Goal: Task Accomplishment & Management: Manage account settings

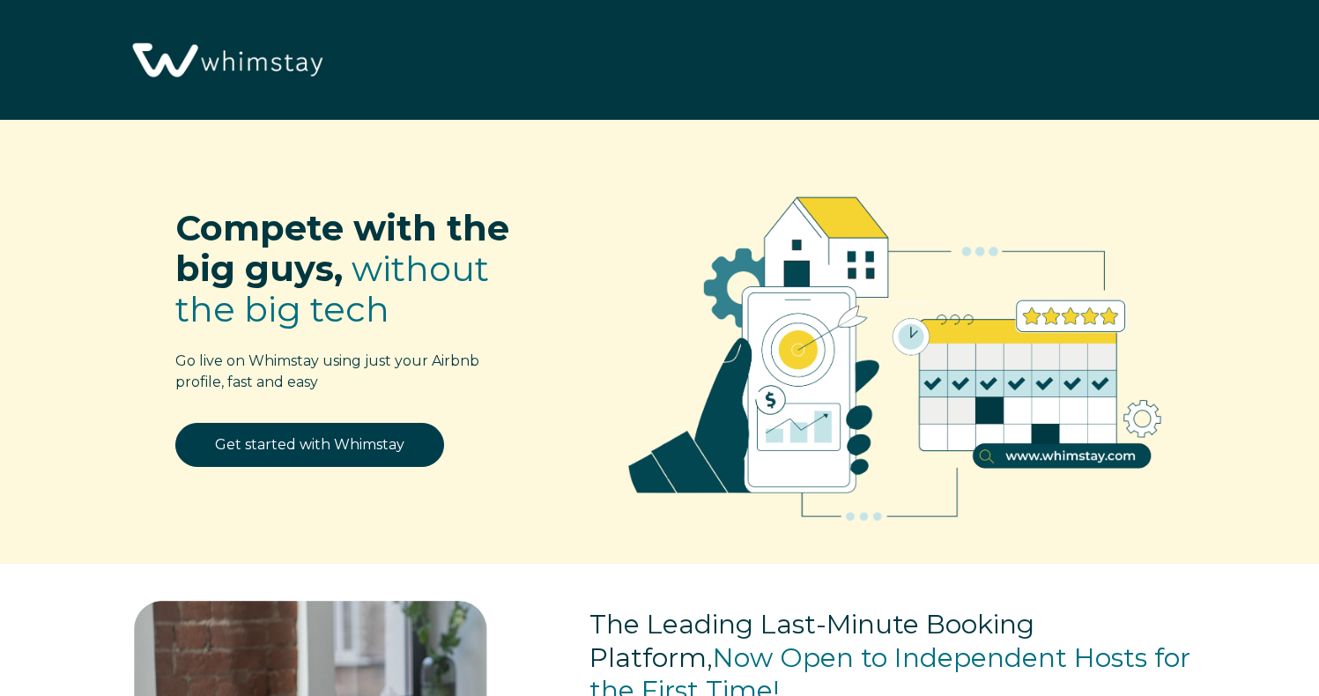
select select "US"
select select "Manual"
select select "Podcast"
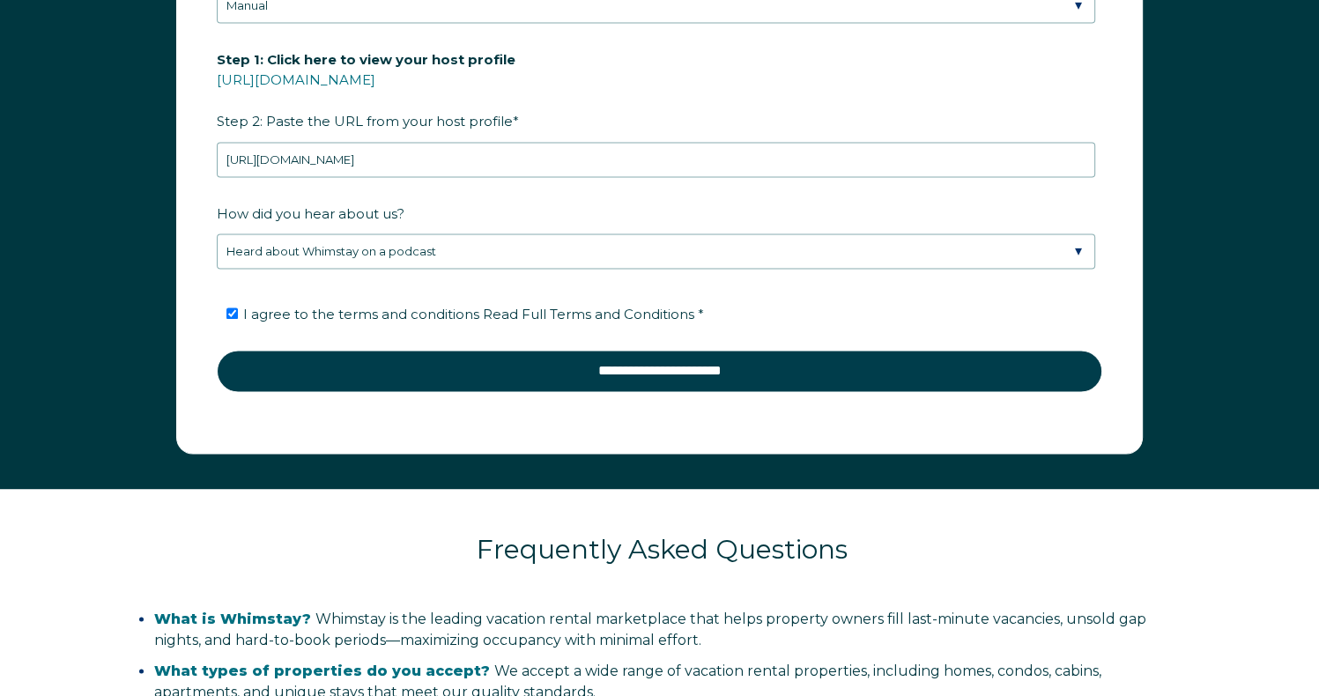
scroll to position [2600, 0]
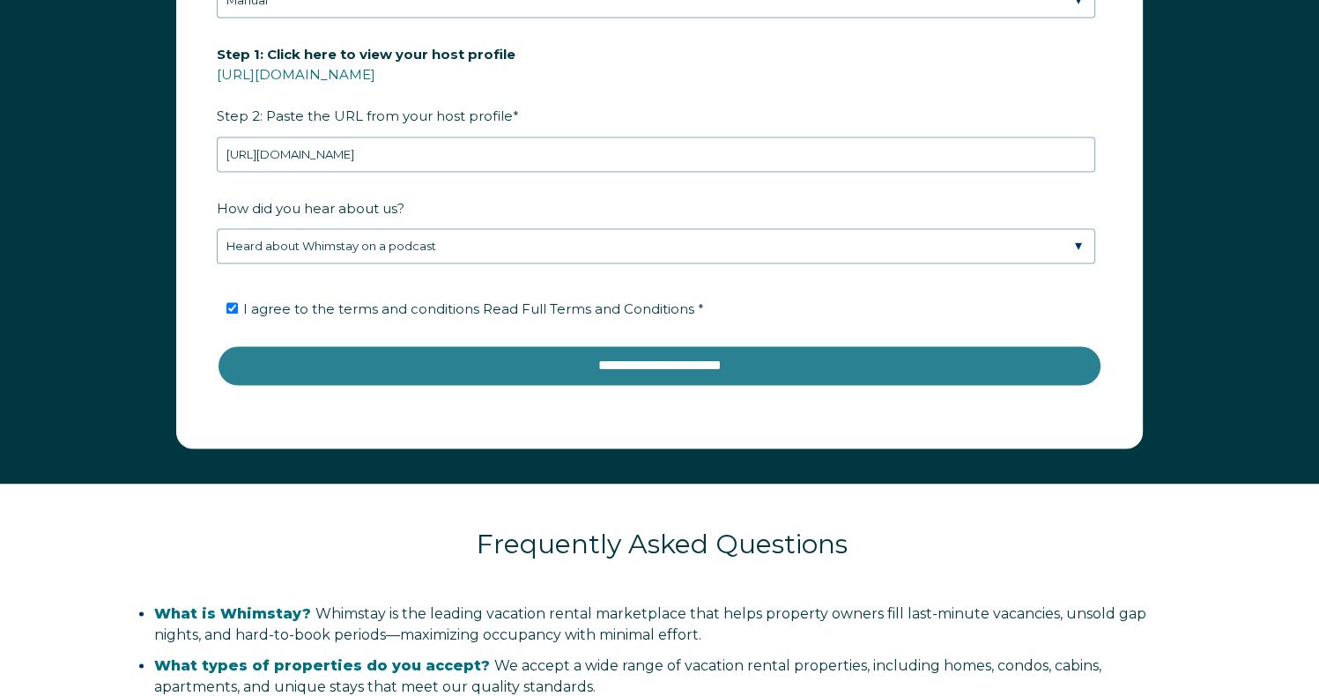
click at [717, 362] on input "**********" at bounding box center [660, 366] width 886 height 42
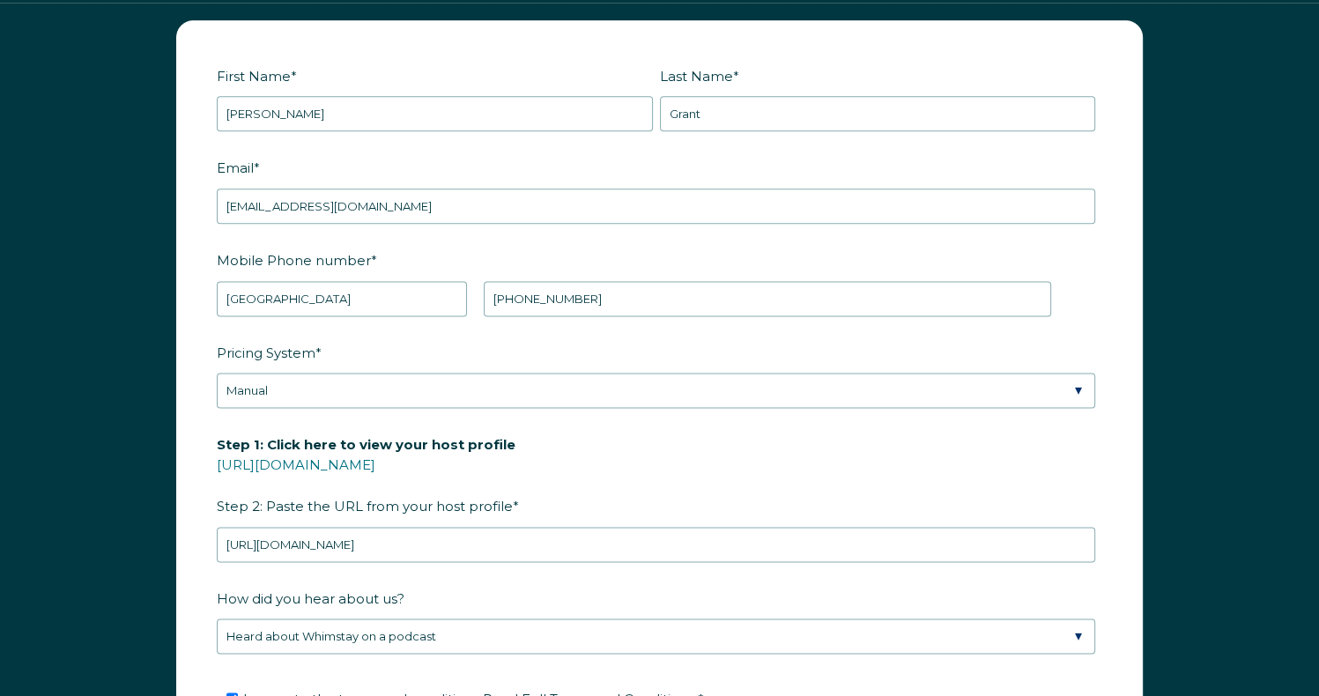
scroll to position [2201, 0]
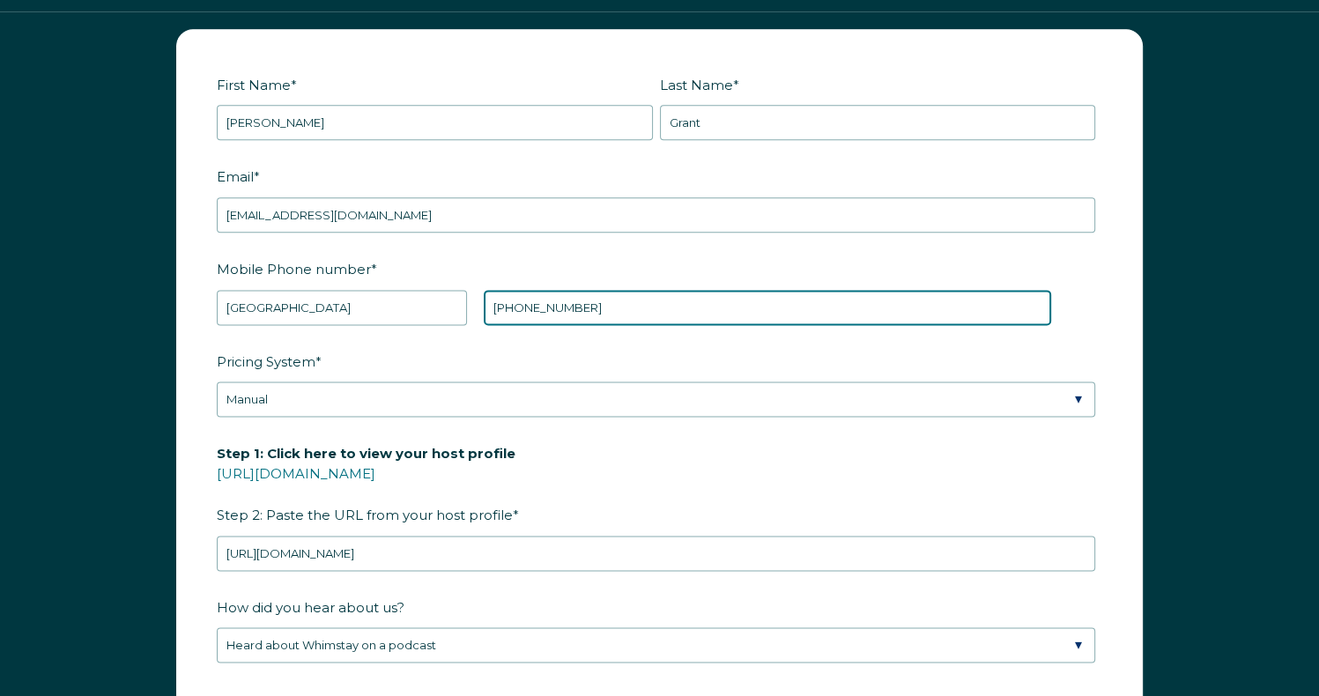
click at [758, 299] on input "+1 734-890-6698" at bounding box center [768, 307] width 568 height 35
type input "+1 7348906698"
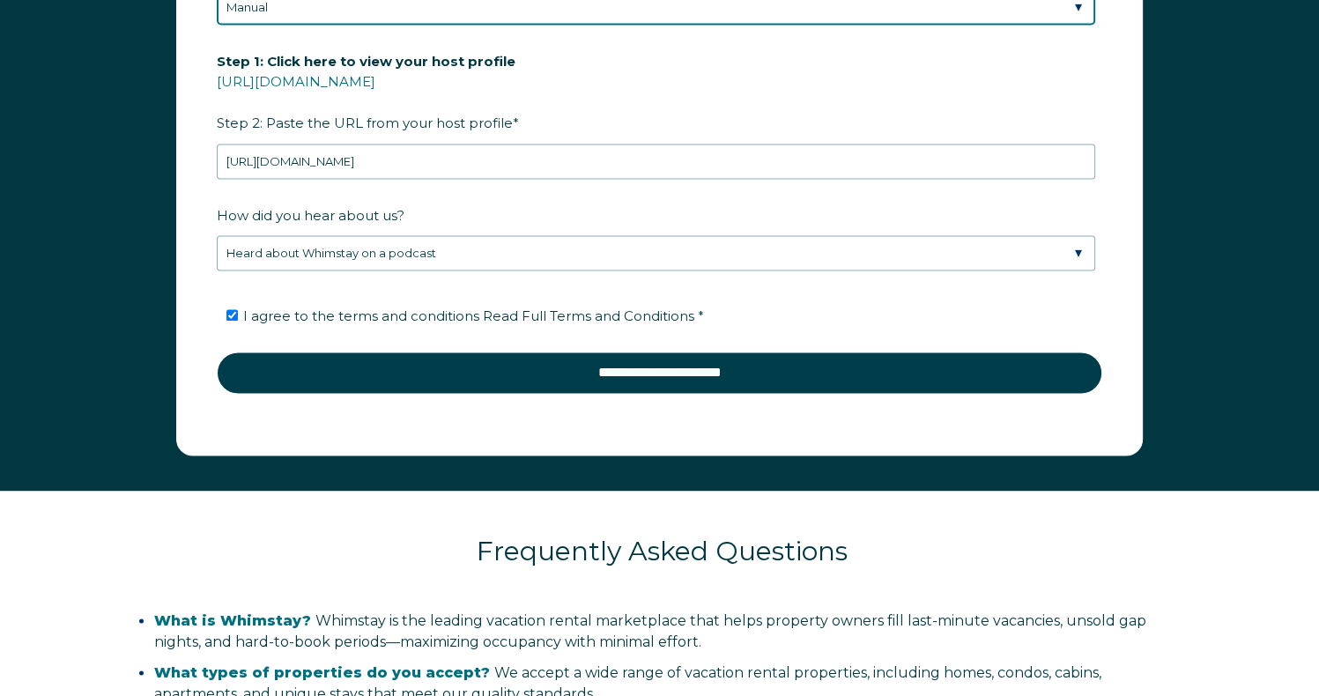
scroll to position [2580, 0]
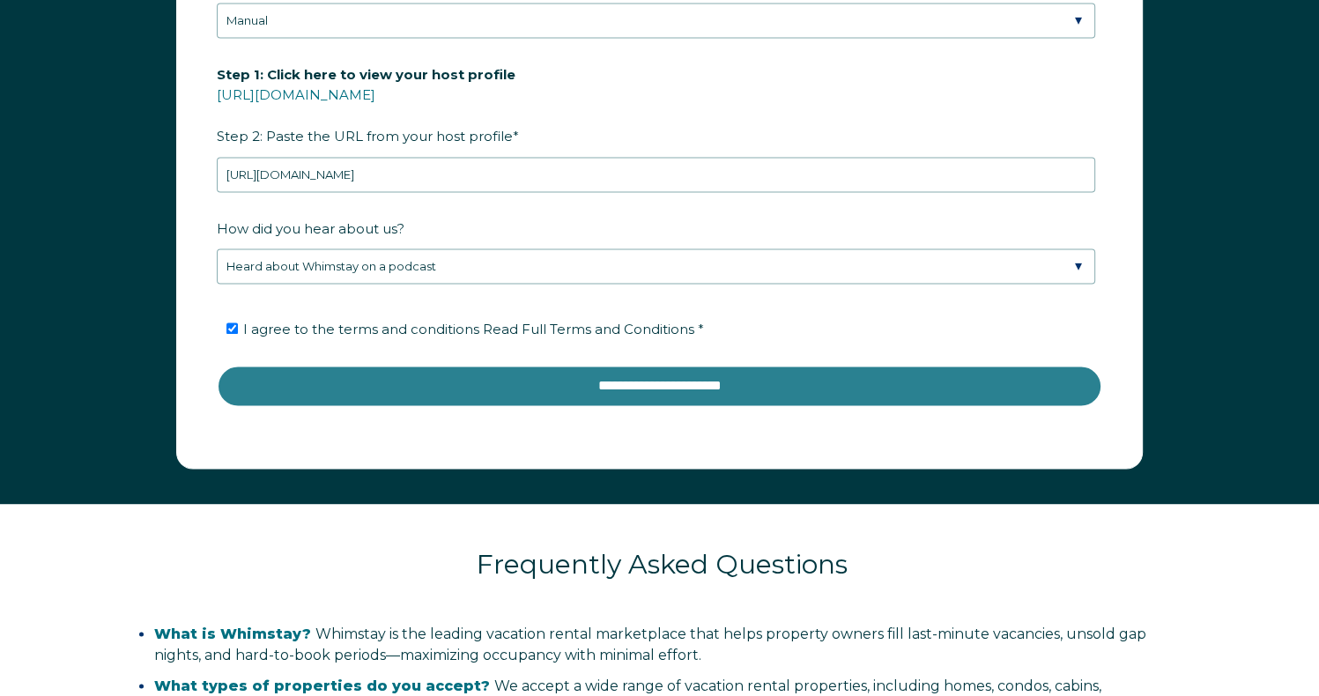
click at [653, 388] on input "**********" at bounding box center [660, 386] width 886 height 42
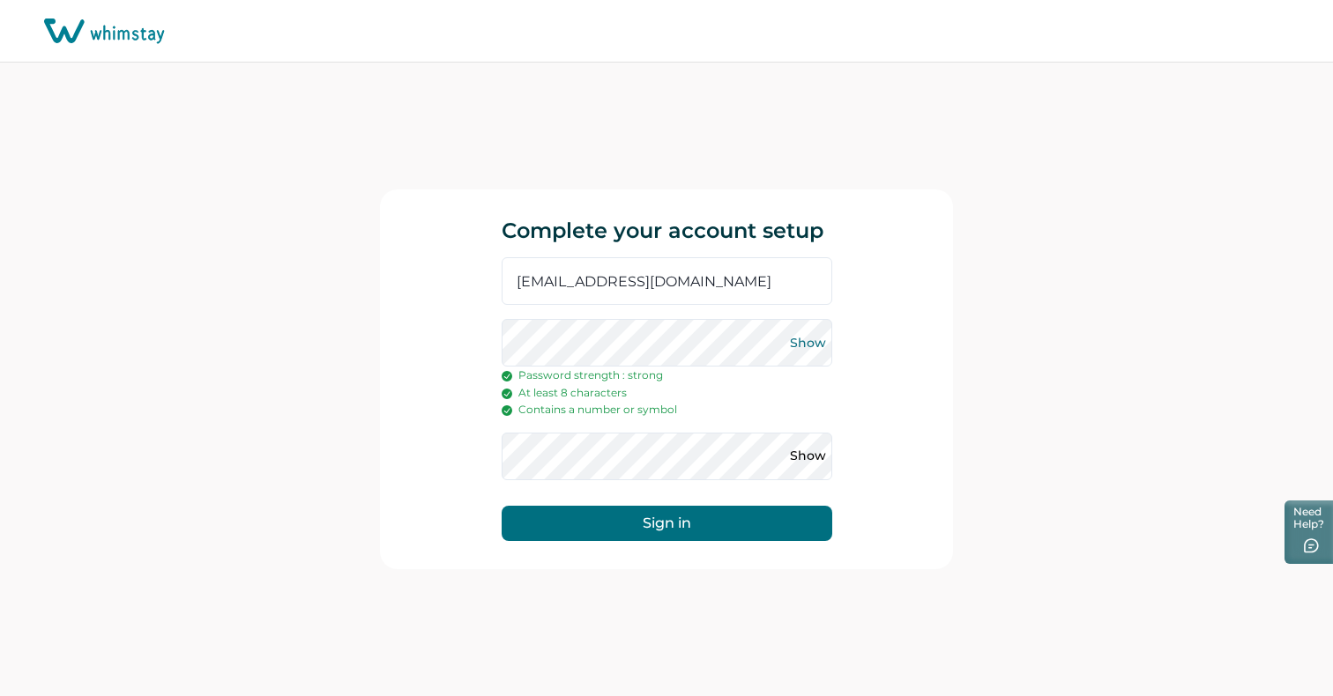
click at [821, 345] on button "Show" at bounding box center [808, 343] width 28 height 28
click at [482, 350] on div "Complete your account setup bgrant721@gmail.com Hide Password strength : strong…" at bounding box center [666, 379] width 573 height 380
click at [293, 478] on div "Complete your account setup bgrant721@gmail.com Hide Password strength : strong…" at bounding box center [666, 380] width 1333 height 634
click at [814, 457] on button "Show" at bounding box center [808, 456] width 28 height 28
click at [670, 523] on button "Sign in" at bounding box center [666, 523] width 331 height 35
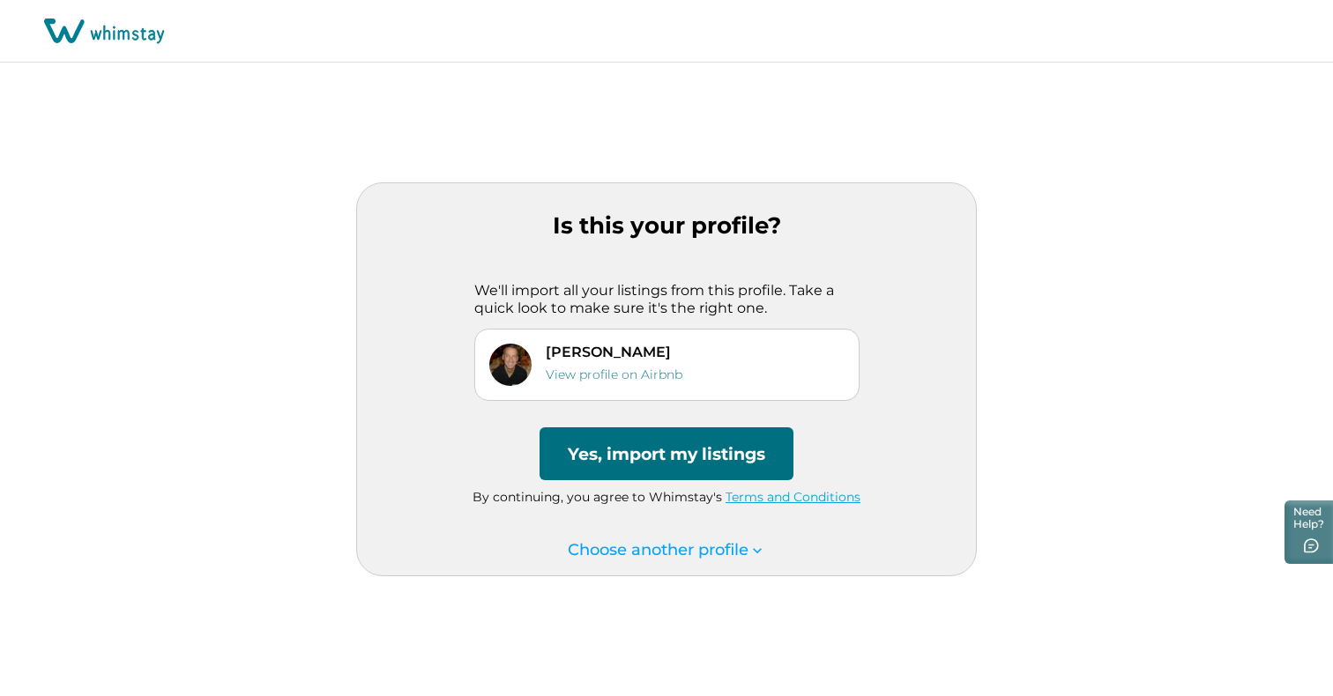
click at [646, 456] on button "Yes, import my listings" at bounding box center [666, 453] width 254 height 53
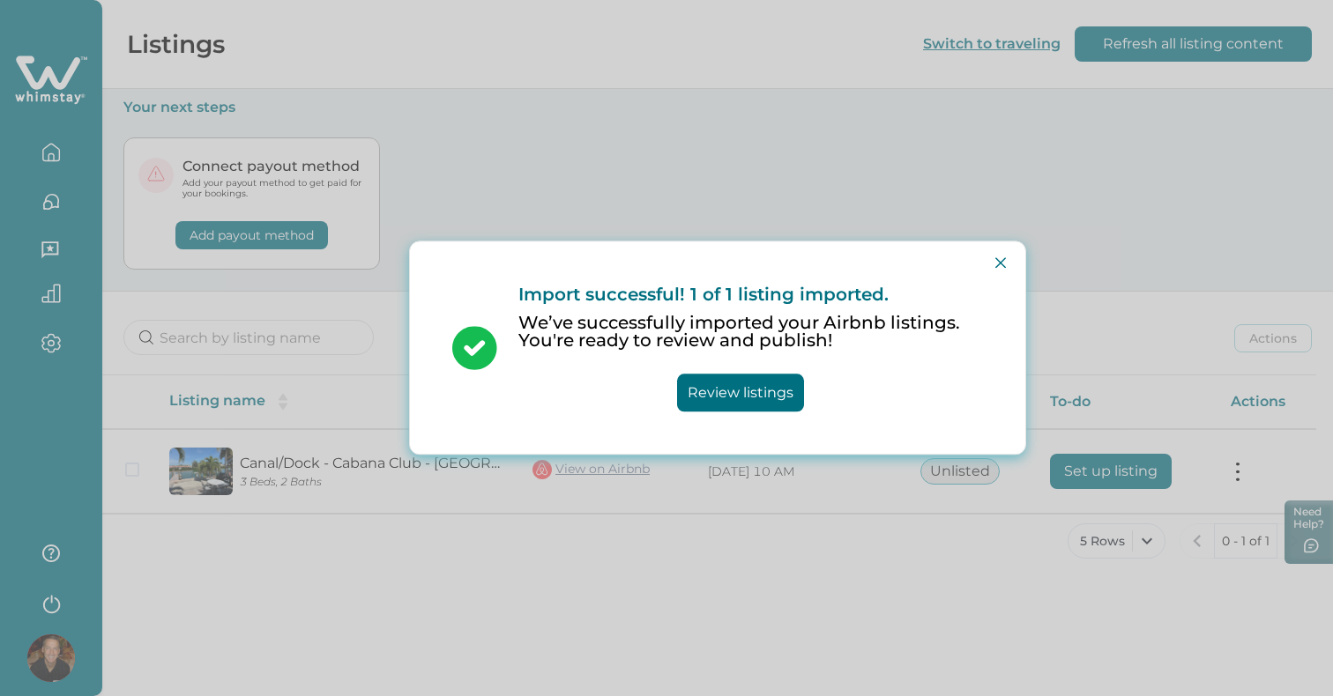
click at [483, 410] on div "Import successful! 1 of 1 listing imported. We’ve successfully imported your Ai…" at bounding box center [717, 348] width 573 height 198
click at [697, 383] on button "Review listings" at bounding box center [740, 394] width 127 height 38
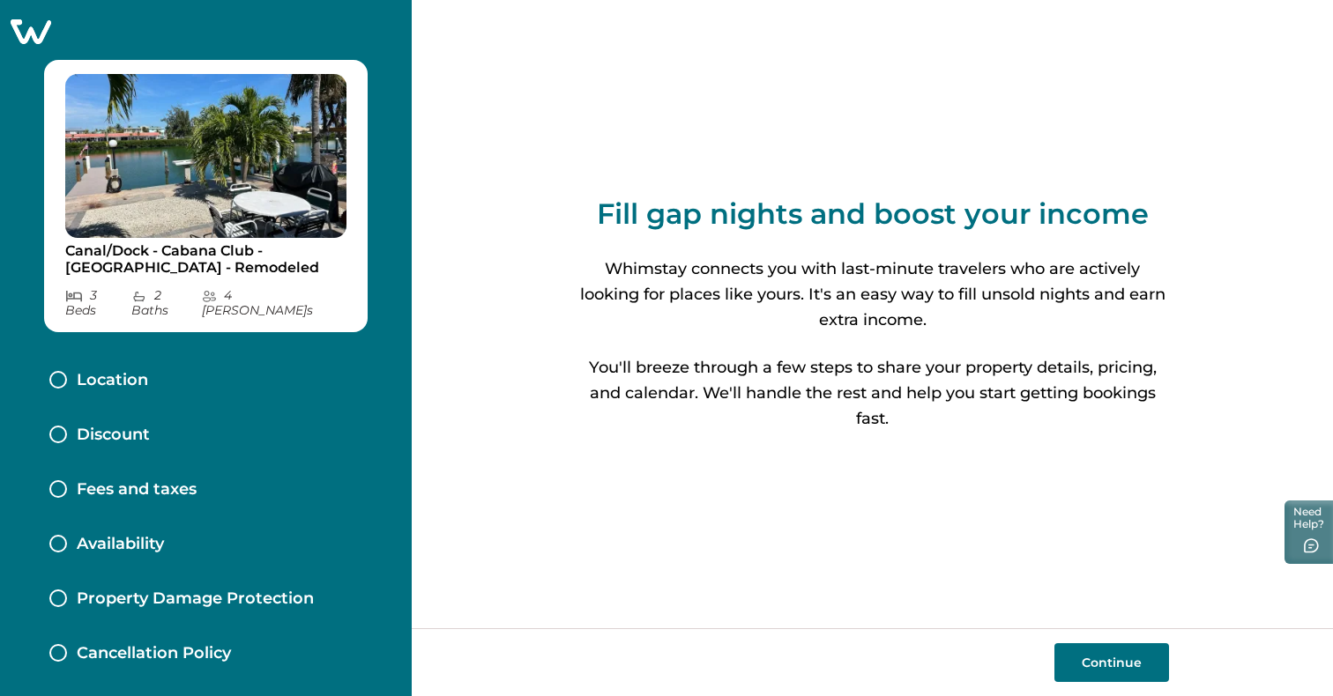
click at [1141, 663] on button "Continue" at bounding box center [1111, 662] width 115 height 39
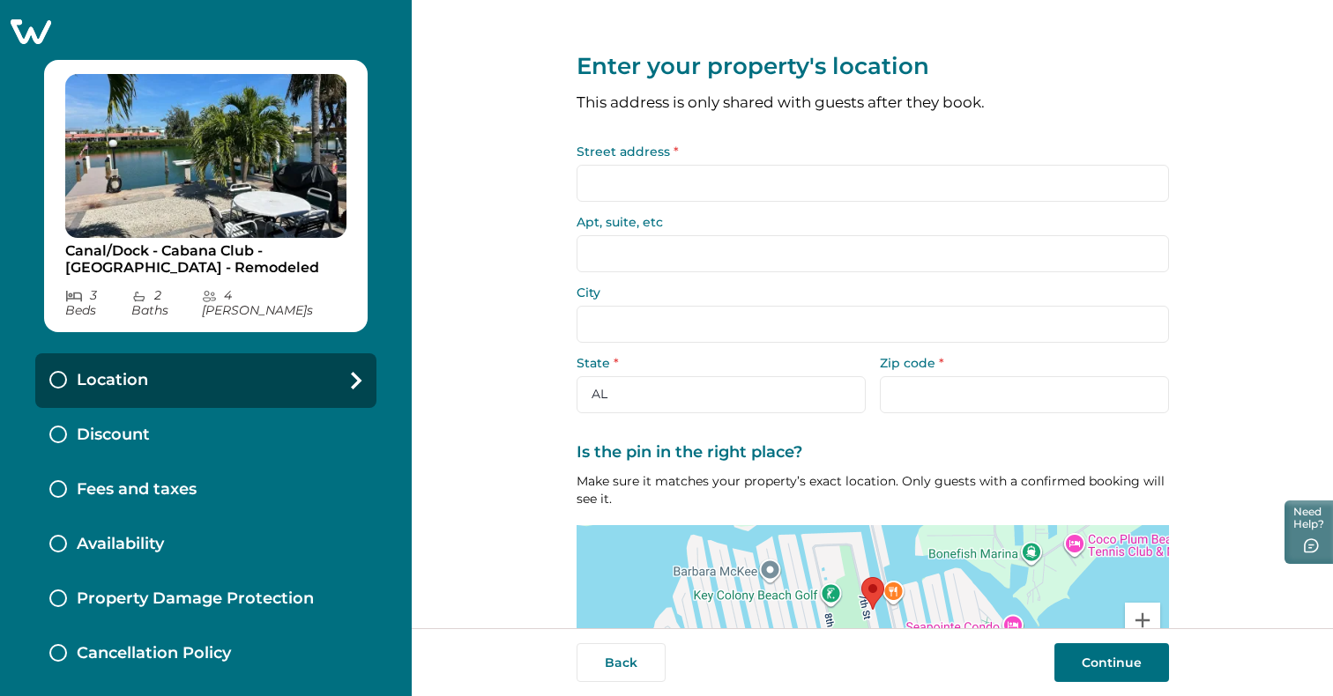
click at [846, 186] on input "Street address *" at bounding box center [872, 183] width 592 height 37
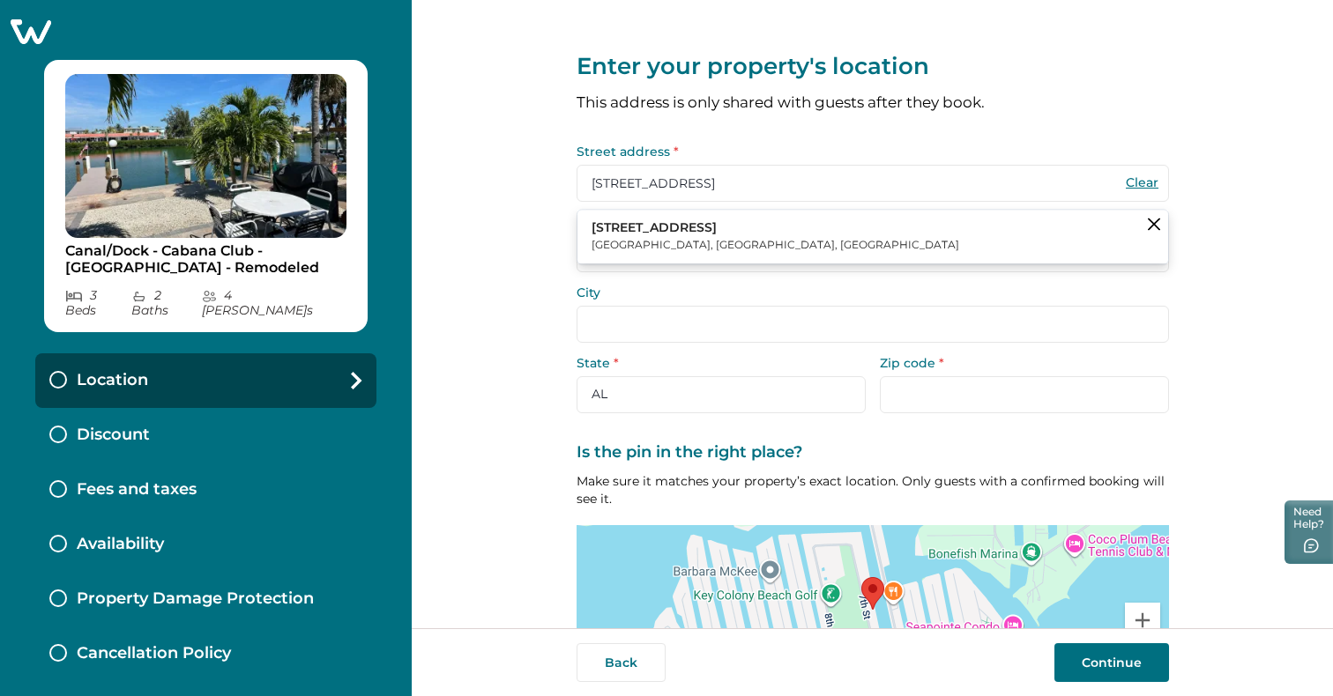
click at [716, 237] on p "Key Colony Beach, FL, USA" at bounding box center [775, 246] width 368 height 18
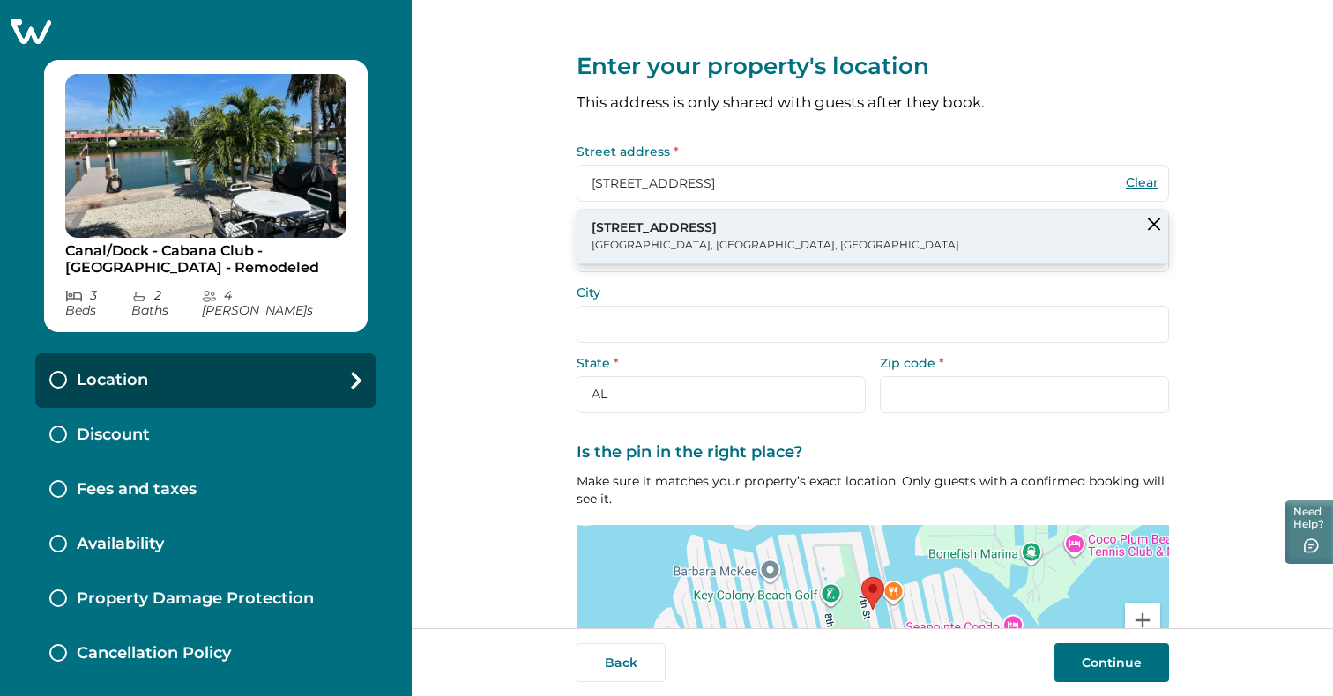
type input "27 7th St"
type input "Key Largo"
select select "FL"
type input "33037"
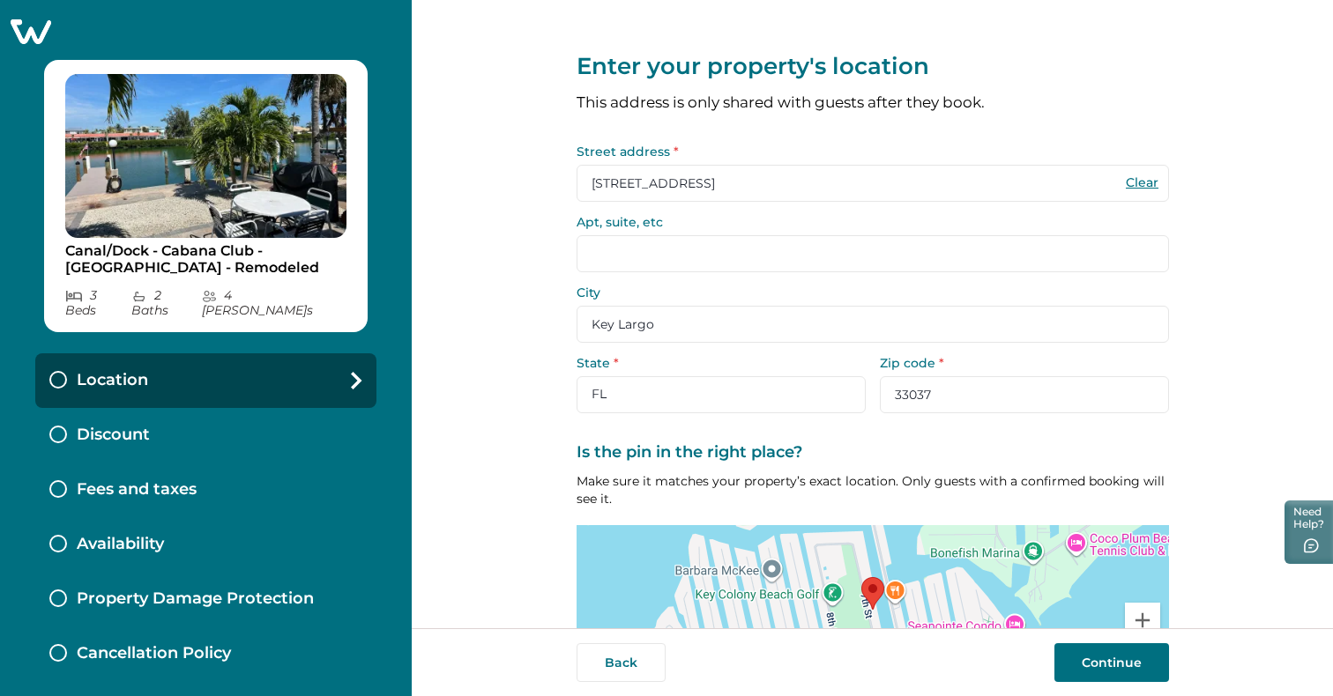
click at [666, 322] on input "Key Largo" at bounding box center [872, 324] width 592 height 37
click at [664, 323] on input "Key Largo" at bounding box center [872, 324] width 592 height 37
click at [677, 259] on input "Apt, suite, etc" at bounding box center [872, 253] width 592 height 37
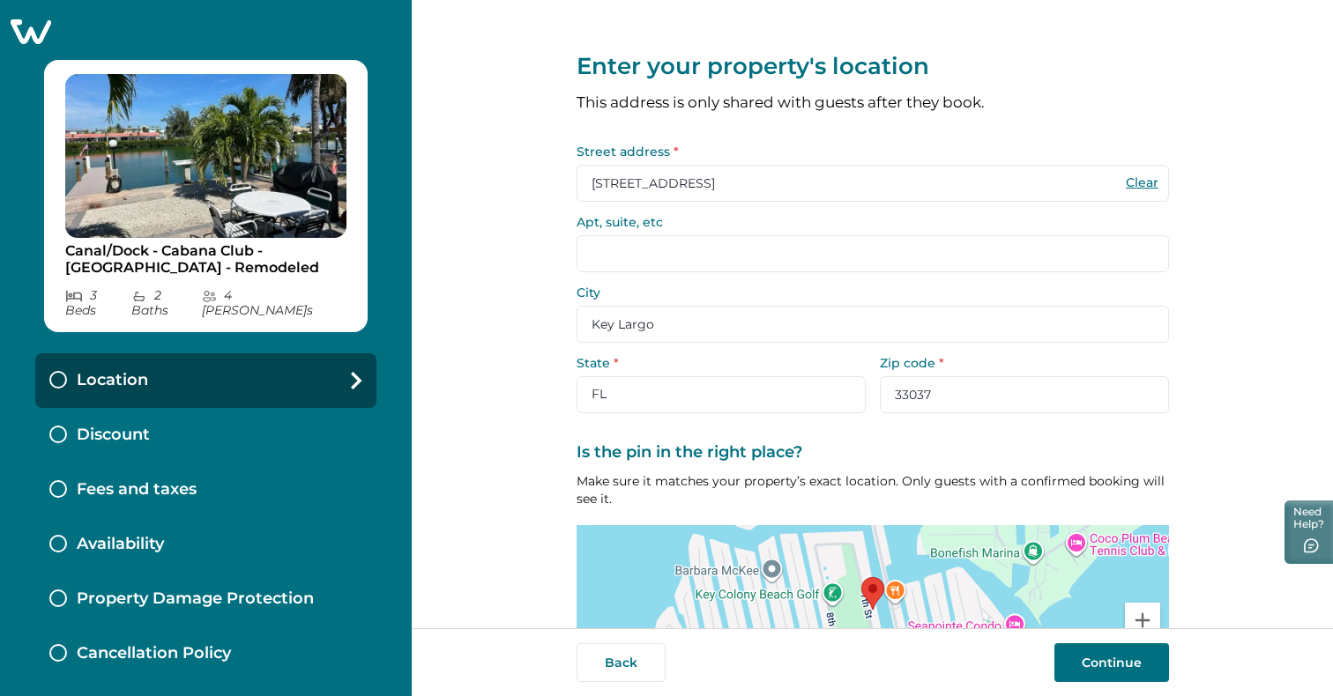
click at [677, 259] on input "Apt, suite, etc" at bounding box center [872, 253] width 592 height 37
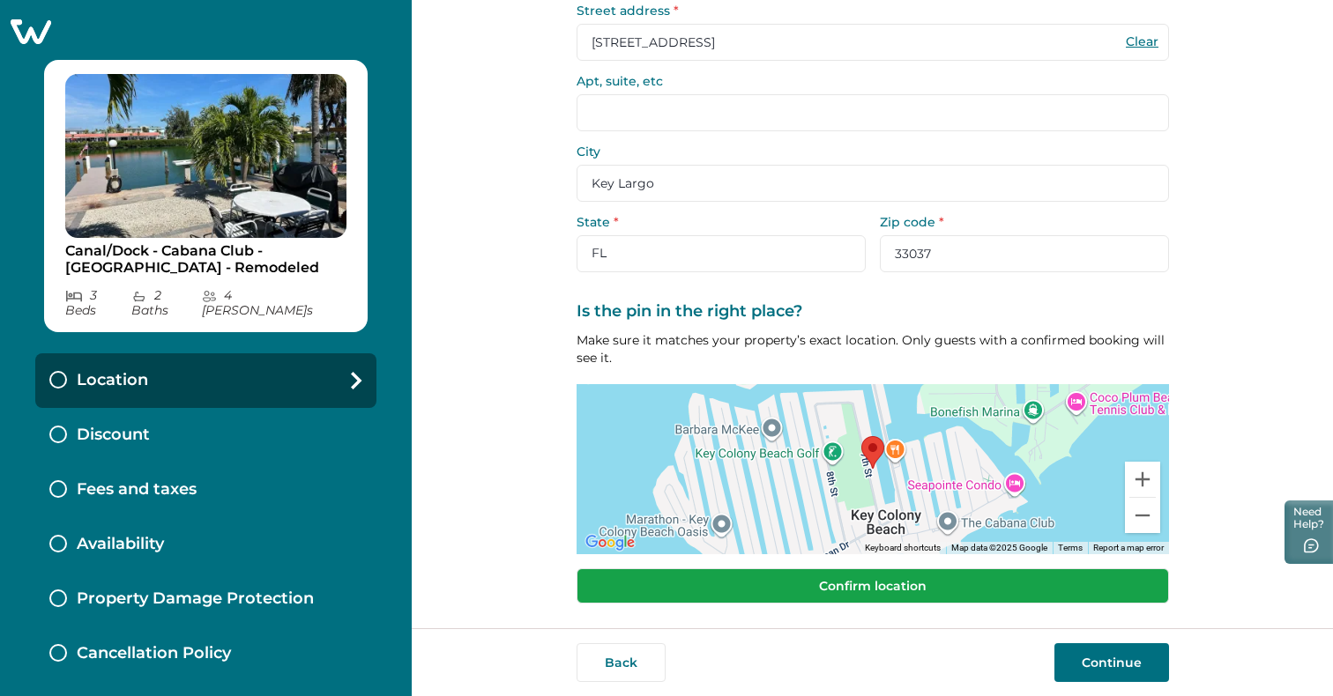
click at [912, 582] on button "Confirm location" at bounding box center [872, 585] width 592 height 35
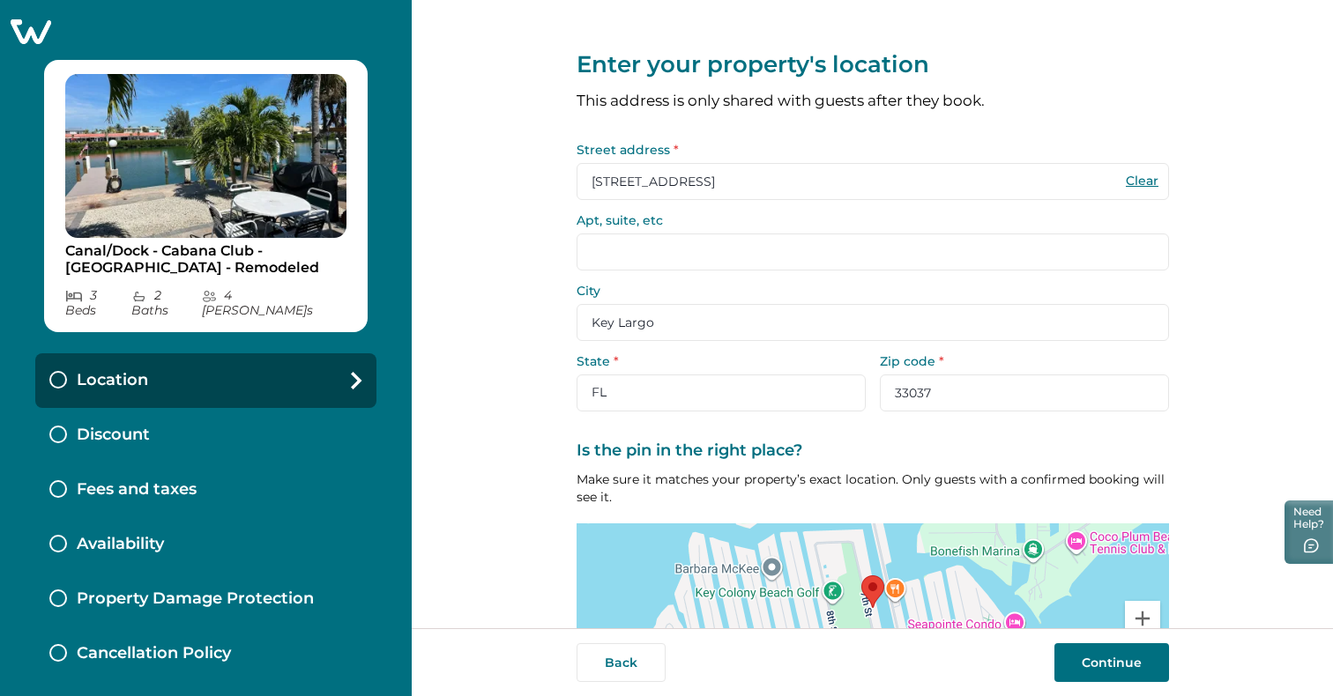
scroll to position [0, 0]
click at [999, 188] on input "27 7th St" at bounding box center [872, 183] width 592 height 37
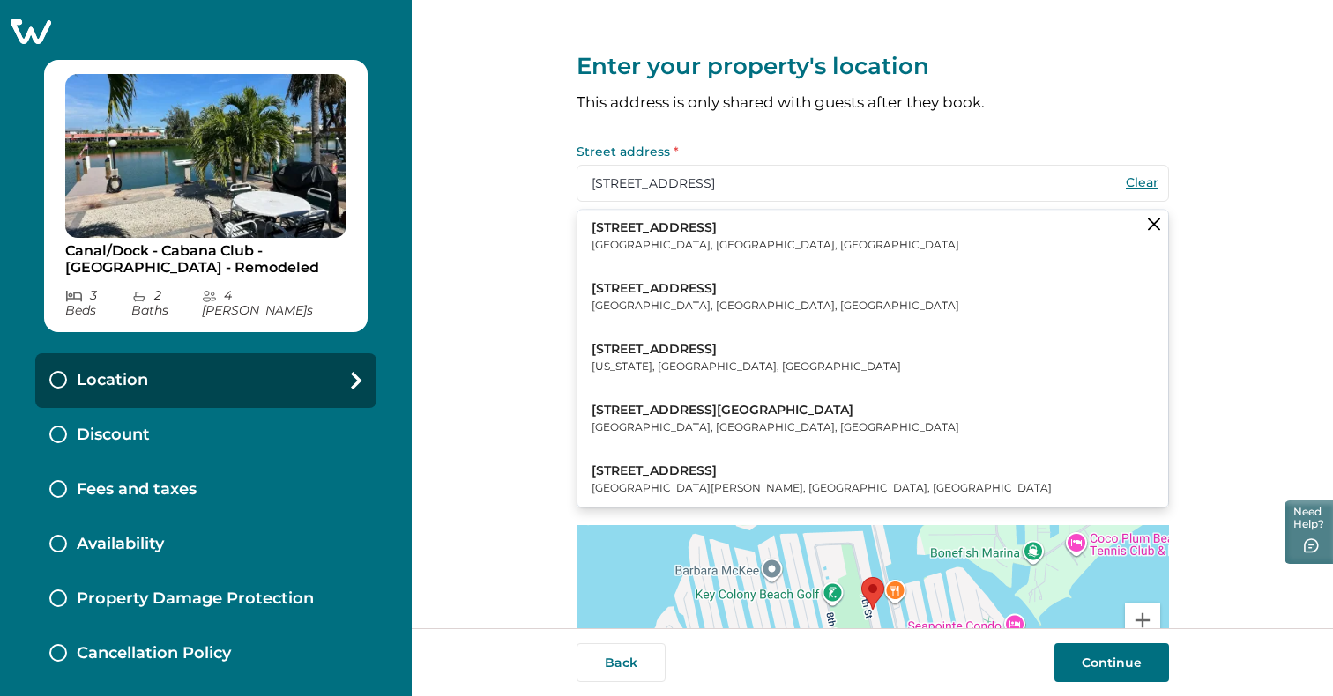
type input "27 7th Street"
click at [1080, 115] on div "Enter your property's location This address is only shared with guests after th…" at bounding box center [872, 379] width 592 height 758
click at [1232, 286] on div "Enter your property's location This address is only shared with guests after th…" at bounding box center [872, 314] width 921 height 628
click at [1156, 223] on button "Clear suggestions" at bounding box center [1154, 224] width 28 height 28
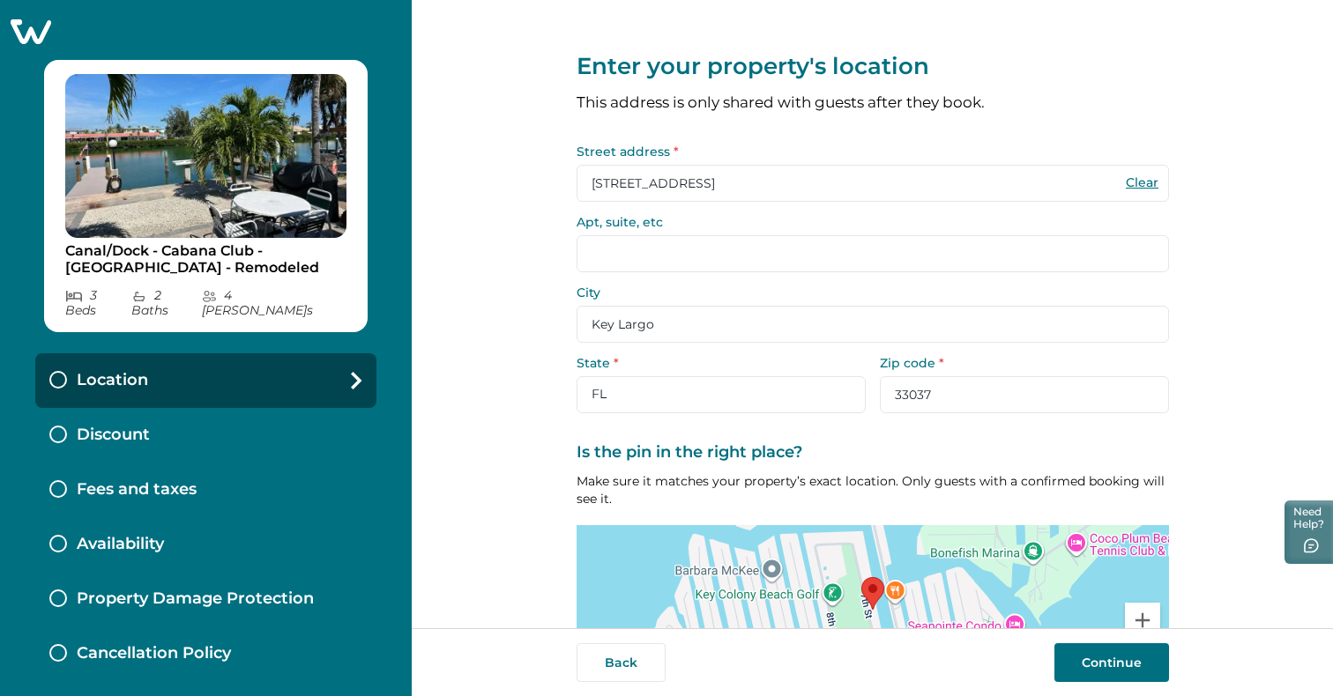
click at [751, 319] on input "Key Largo" at bounding box center [872, 324] width 592 height 37
click at [853, 258] on input "Apt, suite, etc" at bounding box center [872, 253] width 592 height 37
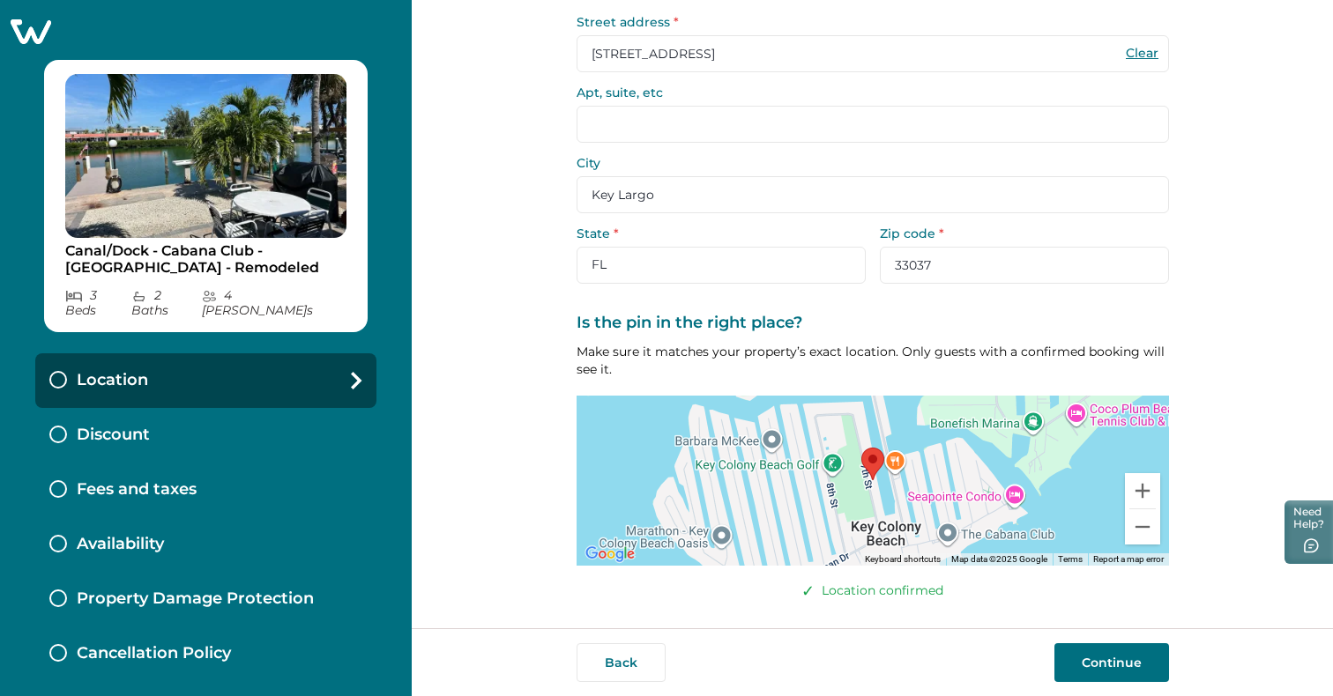
click at [1140, 56] on button "Clear" at bounding box center [1142, 53] width 35 height 16
select select "AL"
click at [713, 195] on input "City" at bounding box center [872, 194] width 592 height 37
click at [711, 197] on input "City" at bounding box center [872, 194] width 592 height 37
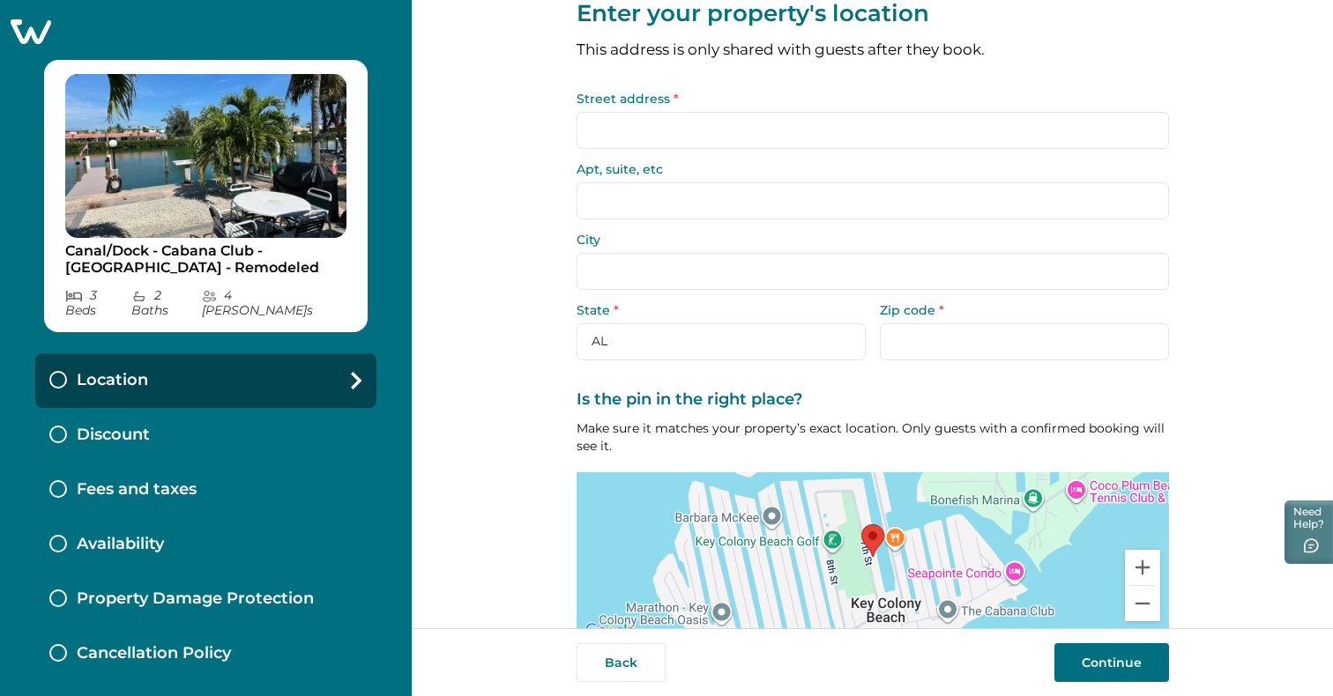
scroll to position [53, 0]
click at [635, 269] on input "City" at bounding box center [872, 271] width 592 height 37
click at [578, 375] on div "Enter your property's location This address is only shared with guests after th…" at bounding box center [872, 326] width 592 height 758
click at [646, 279] on input "City" at bounding box center [872, 271] width 592 height 37
drag, startPoint x: 646, startPoint y: 279, endPoint x: 644, endPoint y: 234, distance: 45.9
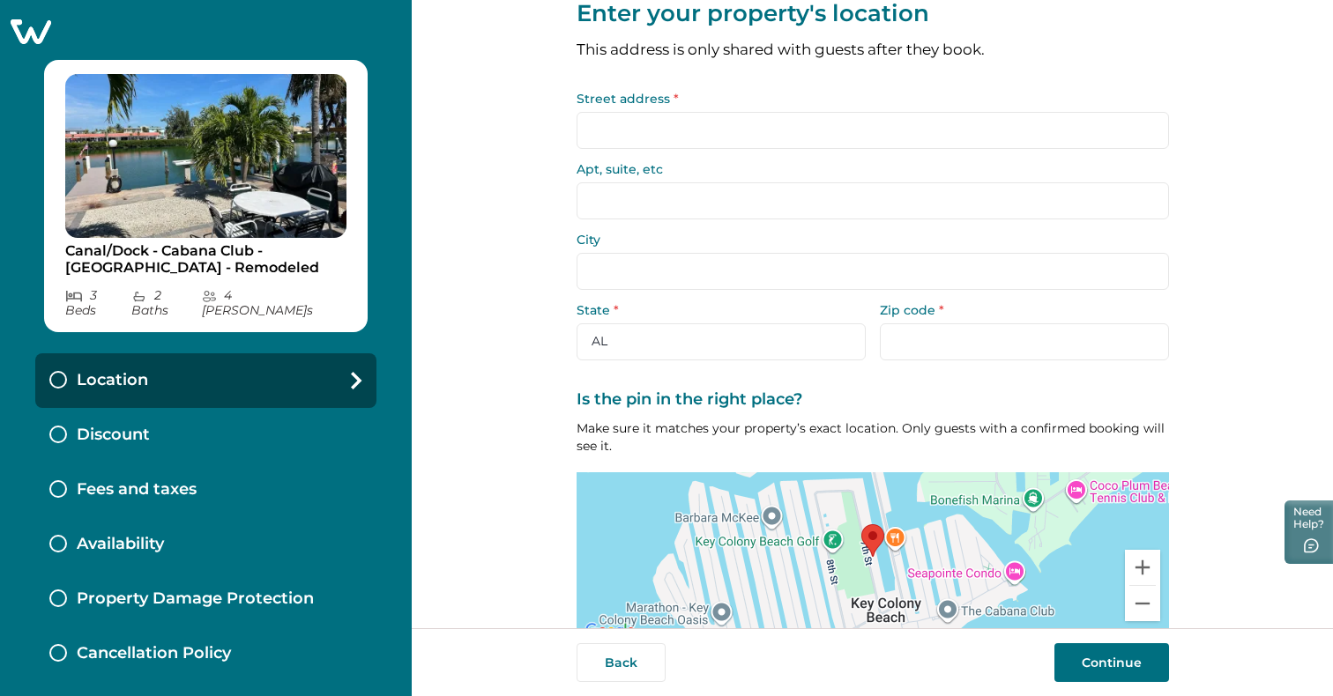
click at [644, 249] on div "City" at bounding box center [872, 262] width 592 height 56
click at [657, 122] on input "Street address *" at bounding box center [872, 130] width 592 height 37
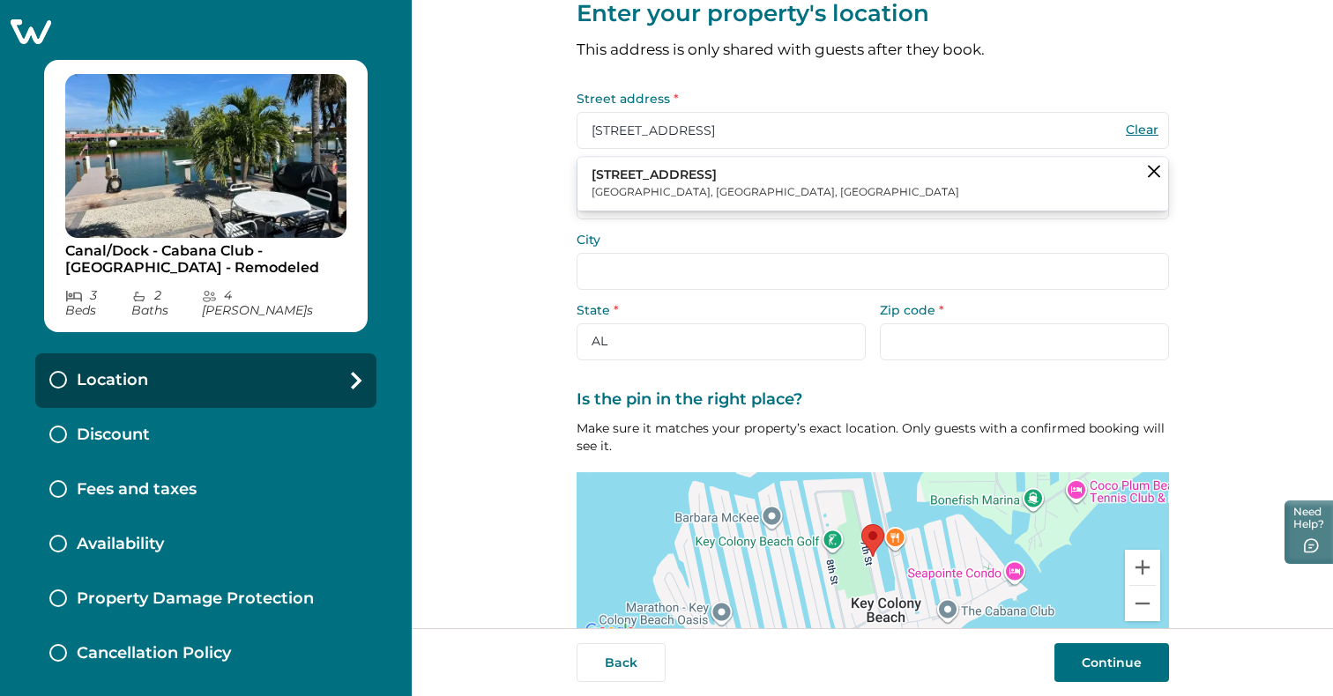
click at [650, 186] on p "Key Colony Beach, FL, USA" at bounding box center [775, 193] width 368 height 18
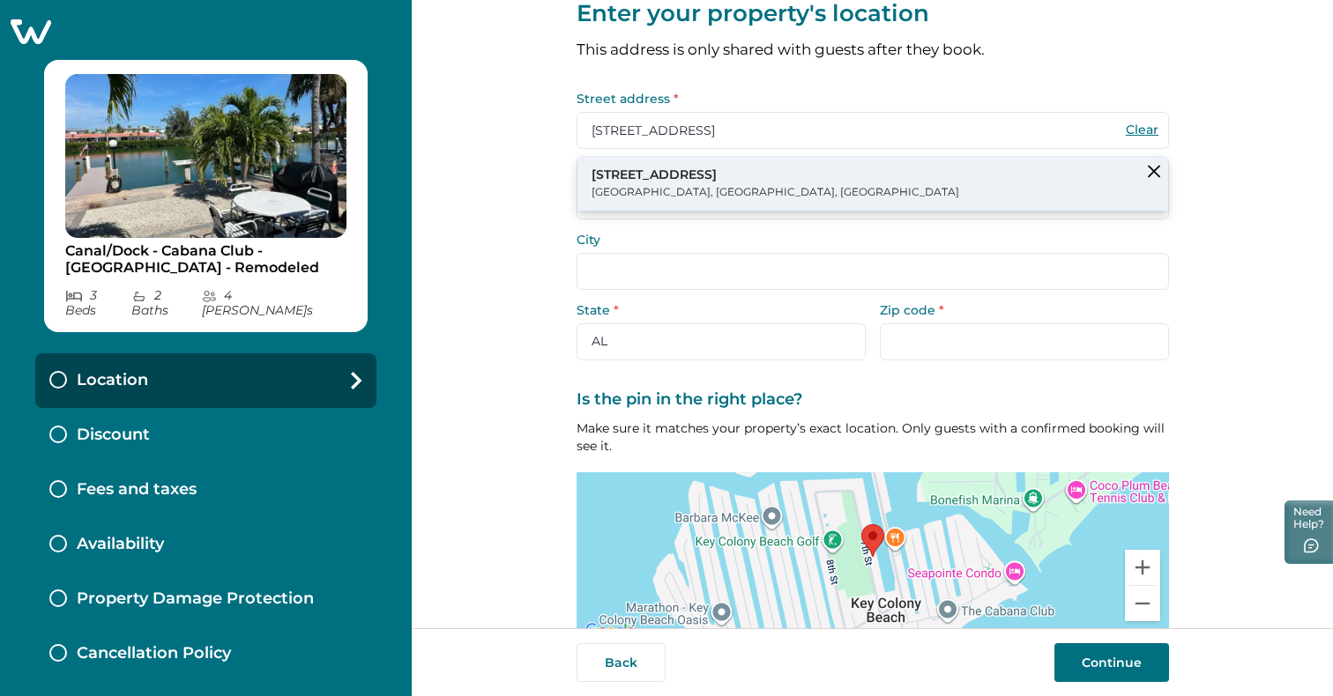
type input "27 7th St"
type input "Key Largo"
select select "FL"
type input "33037"
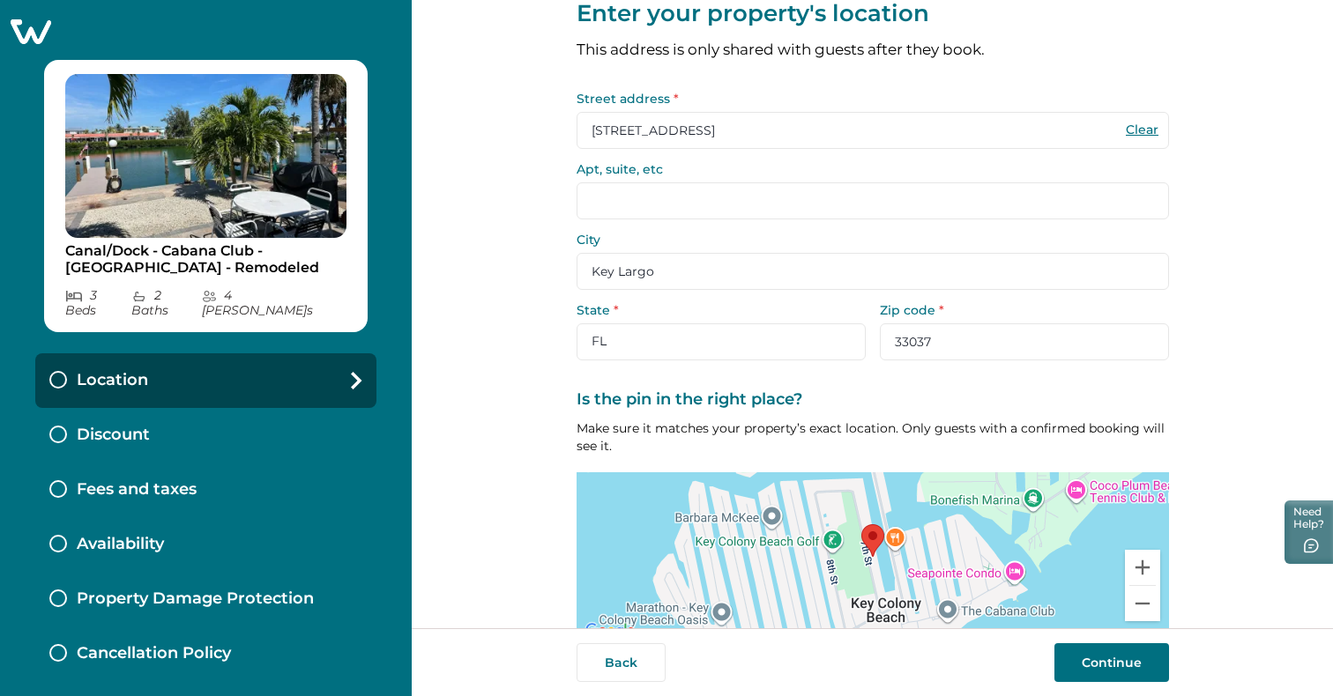
click at [665, 269] on input "Key Largo" at bounding box center [872, 271] width 592 height 37
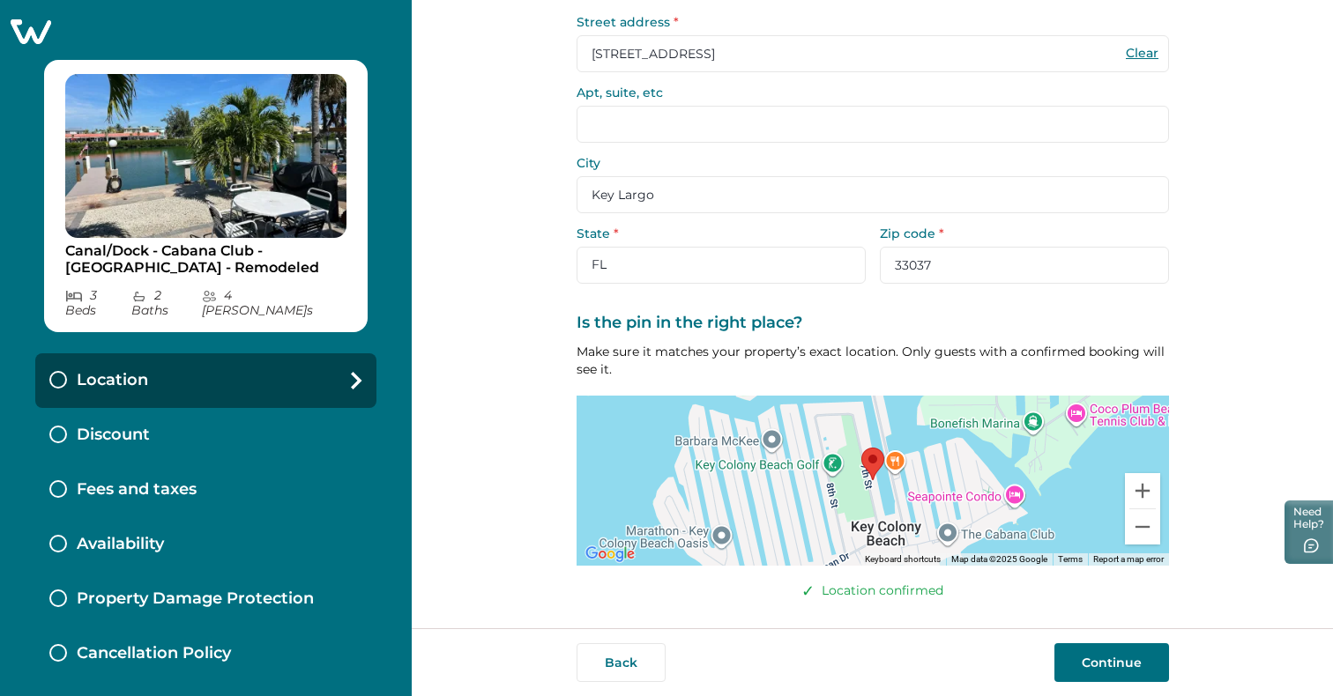
click at [1120, 659] on button "Continue" at bounding box center [1111, 662] width 115 height 39
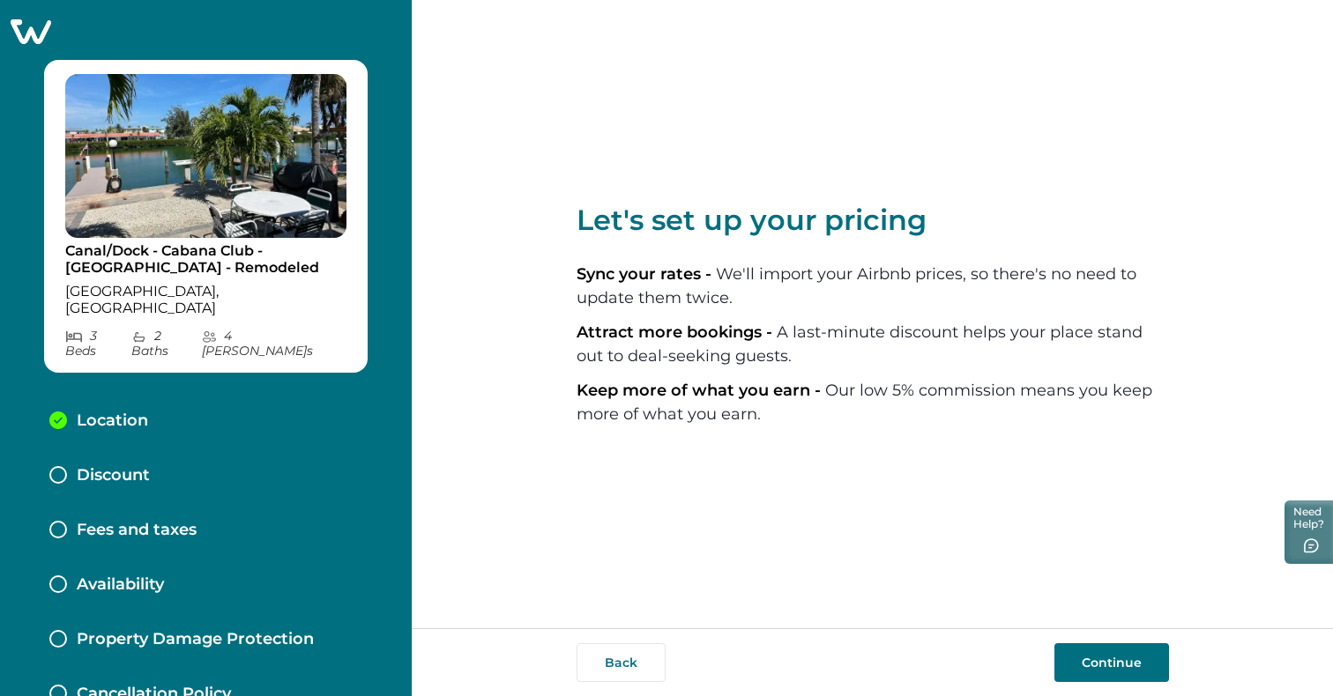
click at [1099, 650] on button "Continue" at bounding box center [1111, 662] width 115 height 39
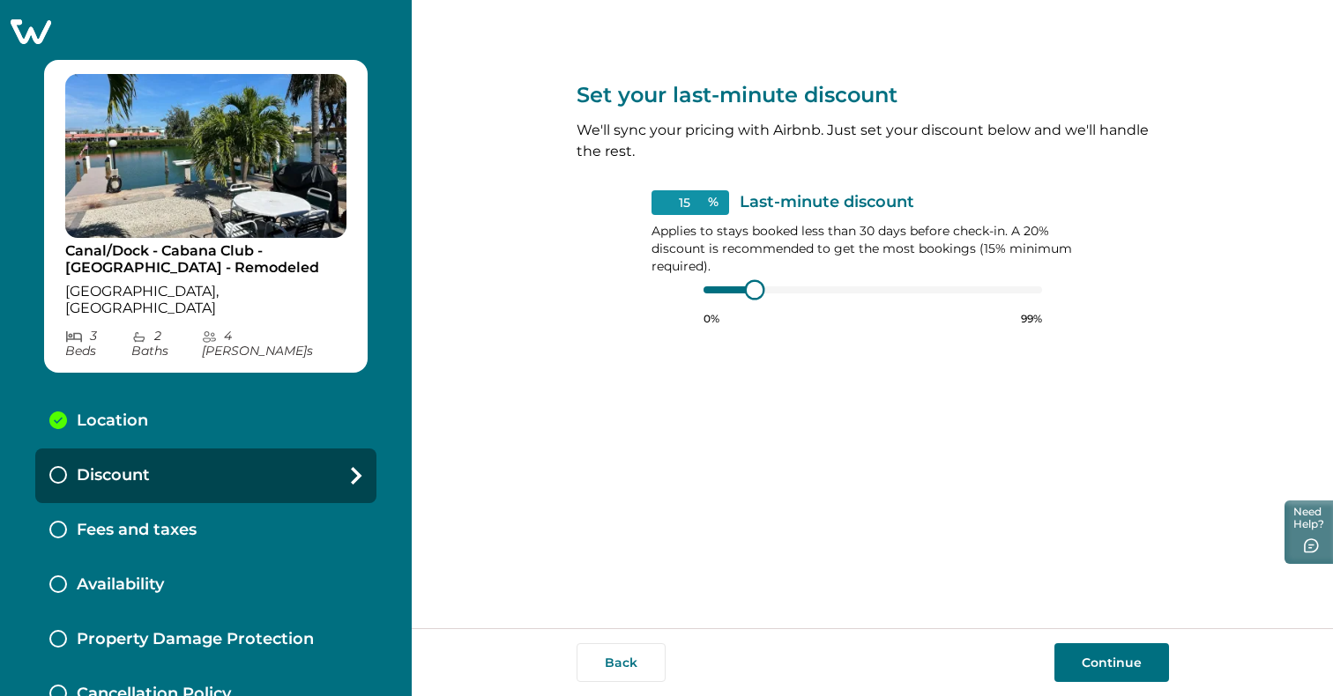
click at [700, 292] on div "15 % Last-minute discount Applies to stays booked less than 30 days before chec…" at bounding box center [872, 258] width 442 height 136
click at [705, 291] on div at bounding box center [728, 289] width 51 height 7
click at [697, 295] on div "15 % Last-minute discount Applies to stays booked less than 30 days before chec…" at bounding box center [872, 258] width 442 height 136
click at [693, 284] on div "15 % Last-minute discount Applies to stays booked less than 30 days before chec…" at bounding box center [872, 258] width 442 height 136
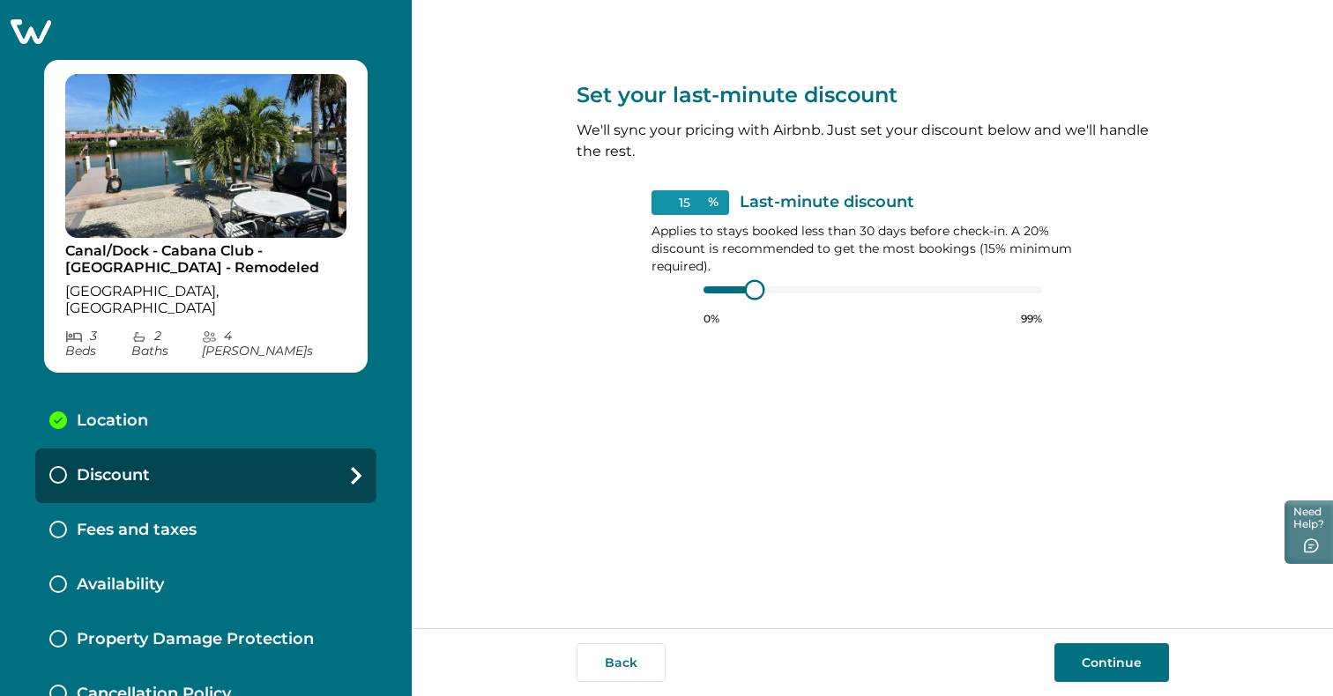
click at [705, 290] on div at bounding box center [728, 289] width 51 height 7
click at [728, 287] on div at bounding box center [728, 289] width 51 height 7
click at [728, 286] on div at bounding box center [728, 289] width 51 height 7
click at [693, 208] on input "15" at bounding box center [690, 202] width 78 height 25
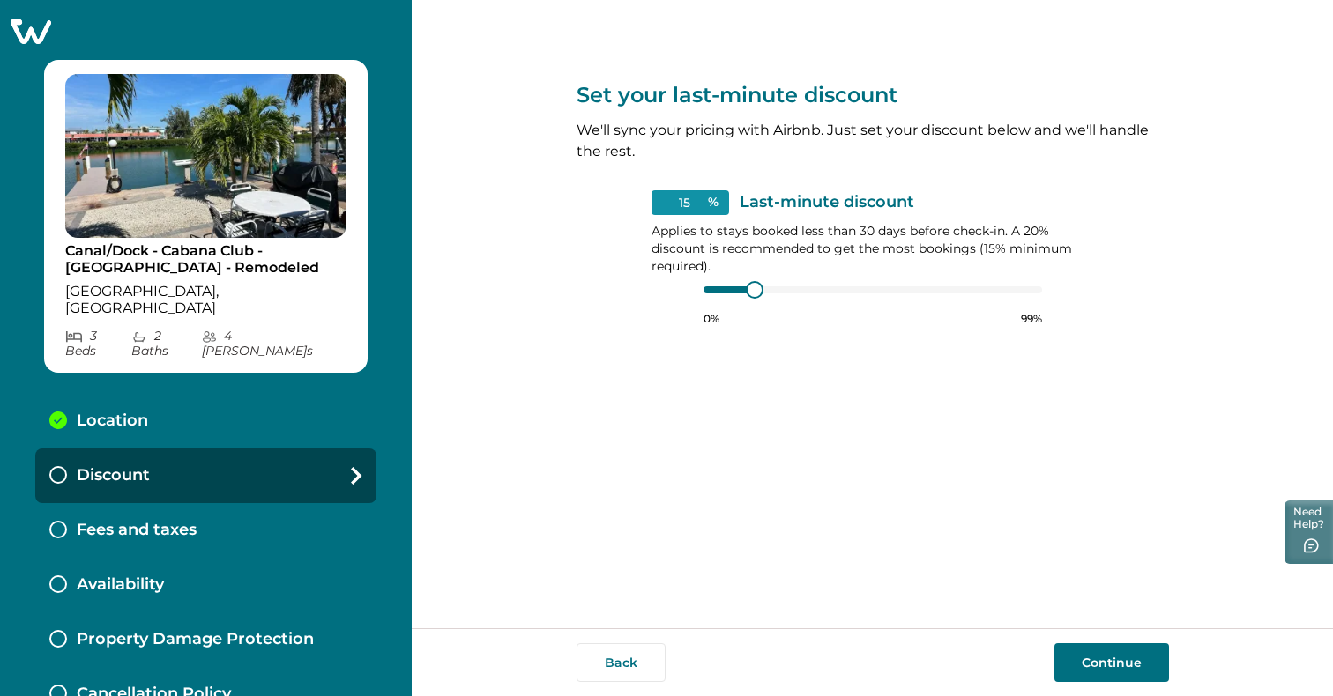
click at [693, 207] on input "15" at bounding box center [690, 202] width 78 height 25
type input "15"
click at [1096, 657] on button "Continue" at bounding box center [1111, 662] width 115 height 39
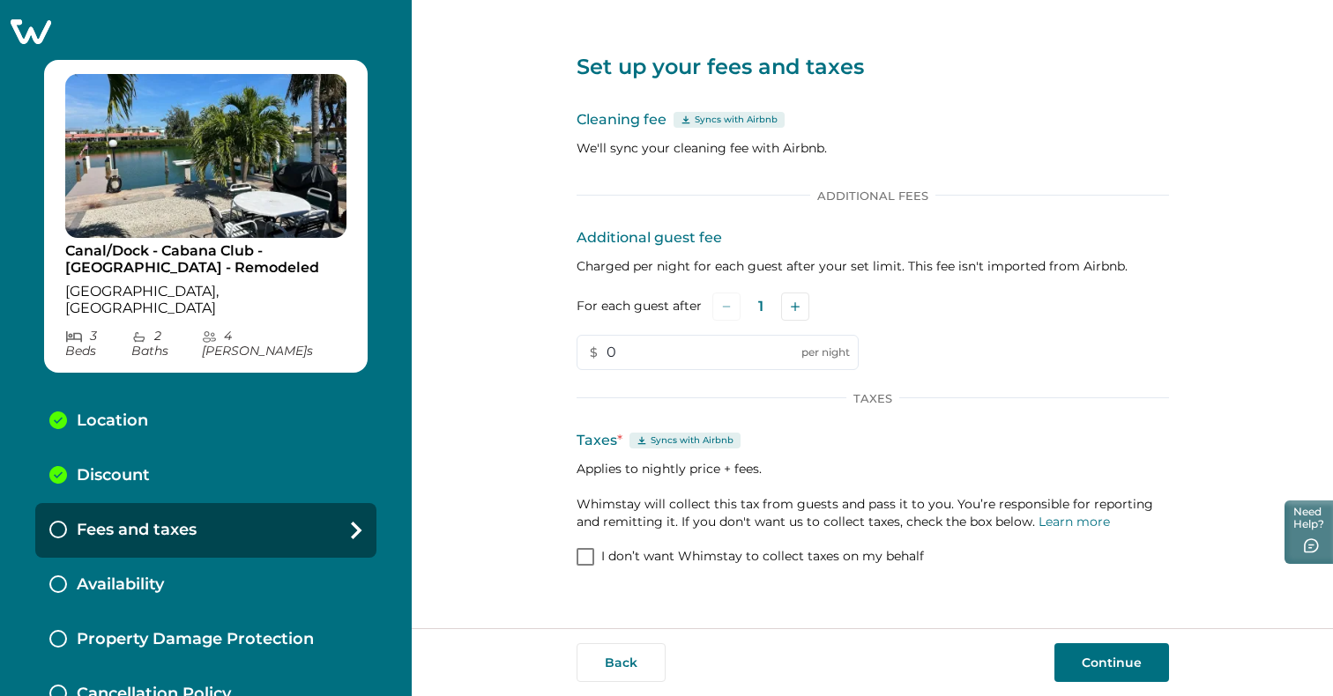
click at [581, 558] on span at bounding box center [585, 557] width 18 height 18
click at [581, 558] on polyline at bounding box center [585, 557] width 8 height 7
click at [1107, 675] on button "Continue" at bounding box center [1111, 662] width 115 height 39
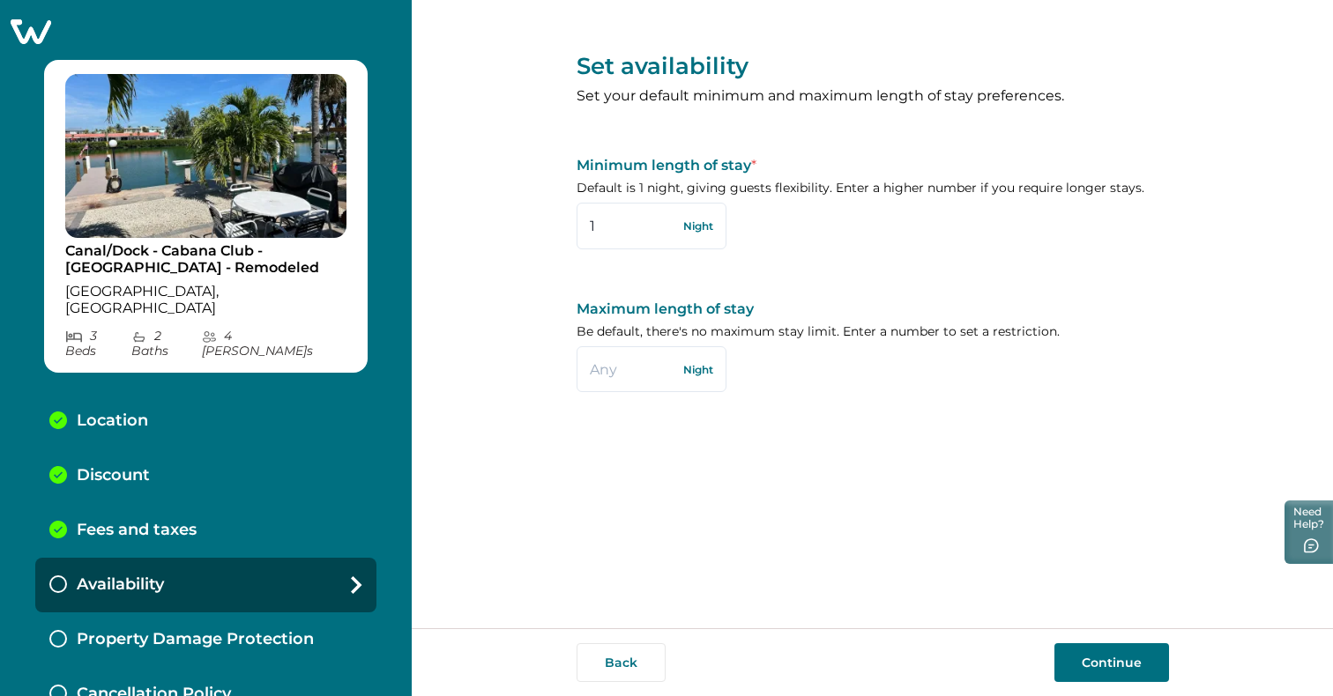
drag, startPoint x: 612, startPoint y: 222, endPoint x: 573, endPoint y: 235, distance: 41.0
click at [573, 235] on div "Set availability Set your default minimum and maximum length of stay preference…" at bounding box center [872, 314] width 921 height 628
type input "7"
click at [1085, 660] on button "Continue" at bounding box center [1111, 662] width 115 height 39
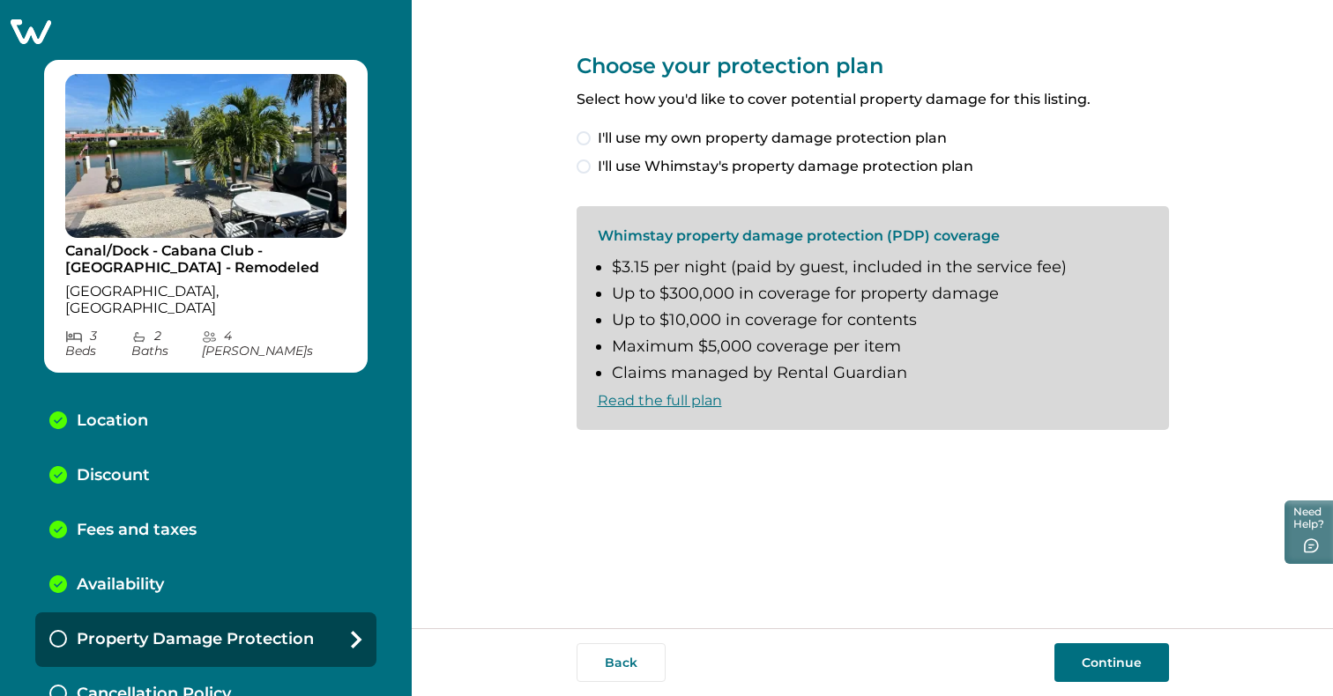
click at [681, 403] on link "Read the full plan" at bounding box center [660, 400] width 124 height 17
click at [1096, 662] on button "Continue" at bounding box center [1111, 662] width 115 height 39
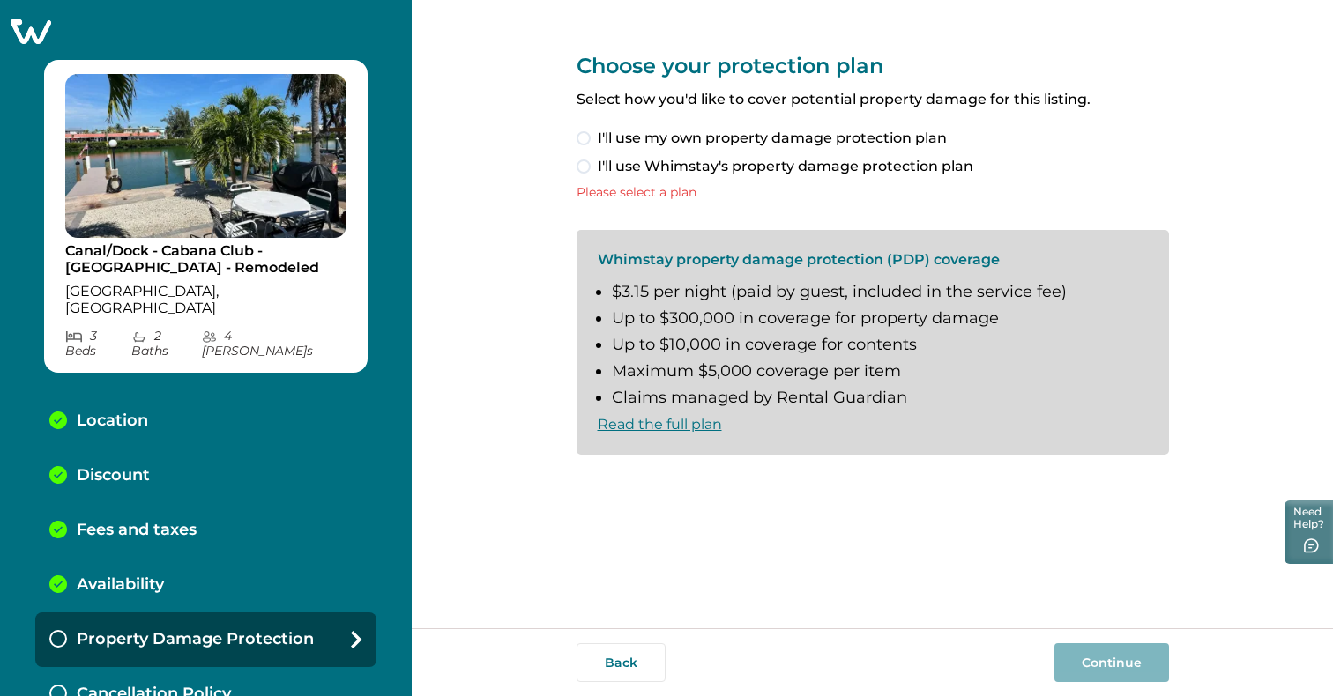
click at [582, 169] on span at bounding box center [583, 167] width 14 height 14
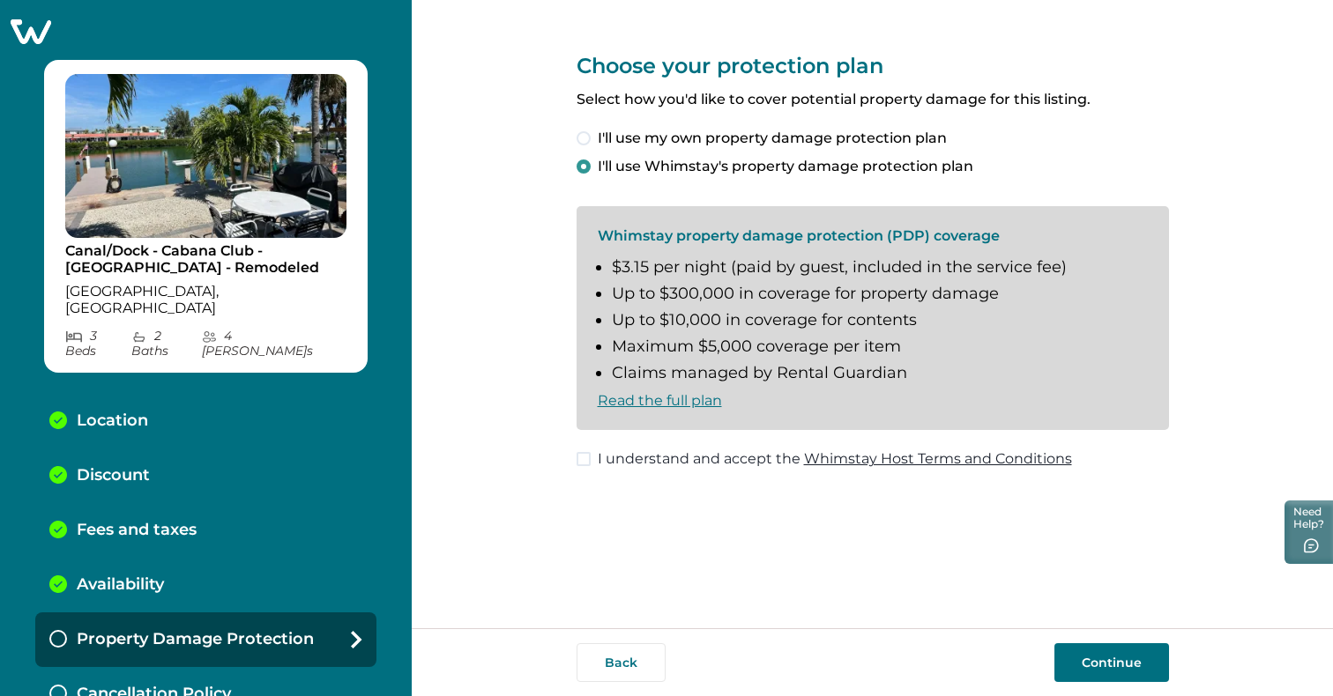
click at [584, 457] on span at bounding box center [583, 459] width 14 height 14
click at [1102, 658] on button "Continue" at bounding box center [1111, 662] width 115 height 39
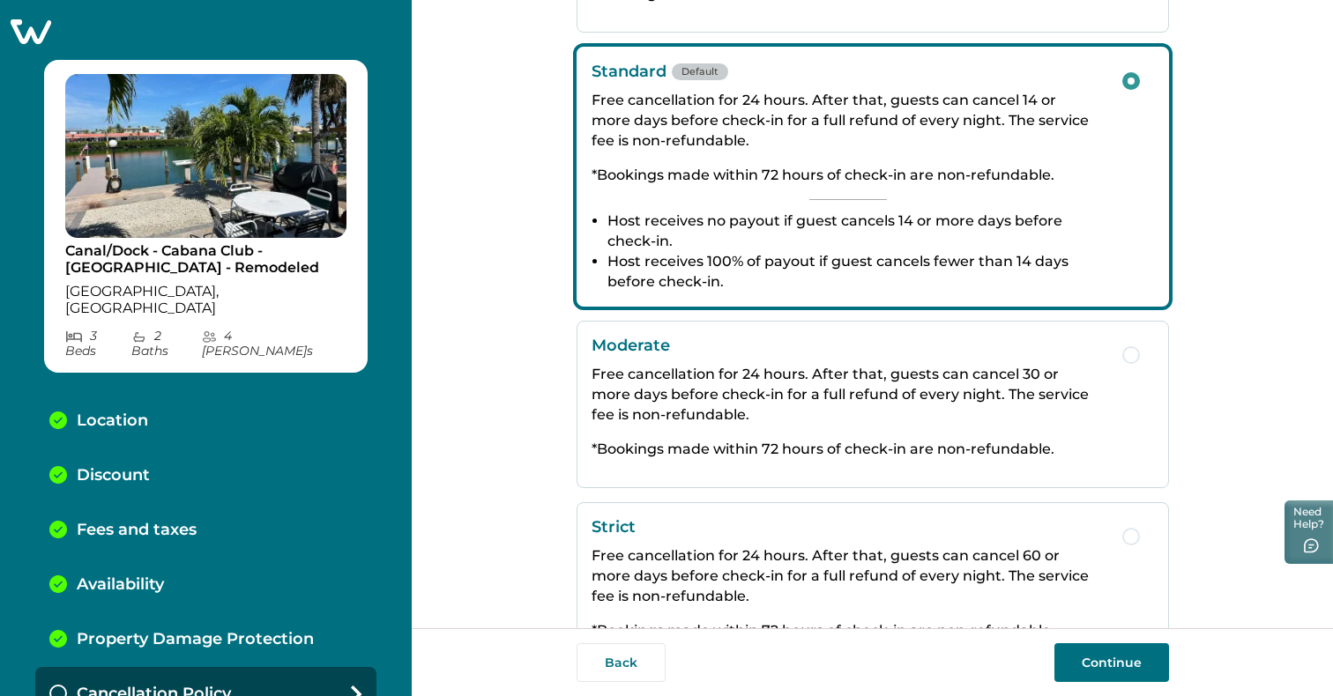
scroll to position [335, 0]
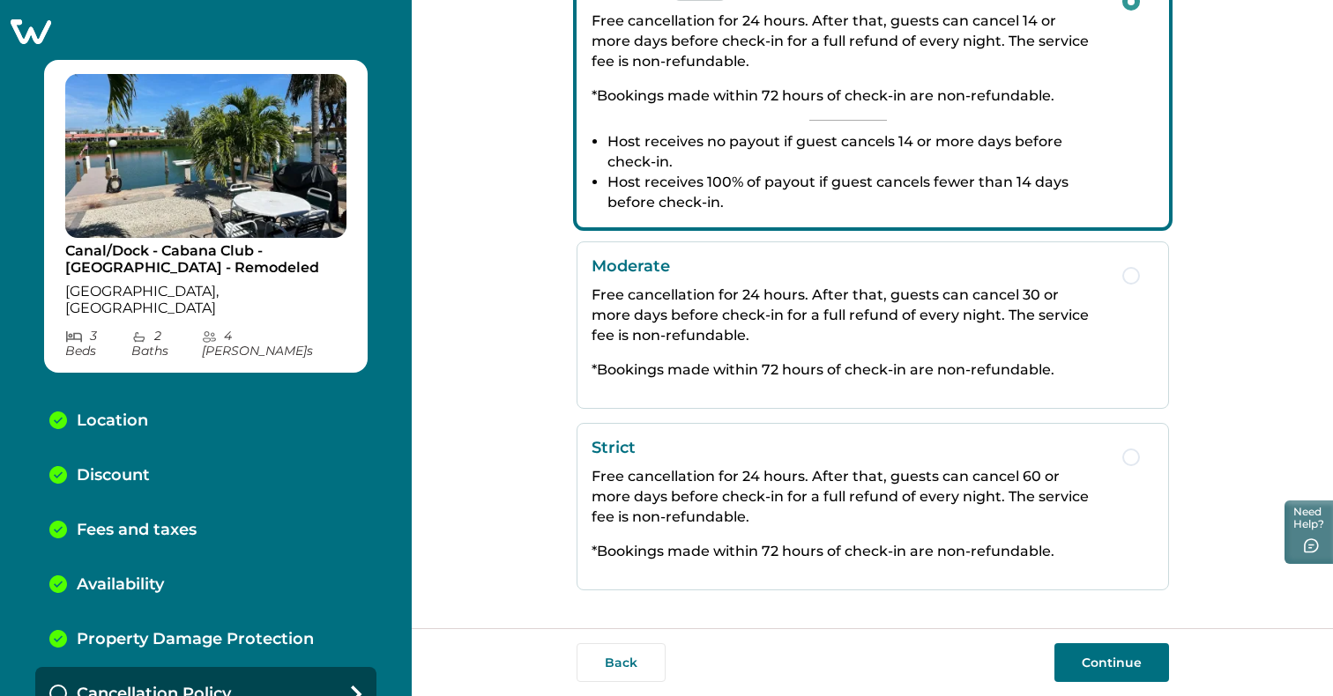
click at [850, 497] on p "Free cancellation for 24 hours. After that, guests can cancel 60 or more days b…" at bounding box center [847, 496] width 513 height 61
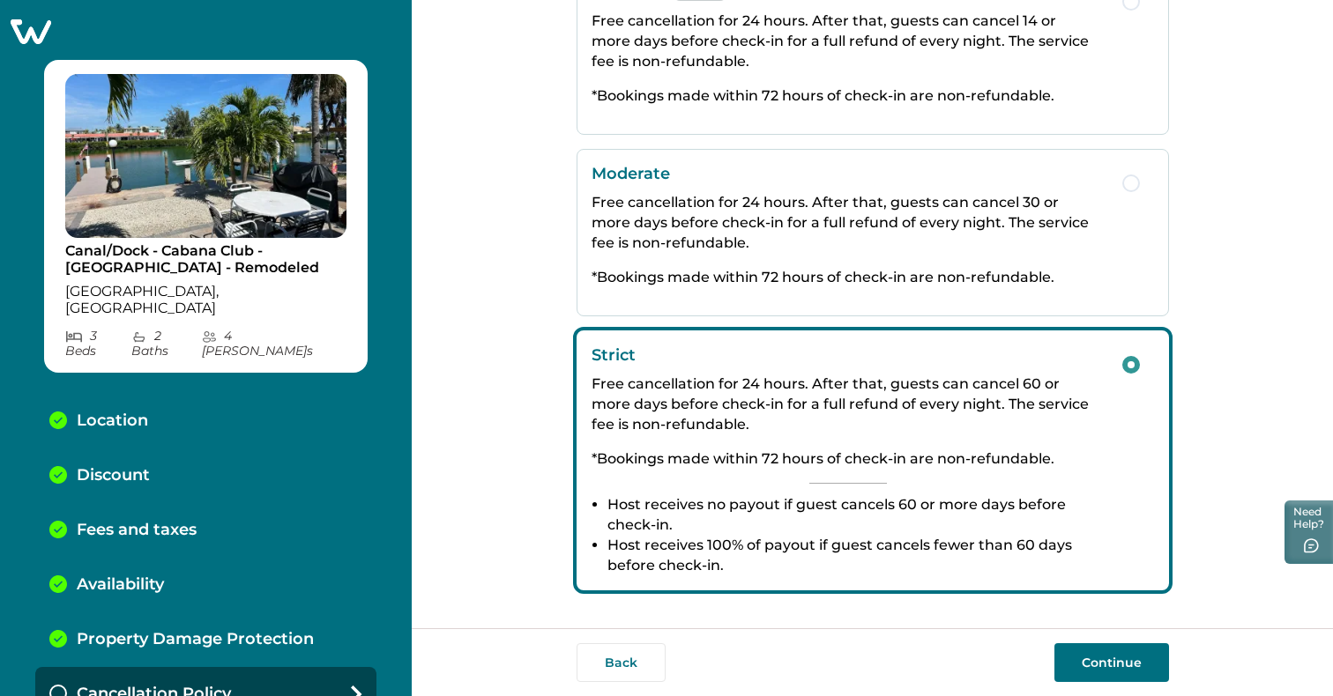
click at [1103, 654] on button "Continue" at bounding box center [1111, 662] width 115 height 39
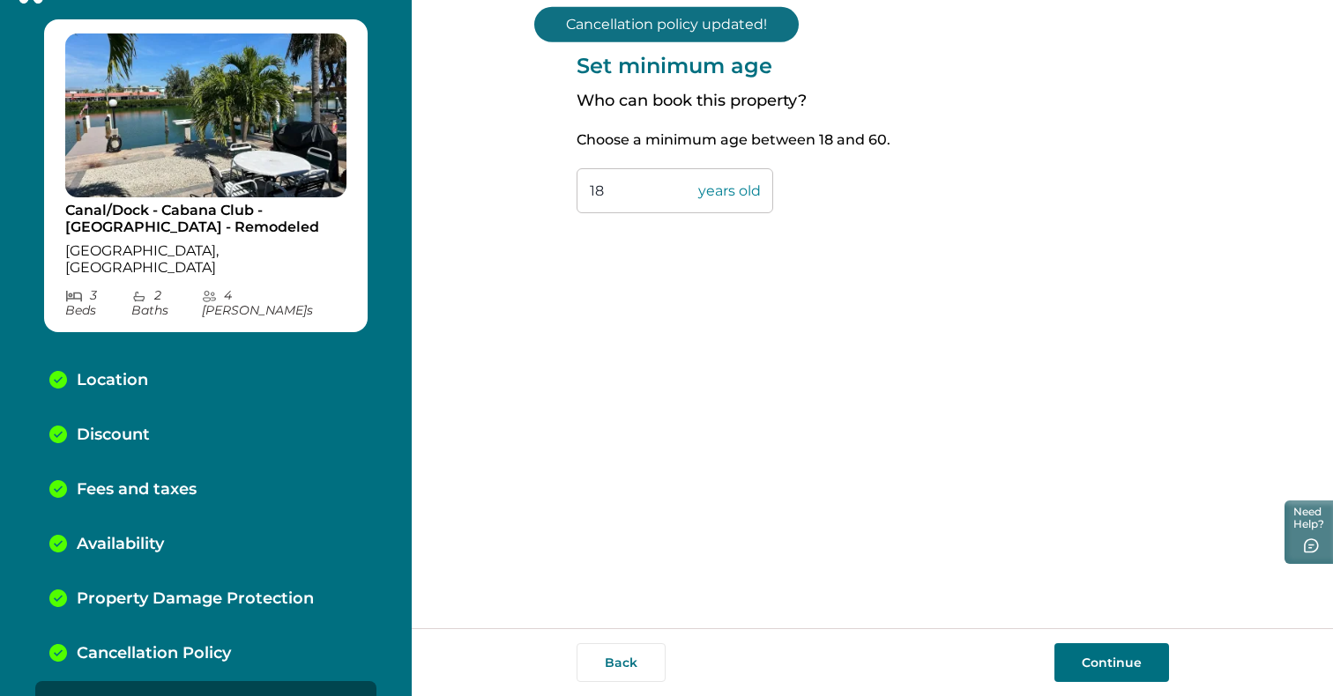
scroll to position [48, 0]
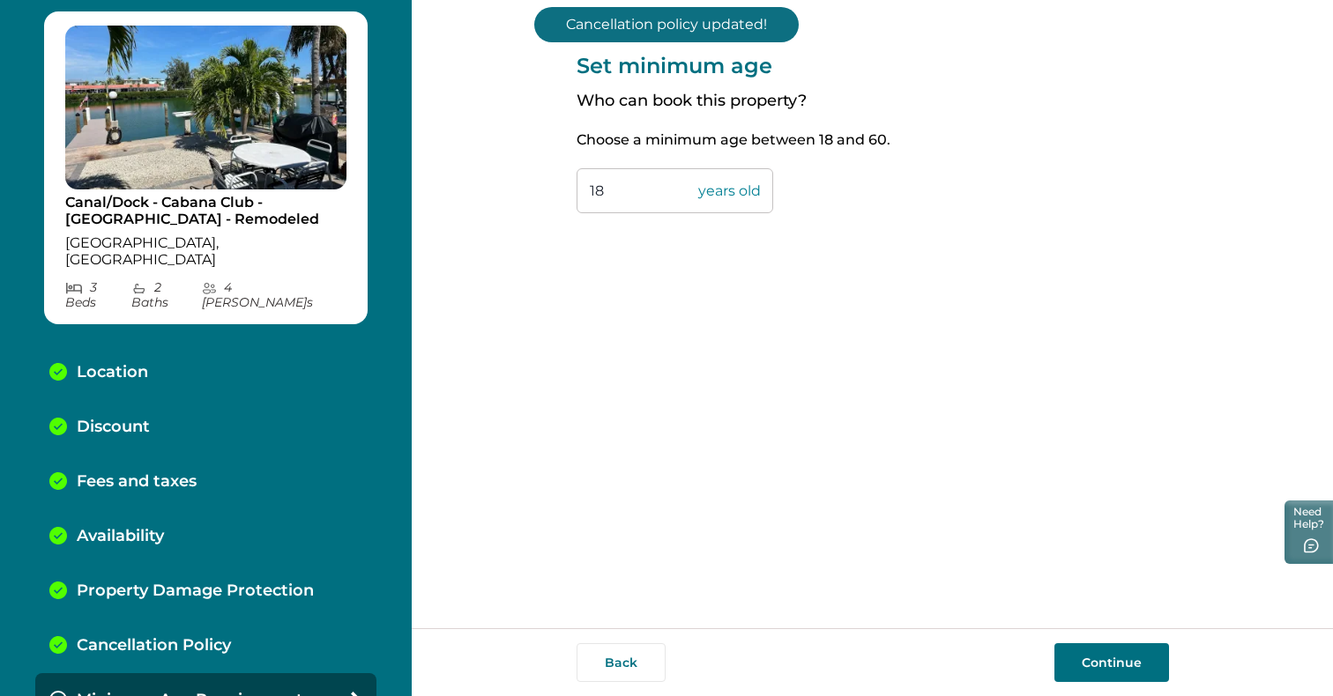
drag, startPoint x: 609, startPoint y: 196, endPoint x: 551, endPoint y: 209, distance: 59.7
click at [551, 209] on div "Set minimum age Who can book this property? Choose a minimum age between 18 and…" at bounding box center [872, 314] width 921 height 628
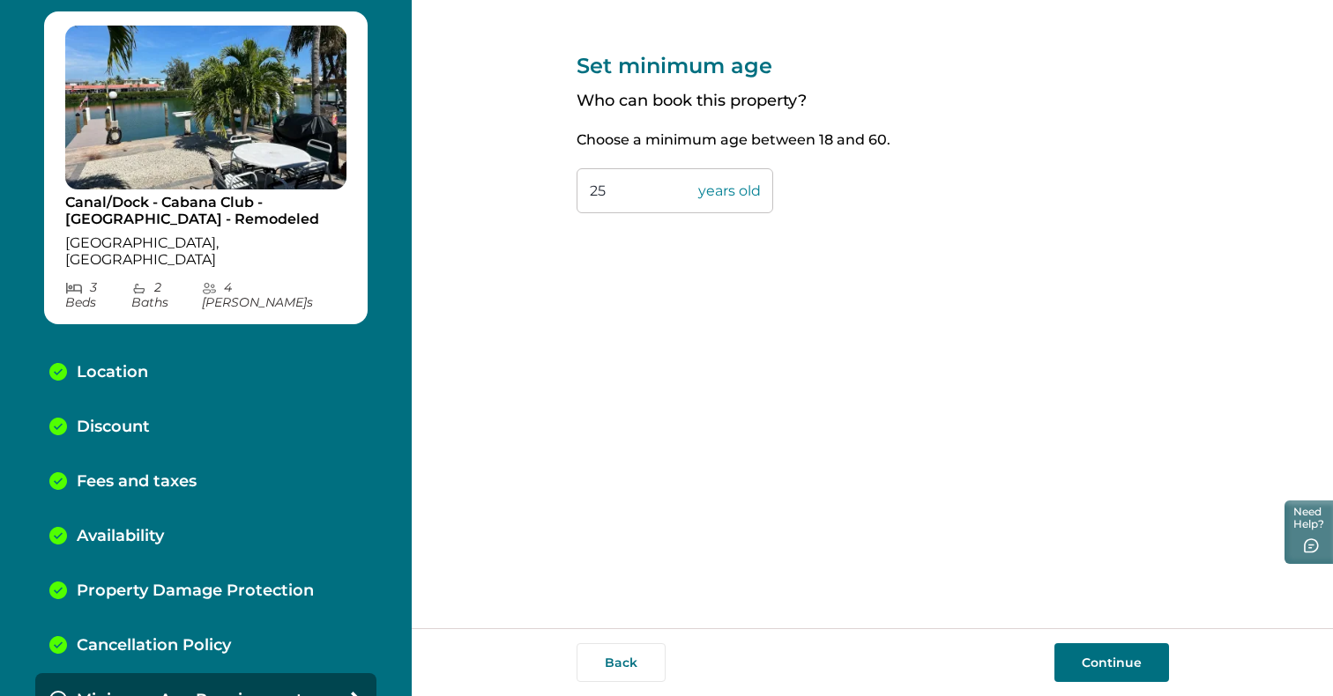
type input "25"
click at [1106, 662] on button "Continue" at bounding box center [1111, 662] width 115 height 39
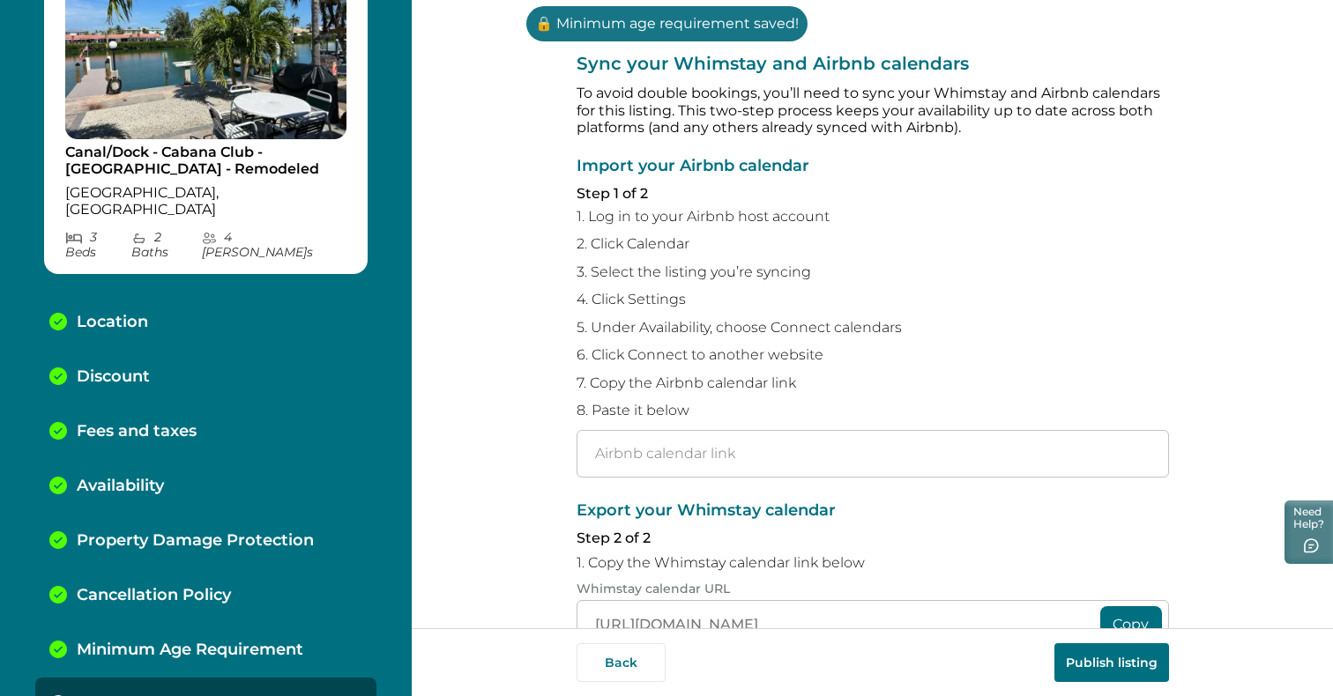
scroll to position [102, 0]
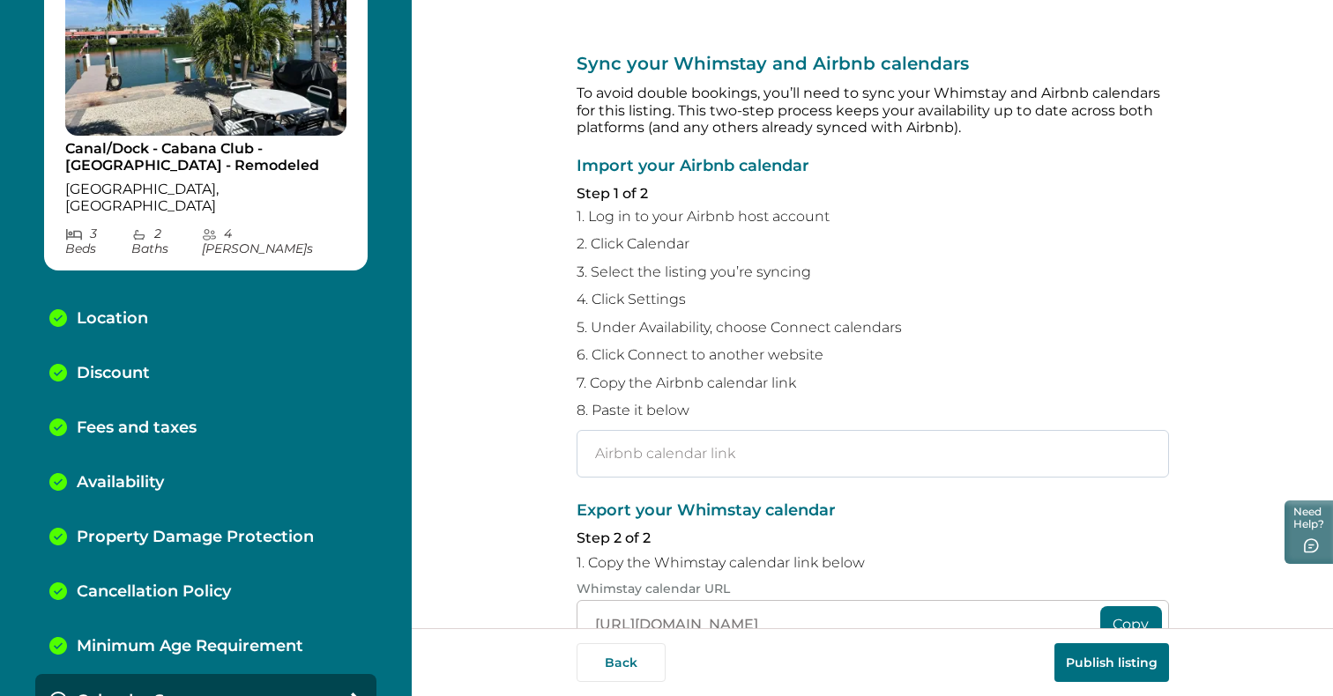
click at [626, 453] on input "text" at bounding box center [872, 454] width 592 height 48
paste input "https://www.airbnb.com/calendar/ical/635587121170232279.ics?s=561ff6c2e5b23fa96…"
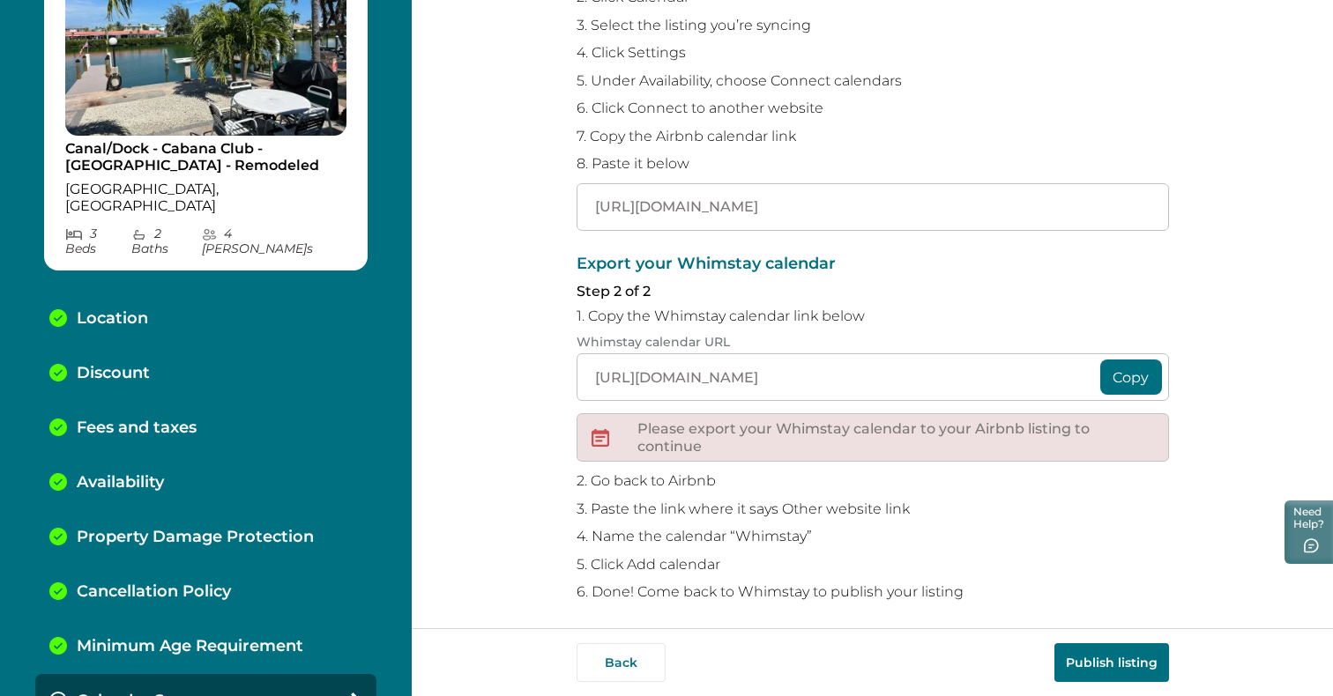
scroll to position [254, 0]
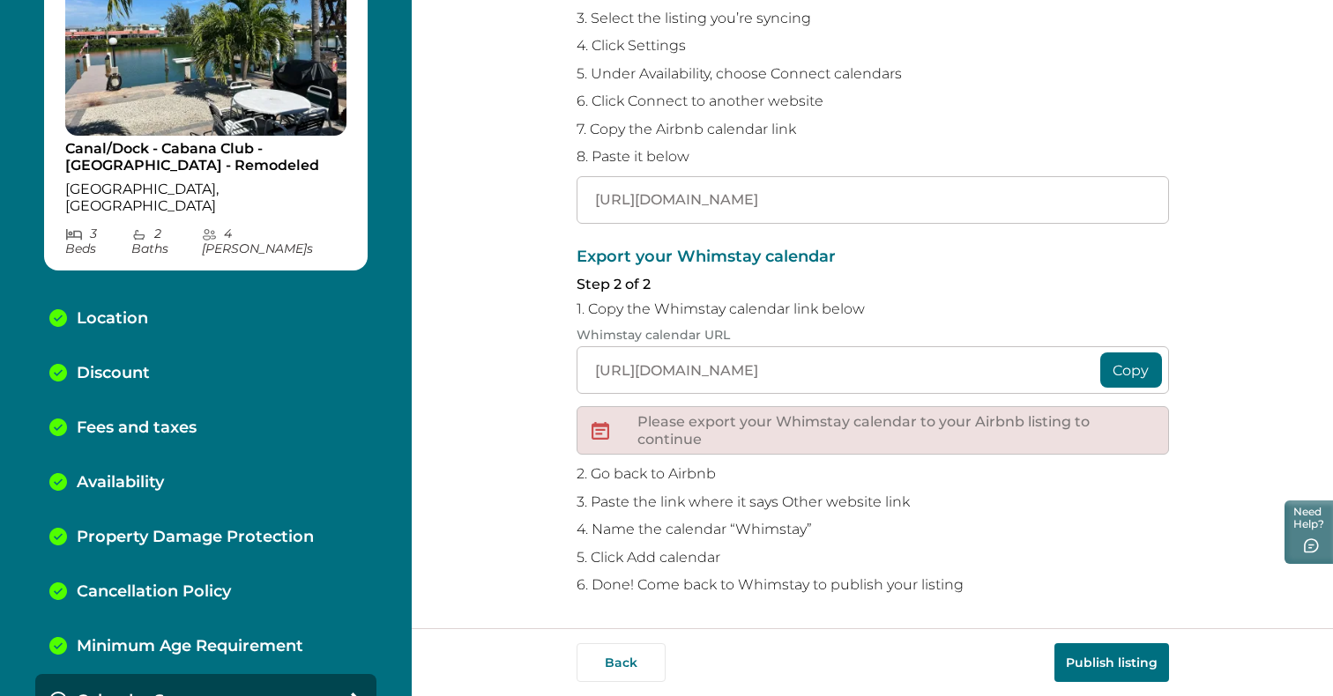
type input "https://www.airbnb.com/calendar/ical/635587121170232279.ics?s=561ff6c2e5b23fa96…"
click at [1131, 364] on button "Copy" at bounding box center [1131, 370] width 62 height 35
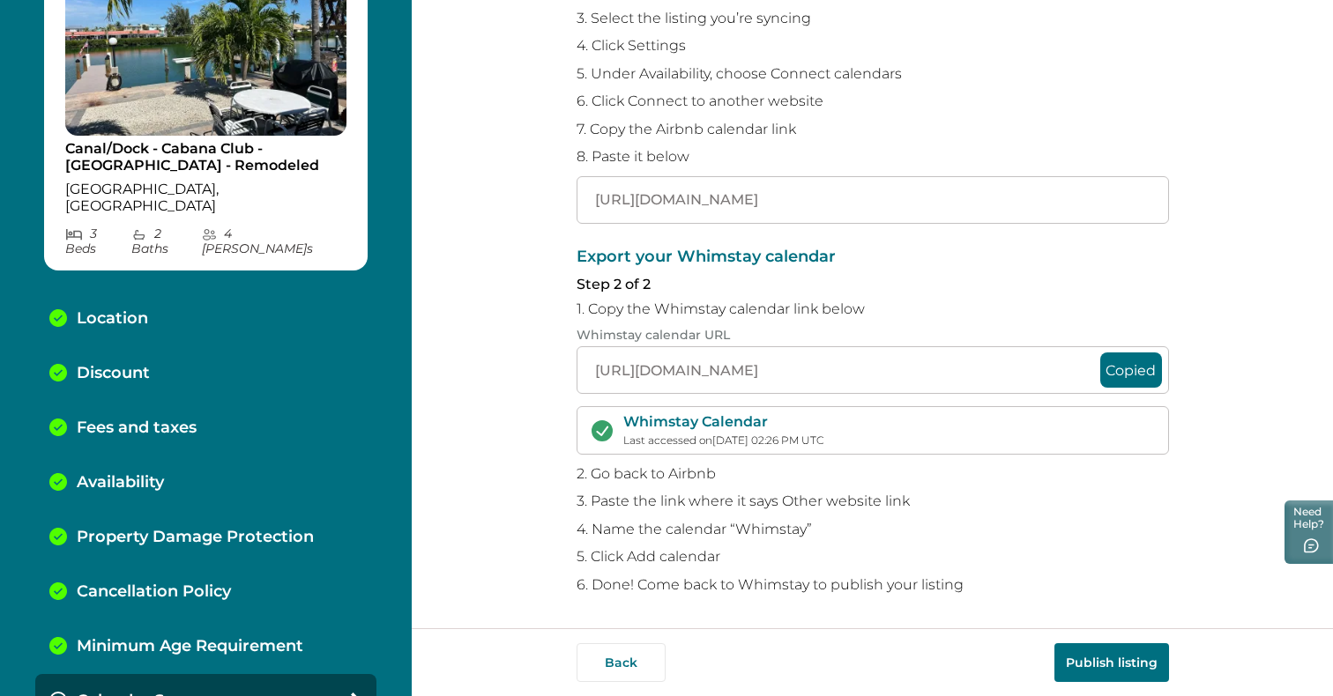
scroll to position [254, 0]
click at [1087, 658] on button "Publish listing" at bounding box center [1111, 662] width 115 height 39
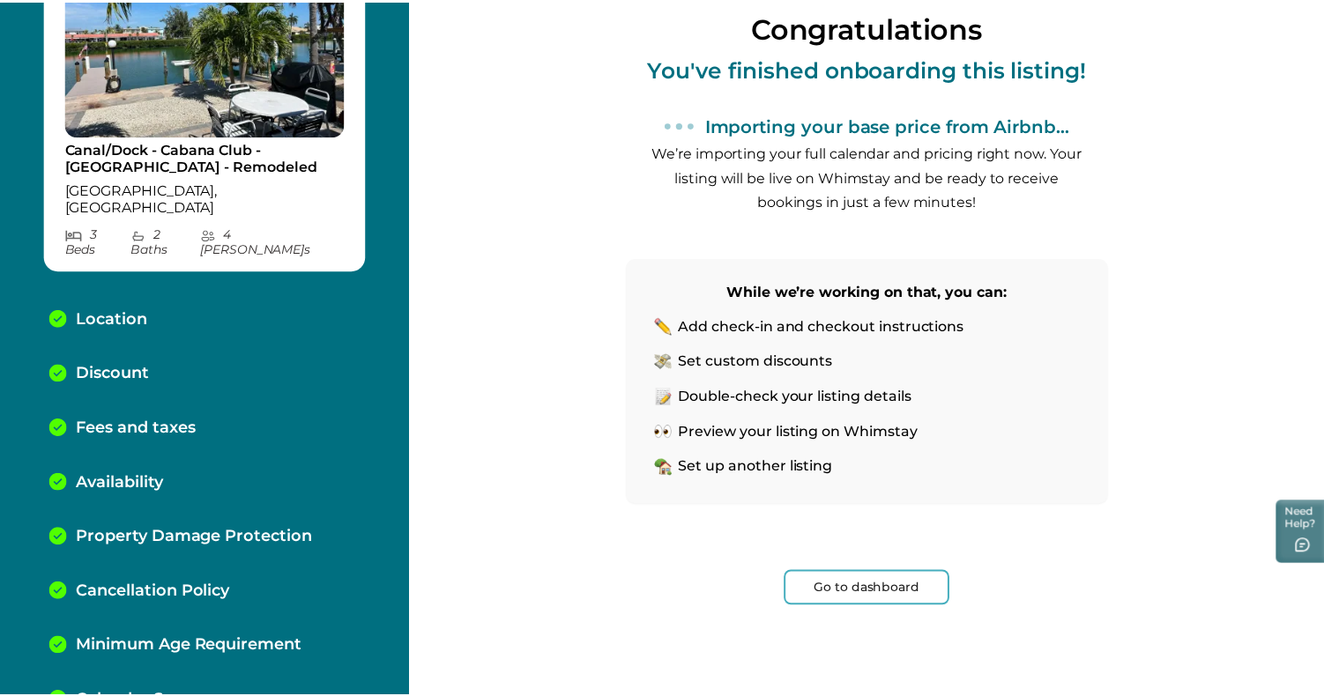
scroll to position [159, 0]
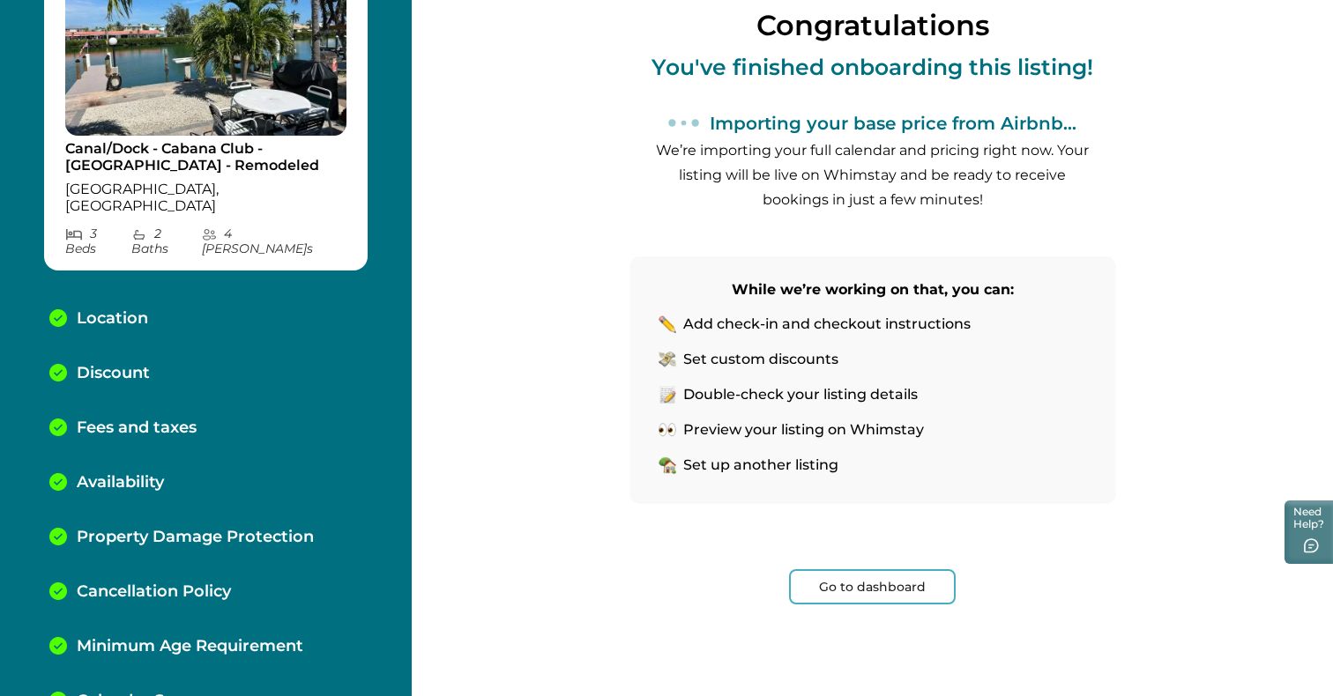
click at [906, 589] on button "Go to dashboard" at bounding box center [872, 586] width 167 height 35
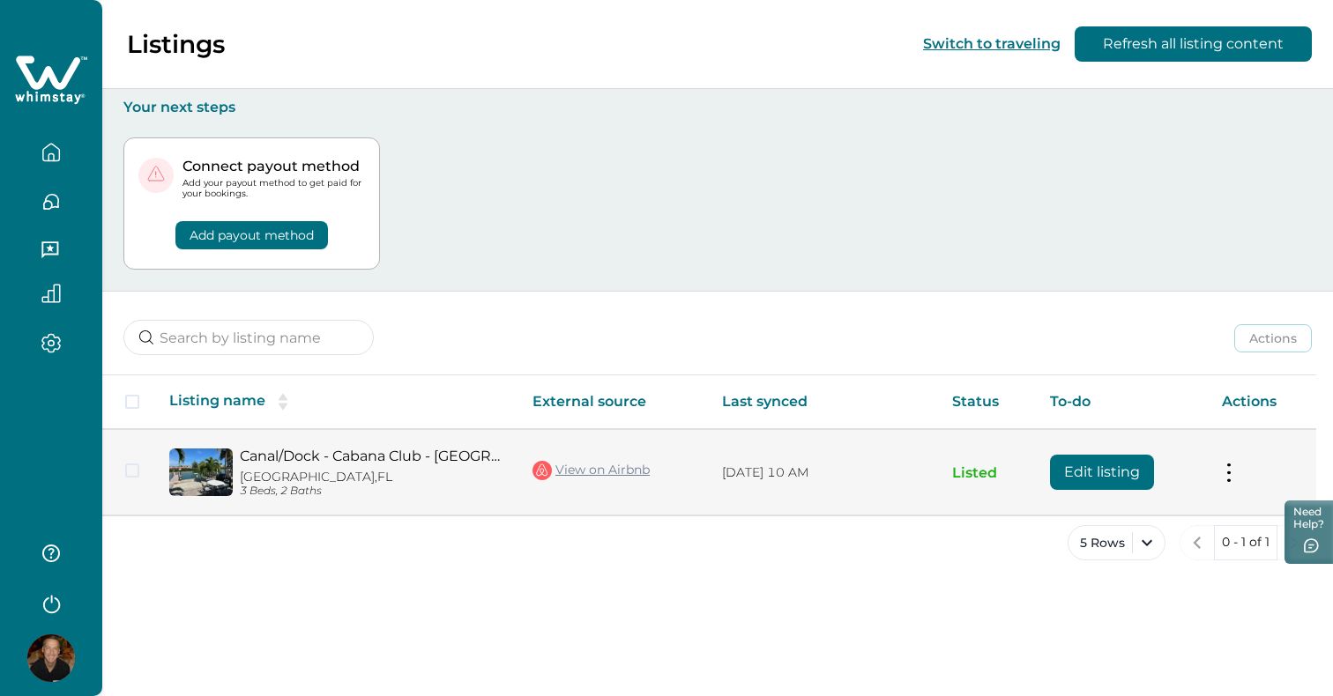
click at [1077, 473] on button "Edit listing" at bounding box center [1102, 472] width 104 height 35
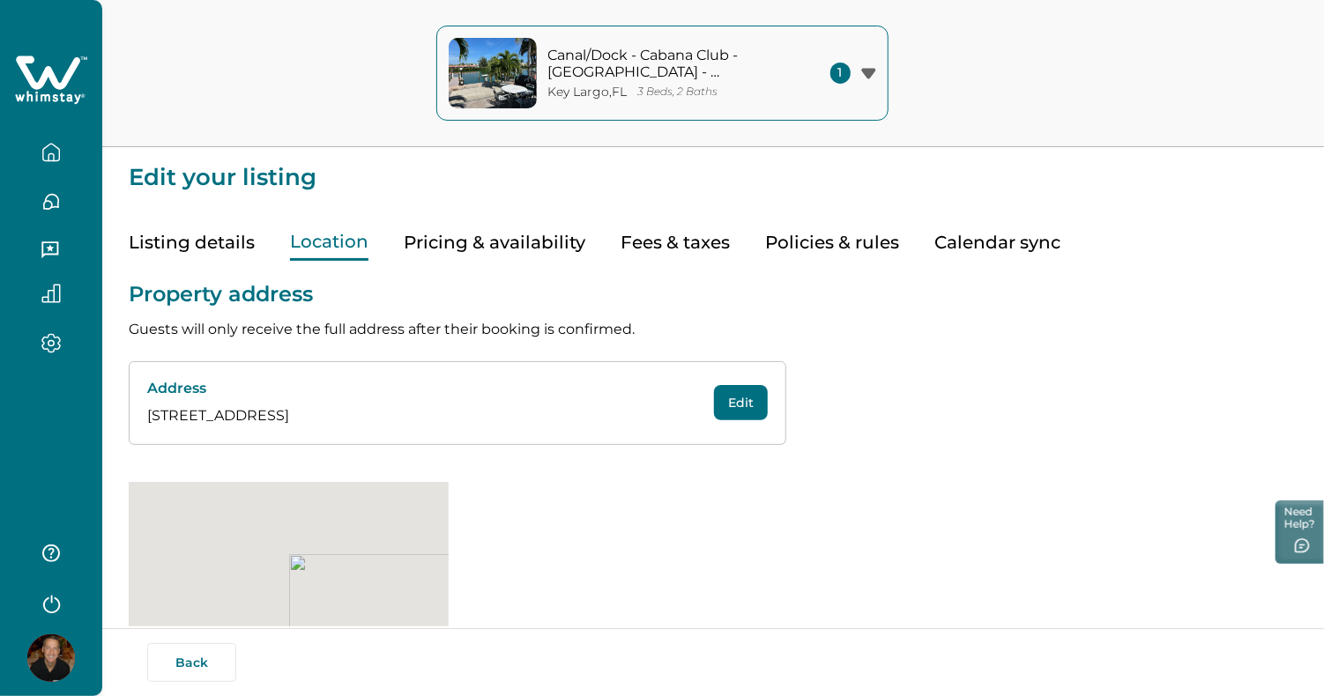
click at [320, 243] on button "Location" at bounding box center [329, 243] width 78 height 36
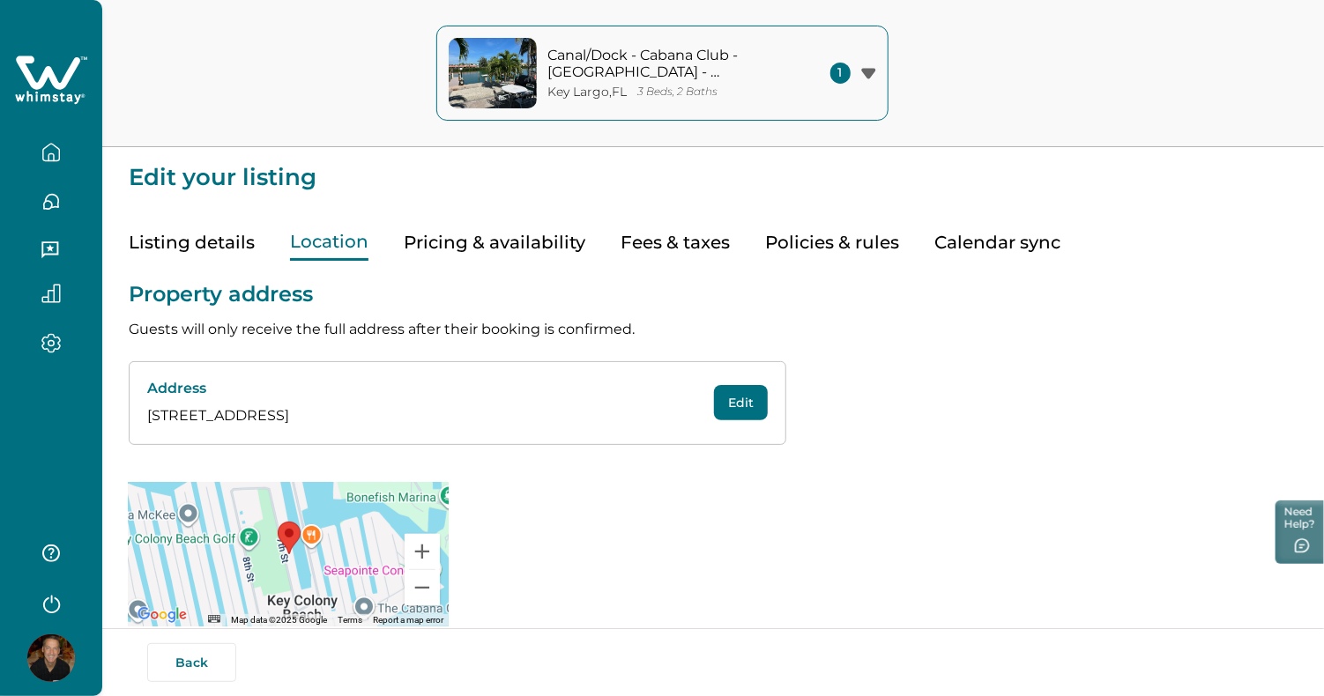
click at [235, 418] on p "27 7th St, Key Largo, FL, US, 33037" at bounding box center [411, 415] width 529 height 21
drag, startPoint x: 216, startPoint y: 411, endPoint x: 532, endPoint y: 408, distance: 316.4
click at [532, 408] on p "27 7th St, Key Largo, FL, US, 33037" at bounding box center [411, 415] width 529 height 21
drag, startPoint x: 532, startPoint y: 408, endPoint x: 735, endPoint y: 403, distance: 202.8
click at [735, 403] on button "Edit" at bounding box center [741, 402] width 54 height 35
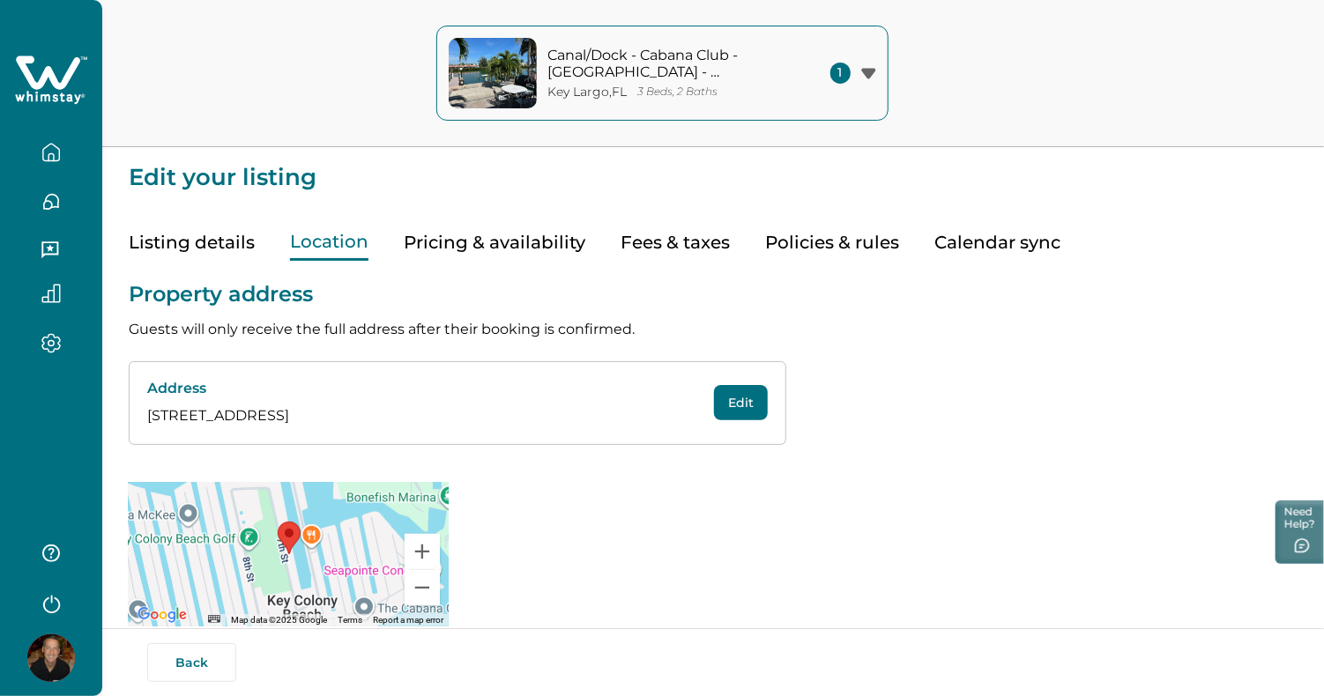
select select "FL"
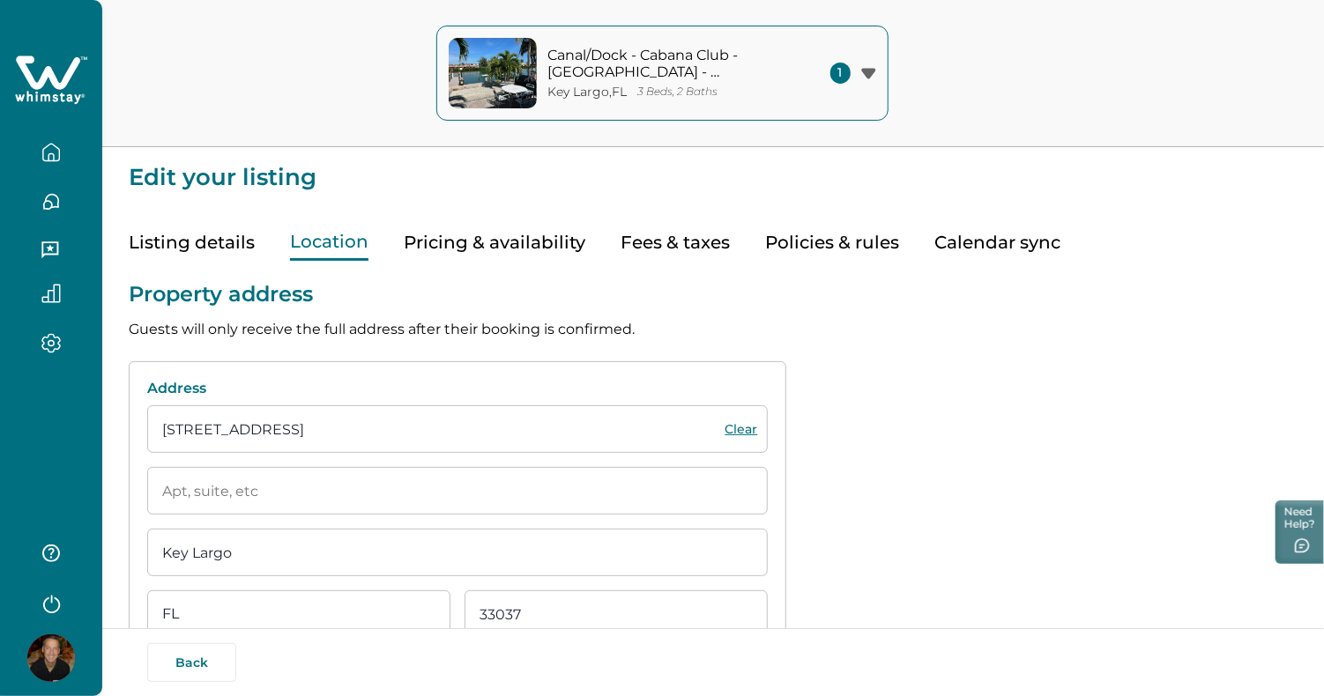
click at [283, 561] on input "Key Largo" at bounding box center [457, 553] width 620 height 48
click at [279, 554] on input "Key Largo" at bounding box center [457, 553] width 620 height 48
click at [295, 435] on input "27 7th St" at bounding box center [457, 429] width 620 height 48
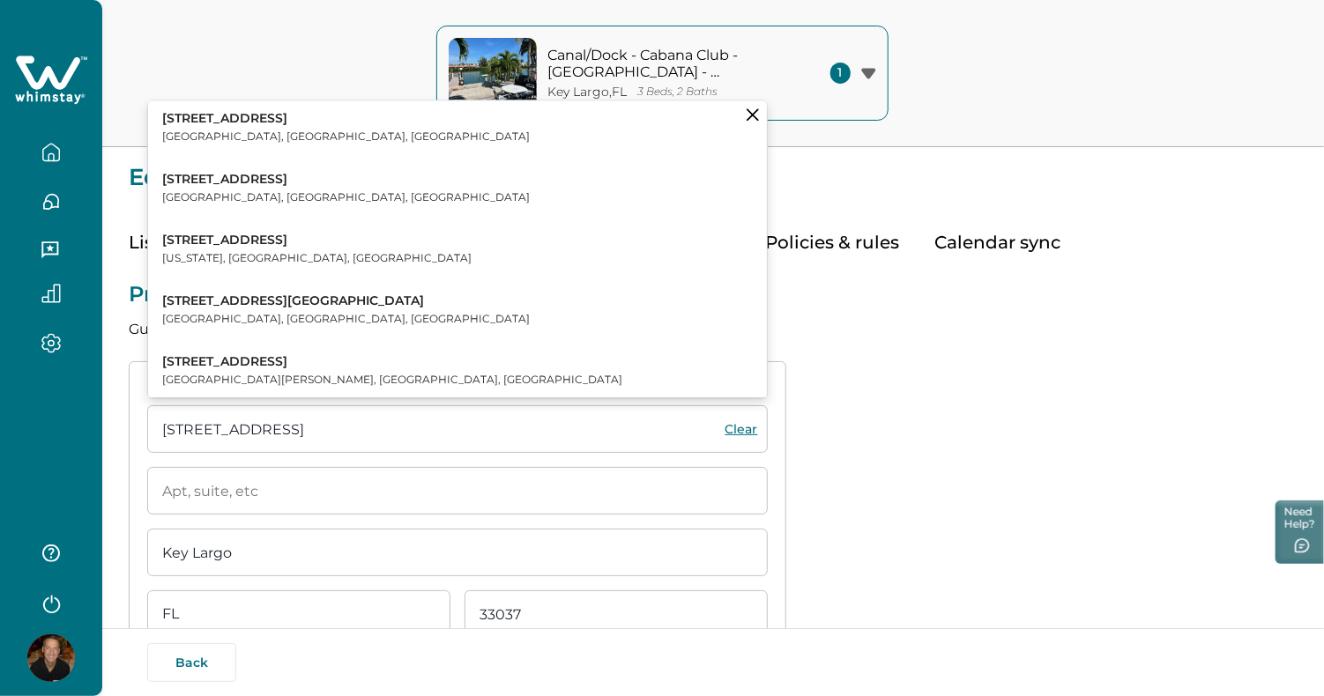
type input "27 7th Street"
click at [549, 436] on input "27 7th Street" at bounding box center [457, 429] width 620 height 48
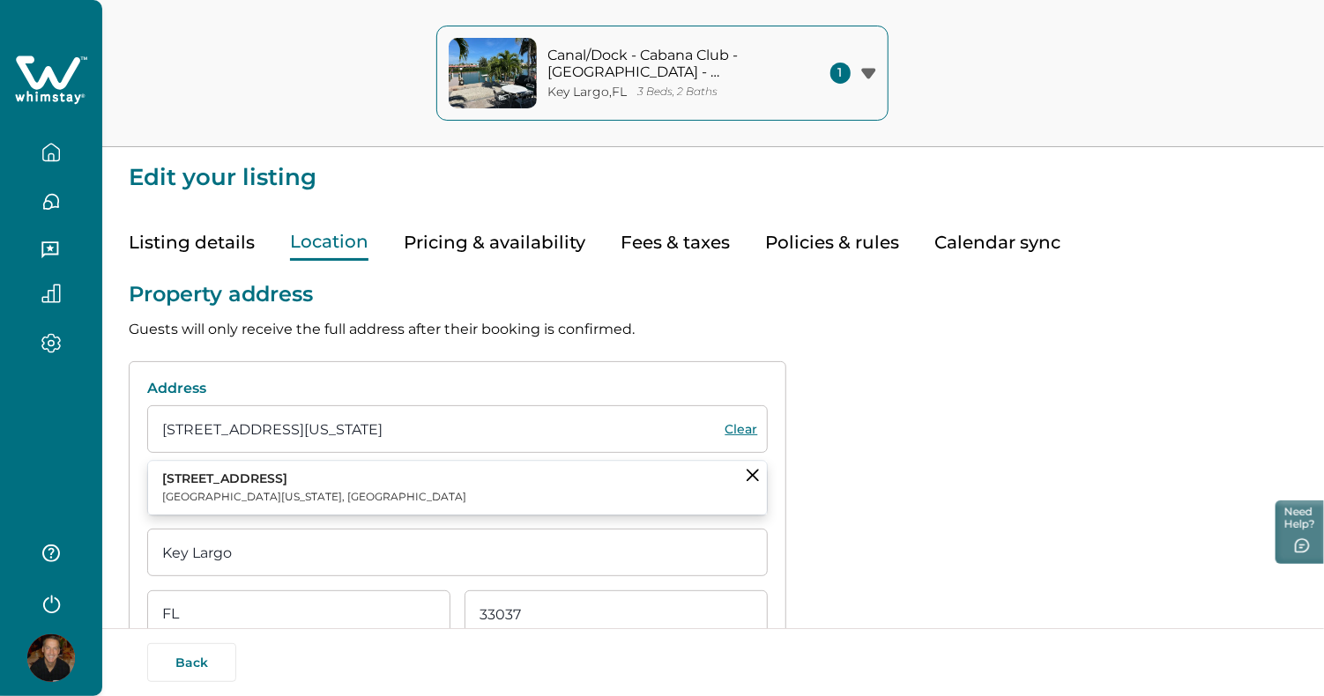
click at [345, 493] on p "Key Colony Beach, Florida 33051, USA" at bounding box center [314, 497] width 304 height 18
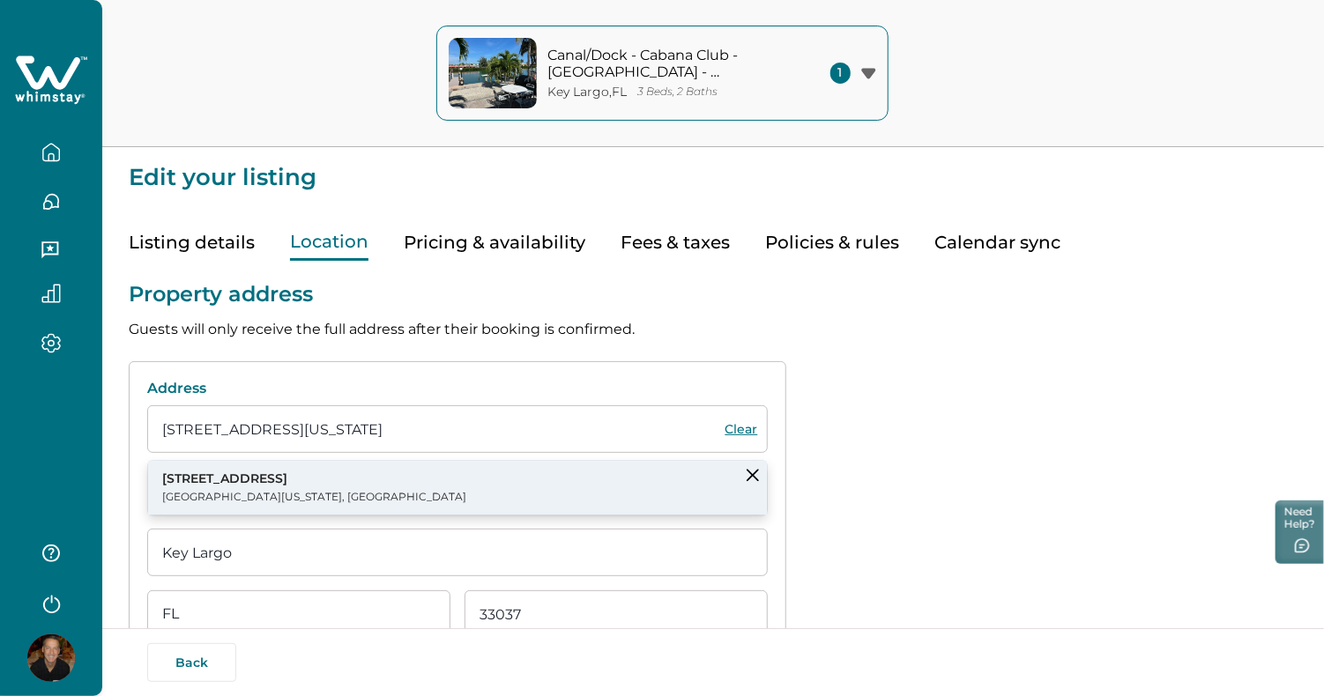
type input "7th St"
type input "KEY COL BCH"
type input "33051"
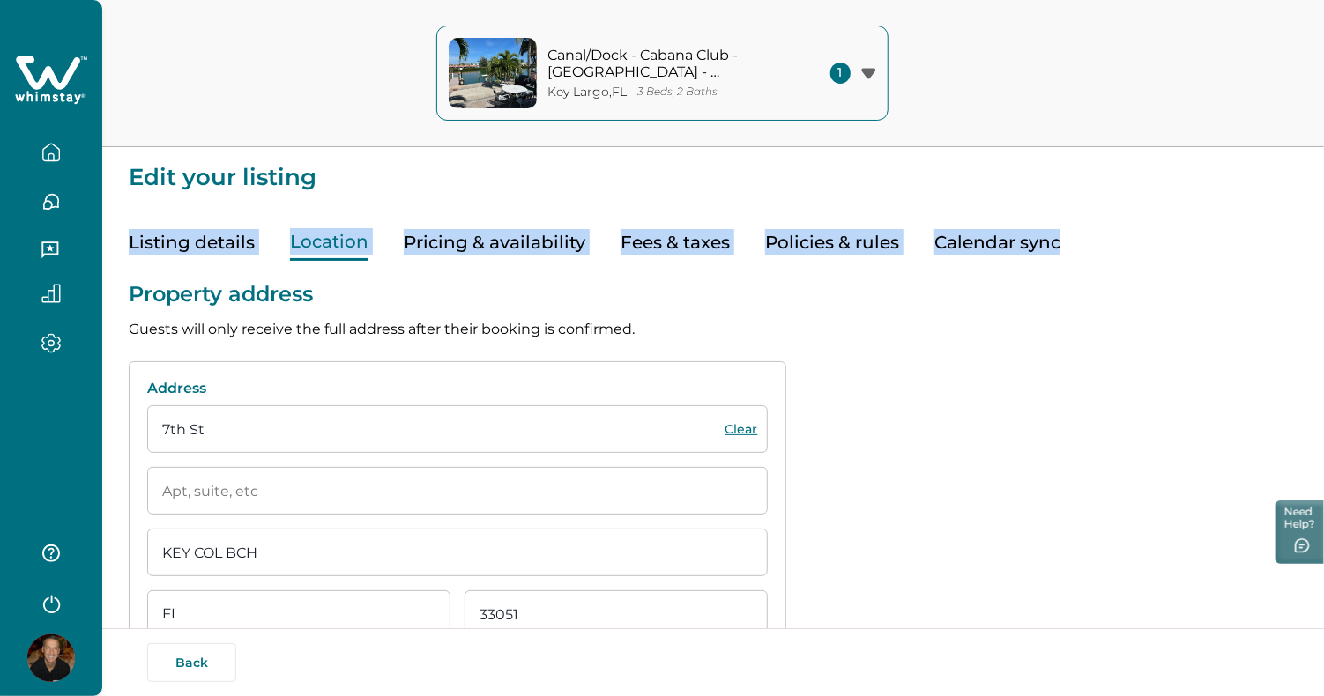
drag, startPoint x: 1323, startPoint y: 185, endPoint x: 1326, endPoint y: 210, distance: 24.9
click at [1324, 210] on html "Skip to Content Canal/Dock - Cabana Club - Pickleball - Remodeled Key Largo , F…" at bounding box center [662, 348] width 1324 height 696
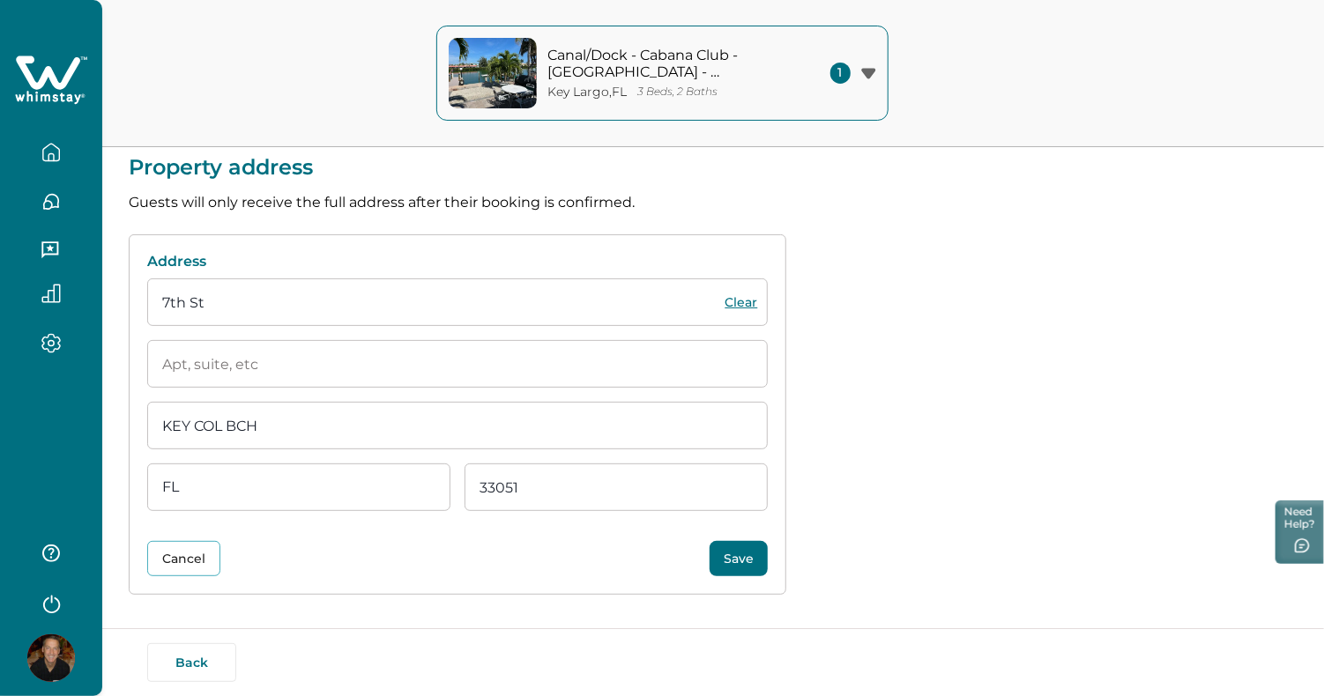
scroll to position [127, 0]
click at [737, 554] on button "Save" at bounding box center [739, 558] width 58 height 35
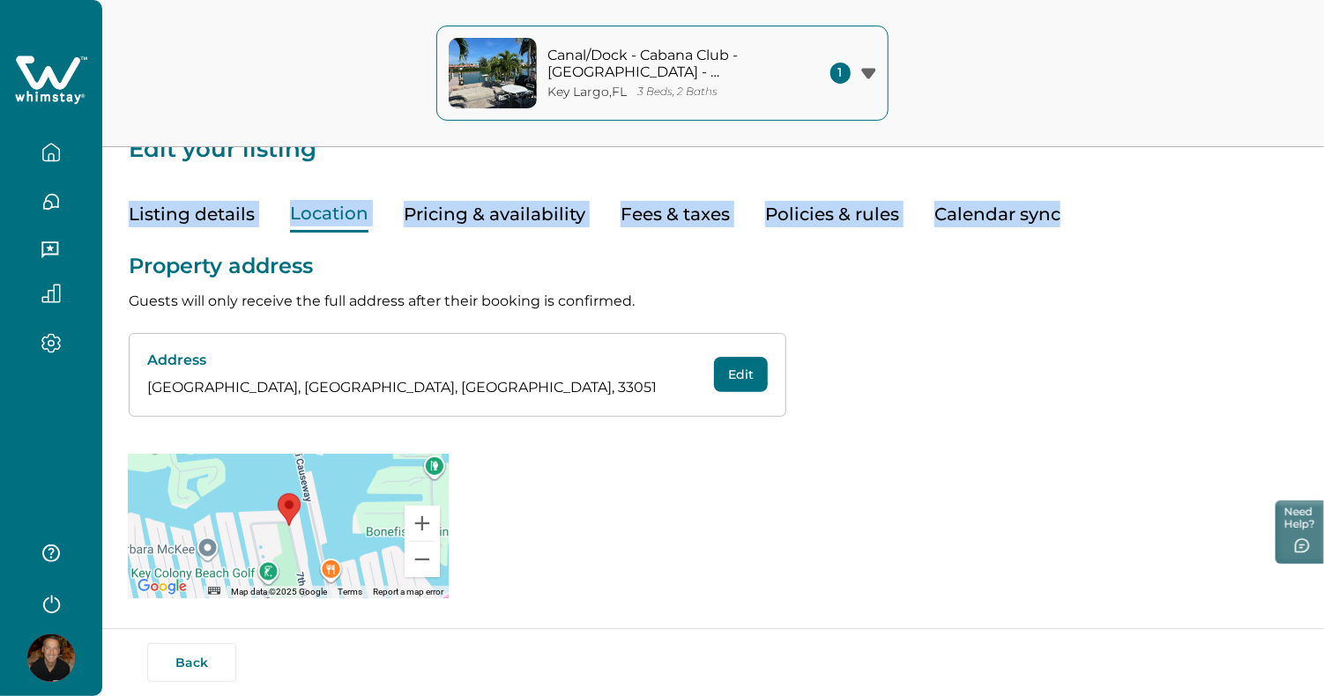
click at [740, 382] on button "Edit" at bounding box center [741, 374] width 54 height 35
select select "FL"
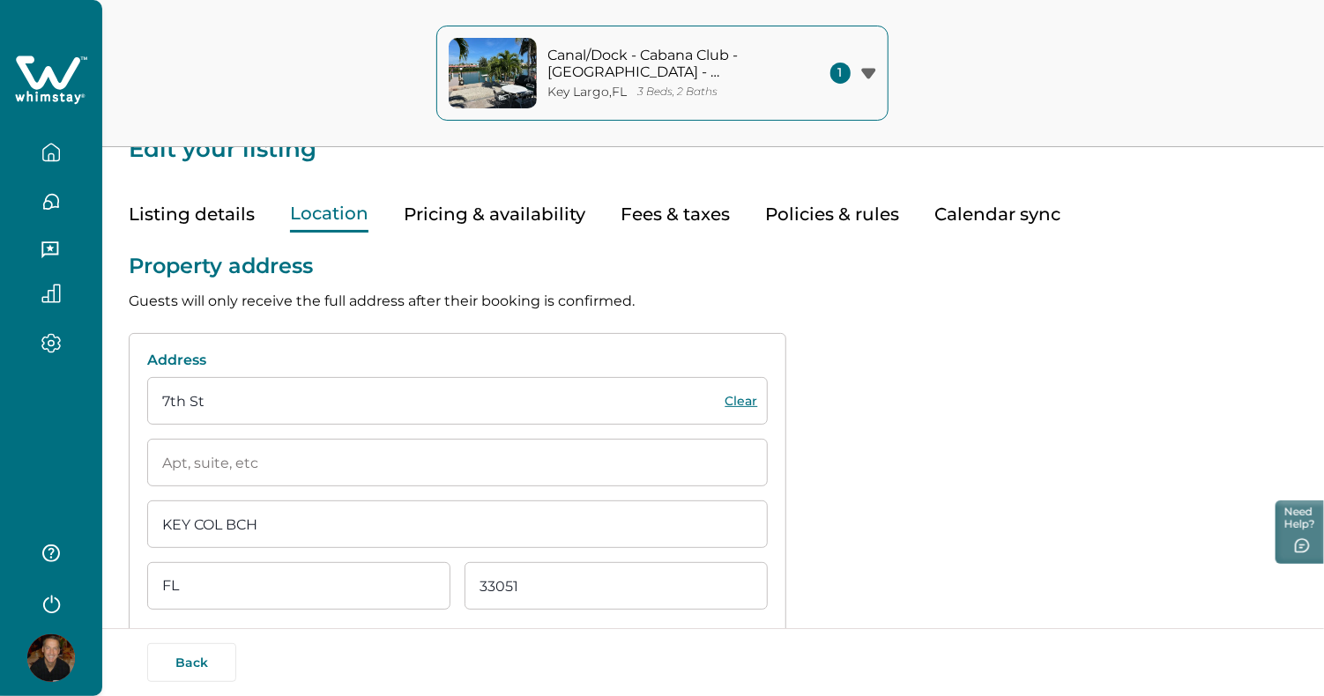
click at [254, 404] on input "7th St" at bounding box center [457, 401] width 620 height 48
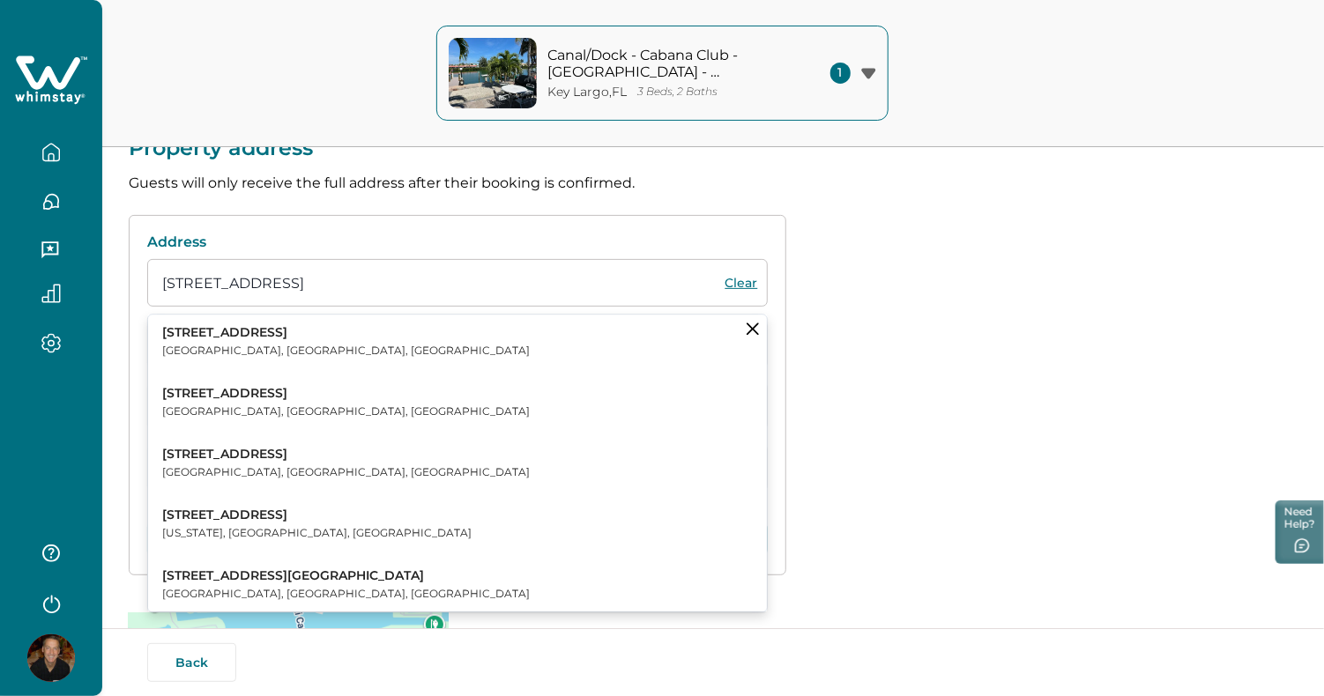
scroll to position [145, 0]
type input "27 7th St"
click at [754, 329] on icon "Clear suggestions" at bounding box center [753, 330] width 12 height 12
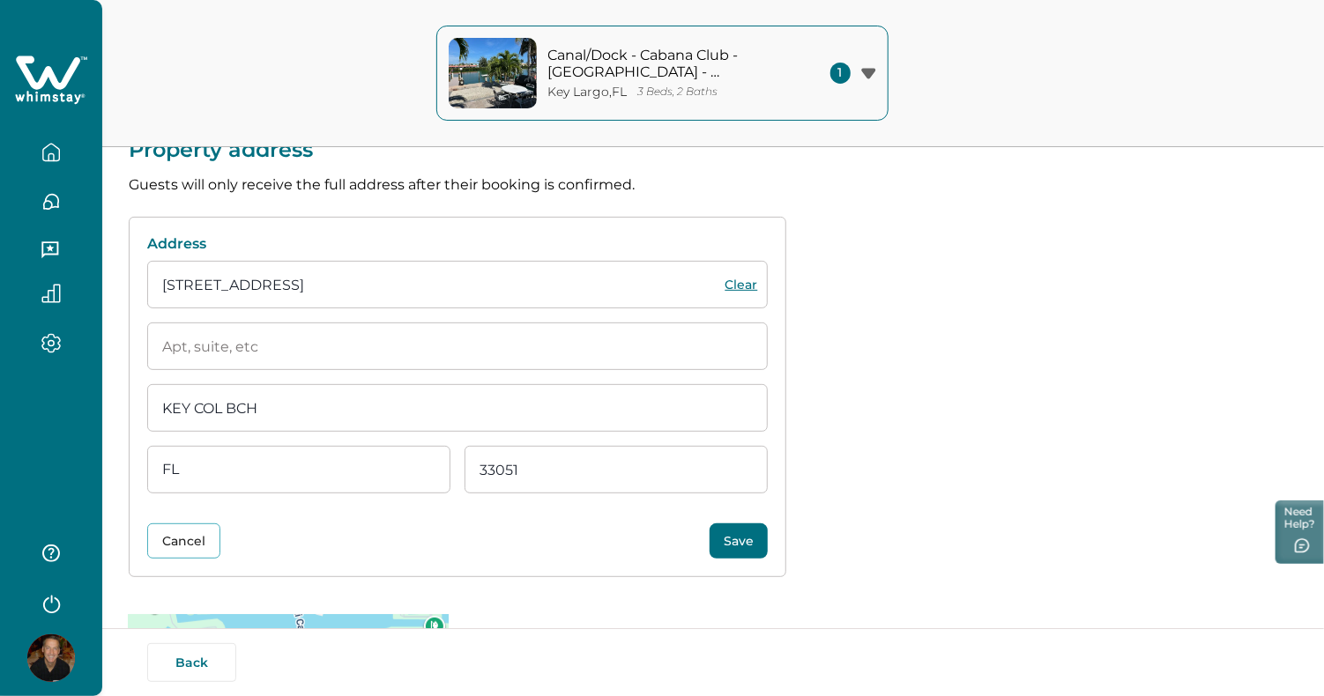
click at [734, 544] on button "Save" at bounding box center [739, 541] width 58 height 35
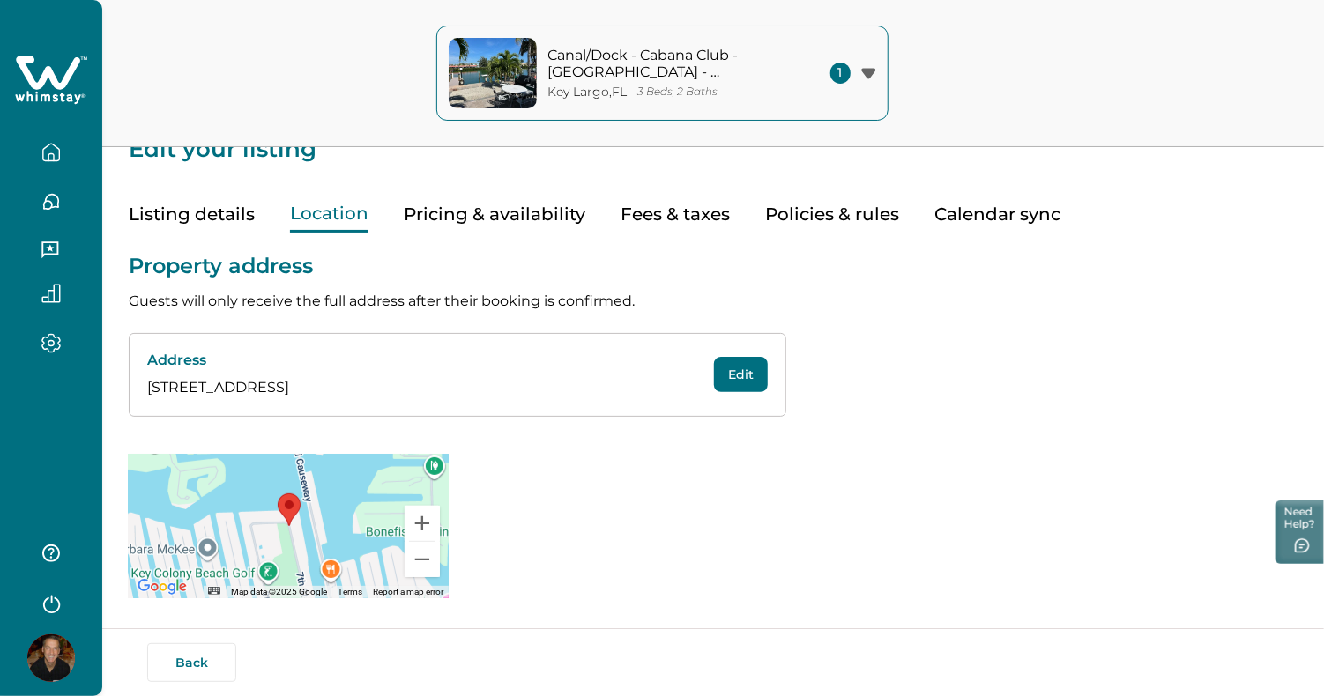
click at [743, 377] on button "Edit" at bounding box center [741, 374] width 54 height 35
select select "FL"
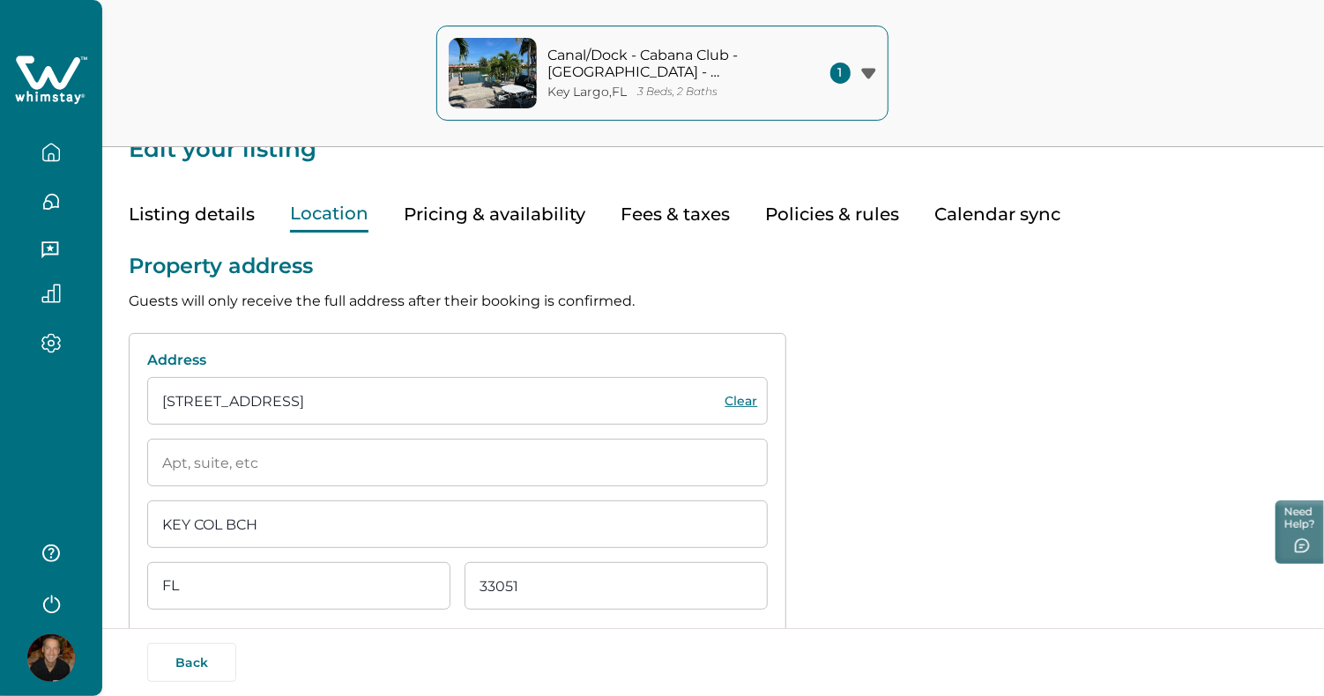
click at [342, 519] on input "KEY COL BCH" at bounding box center [457, 525] width 620 height 48
click at [373, 402] on input "27 7th St" at bounding box center [457, 401] width 620 height 48
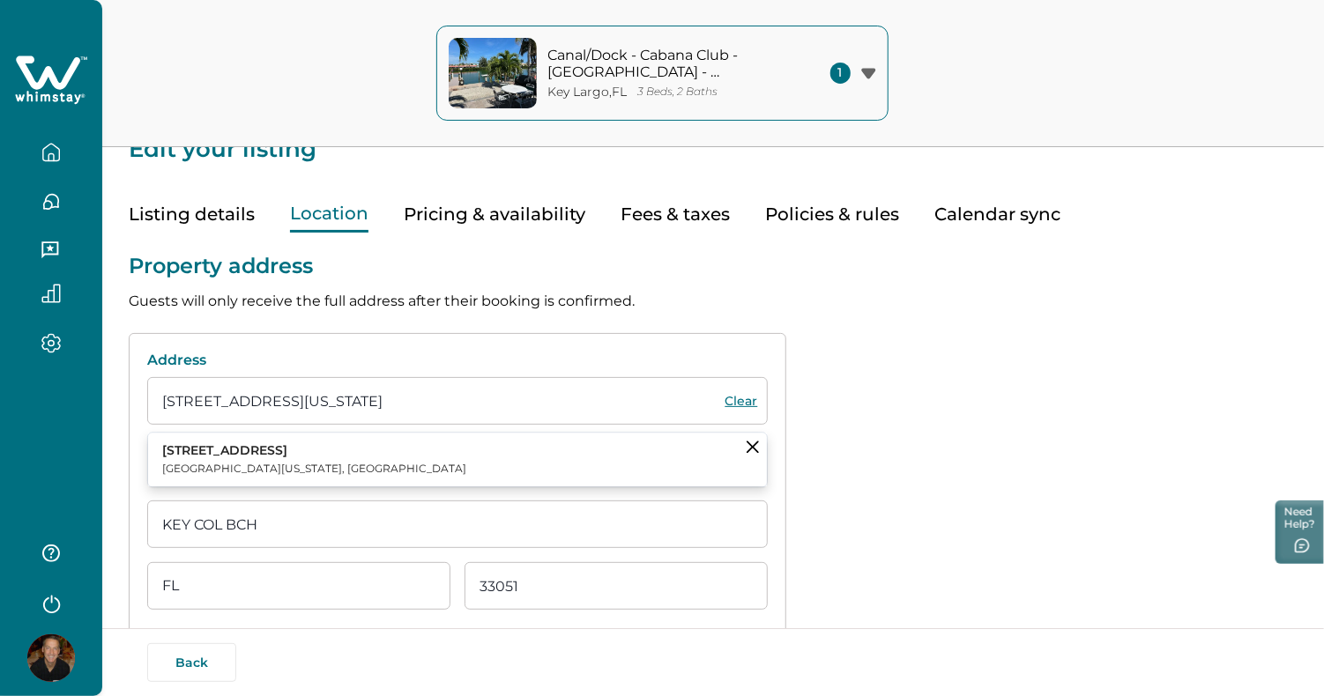
type input "27 7th Street Key Colony Beach, Florida 33051"
click at [353, 445] on p "27 7th Street" at bounding box center [314, 451] width 304 height 18
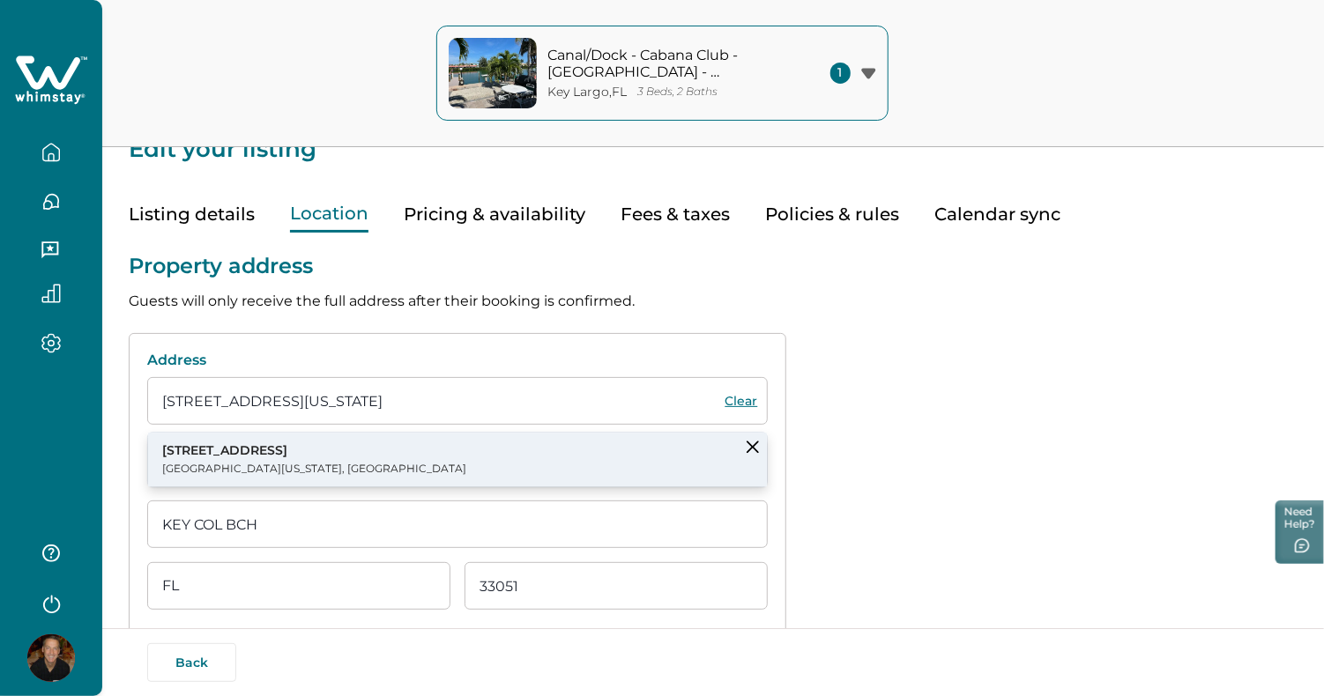
type input "7th St"
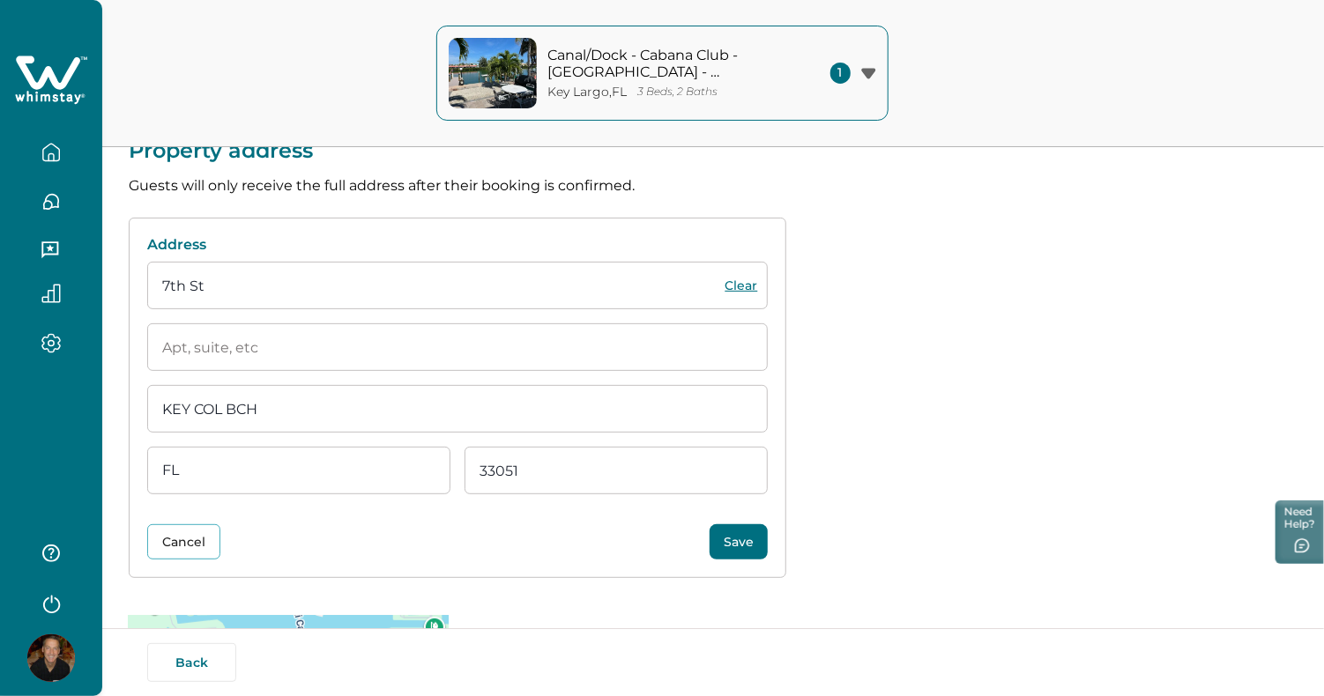
scroll to position [145, 0]
click at [753, 539] on button "Save" at bounding box center [739, 540] width 58 height 35
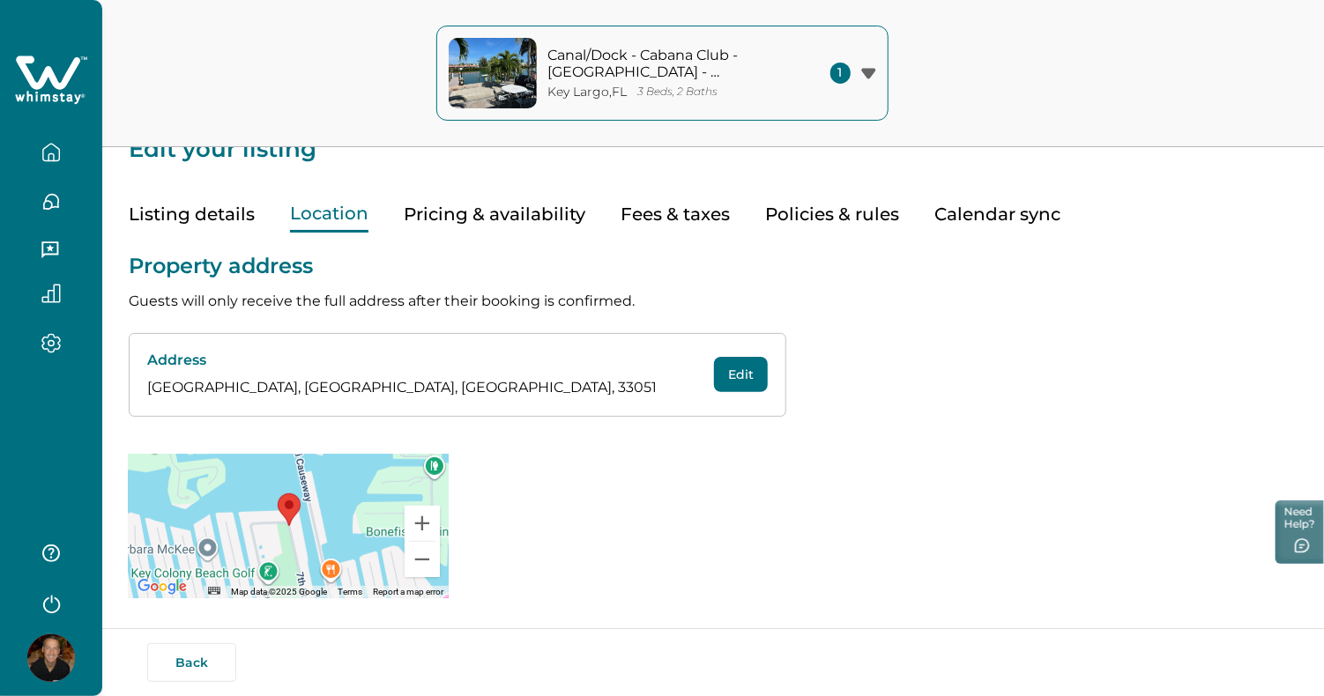
scroll to position [0, 0]
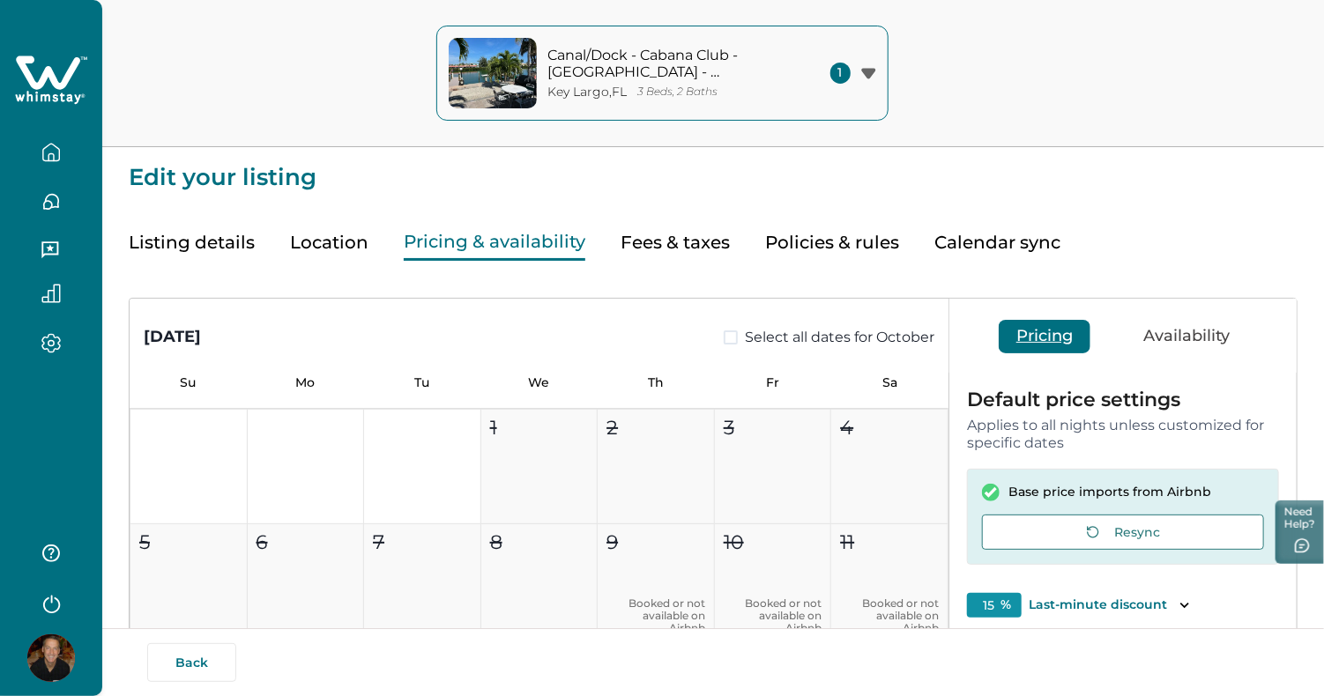
click at [545, 237] on button "Pricing & availability" at bounding box center [495, 243] width 182 height 36
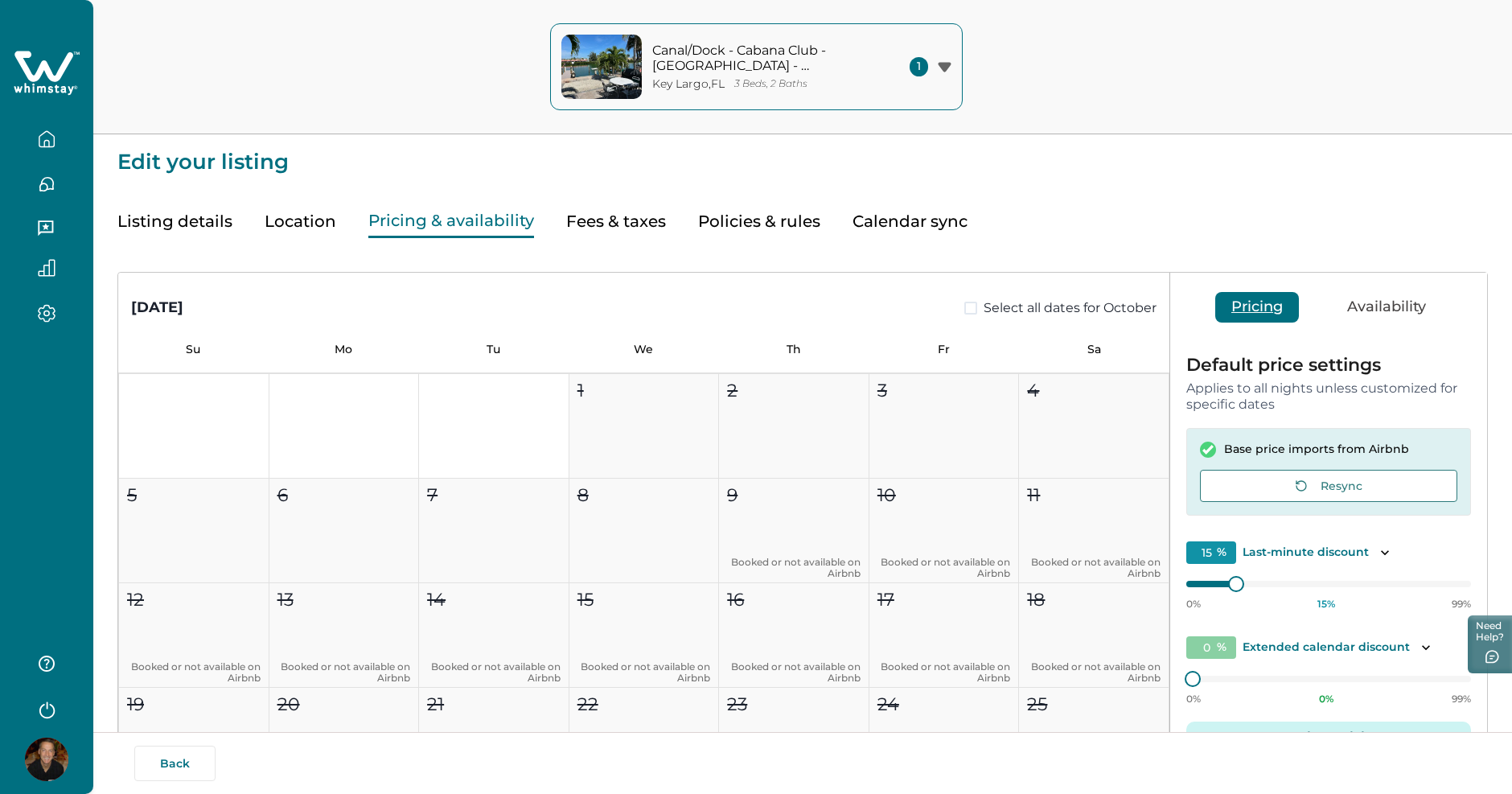
drag, startPoint x: 1109, startPoint y: 2, endPoint x: 1048, endPoint y: 164, distance: 173.1
click at [1048, 164] on p "Edit your listing" at bounding box center [803, 153] width 1371 height 38
click at [45, 134] on icon "button" at bounding box center [46, 139] width 17 height 17
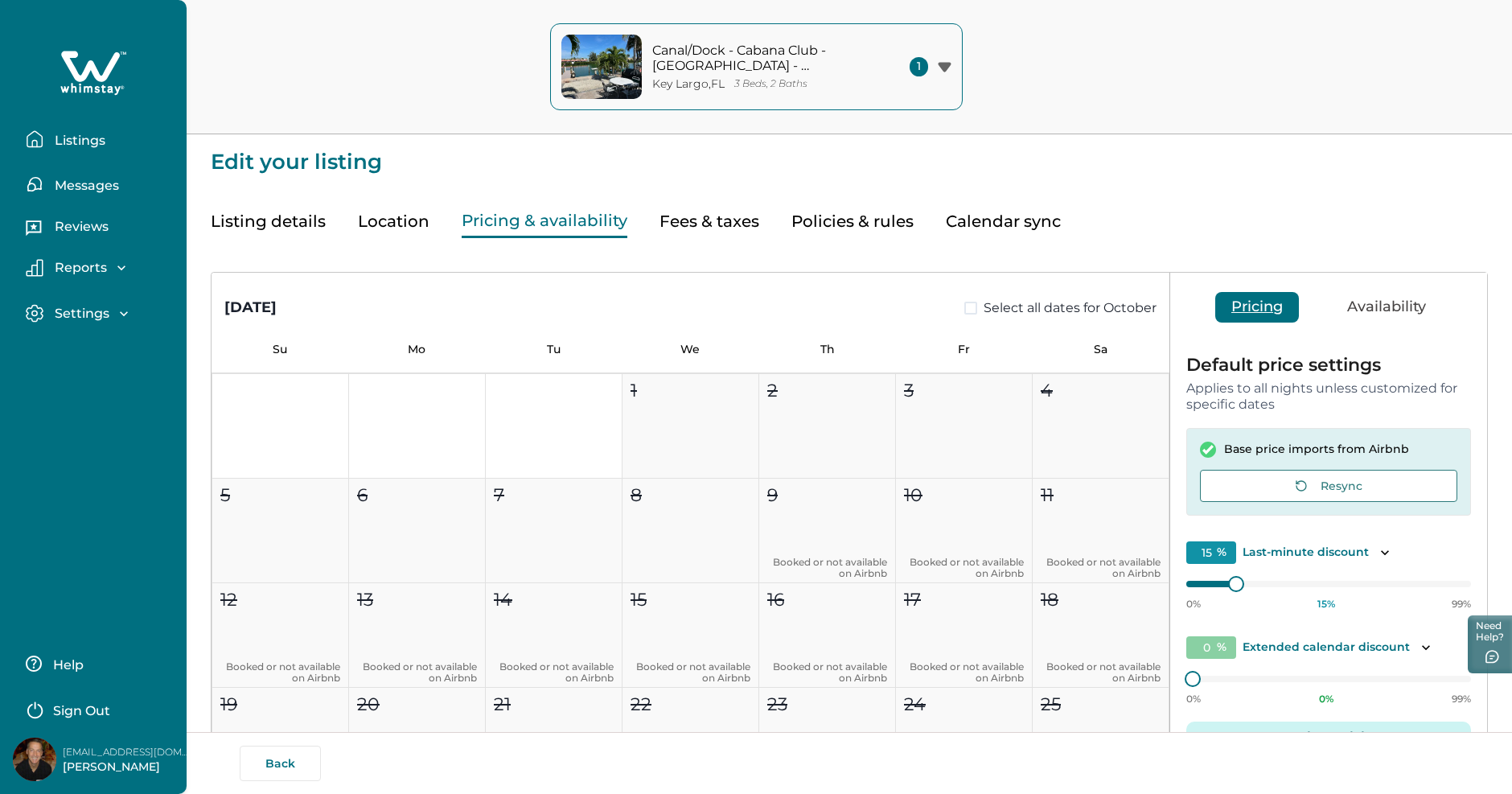
click at [45, 134] on button "Listings" at bounding box center [99, 139] width 148 height 32
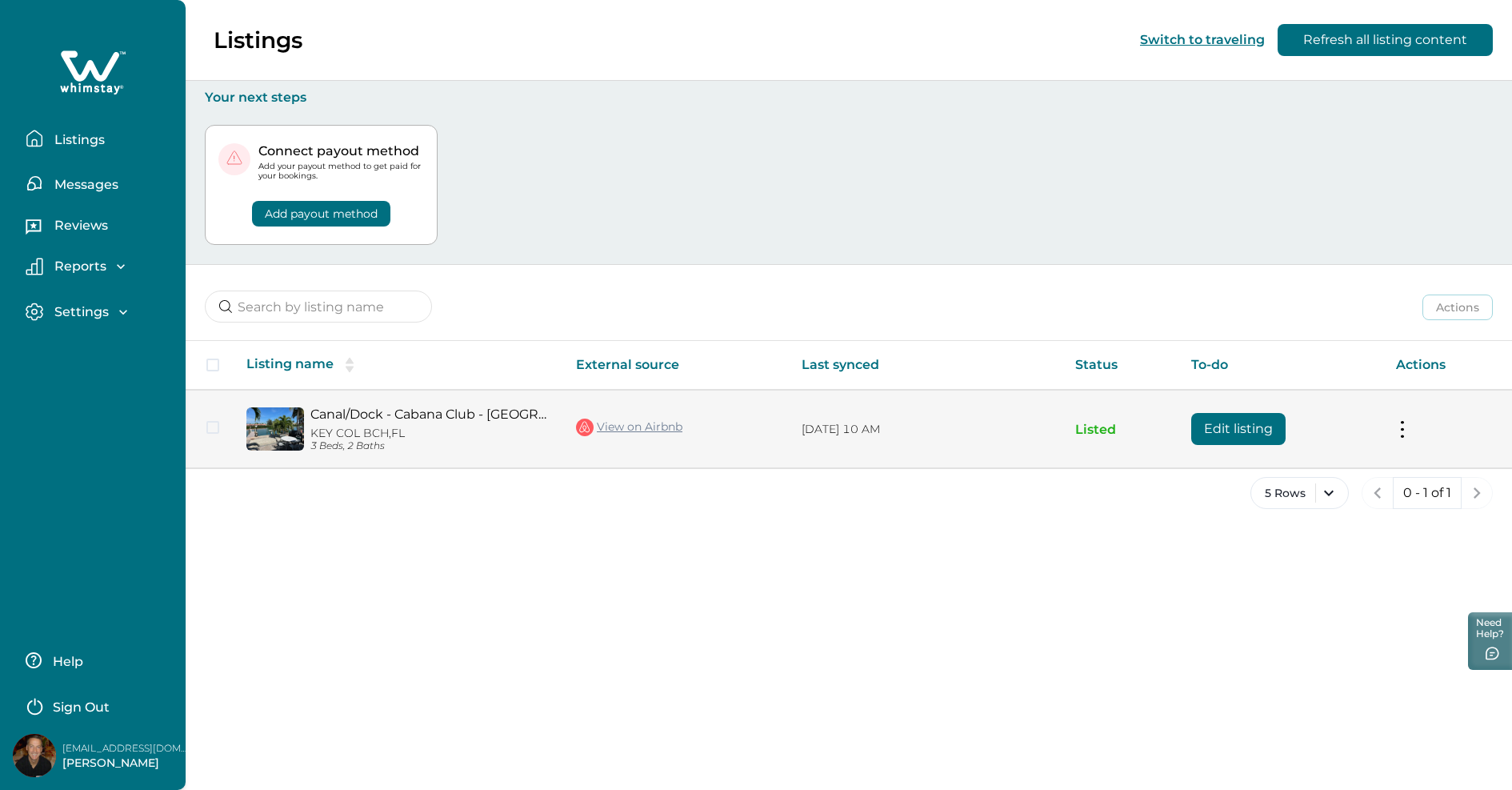
click at [365, 426] on div "Canal/Dock - Cabana Club - Pickleball - Remodeled KEY COL BCH, FL 3 Beds, 2 Bat…" at bounding box center [427, 429] width 246 height 44
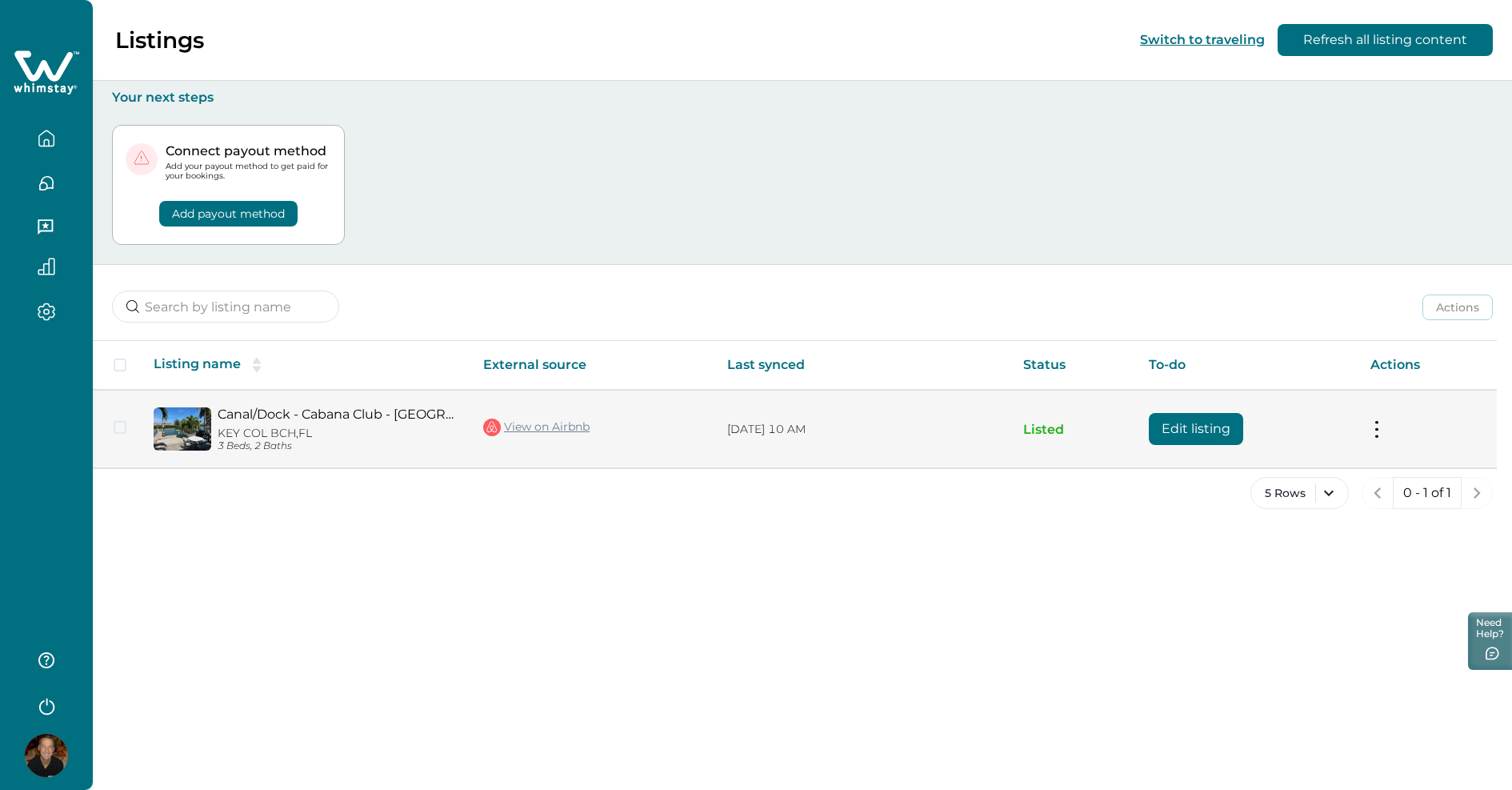
click at [268, 412] on link "Canal/Dock - Cabana Club - [GEOGRAPHIC_DATA] - Remodeled" at bounding box center [338, 414] width 240 height 15
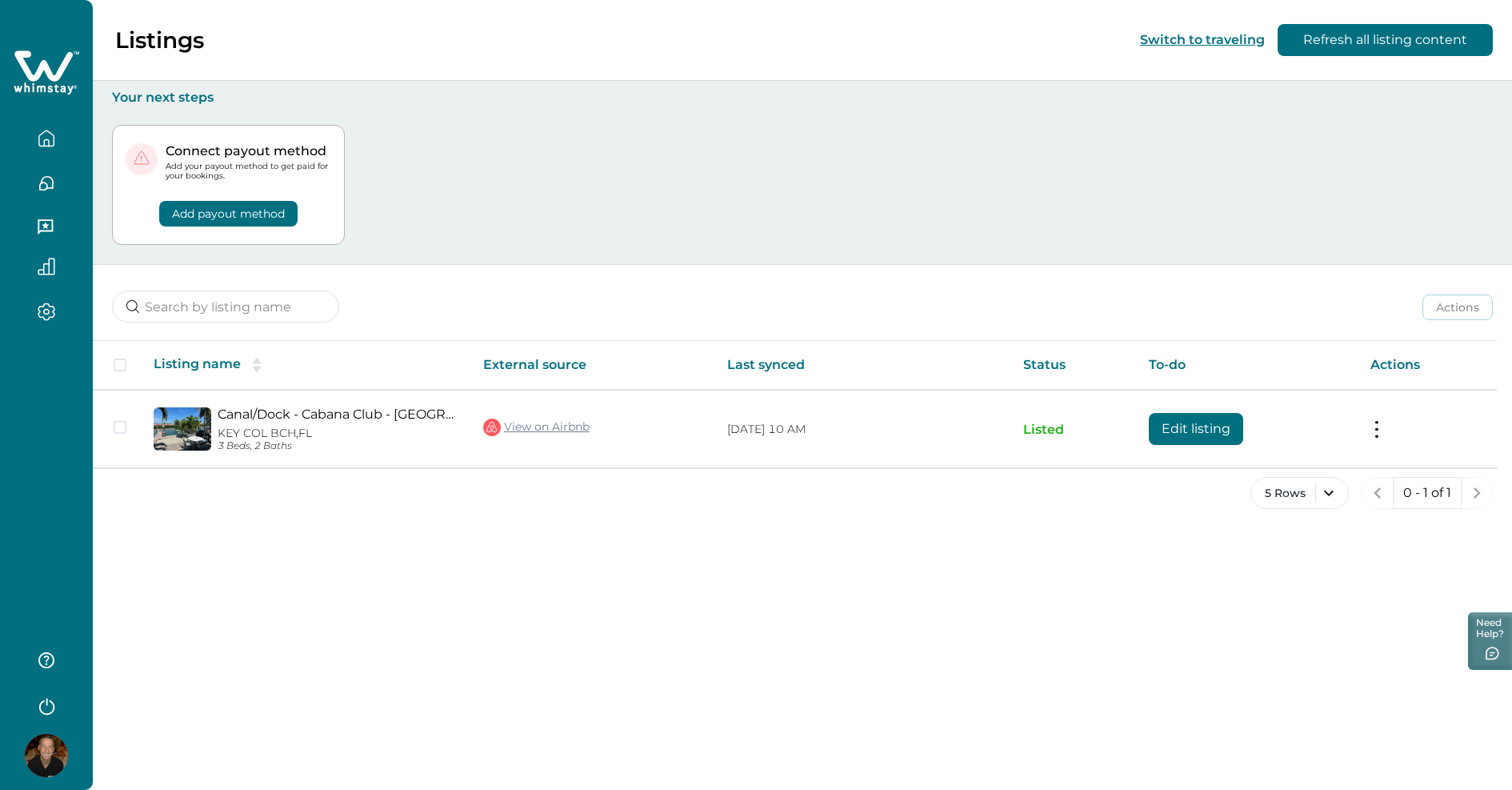
click at [263, 222] on button "Add payout method" at bounding box center [228, 213] width 138 height 25
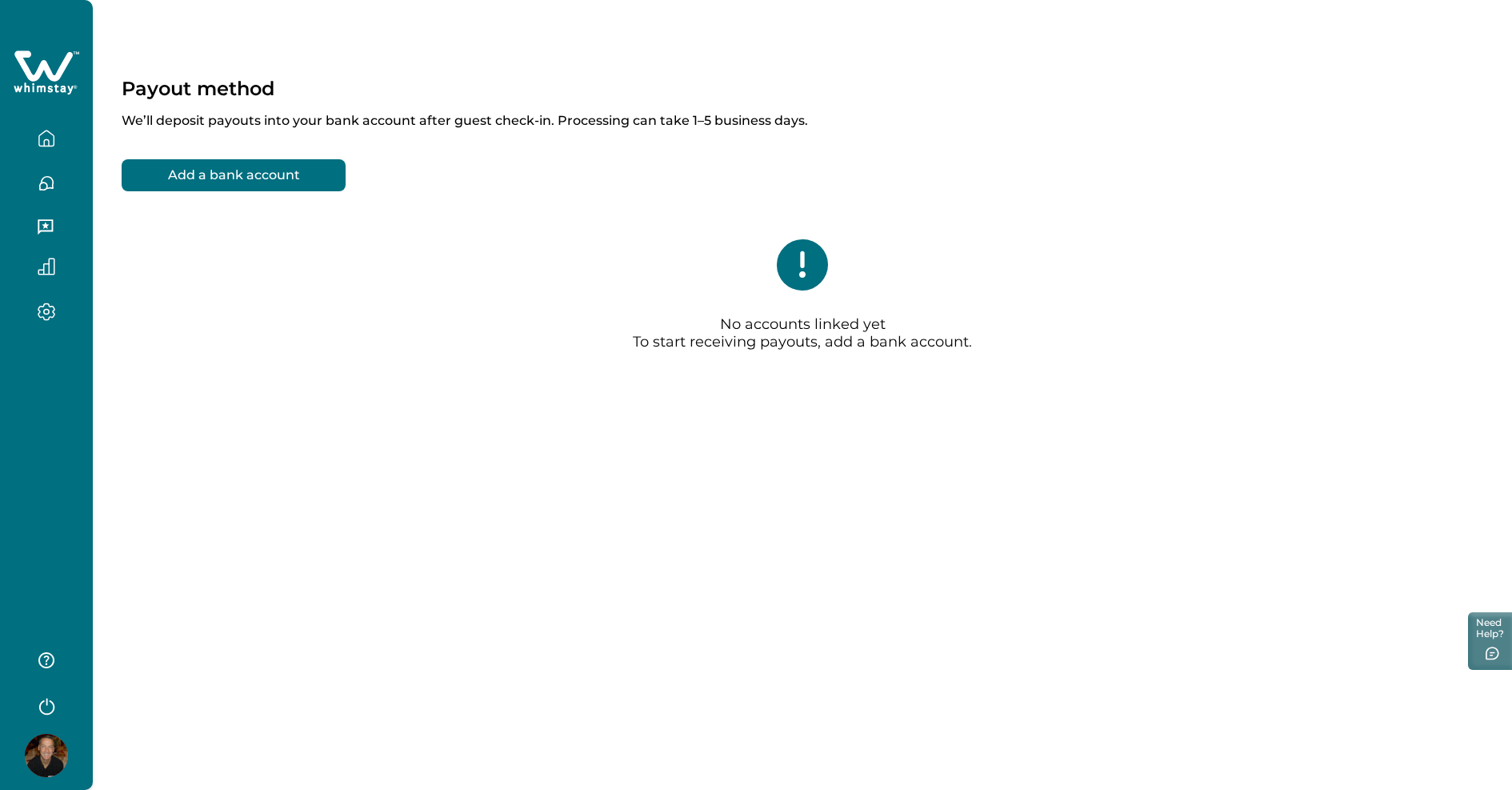
click at [280, 173] on button "Add a bank account" at bounding box center [233, 174] width 224 height 32
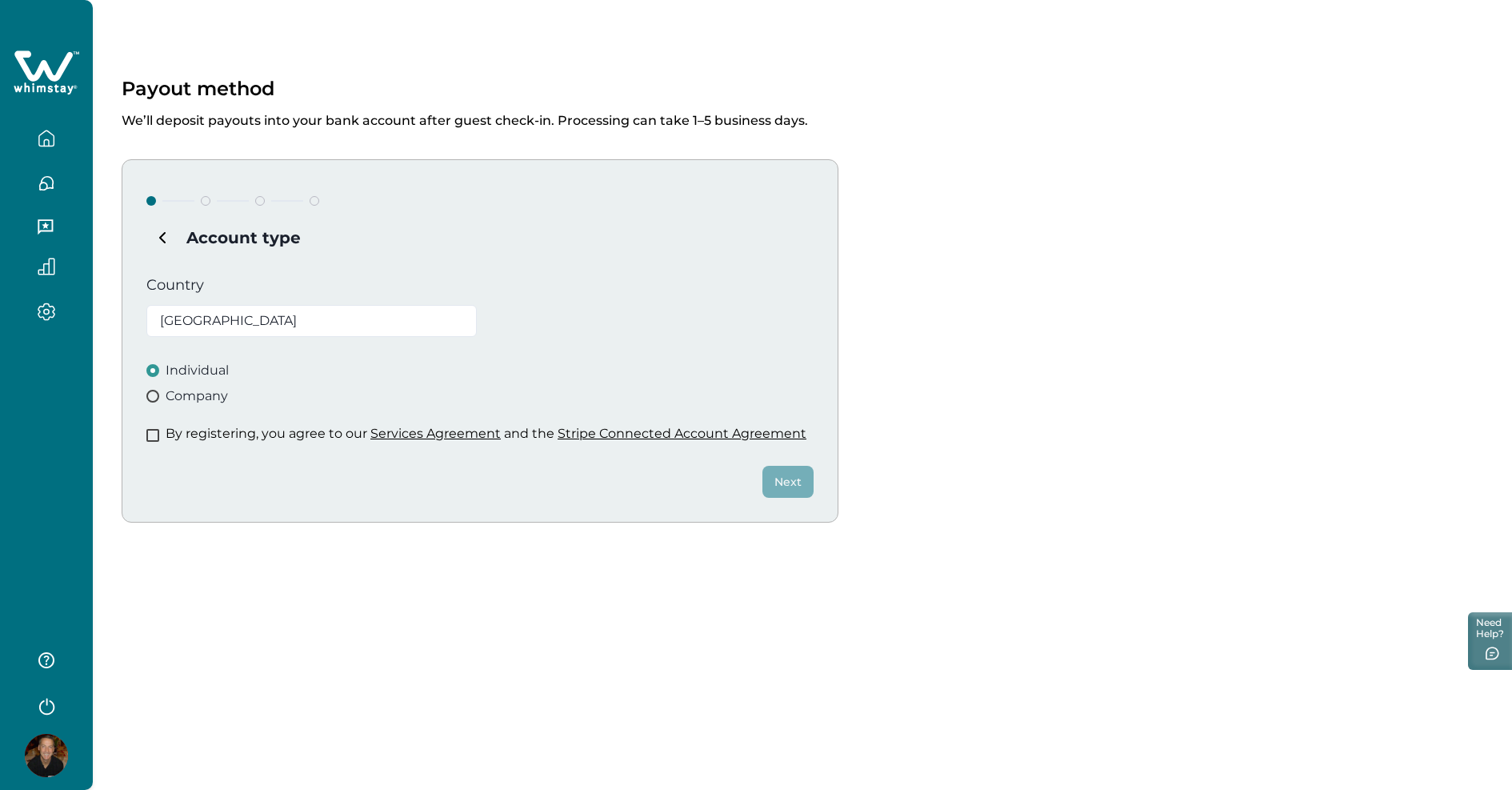
click at [162, 437] on div "By registering, you agree to our Services Agreement and the Stripe Connected Ac…" at bounding box center [479, 434] width 667 height 16
click at [153, 435] on span at bounding box center [152, 435] width 13 height 13
click at [781, 487] on button "Next" at bounding box center [788, 481] width 51 height 32
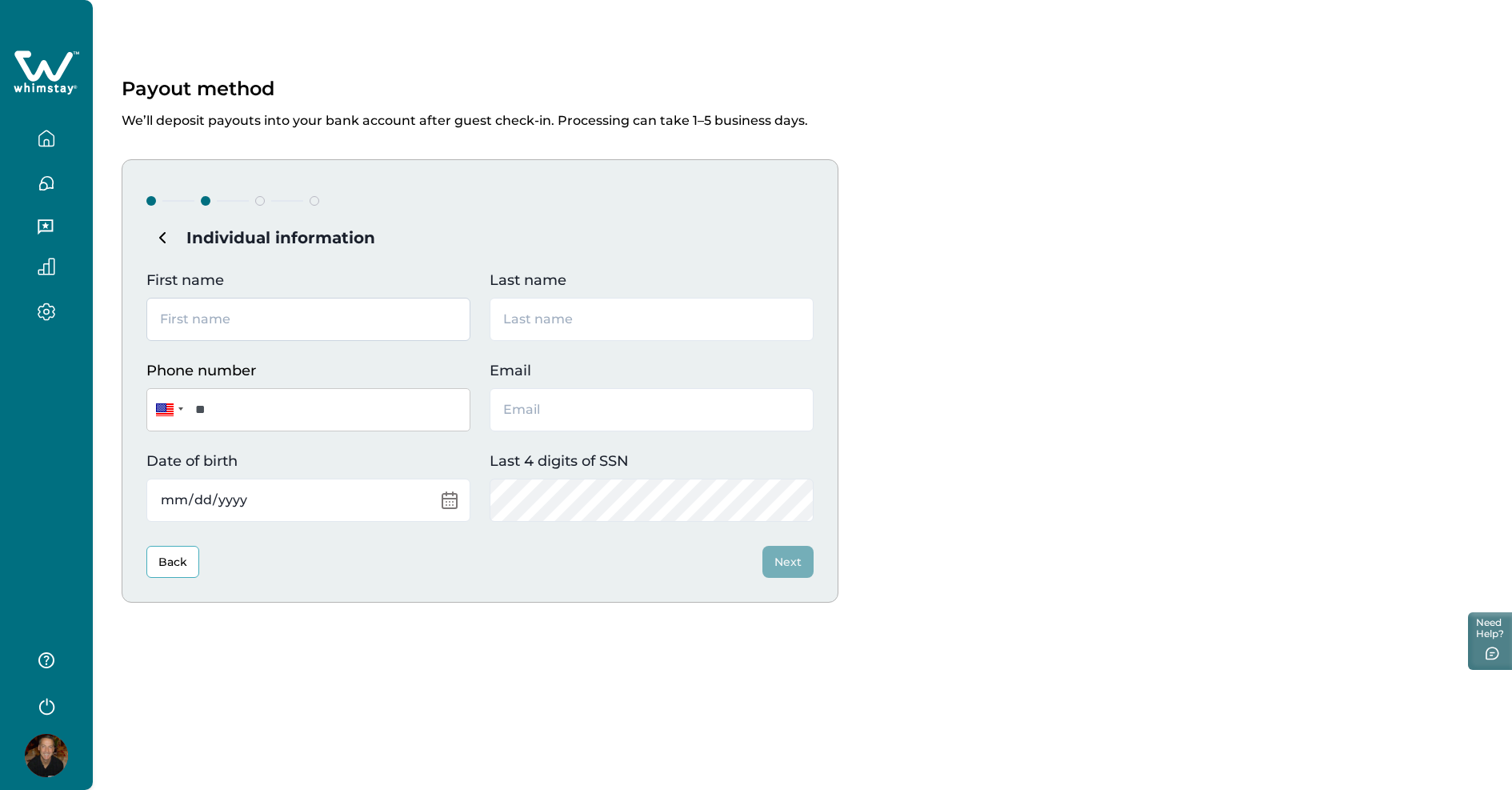
click at [278, 317] on input "First name" at bounding box center [308, 320] width 324 height 44
type input "[PERSON_NAME]"
type input "Grant"
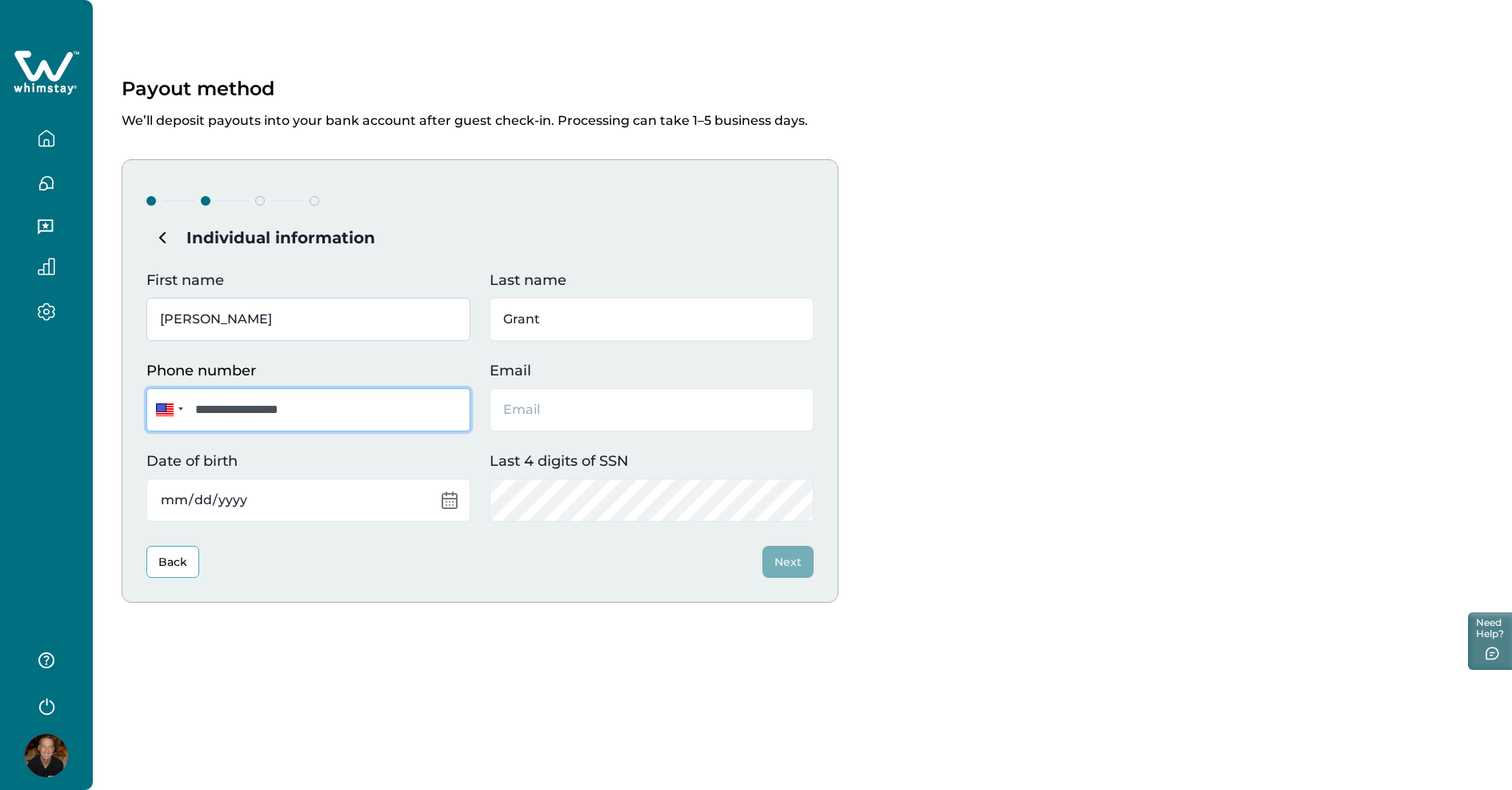
type input "**********"
click at [569, 408] on input "Email" at bounding box center [651, 410] width 324 height 44
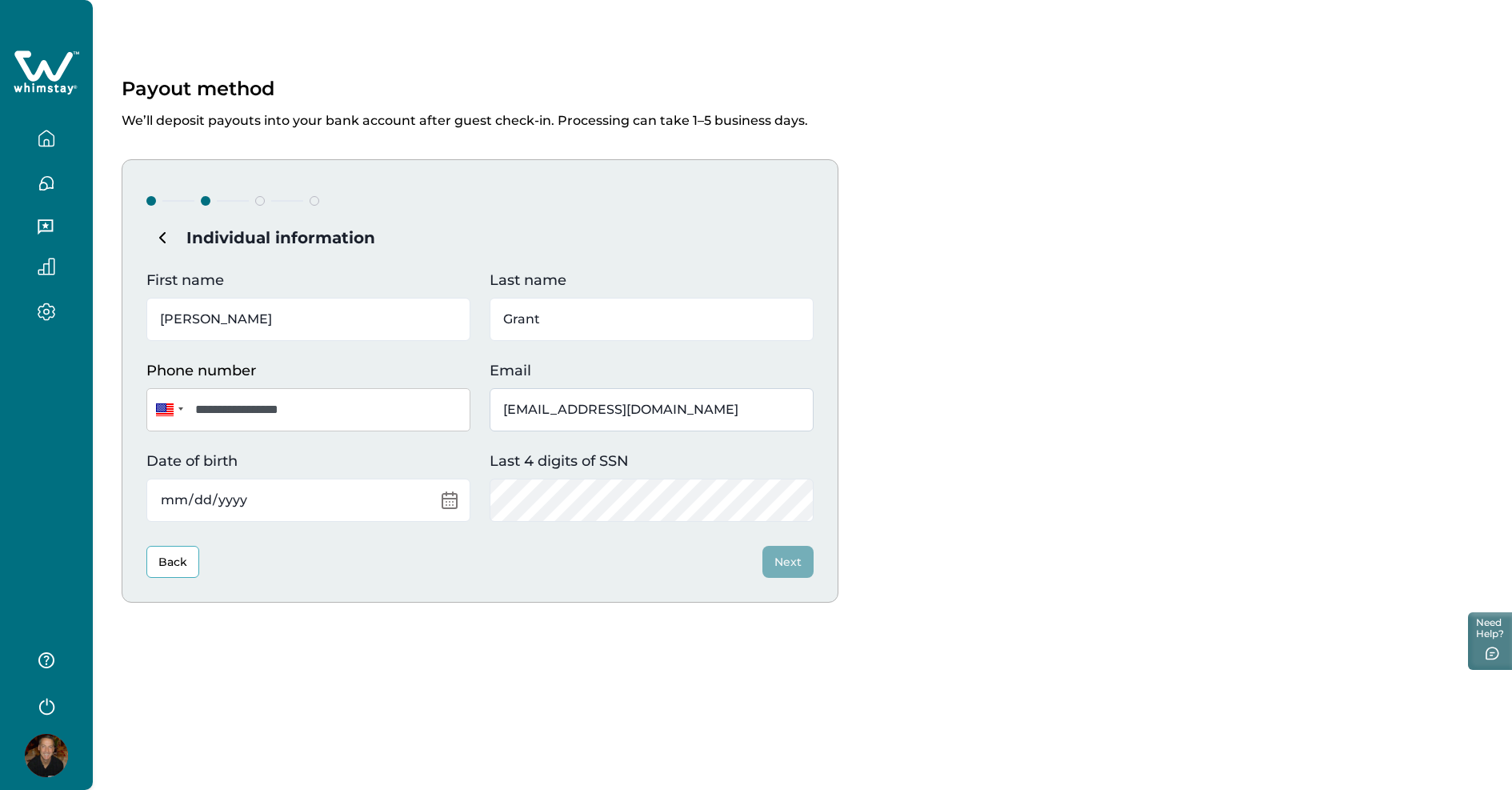
type input "[EMAIL_ADDRESS][DOMAIN_NAME]"
type input "1962-07-21"
click at [672, 521] on div "**********" at bounding box center [480, 380] width 717 height 443
click at [771, 558] on button "Next" at bounding box center [788, 561] width 51 height 32
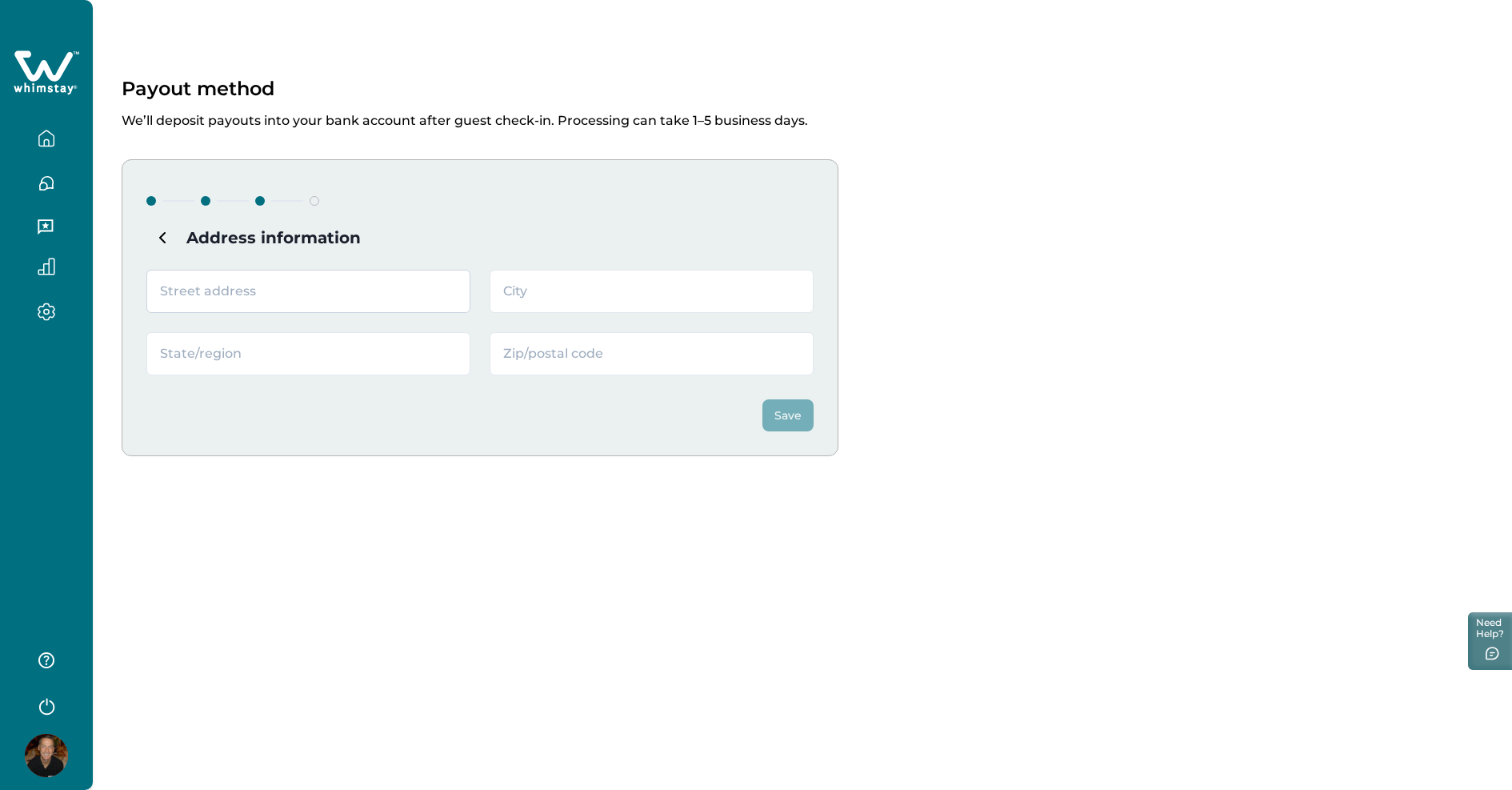
click at [340, 287] on input "text" at bounding box center [308, 291] width 324 height 44
type input "45318 Harmony Lane"
type input "Belleville"
type input "Michigan"
type input "48111"
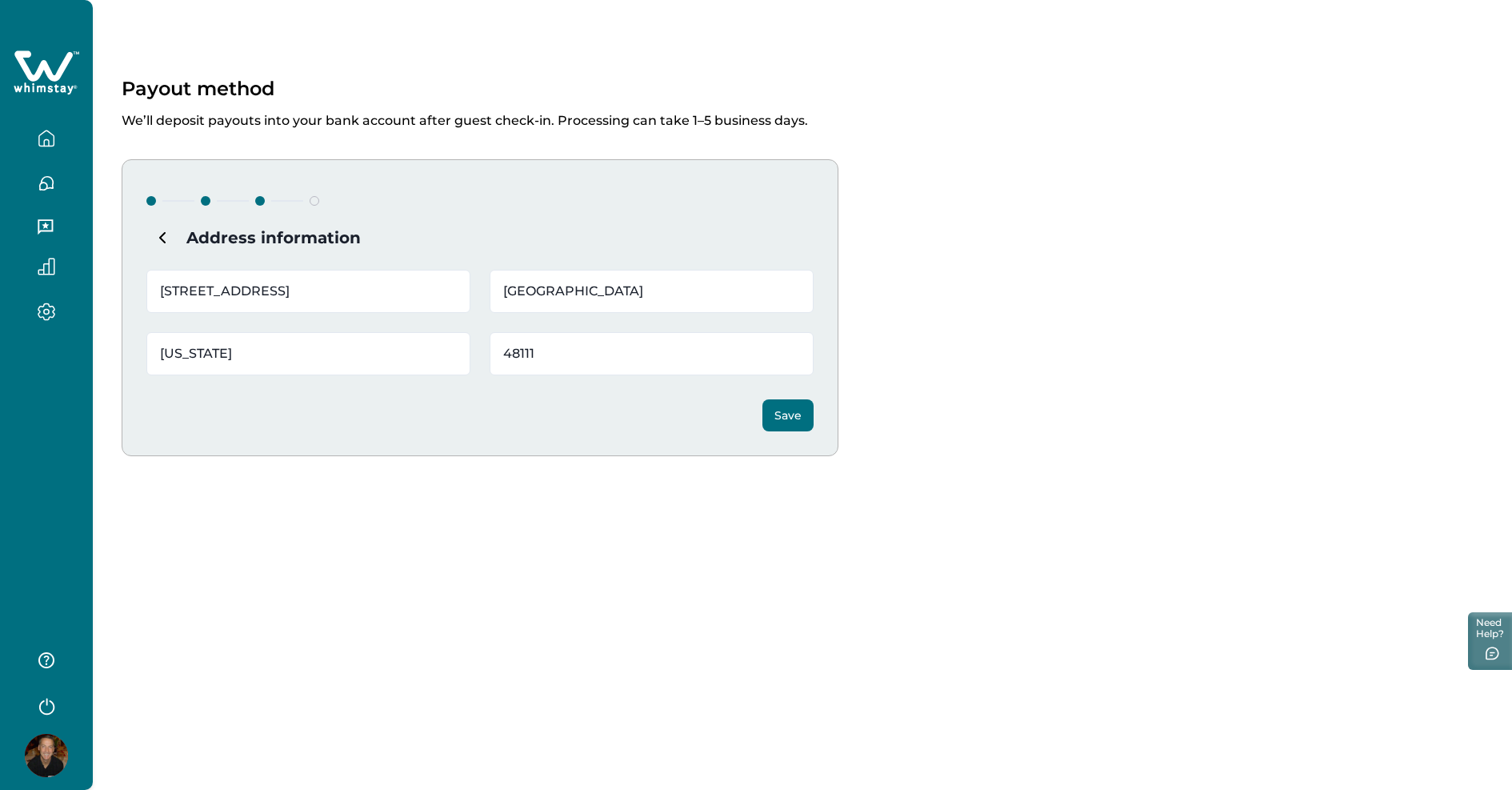
click at [797, 414] on button "Save" at bounding box center [788, 415] width 51 height 32
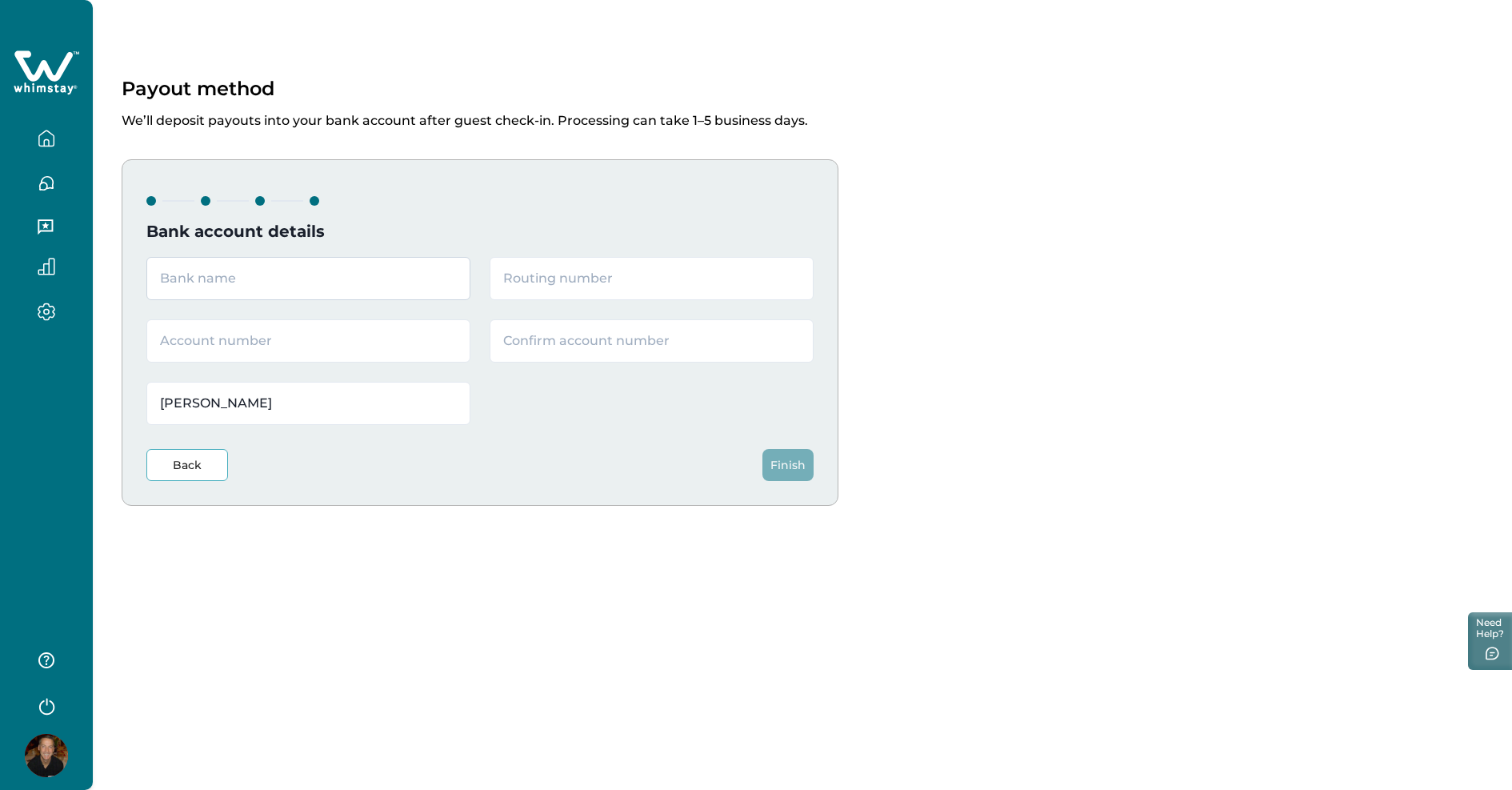
click at [310, 287] on input "text" at bounding box center [308, 279] width 324 height 44
type input "c"
type input "Chase"
click at [303, 350] on input "text" at bounding box center [308, 341] width 324 height 44
paste input "871653267"
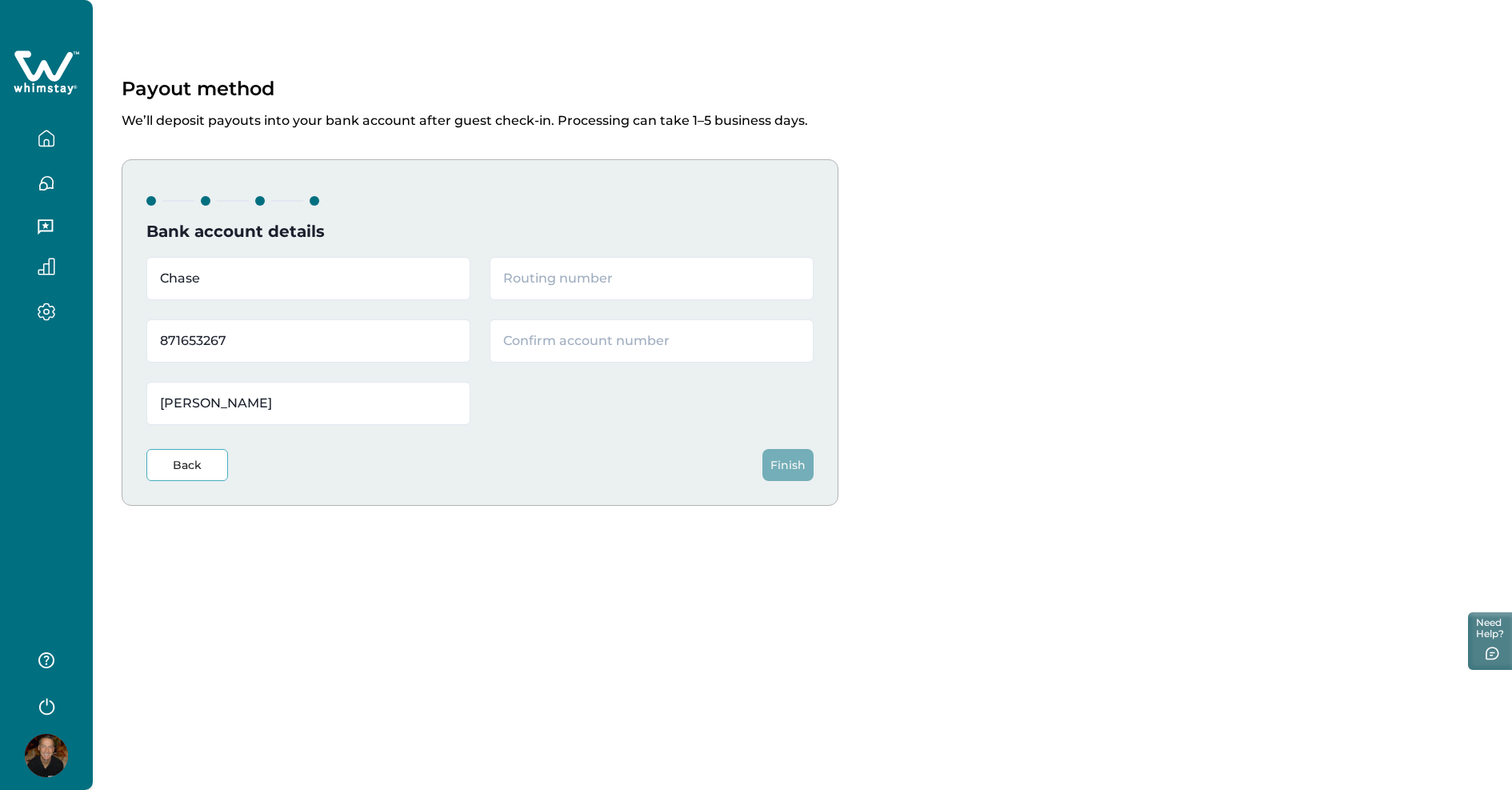
type input "871653267"
click at [631, 283] on input "text" at bounding box center [651, 279] width 324 height 44
paste input "072000326"
type input "072000326"
click at [729, 219] on div at bounding box center [479, 202] width 667 height 37
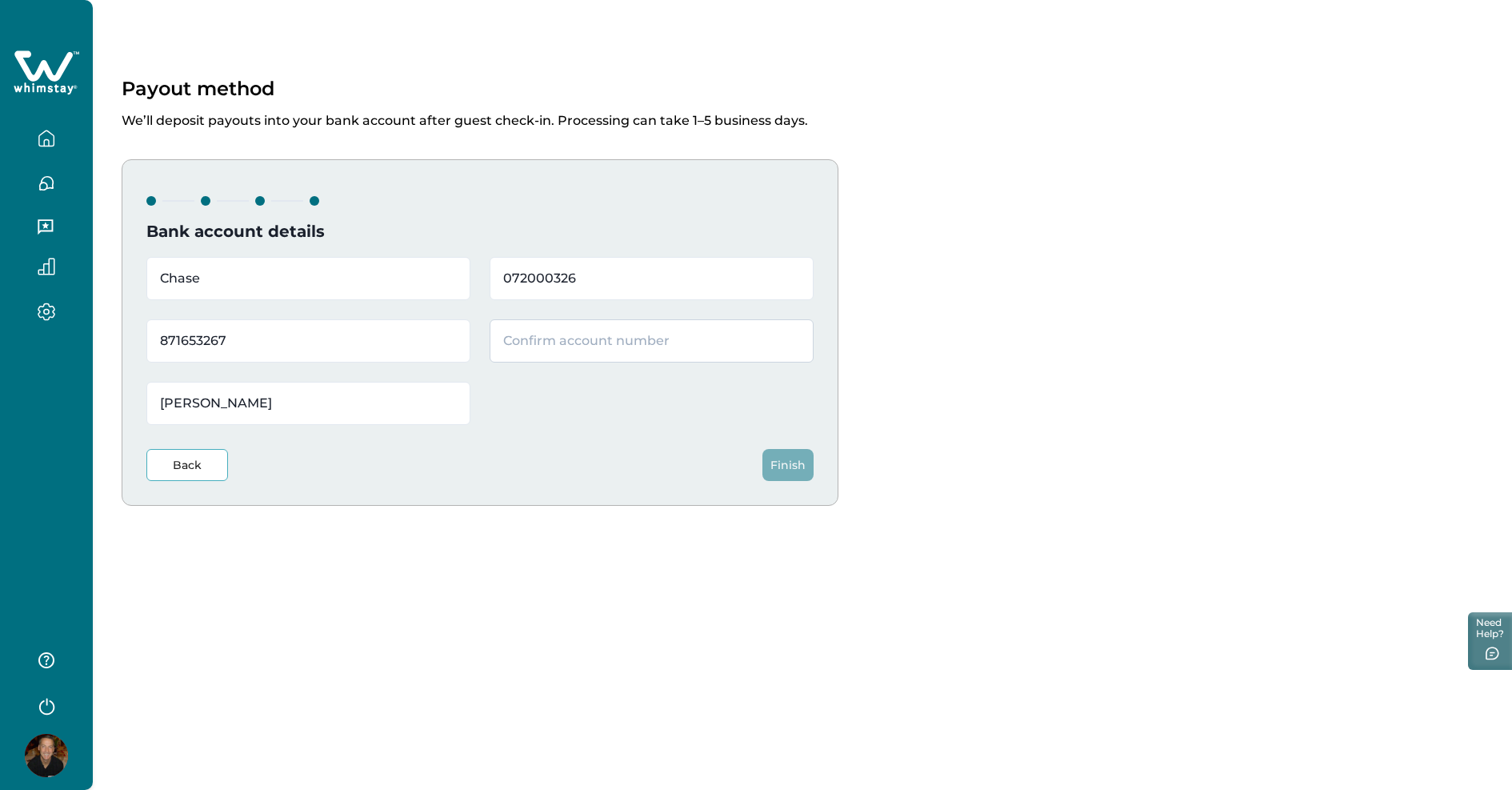
click at [702, 354] on input "text" at bounding box center [651, 341] width 324 height 44
paste input "871653267"
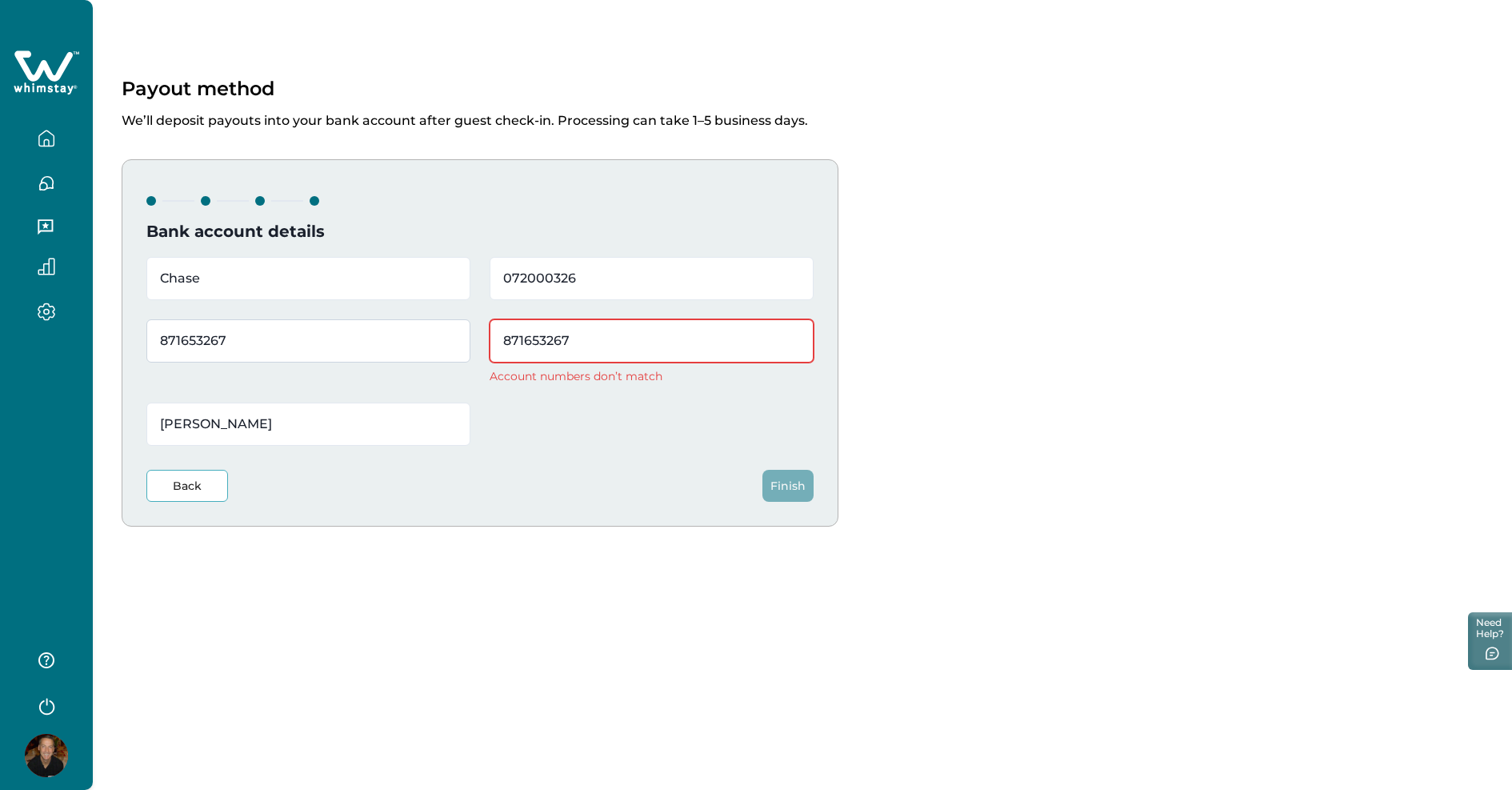
click at [383, 348] on input "871653267" at bounding box center [308, 341] width 324 height 44
click at [664, 331] on input "871653267" at bounding box center [651, 341] width 324 height 44
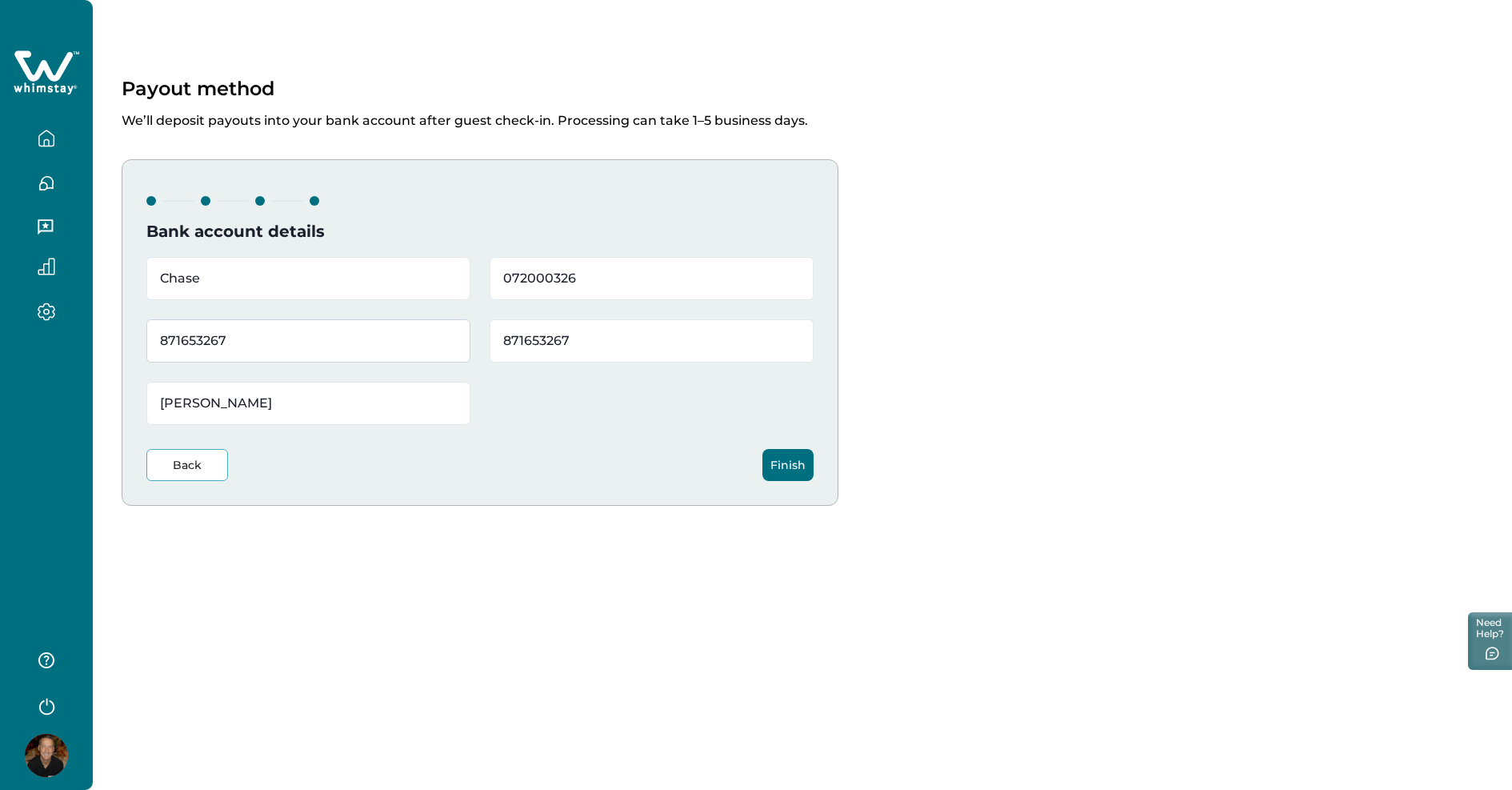
type input "871653267"
click at [347, 335] on input "871653267" at bounding box center [308, 341] width 324 height 44
click at [606, 277] on input "072000326" at bounding box center [651, 279] width 324 height 44
click at [496, 469] on div "Back Finish" at bounding box center [479, 453] width 667 height 56
click at [797, 471] on button "Finish" at bounding box center [788, 464] width 51 height 32
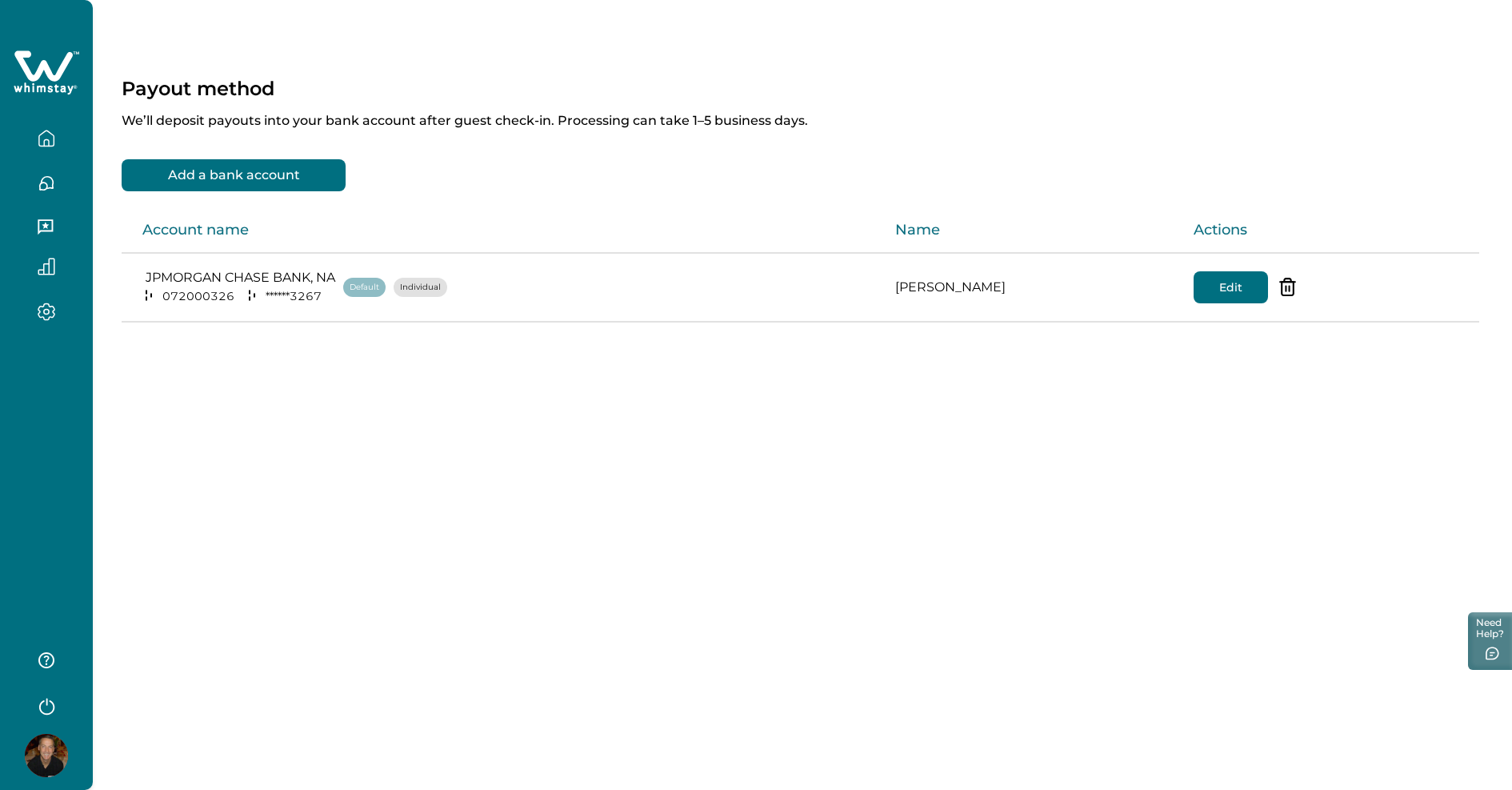
click at [54, 135] on icon "button" at bounding box center [46, 138] width 15 height 15
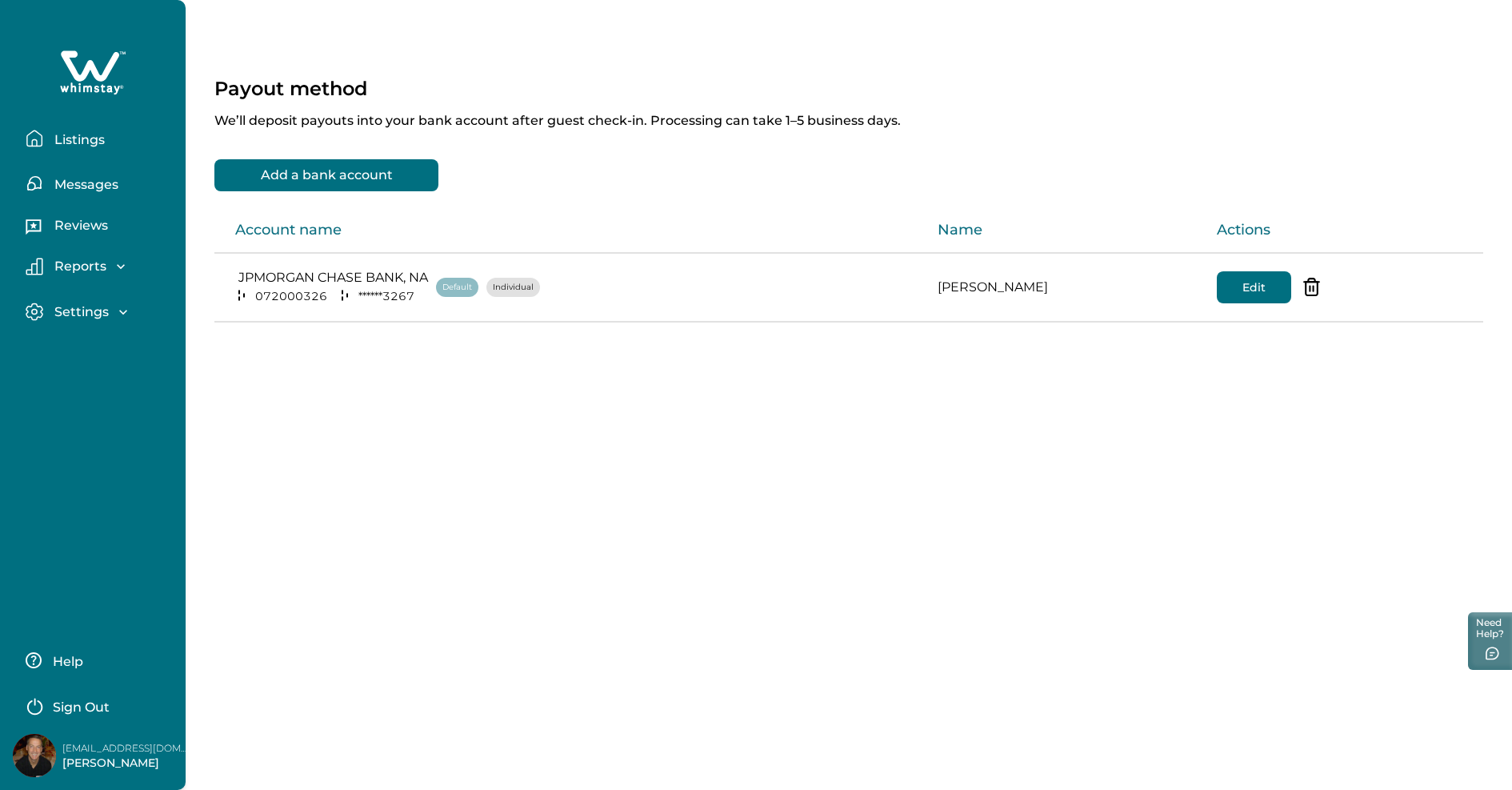
click at [83, 177] on p "Messages" at bounding box center [84, 185] width 69 height 16
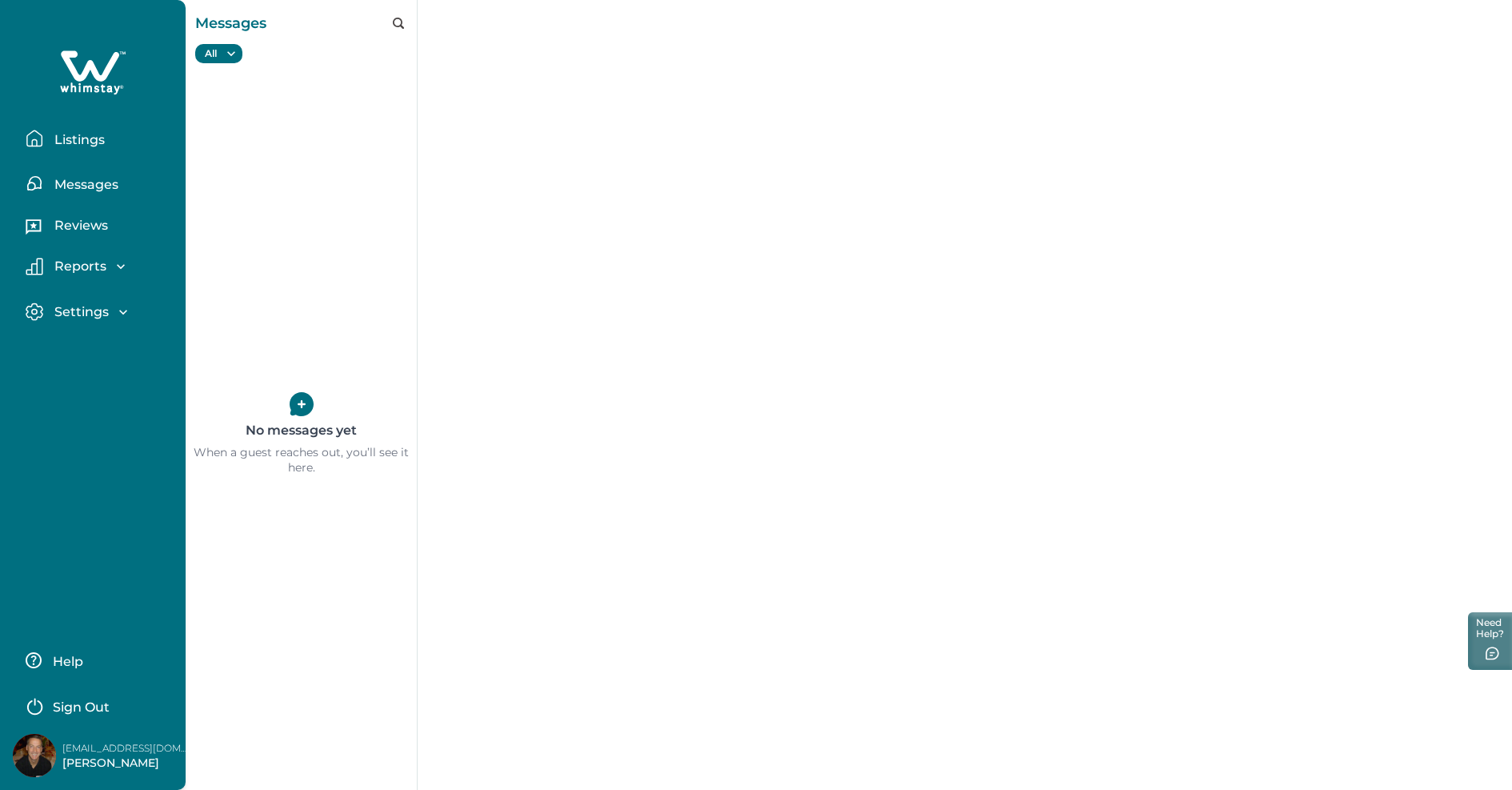
click at [97, 124] on button "Listings" at bounding box center [99, 138] width 147 height 32
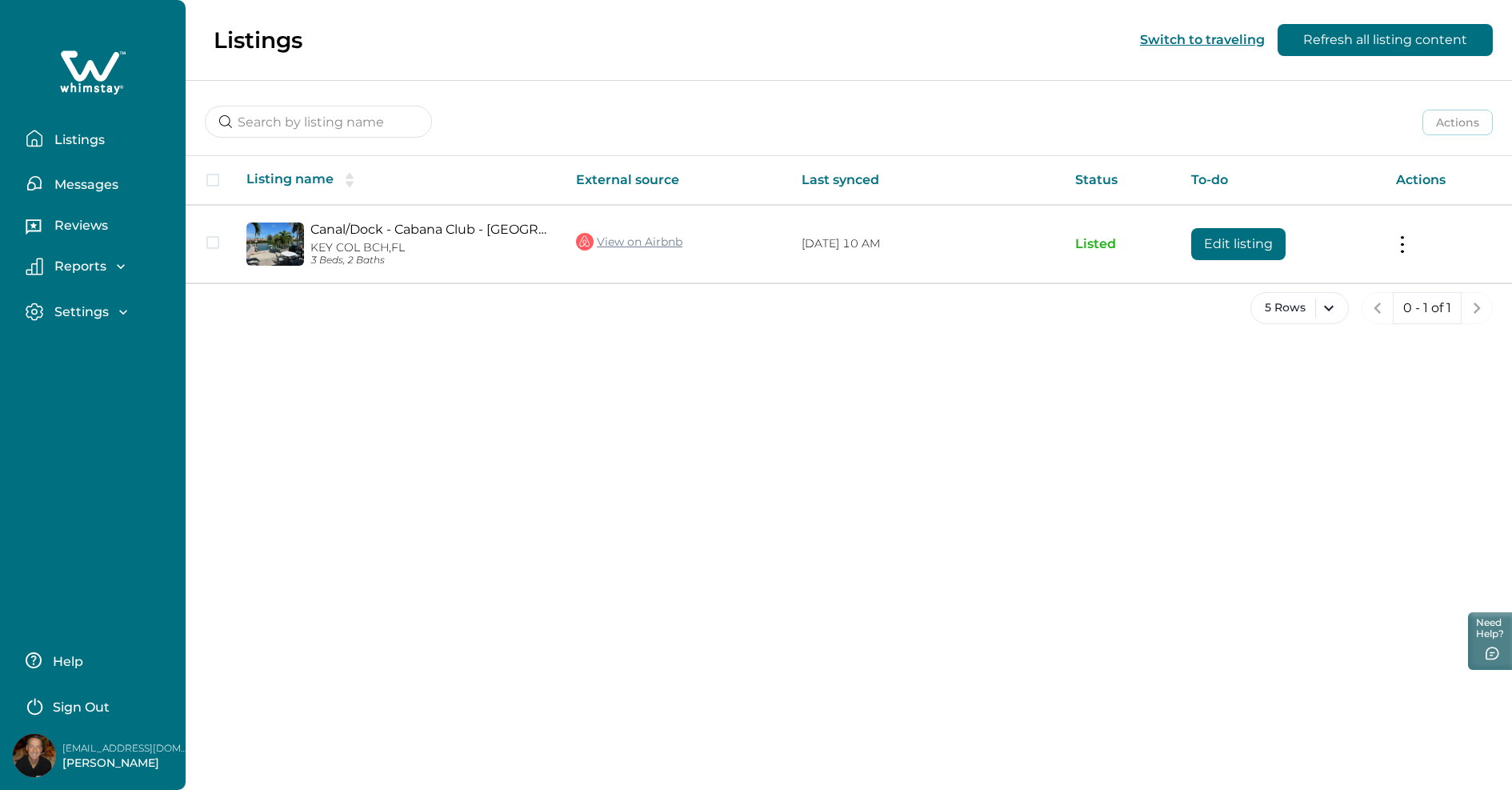
click at [1206, 37] on button "Switch to traveling" at bounding box center [1202, 39] width 124 height 15
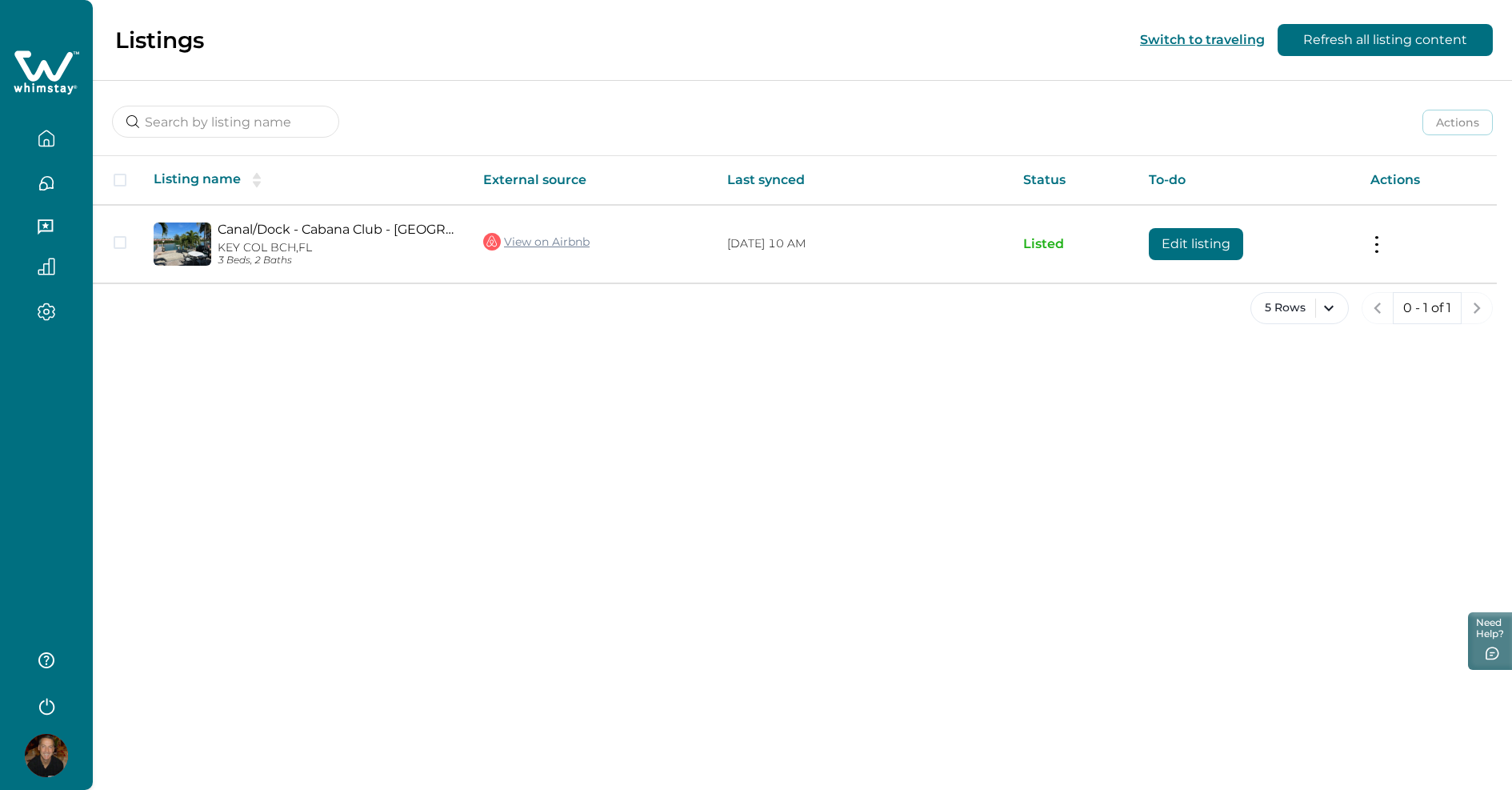
click at [45, 318] on icon "button" at bounding box center [45, 311] width 17 height 18
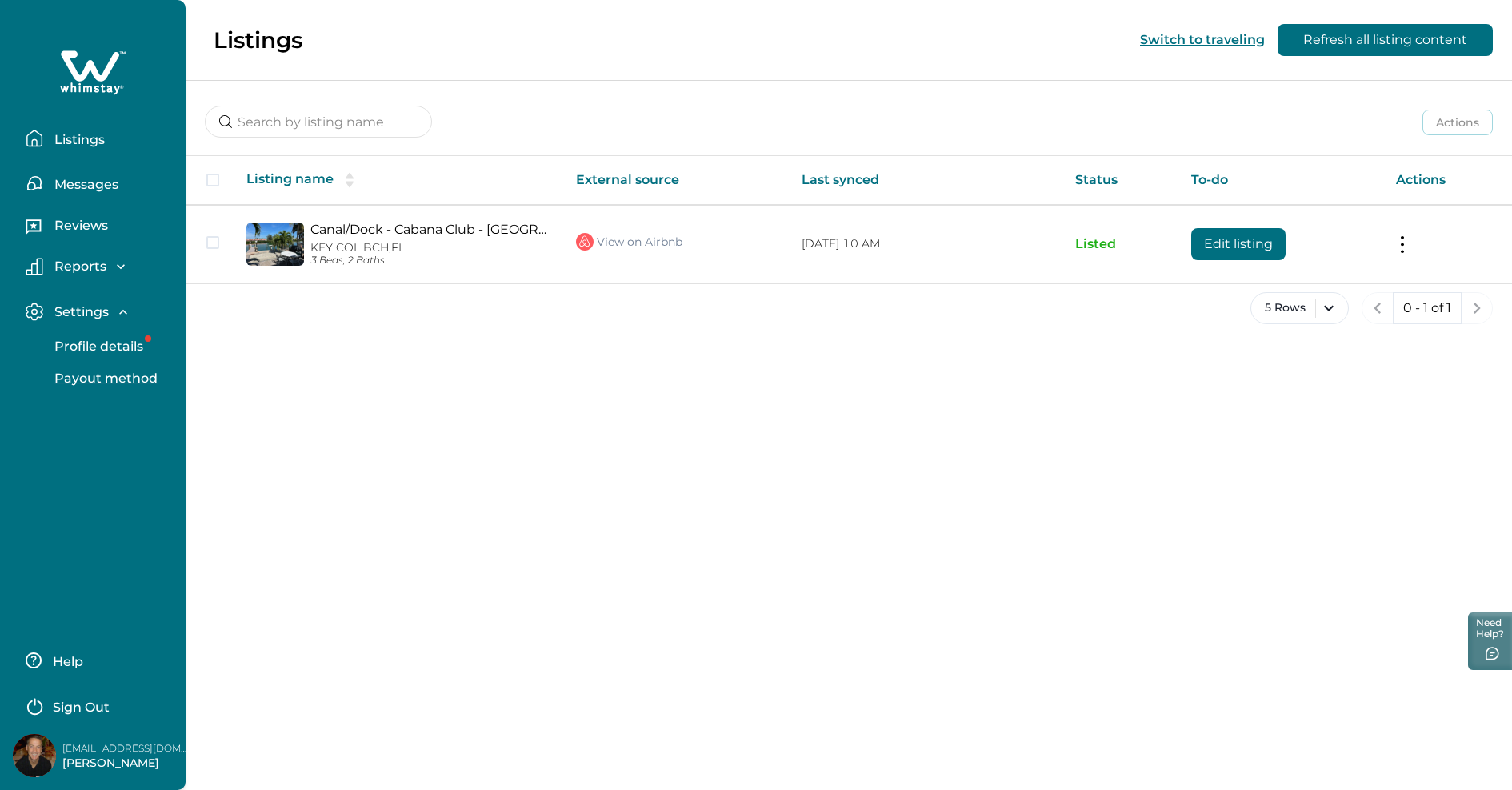
click at [96, 378] on p "Payout method" at bounding box center [103, 379] width 108 height 16
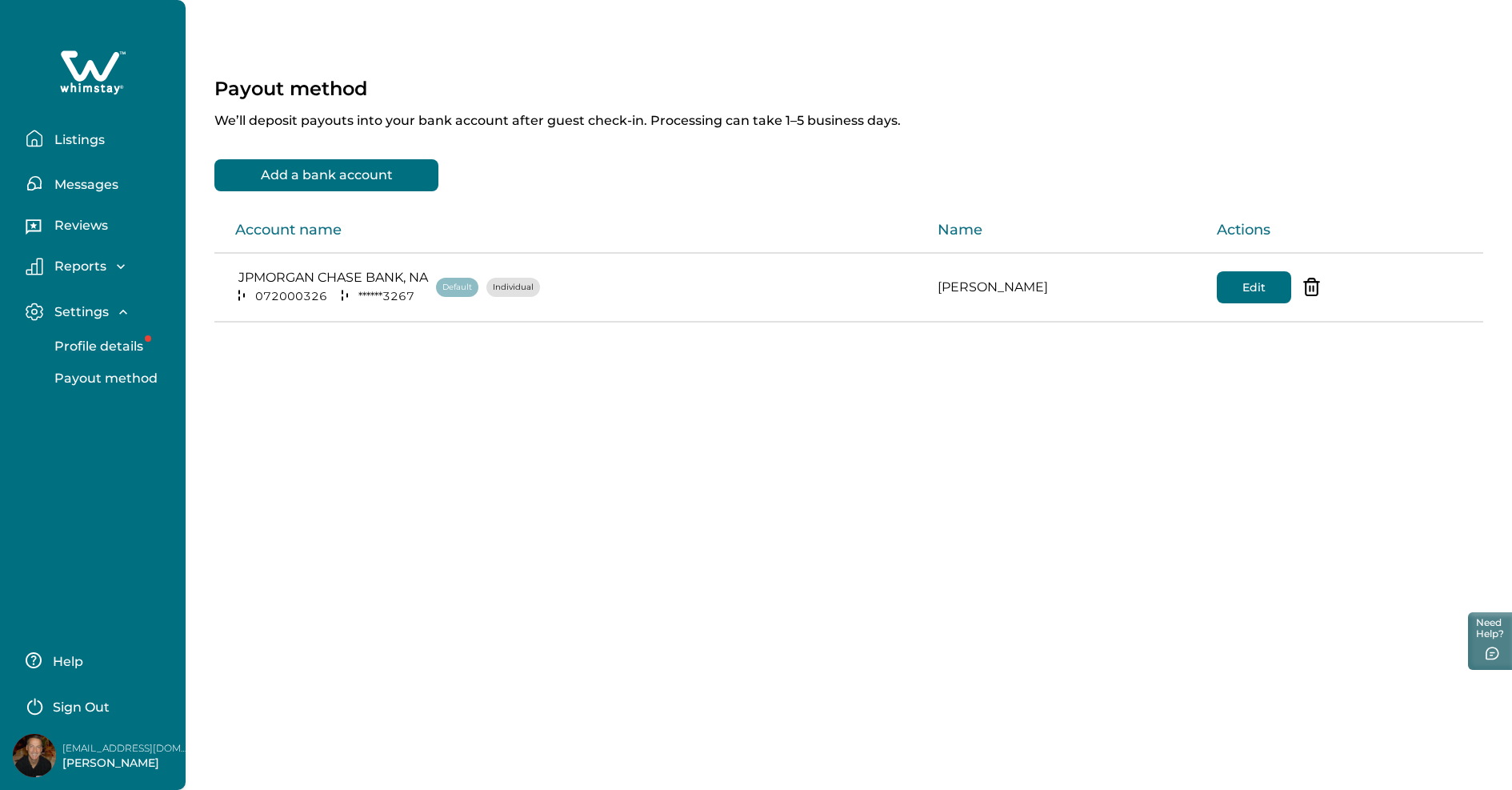
click at [103, 341] on p "Profile details" at bounding box center [96, 347] width 93 height 16
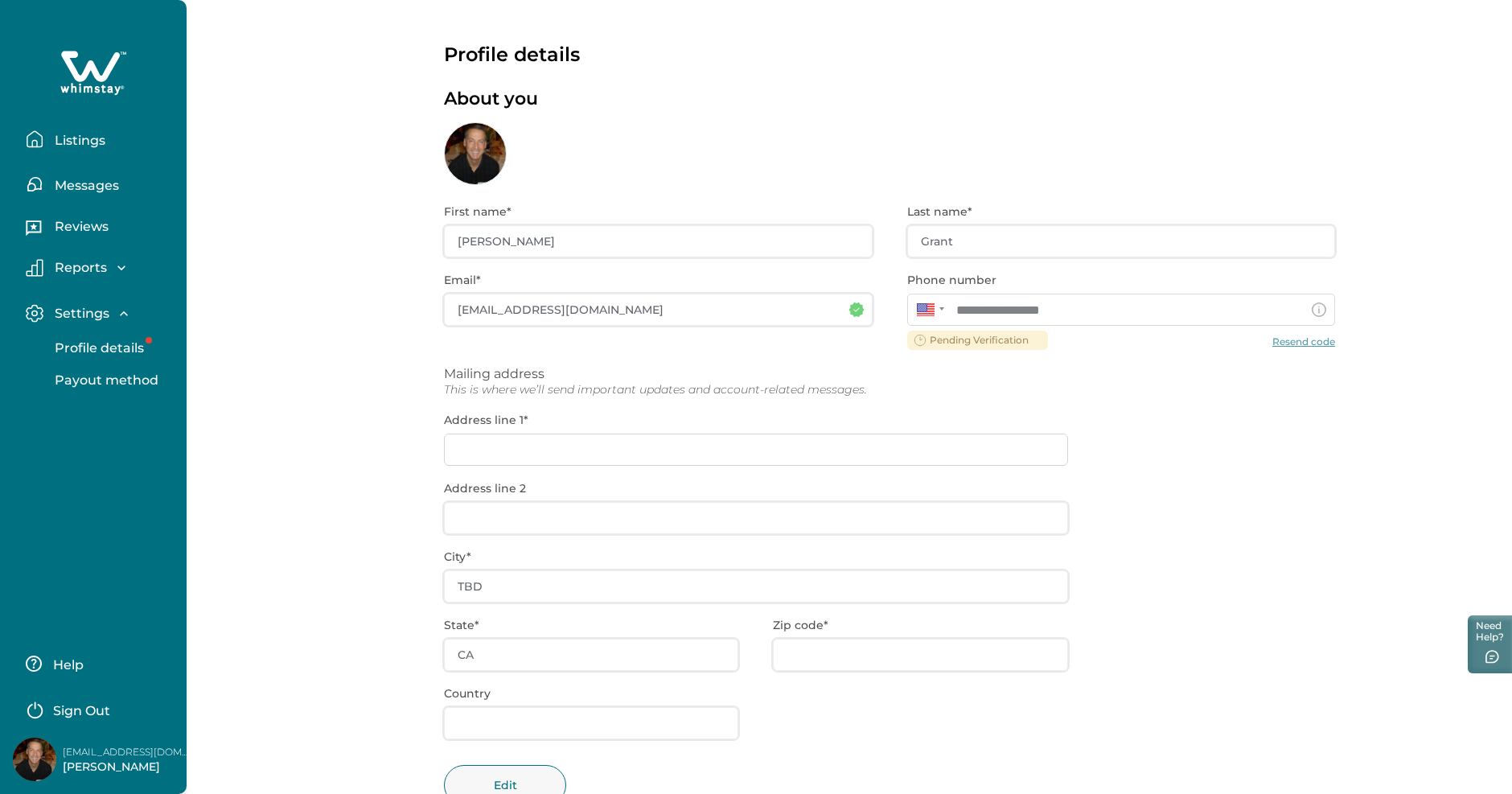
click at [595, 448] on div "**********" at bounding box center [890, 517] width 892 height 663
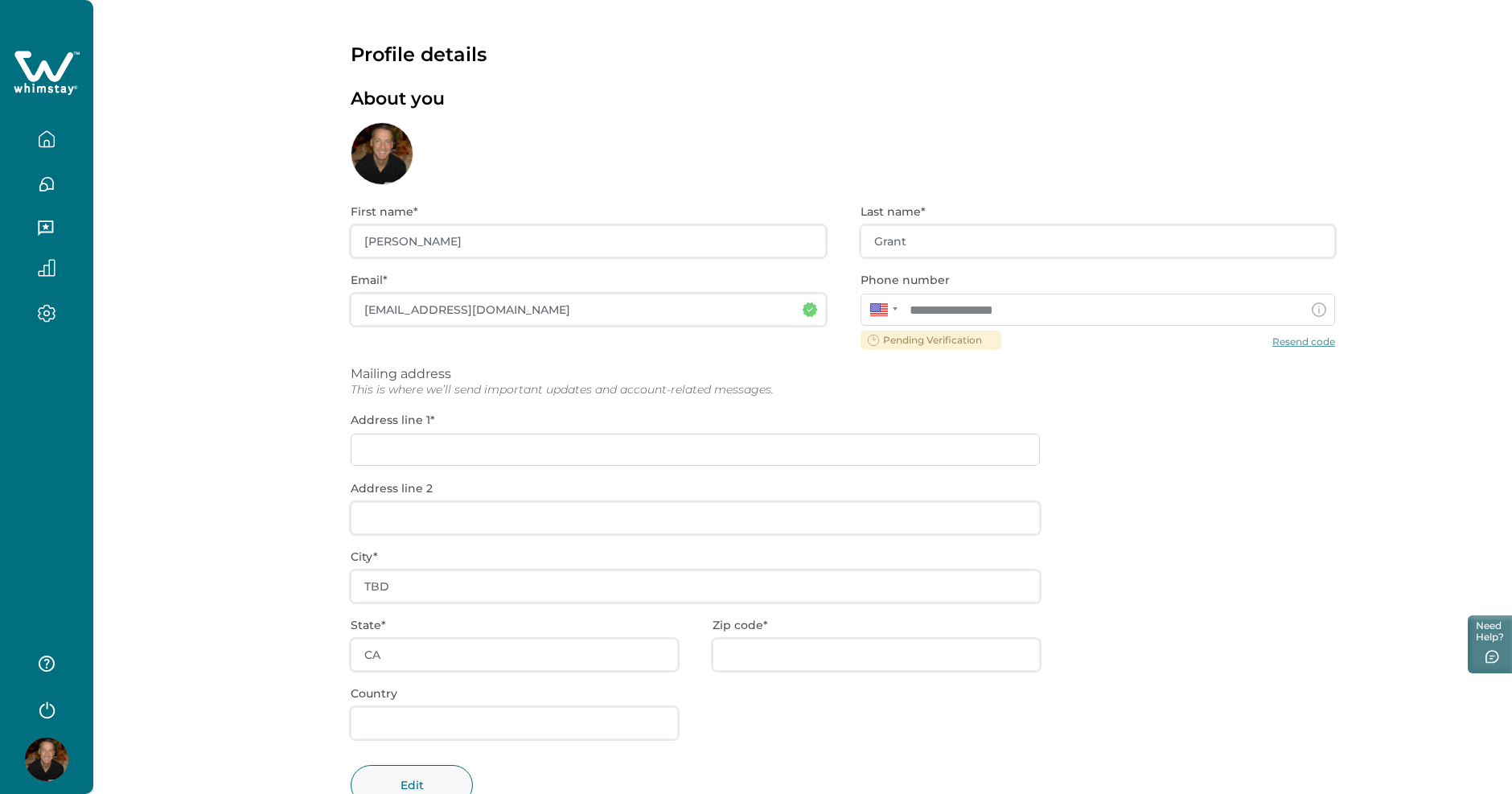
click at [595, 448] on div "**********" at bounding box center [842, 517] width 985 height 663
click at [554, 453] on div "**********" at bounding box center [842, 517] width 985 height 663
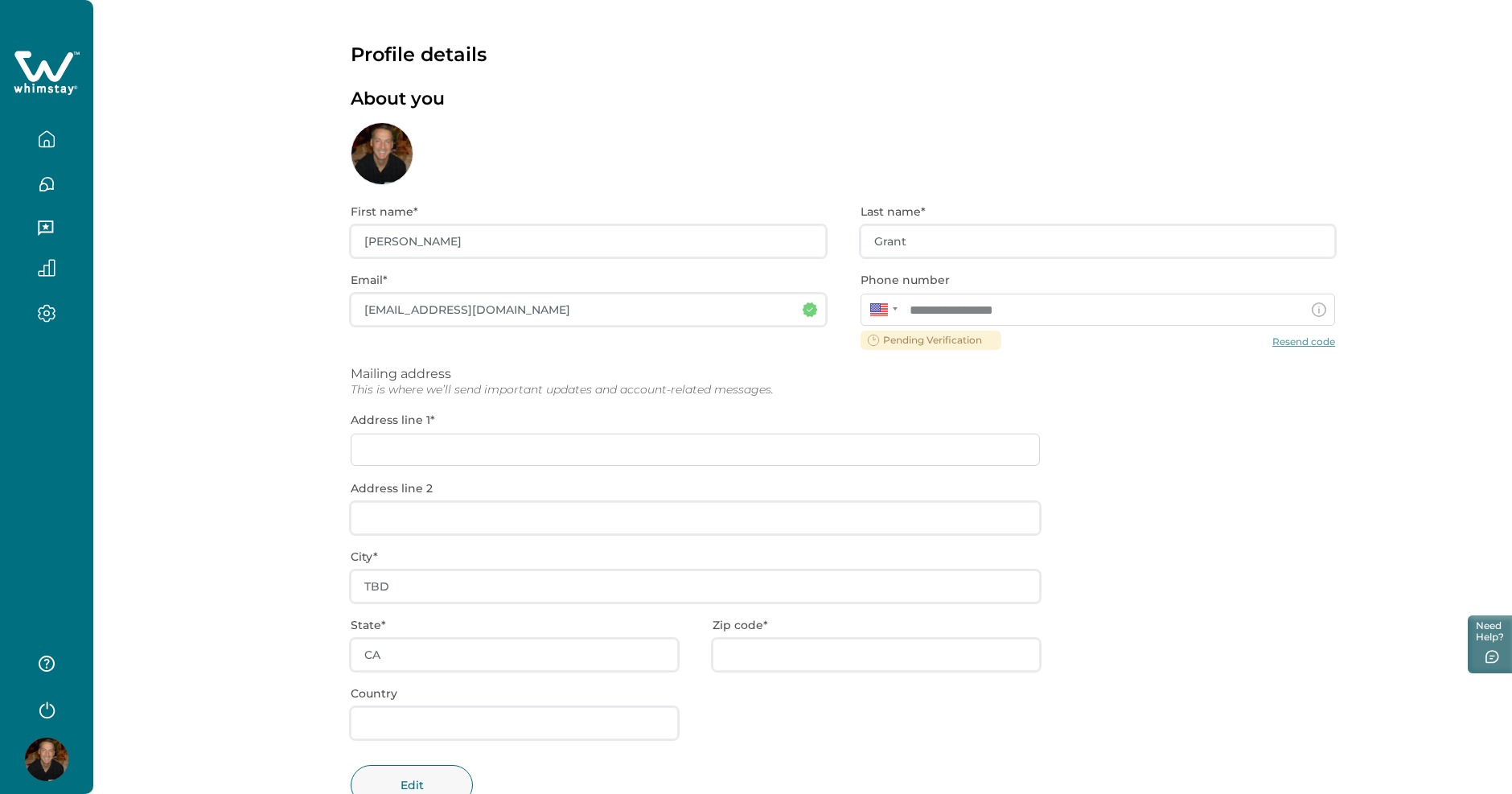
click at [554, 453] on div "**********" at bounding box center [842, 517] width 985 height 663
click at [511, 454] on div "**********" at bounding box center [842, 517] width 985 height 663
click at [1311, 340] on div "**********" at bounding box center [842, 517] width 985 height 663
click at [1272, 381] on div "**********" at bounding box center [842, 517] width 985 height 663
click at [1282, 338] on div "**********" at bounding box center [842, 517] width 985 height 663
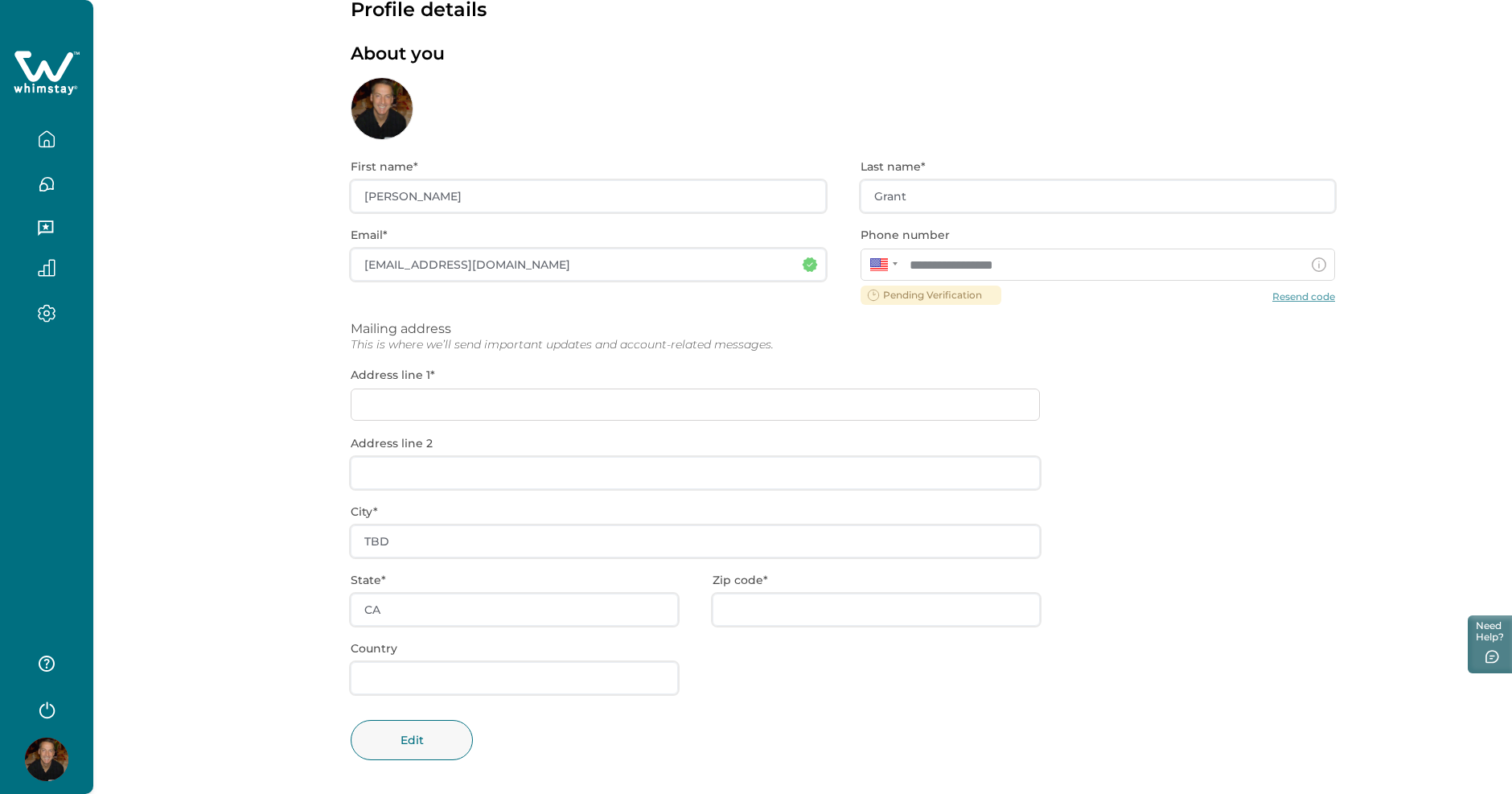
scroll to position [54, 0]
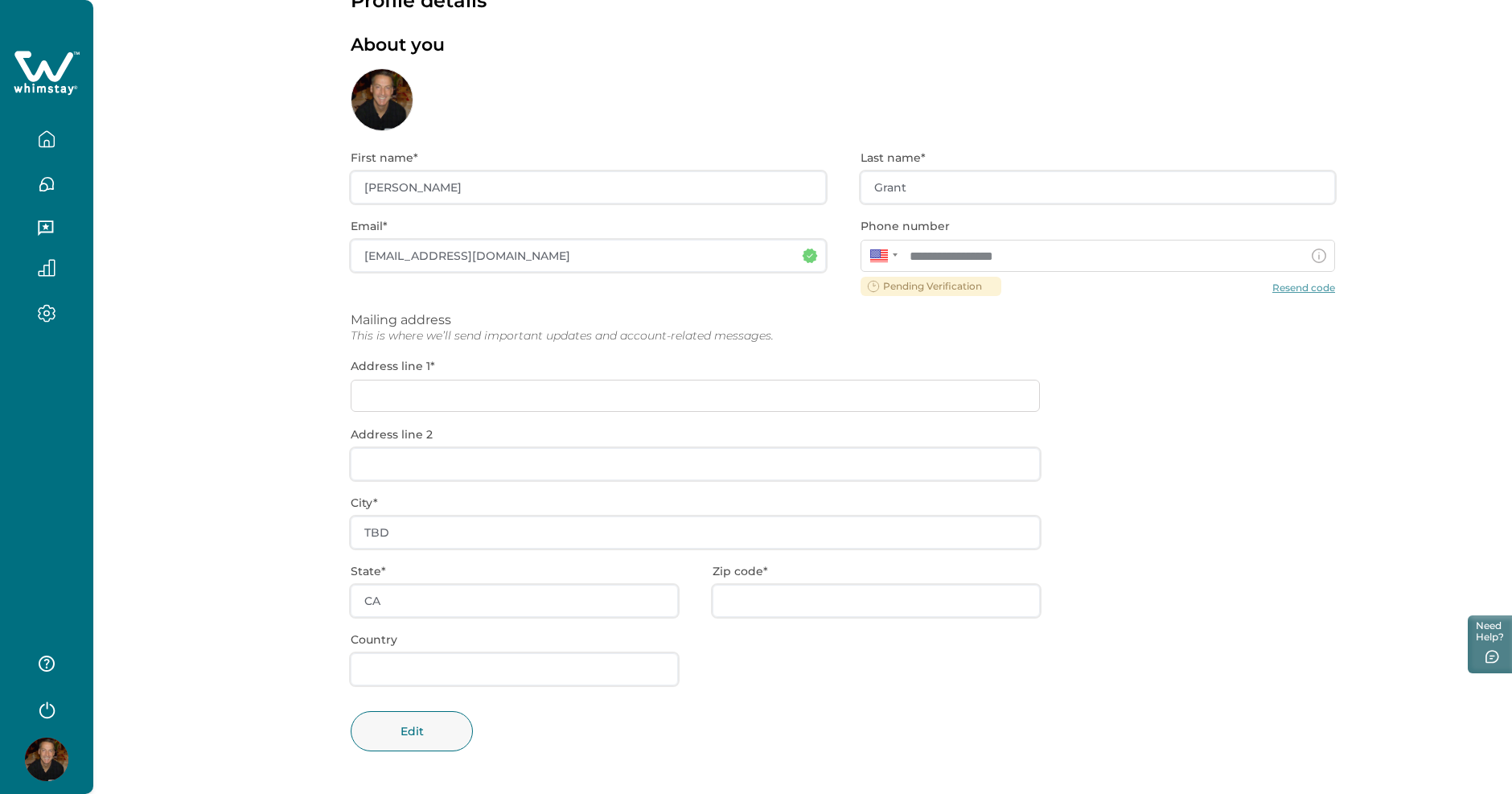
click at [1093, 371] on div "**********" at bounding box center [842, 463] width 985 height 663
click at [1370, 350] on div "**********" at bounding box center [802, 370] width 1419 height 848
click at [1300, 287] on div "**********" at bounding box center [842, 463] width 985 height 663
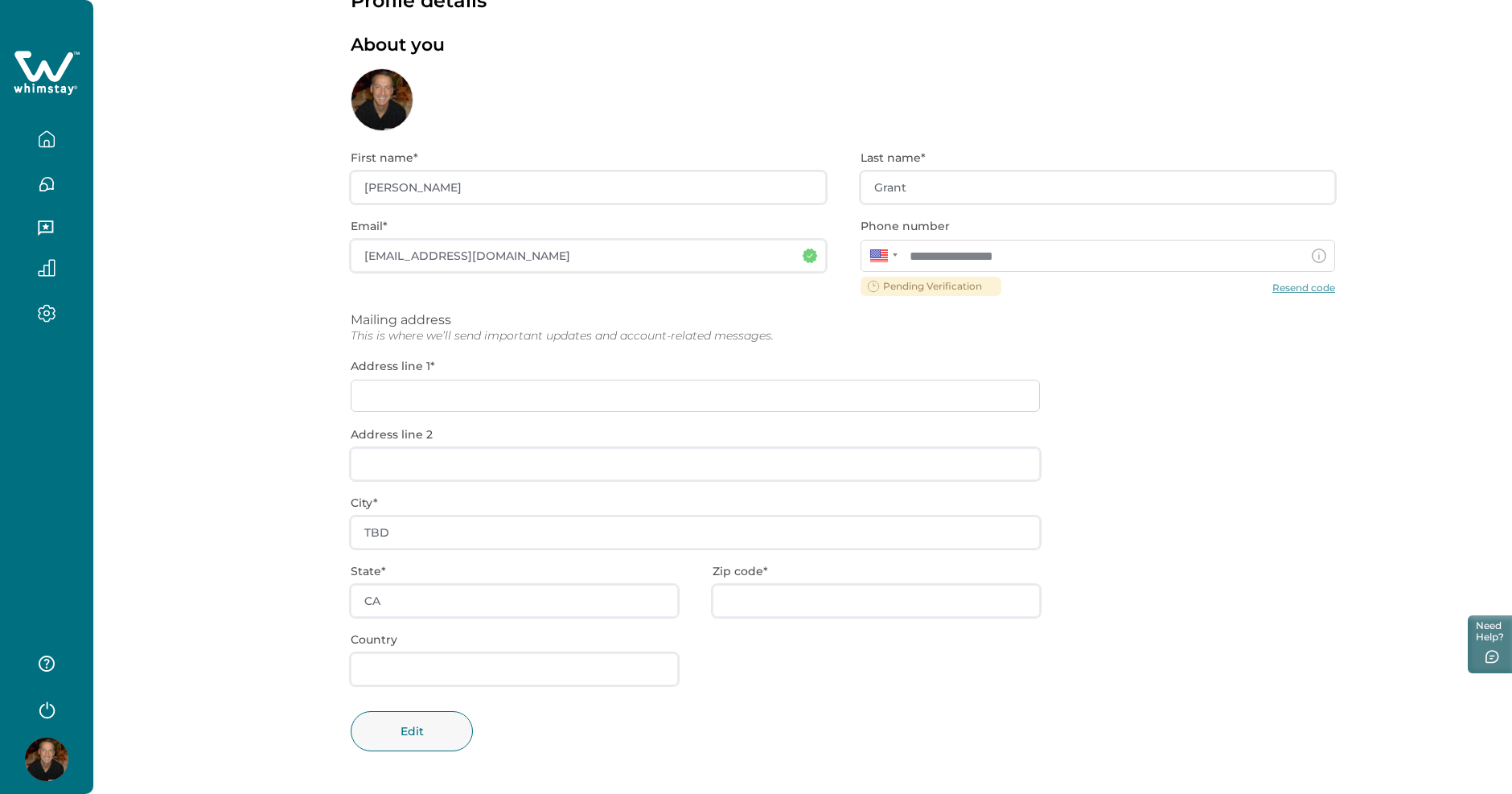
click at [1300, 287] on div "**********" at bounding box center [842, 463] width 985 height 663
click at [1280, 372] on div "**********" at bounding box center [842, 463] width 985 height 663
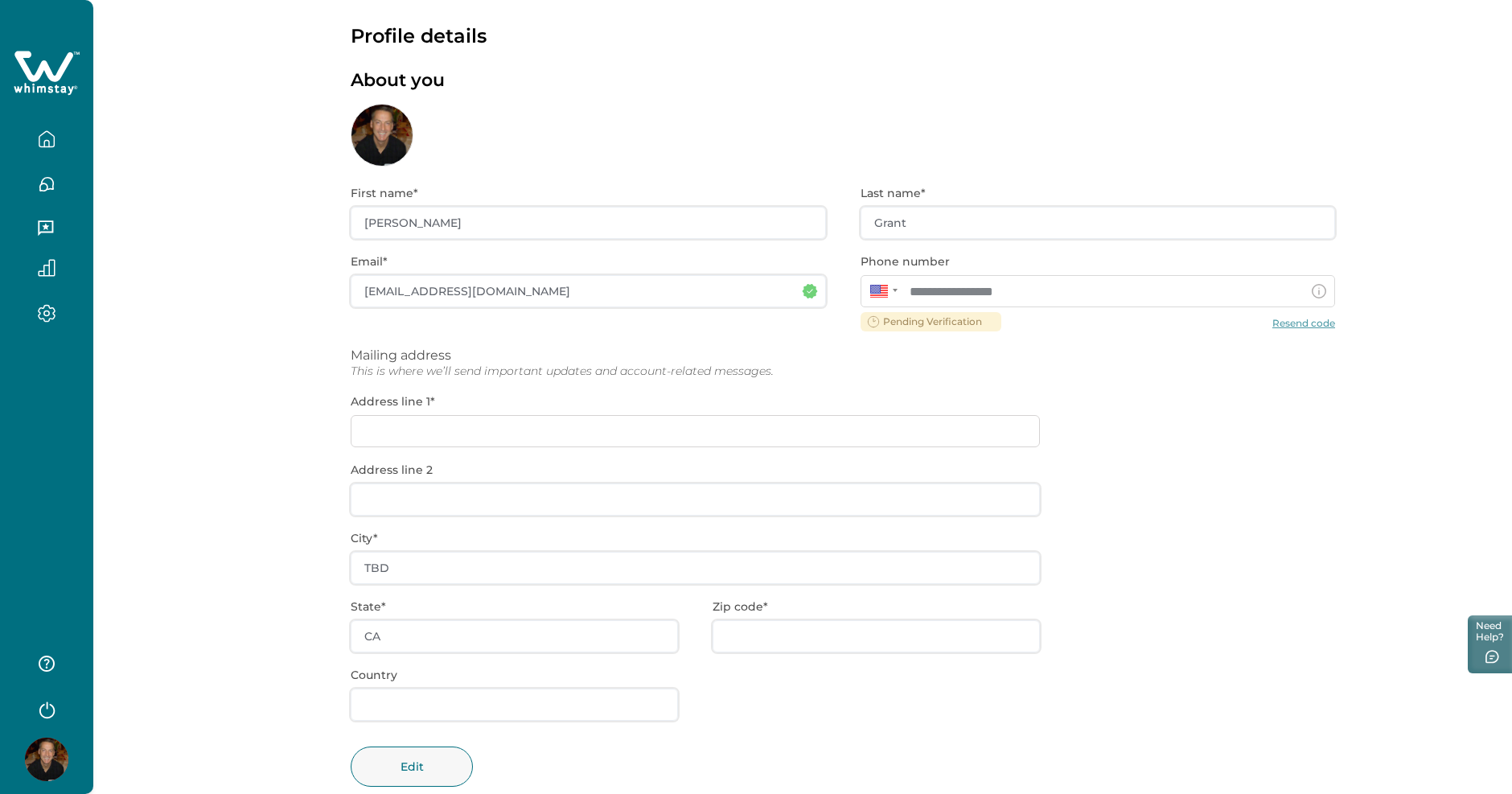
scroll to position [0, 0]
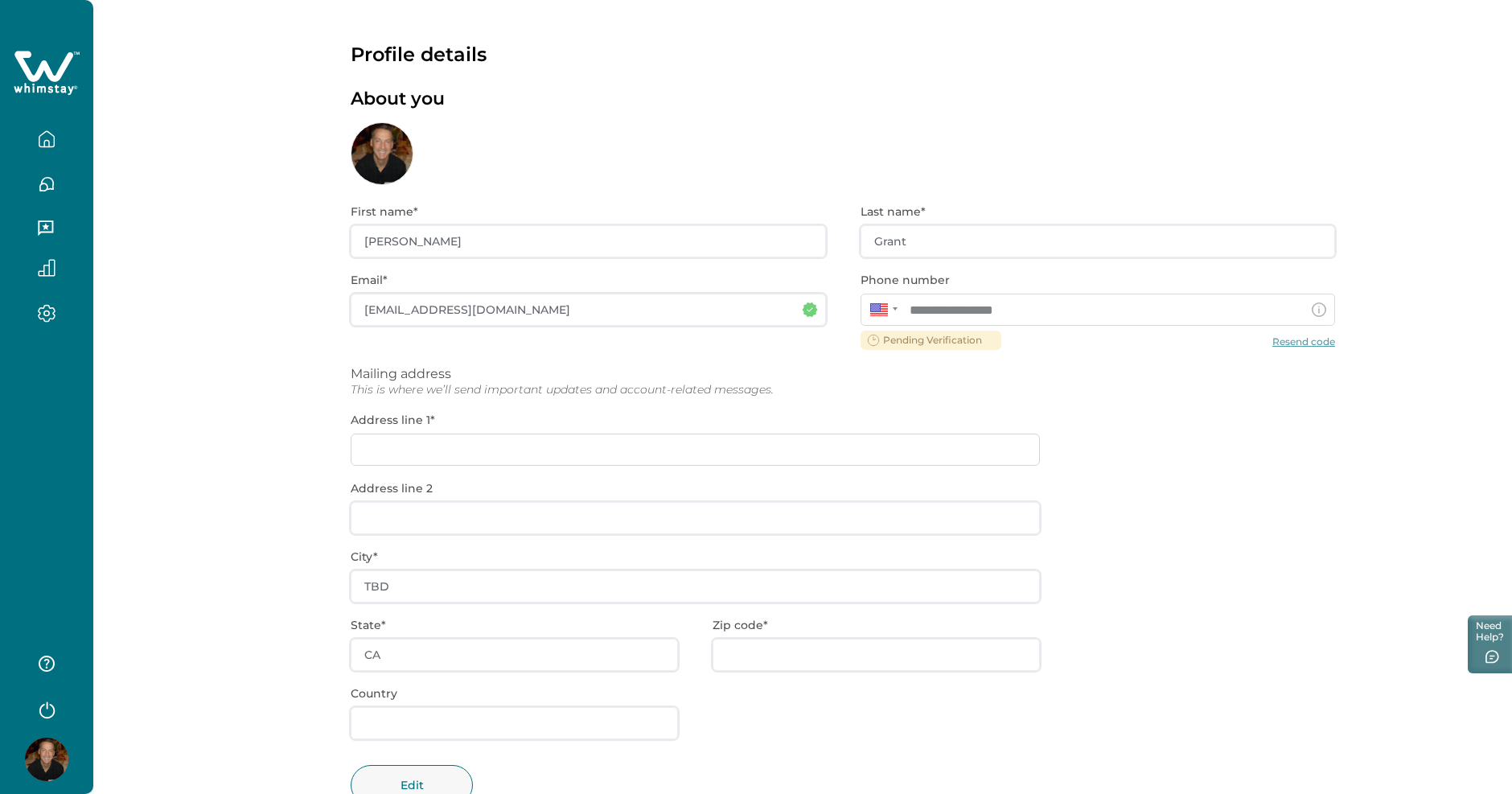
click at [51, 319] on icon "button" at bounding box center [47, 314] width 16 height 16
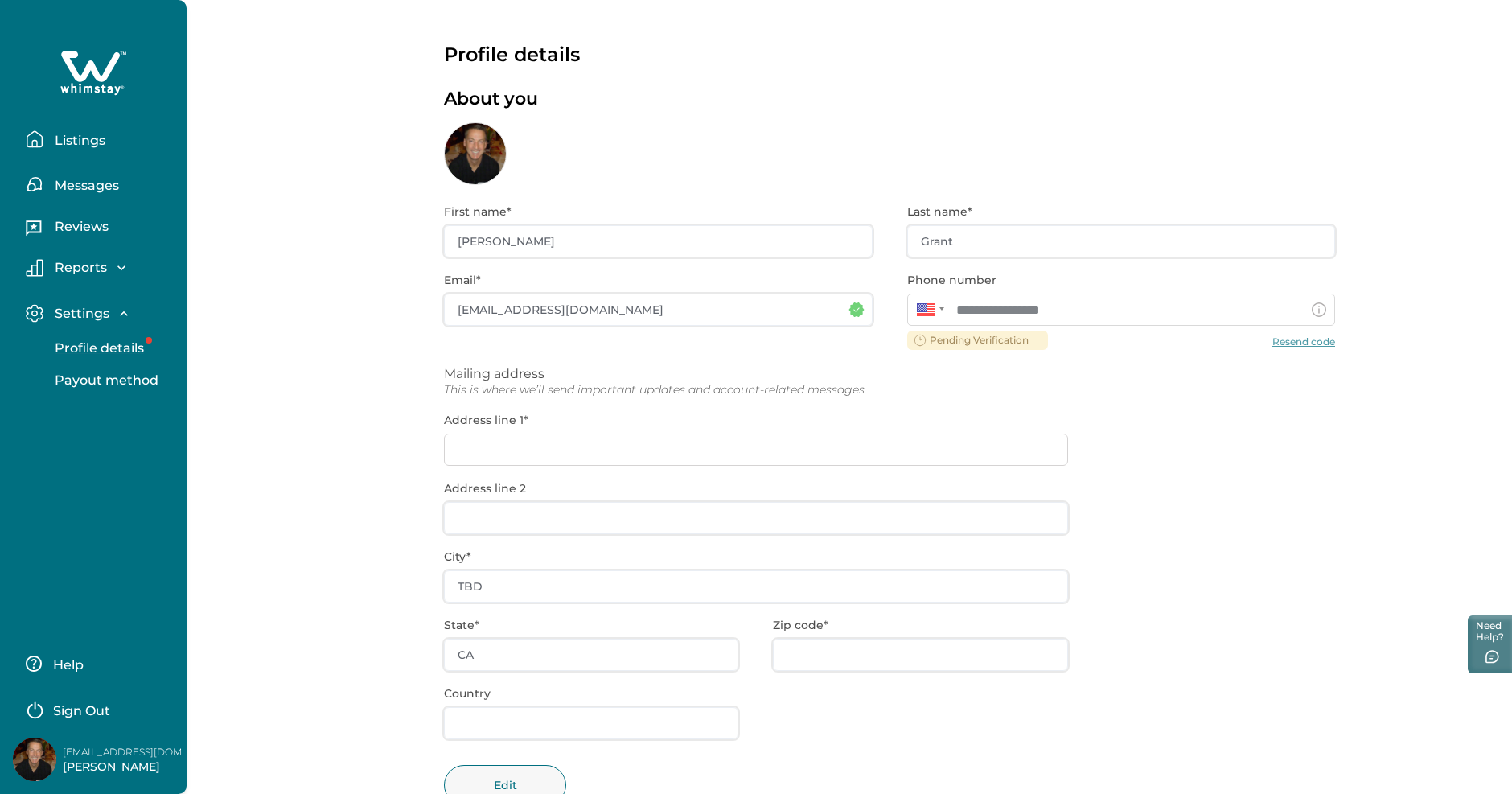
click at [111, 346] on p "Profile details" at bounding box center [97, 349] width 94 height 16
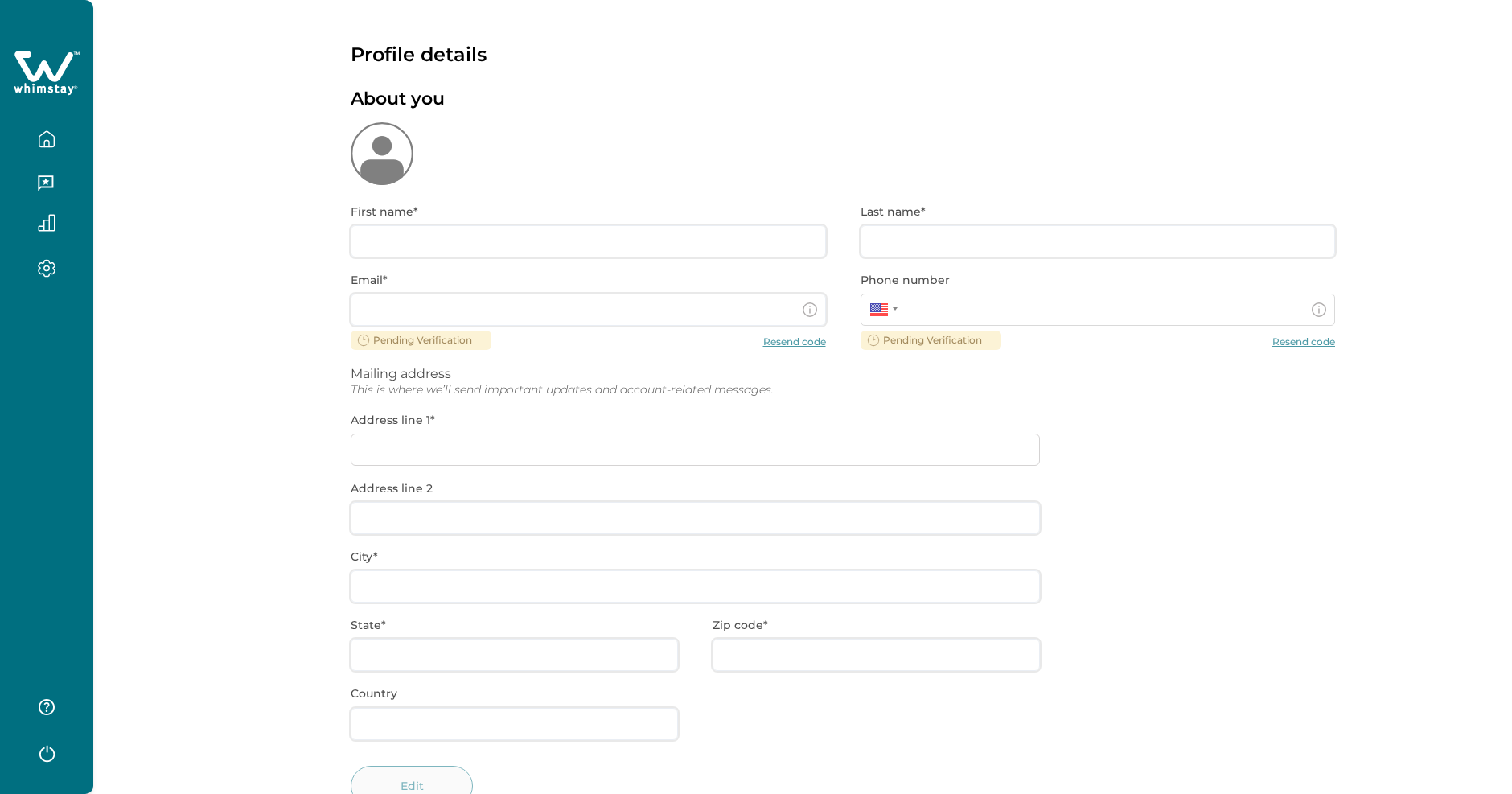
type input "[PERSON_NAME]"
type input "Grant"
type input "[EMAIL_ADDRESS][DOMAIN_NAME]"
type input "TBD"
type input "CA"
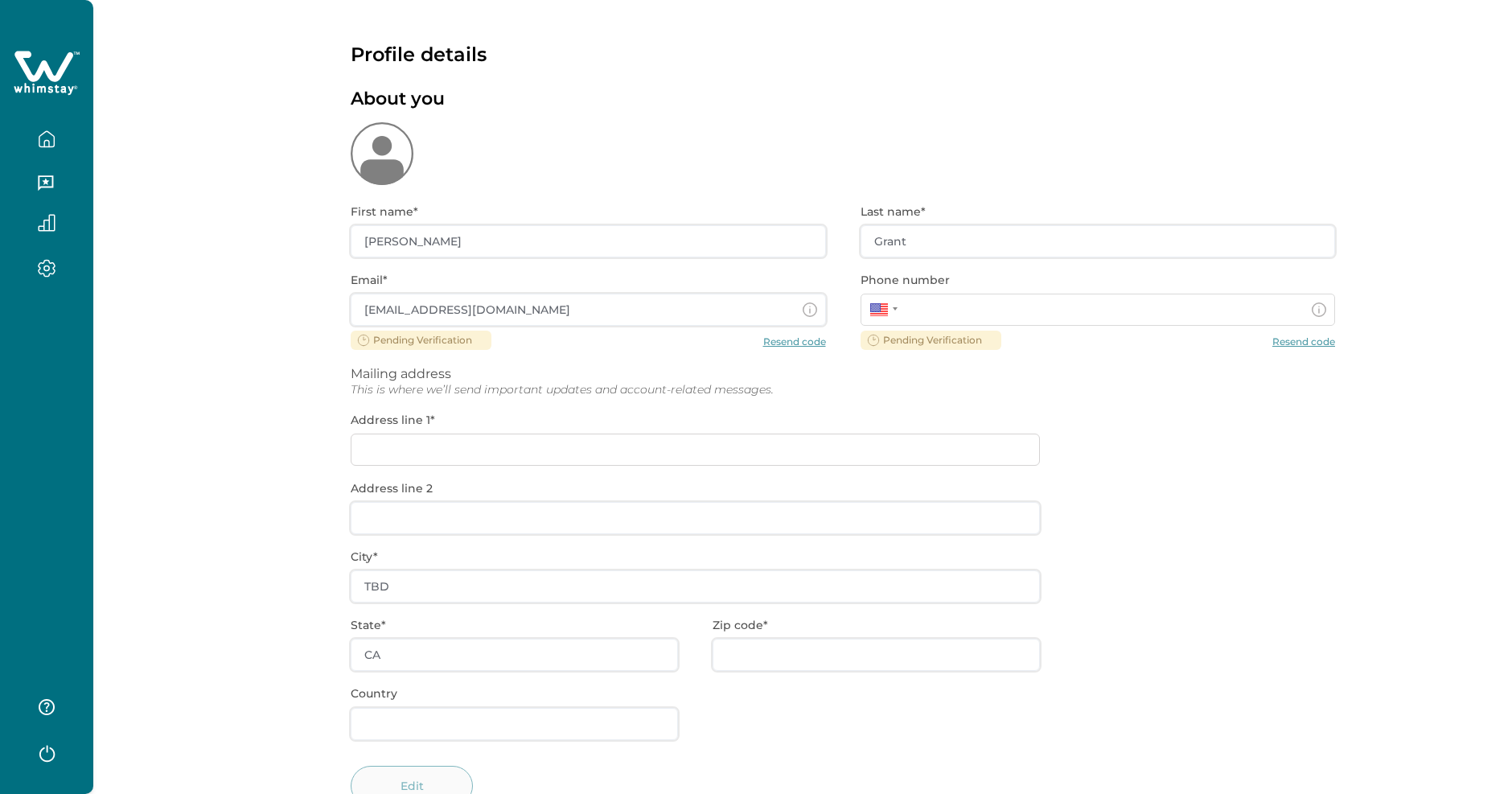
type input "**********"
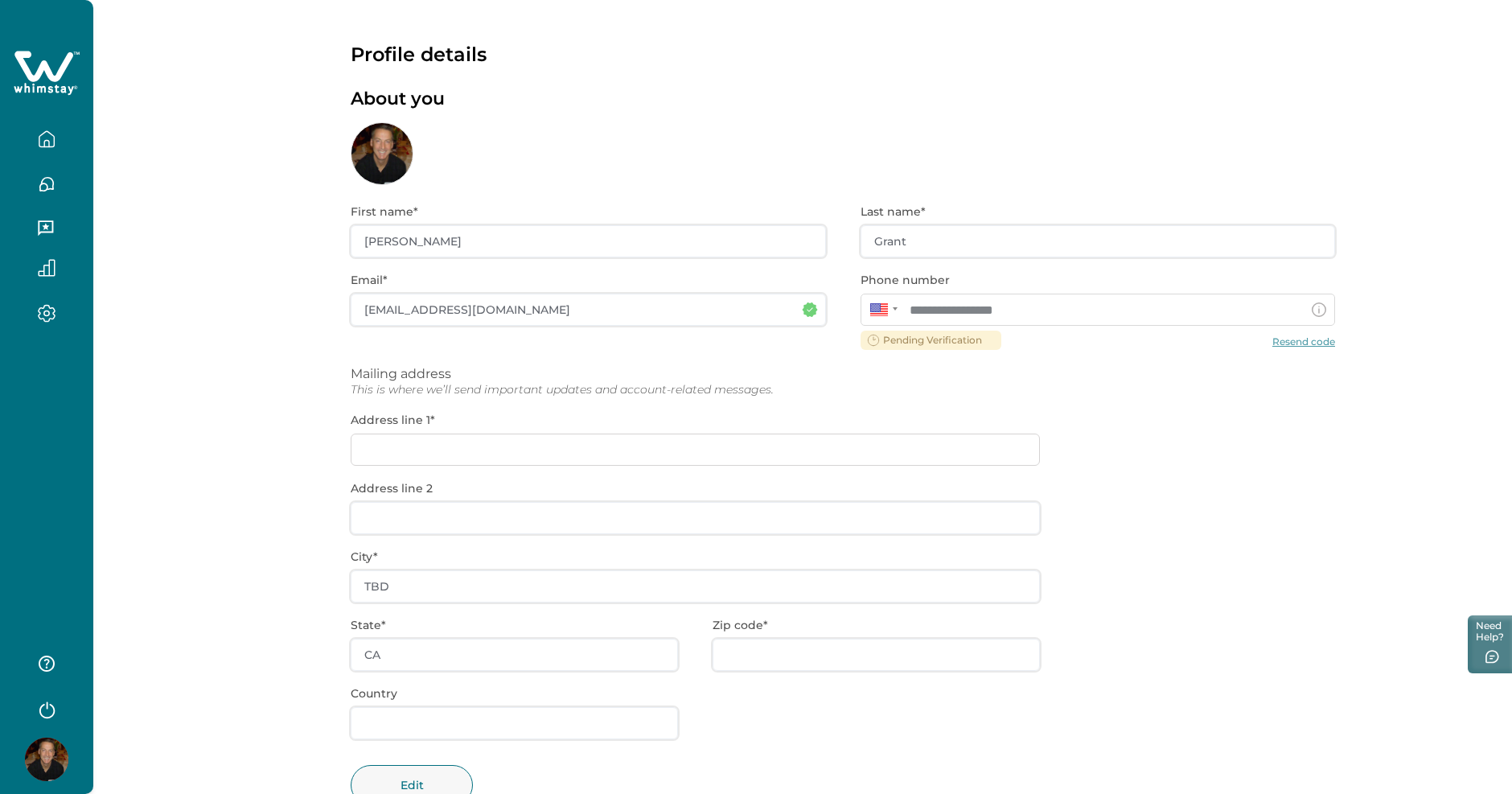
click at [45, 264] on icon "button" at bounding box center [46, 267] width 17 height 17
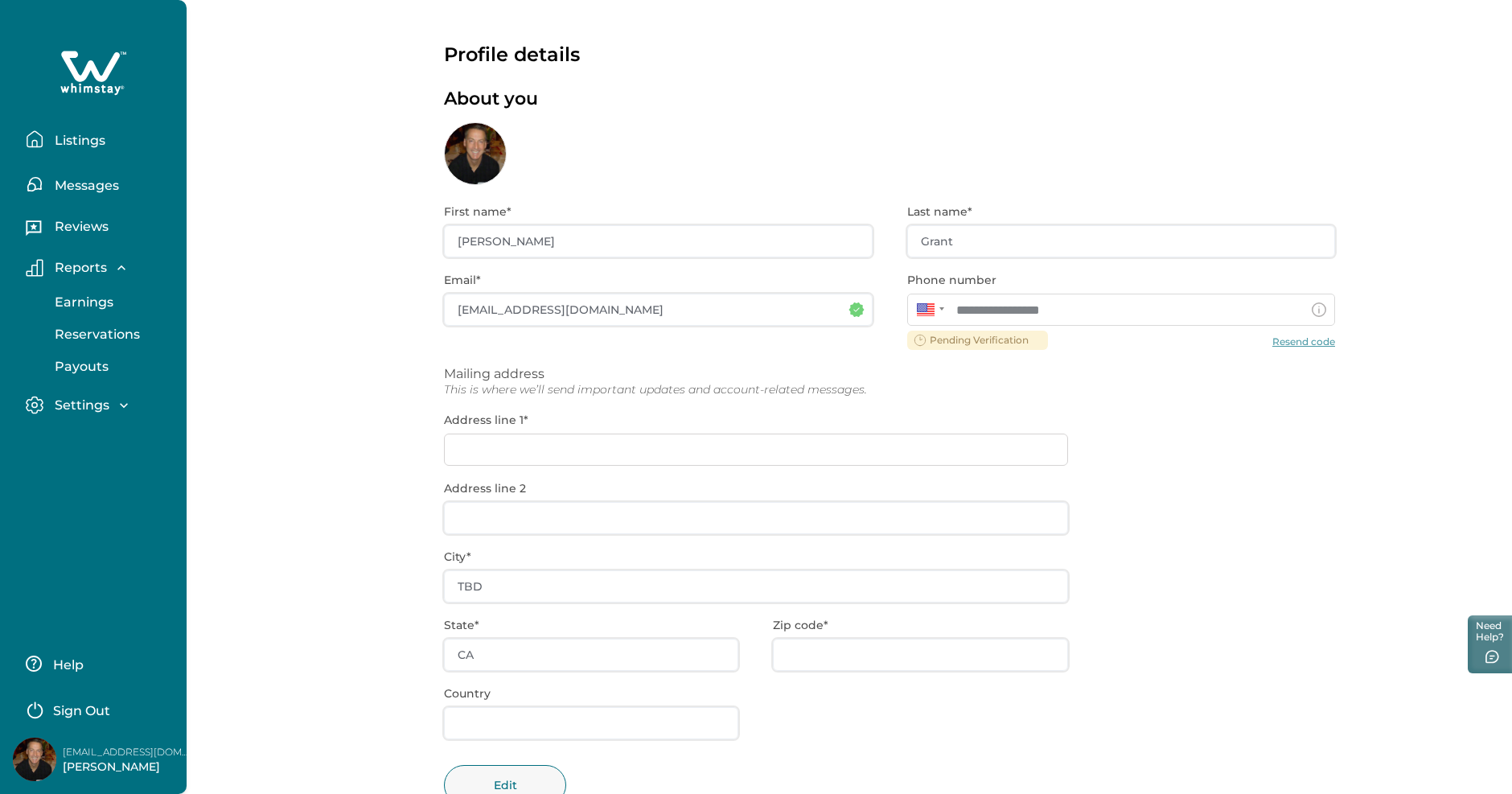
click at [68, 306] on p "Earnings" at bounding box center [82, 303] width 64 height 16
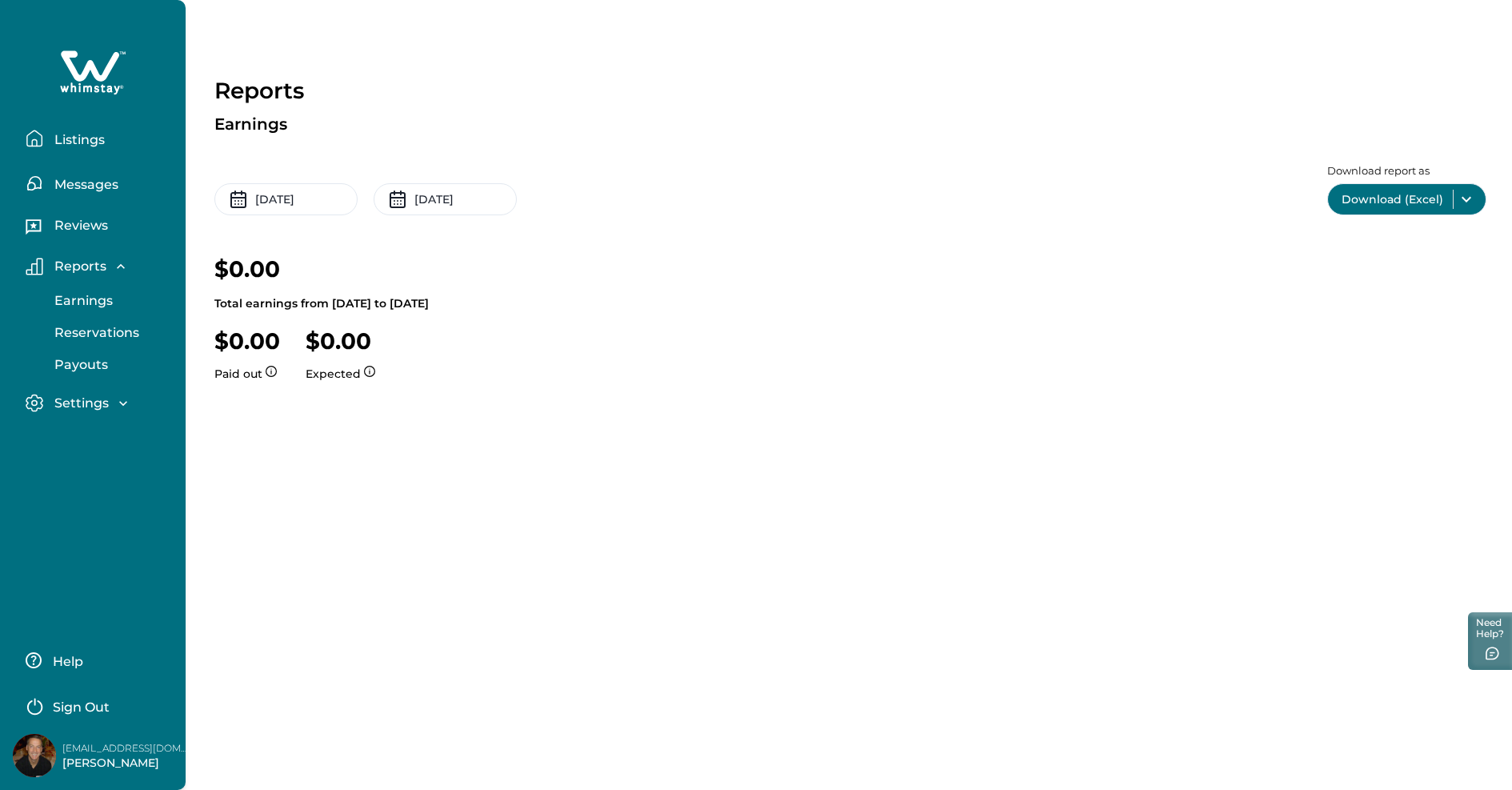
click at [77, 229] on p "Reviews" at bounding box center [79, 226] width 58 height 16
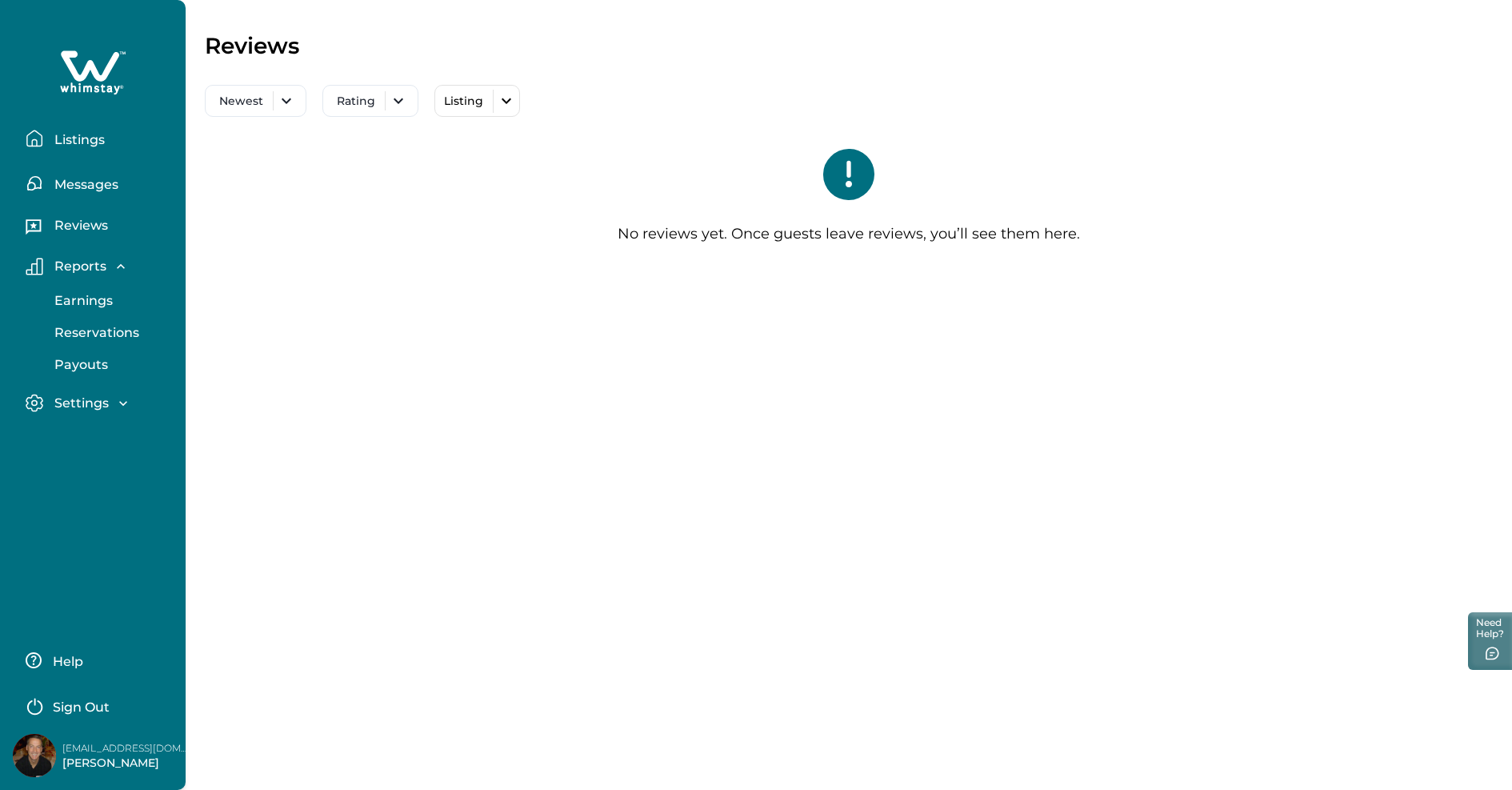
click at [104, 182] on p "Messages" at bounding box center [84, 185] width 69 height 16
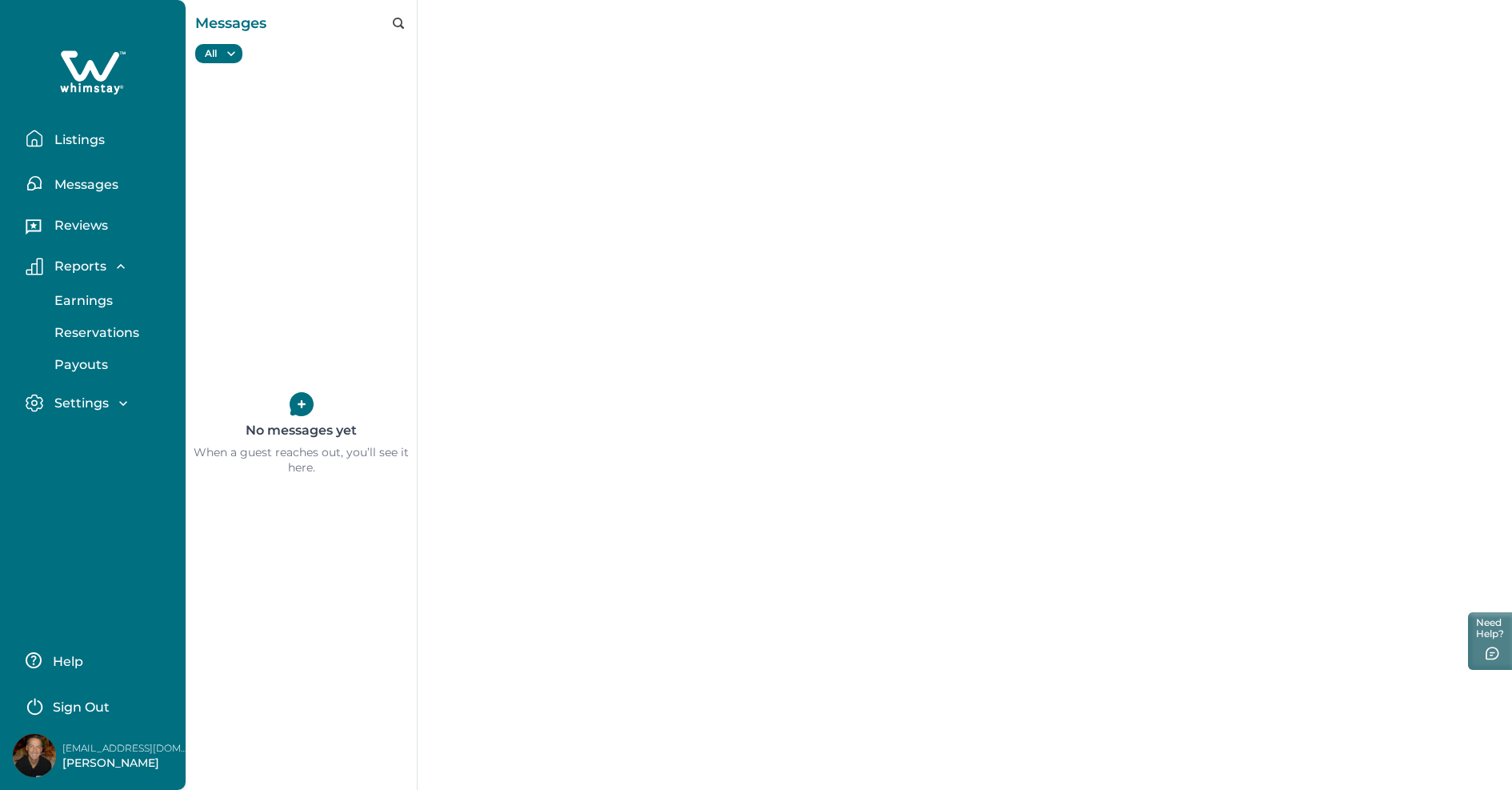
click at [91, 143] on p "Listings" at bounding box center [77, 140] width 55 height 16
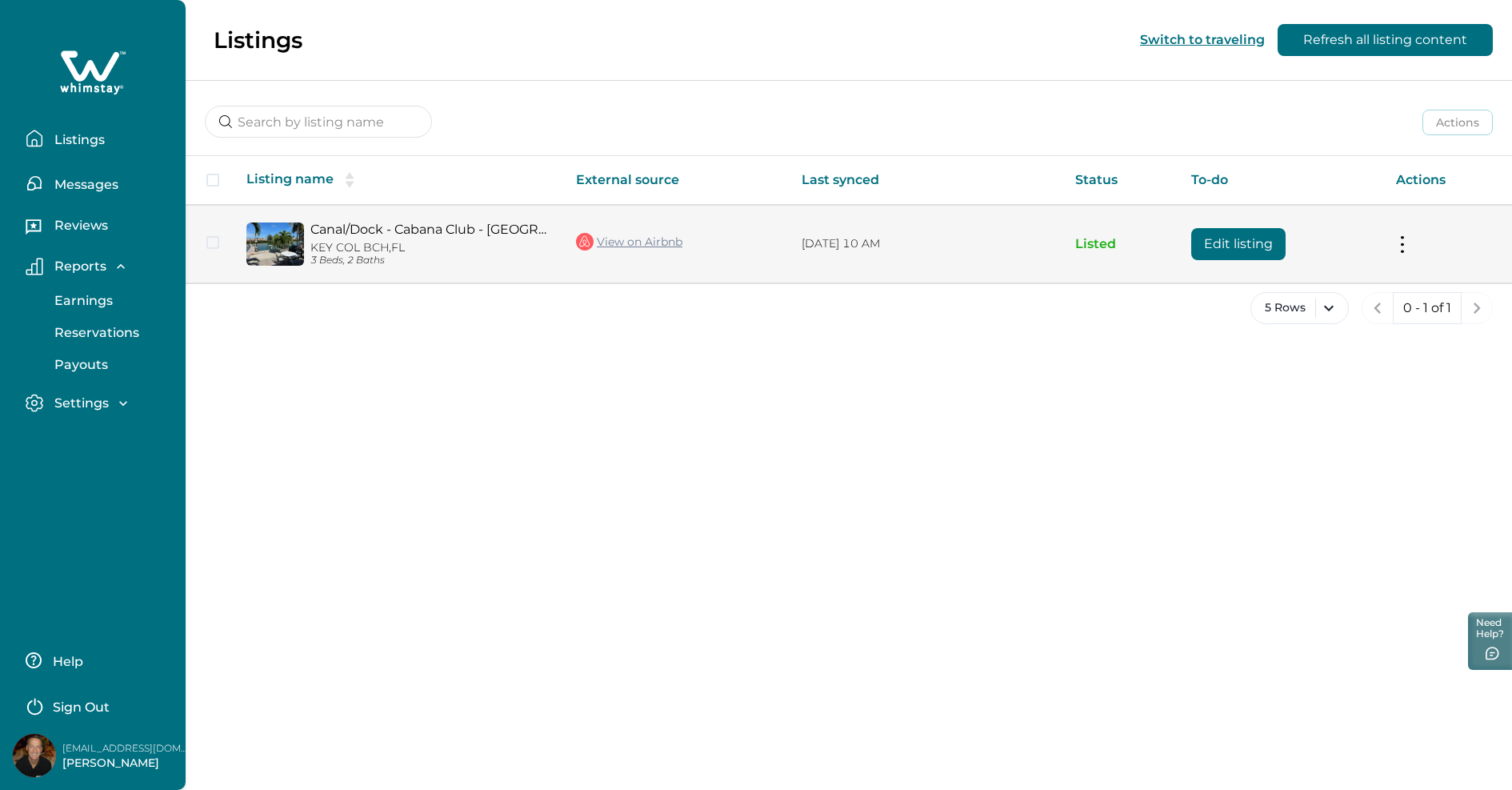
click at [1407, 248] on td "Actions View listing on Whimstay Unlist listing View listing details" at bounding box center [1448, 243] width 129 height 77
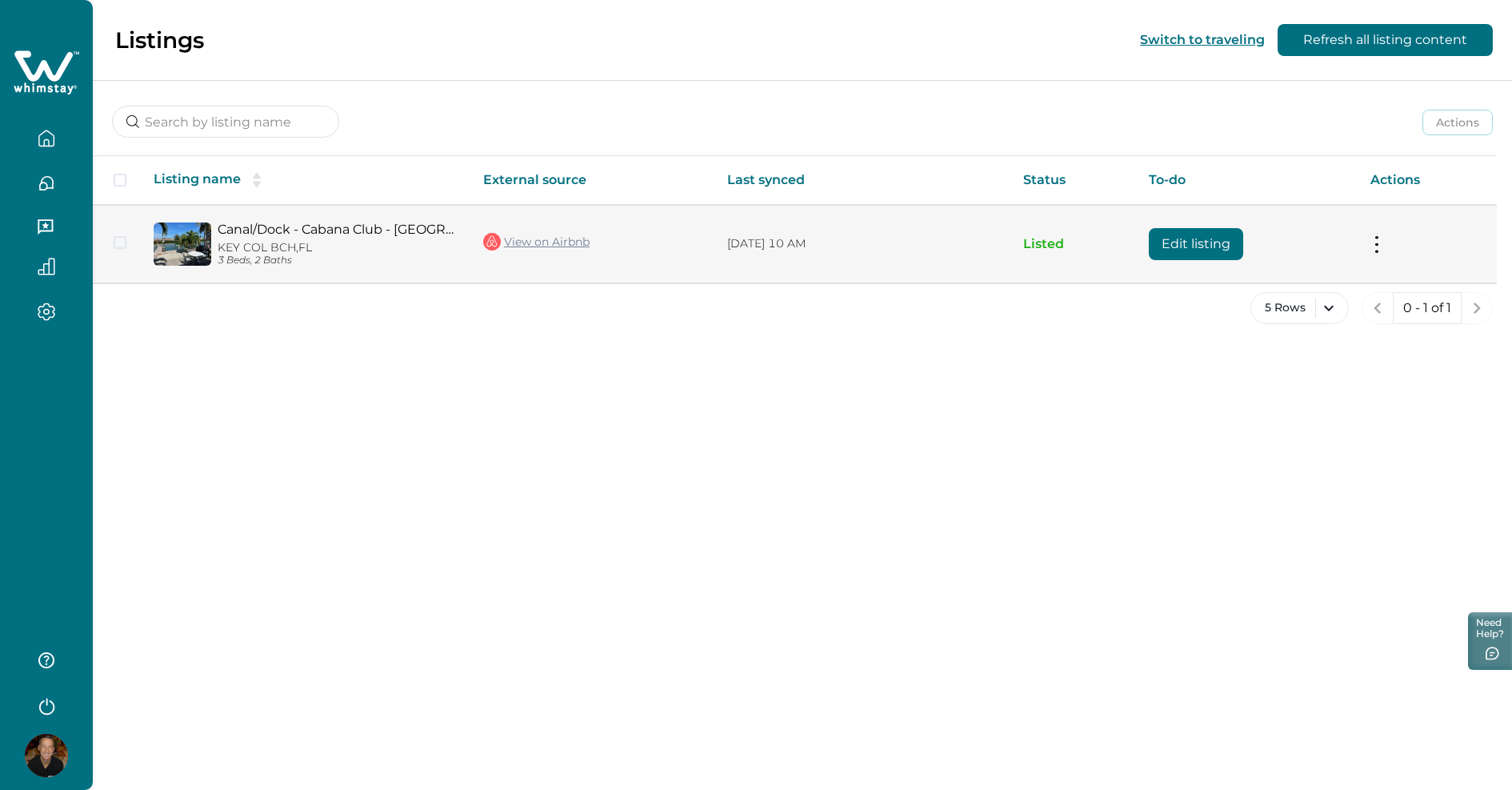
click at [1376, 244] on button at bounding box center [1377, 243] width 13 height 17
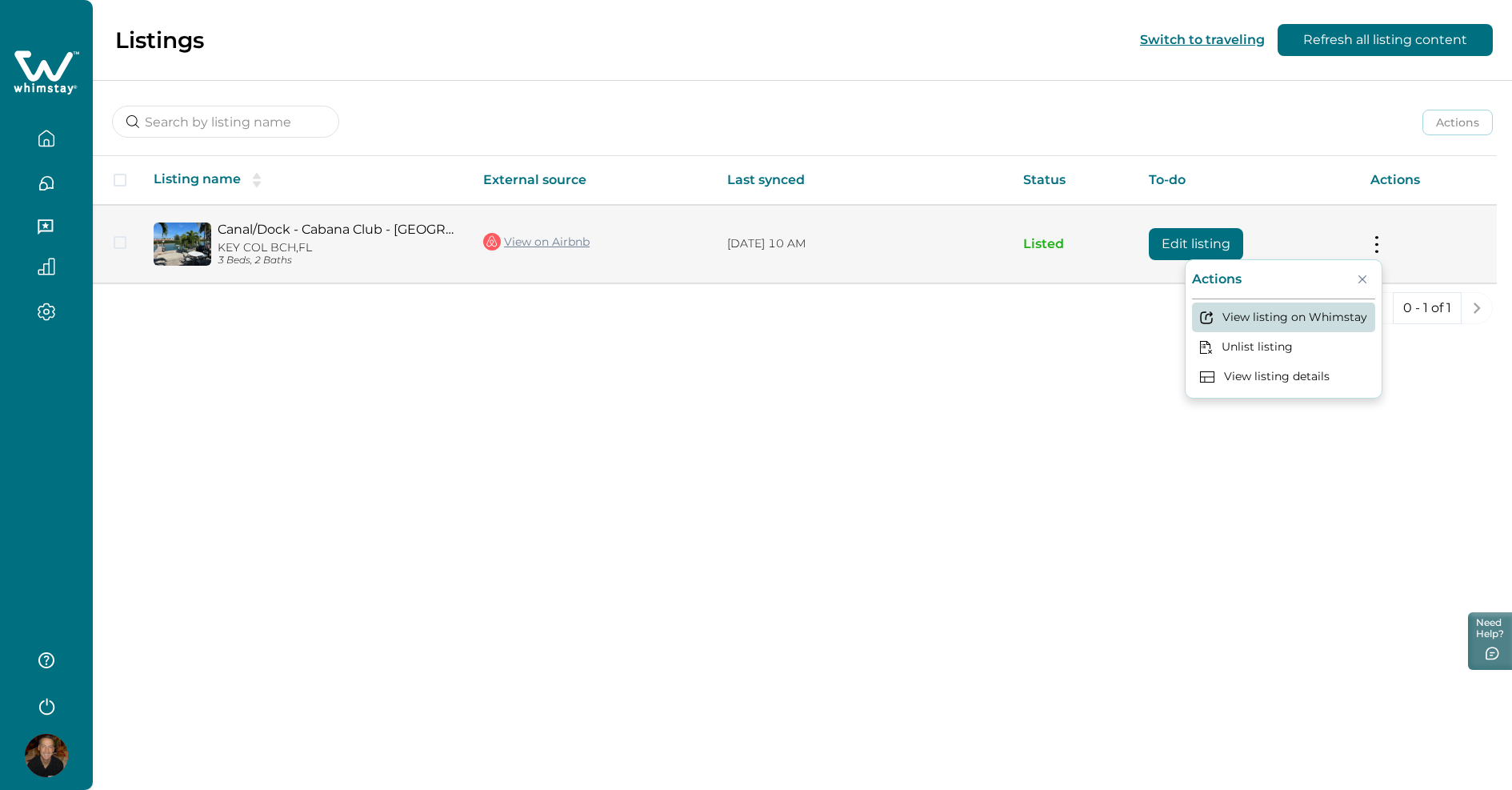
click at [1310, 311] on button "View listing on Whimstay" at bounding box center [1283, 317] width 183 height 30
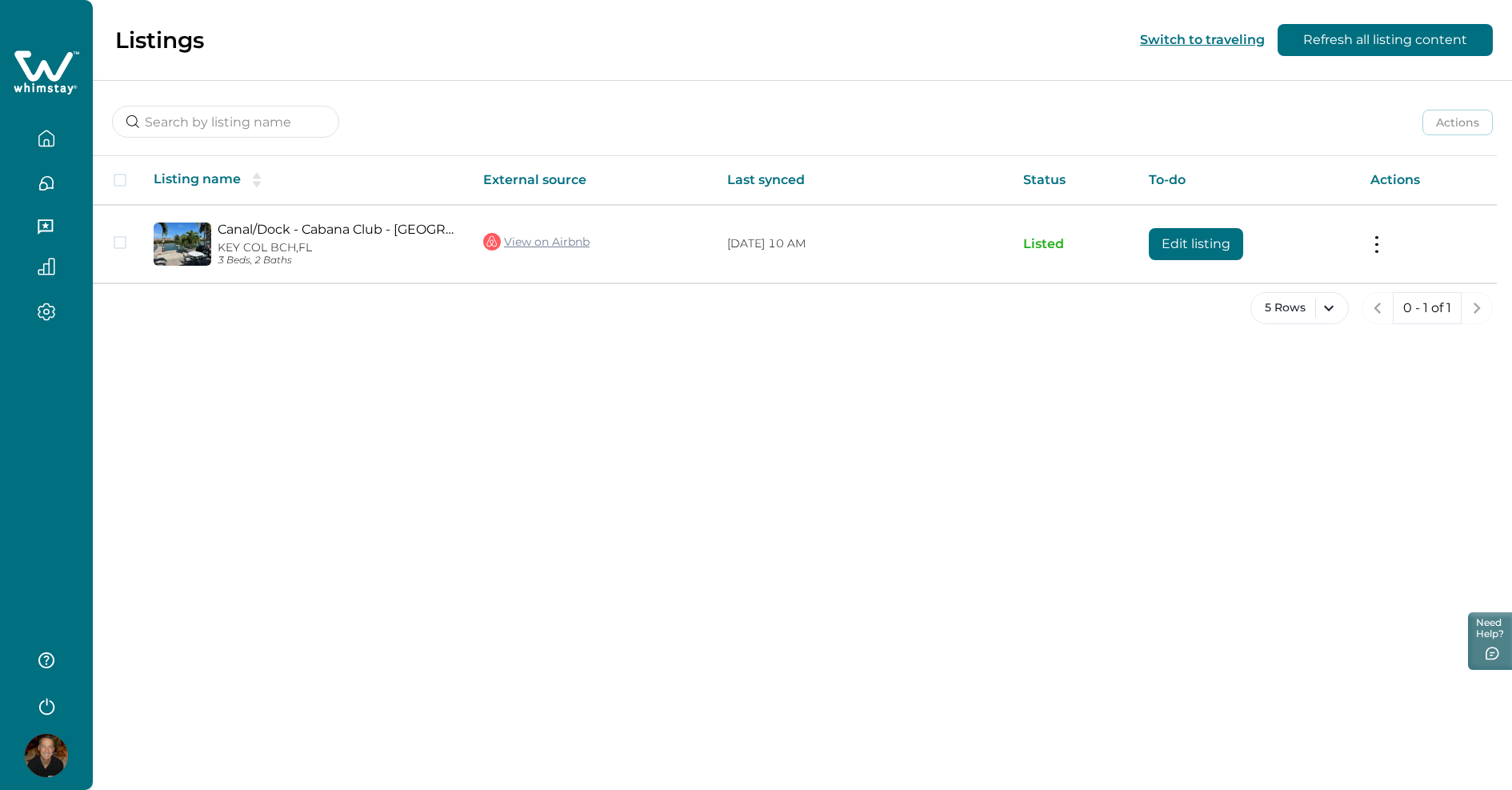
click at [405, 536] on div "Listings Switch to traveling Refresh all listing content Actions Actions Publis…" at bounding box center [802, 395] width 1419 height 790
click at [44, 305] on icon "button" at bounding box center [46, 312] width 16 height 16
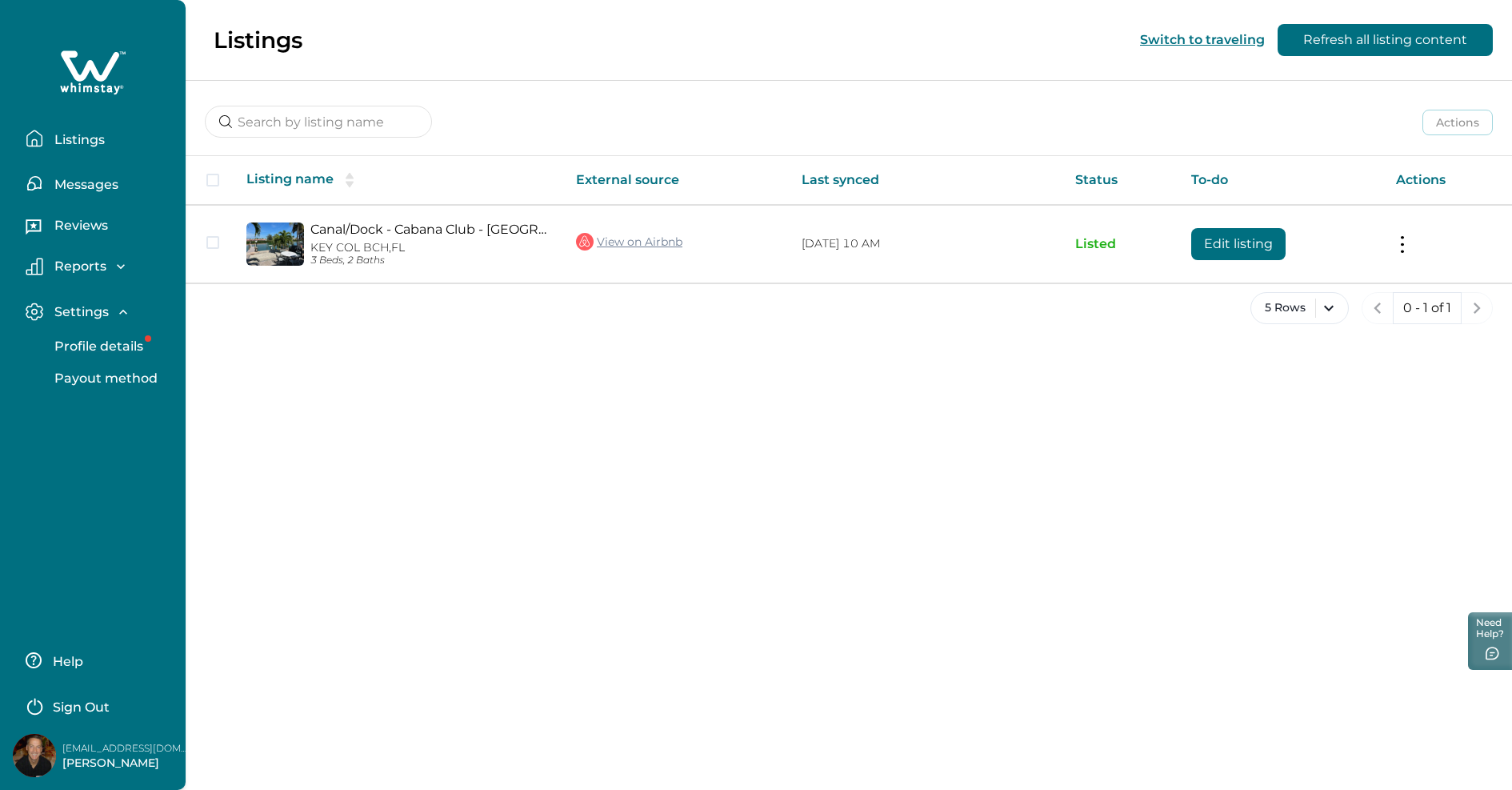
click at [111, 343] on p "Profile details" at bounding box center [96, 347] width 93 height 16
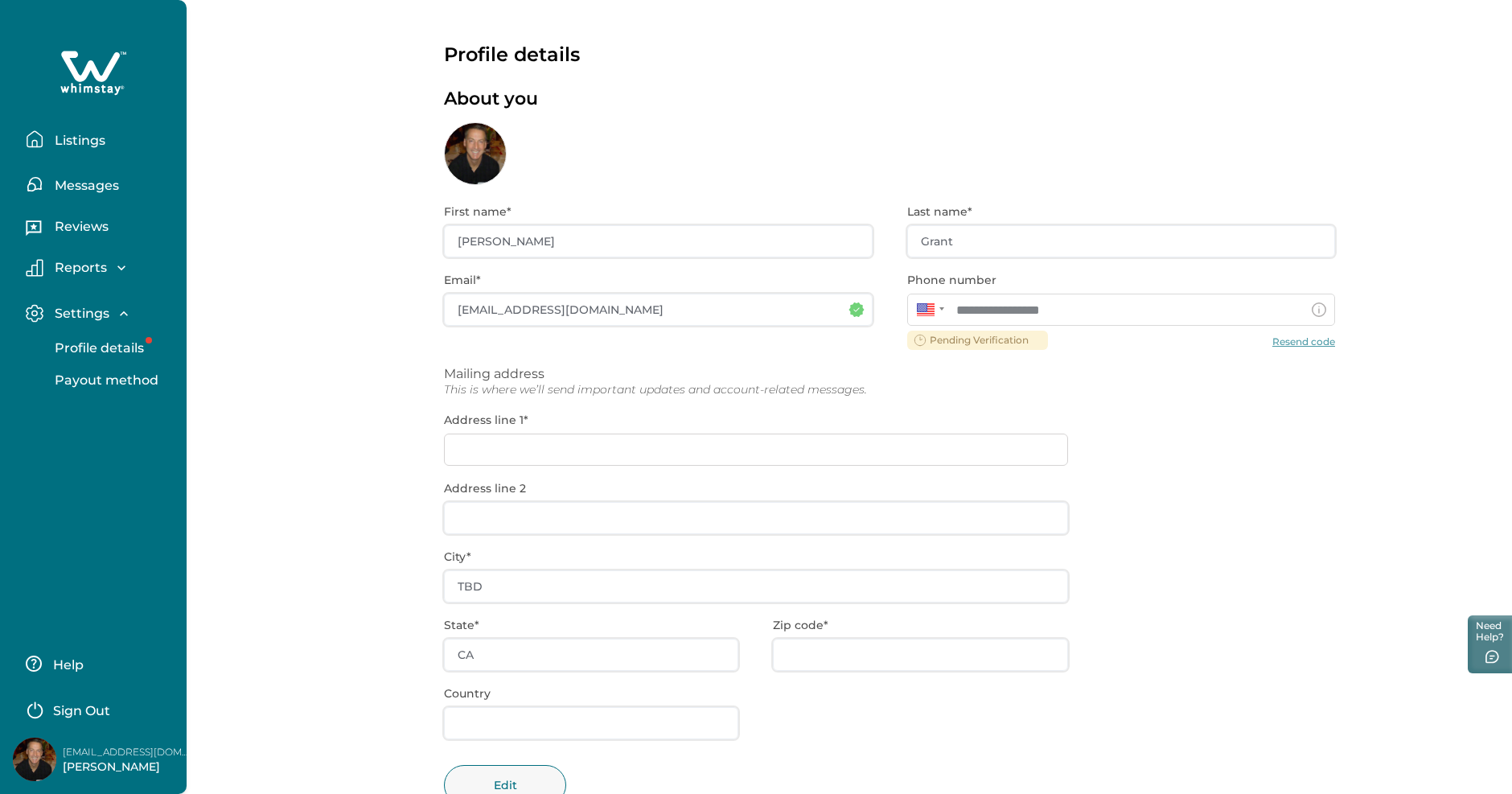
click at [103, 135] on p "Listings" at bounding box center [78, 141] width 56 height 16
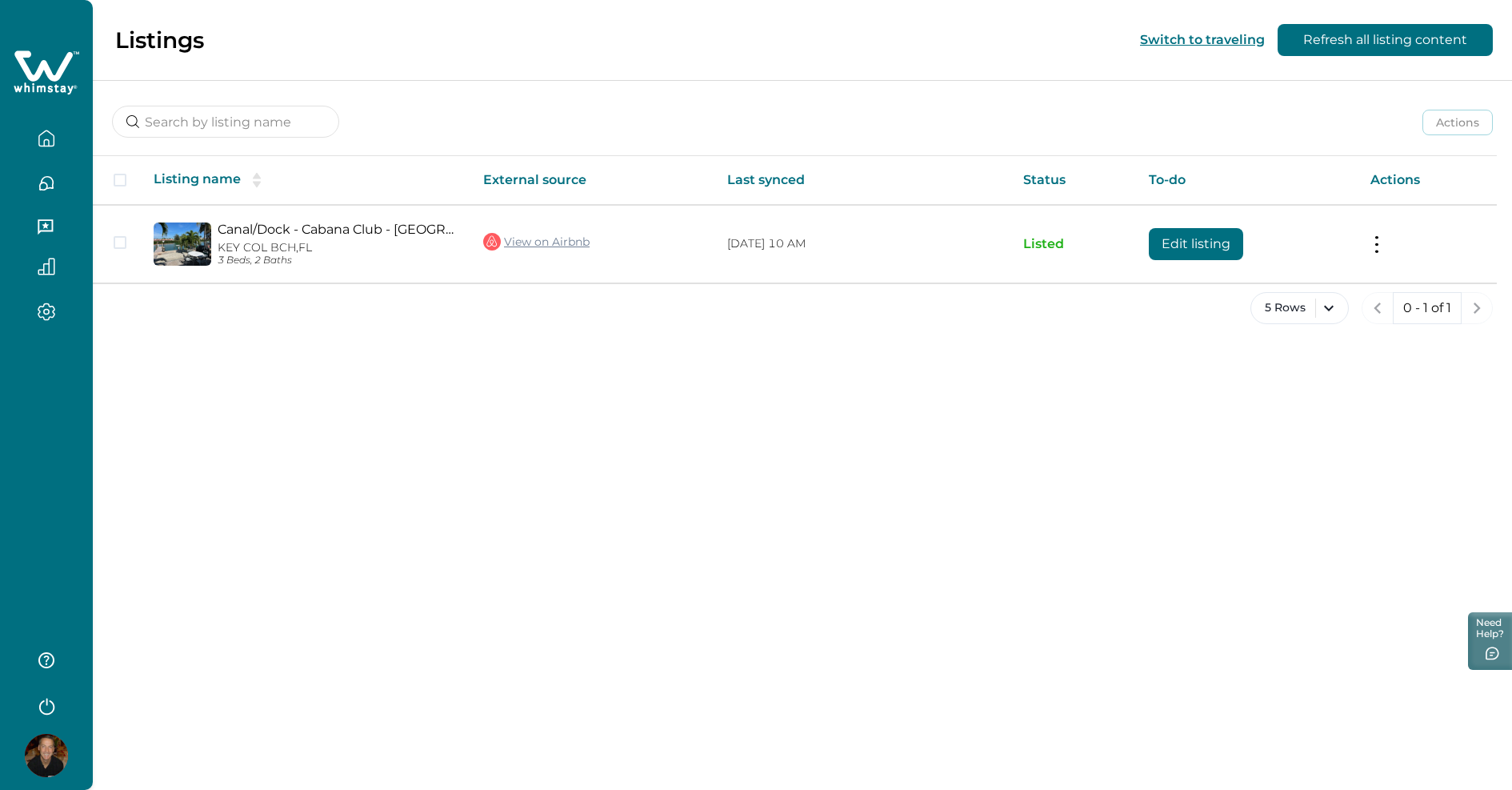
click at [499, 494] on div "Listings Switch to traveling Refresh all listing content Actions Actions Publis…" at bounding box center [802, 395] width 1419 height 790
click at [48, 491] on div at bounding box center [46, 395] width 93 height 790
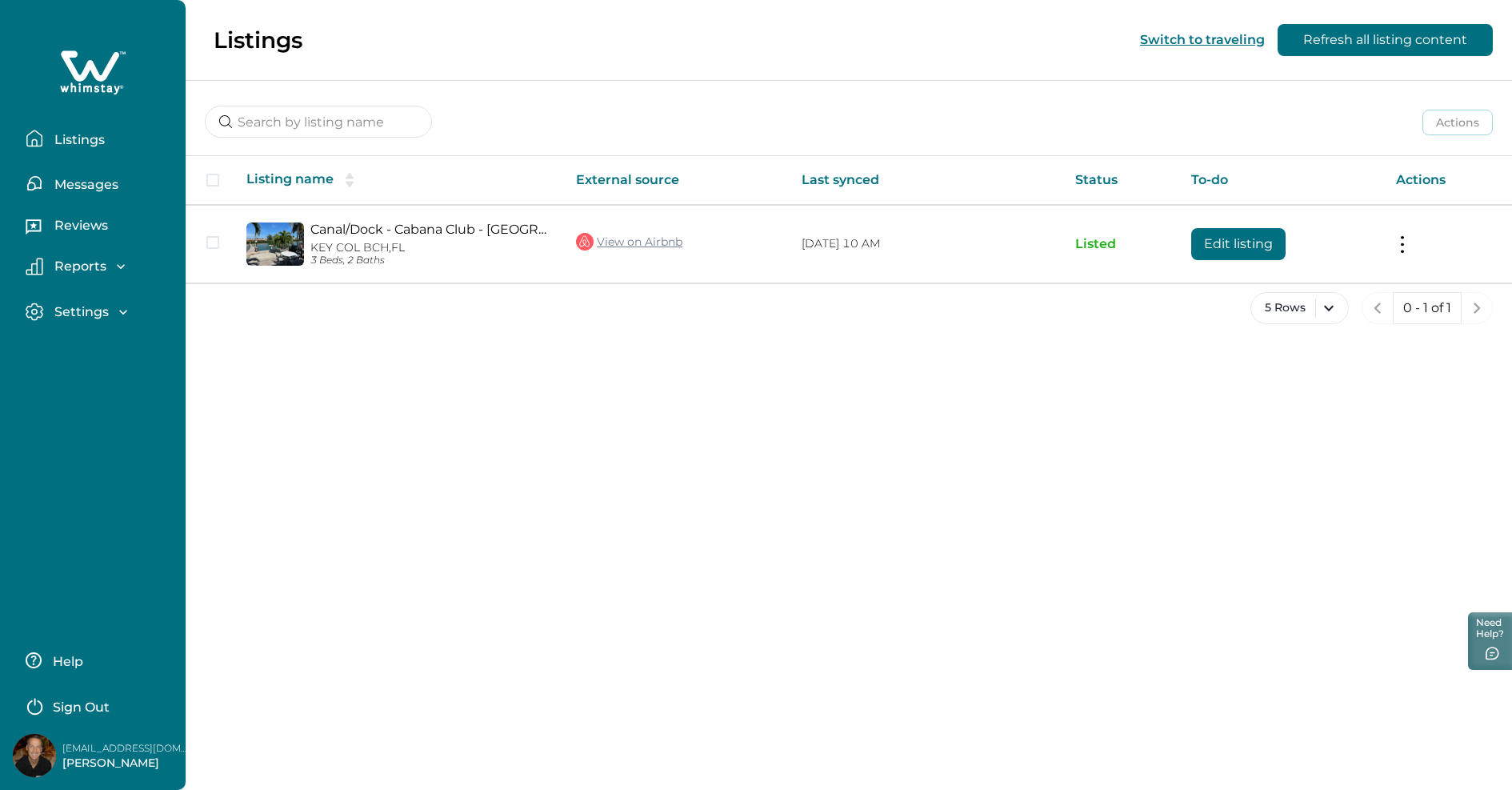
click at [74, 313] on p "Settings" at bounding box center [79, 312] width 59 height 16
click at [83, 341] on p "Profile details" at bounding box center [96, 347] width 93 height 16
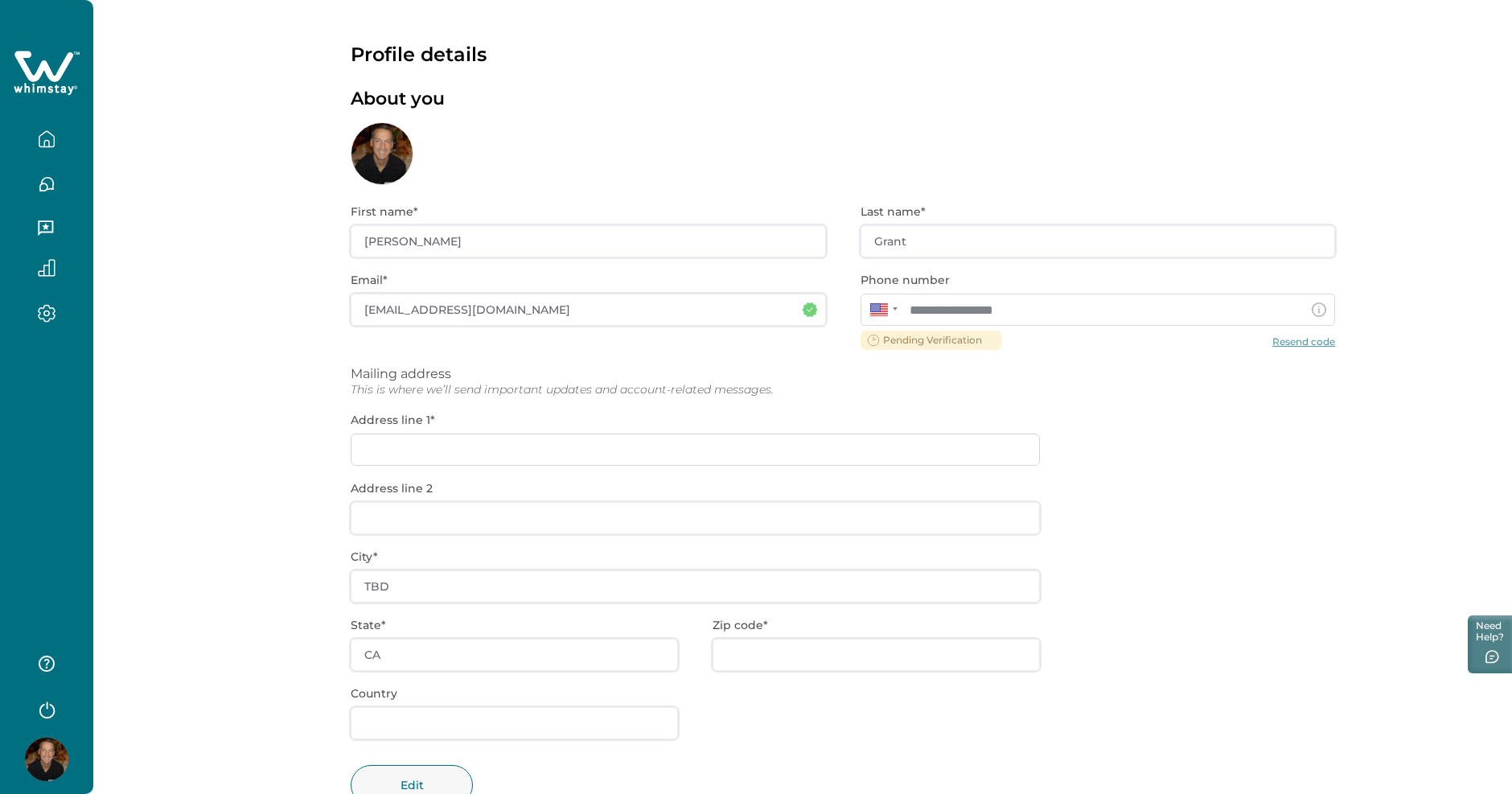
click at [1306, 340] on div "**********" at bounding box center [842, 517] width 985 height 663
click at [385, 151] on div at bounding box center [381, 153] width 63 height 63
click at [45, 318] on icon "button" at bounding box center [46, 313] width 17 height 18
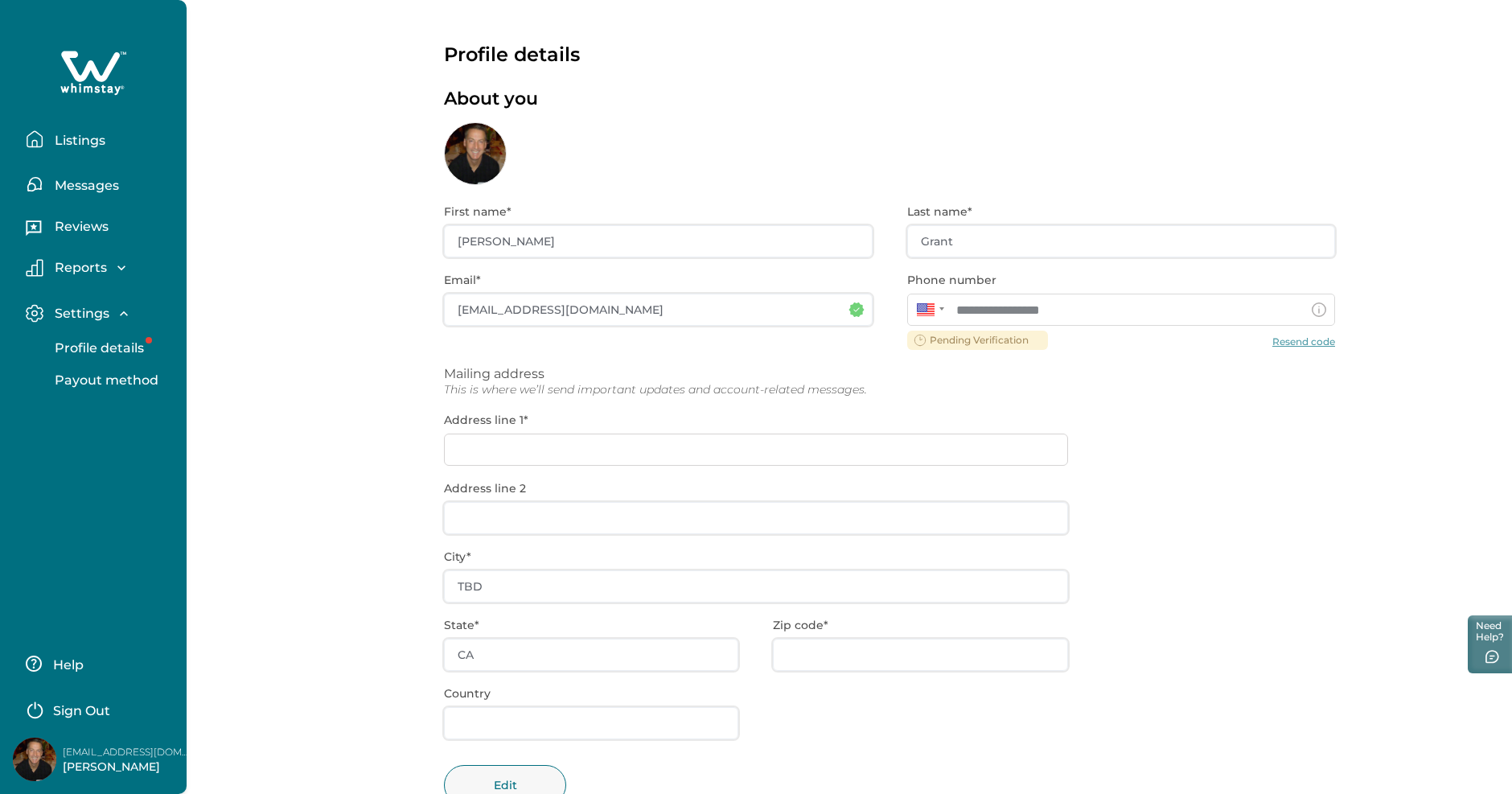
click at [85, 271] on p "Reports" at bounding box center [78, 268] width 57 height 16
click at [106, 338] on p "Reservations" at bounding box center [95, 335] width 90 height 16
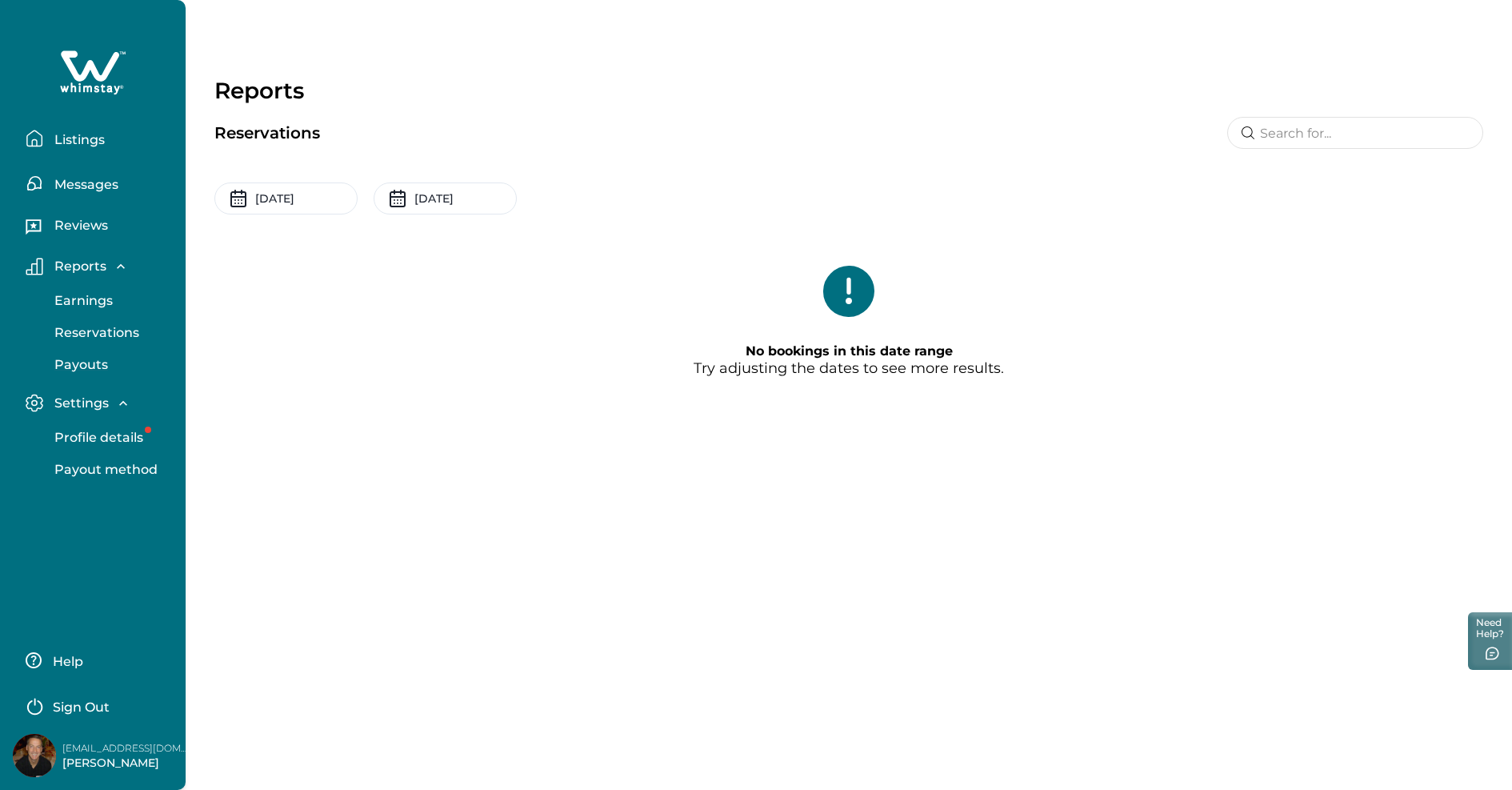
click at [91, 360] on p "Payouts" at bounding box center [79, 365] width 58 height 16
click at [88, 221] on p "Reviews" at bounding box center [79, 226] width 58 height 16
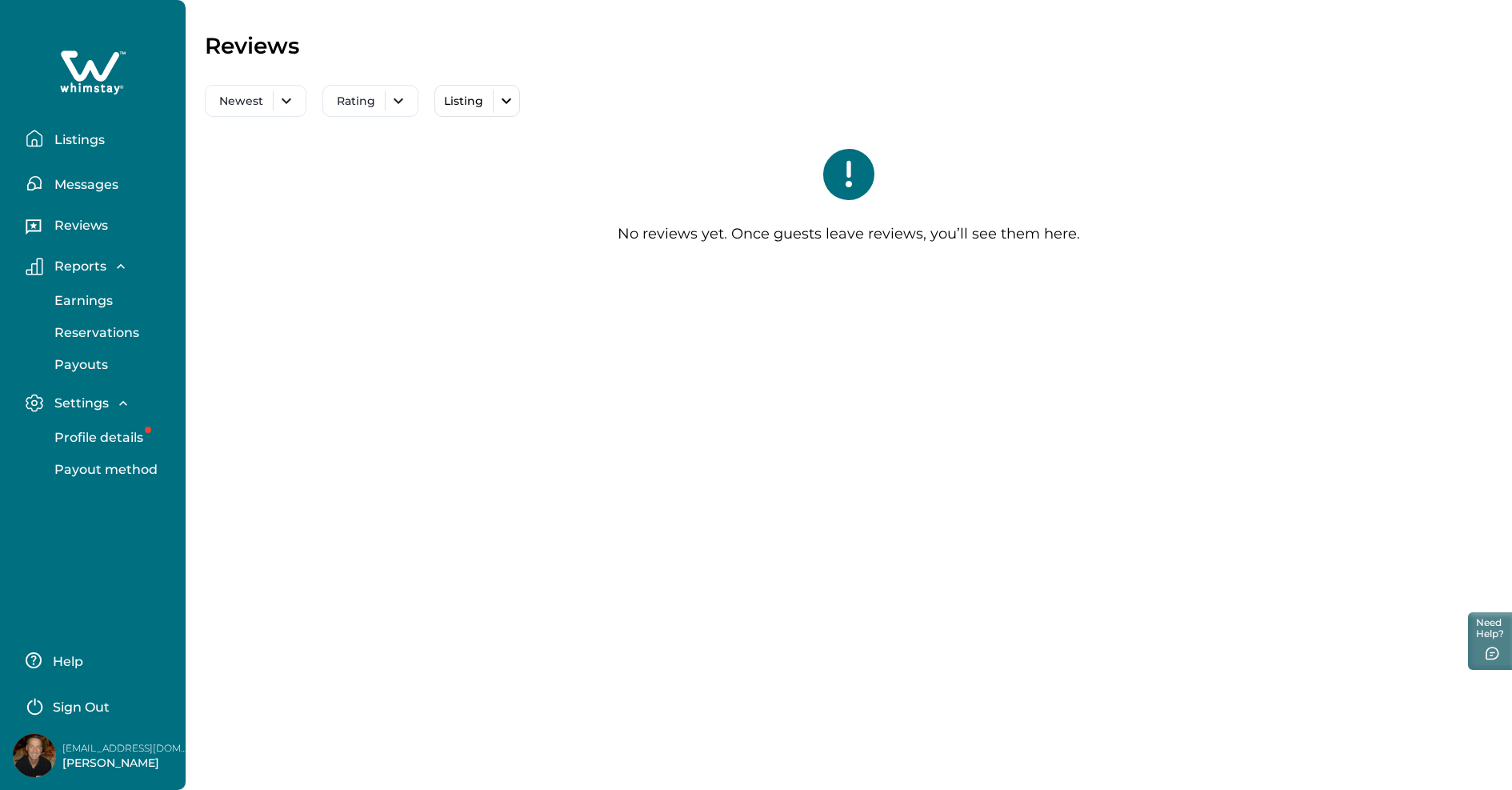
click at [85, 188] on p "Messages" at bounding box center [84, 185] width 69 height 16
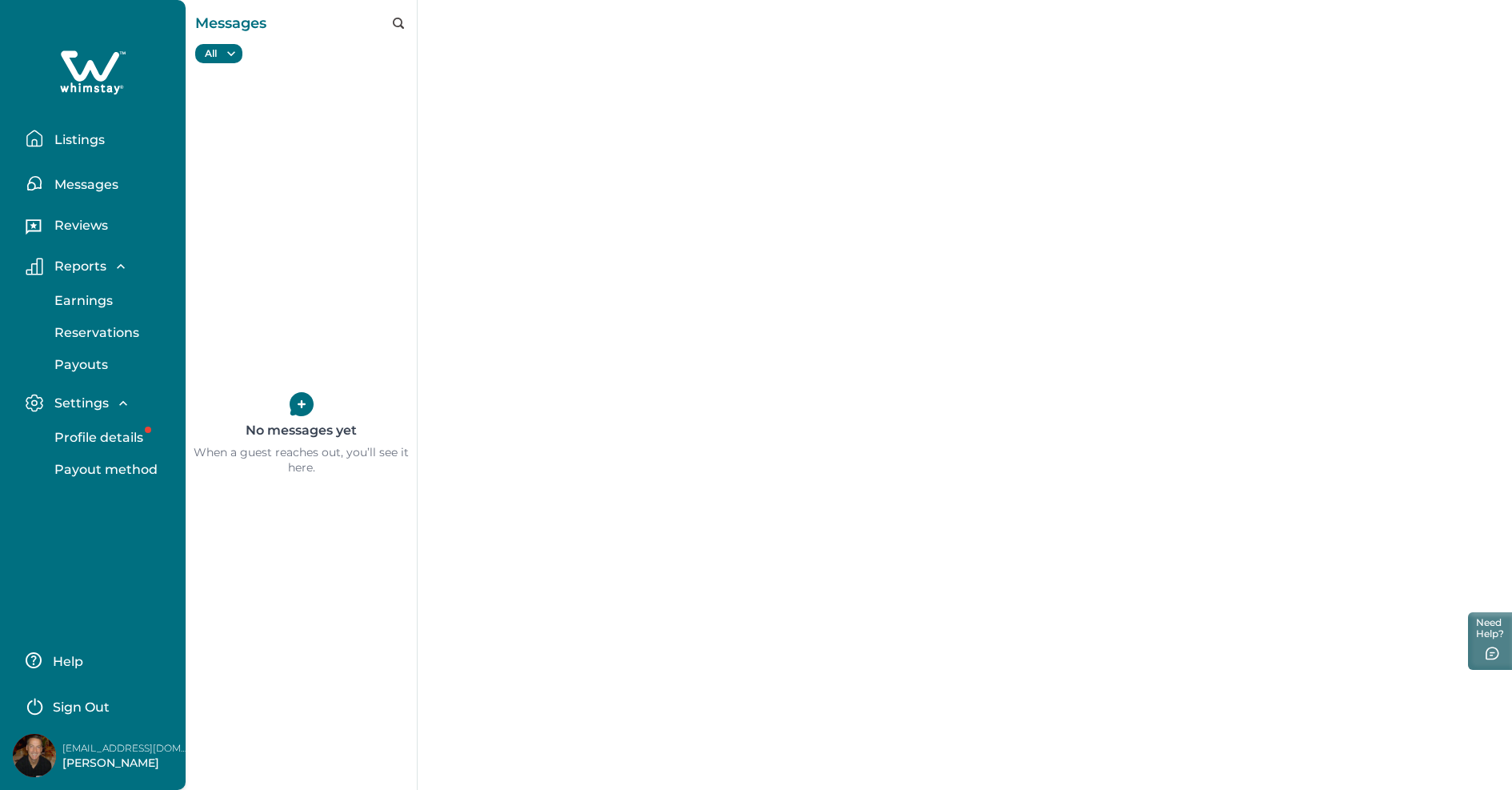
click at [84, 138] on p "Listings" at bounding box center [77, 140] width 55 height 16
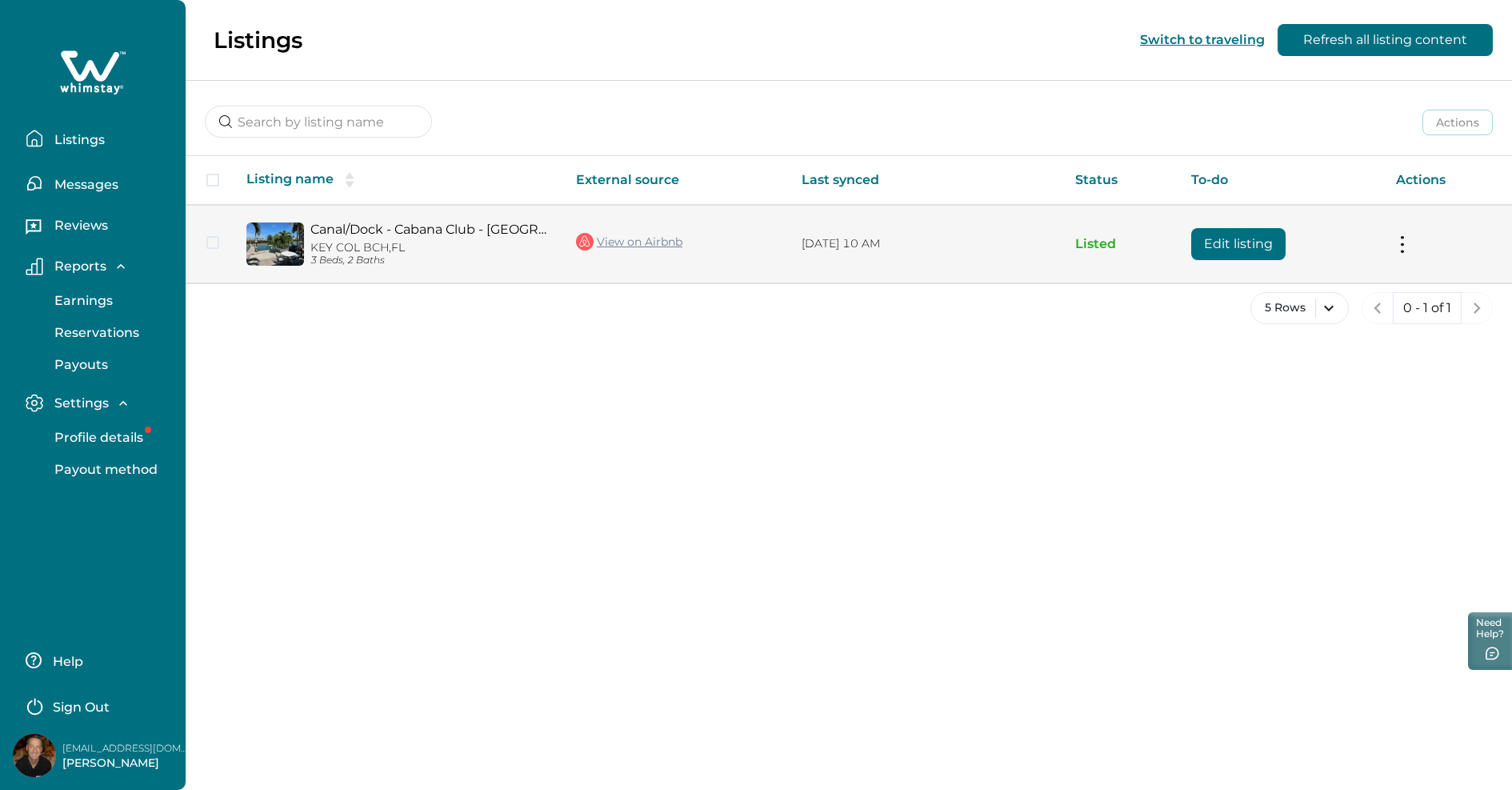
click at [673, 243] on td "View on Airbnb" at bounding box center [675, 243] width 226 height 77
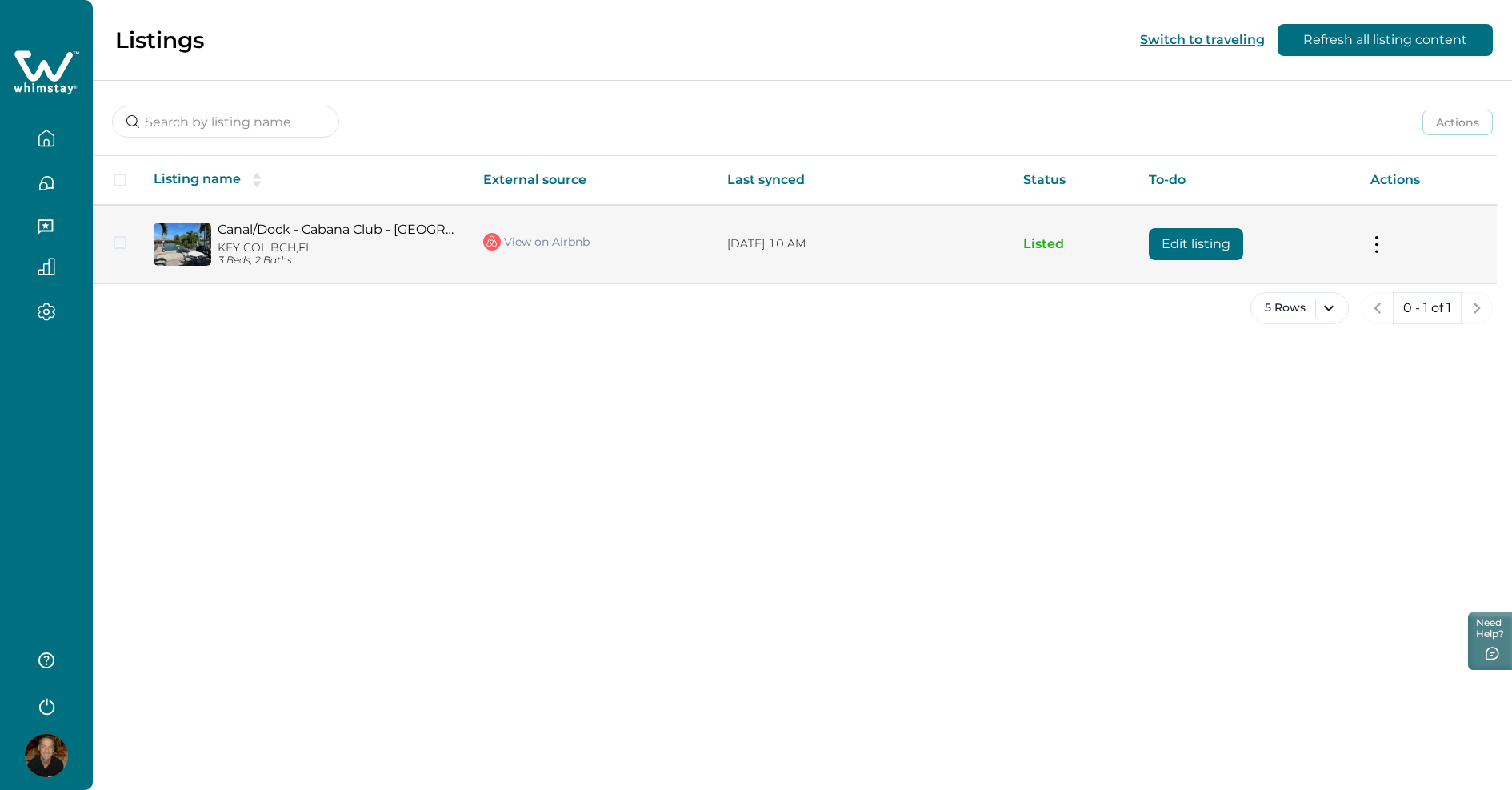
click at [567, 239] on link "View on Airbnb" at bounding box center [535, 242] width 106 height 21
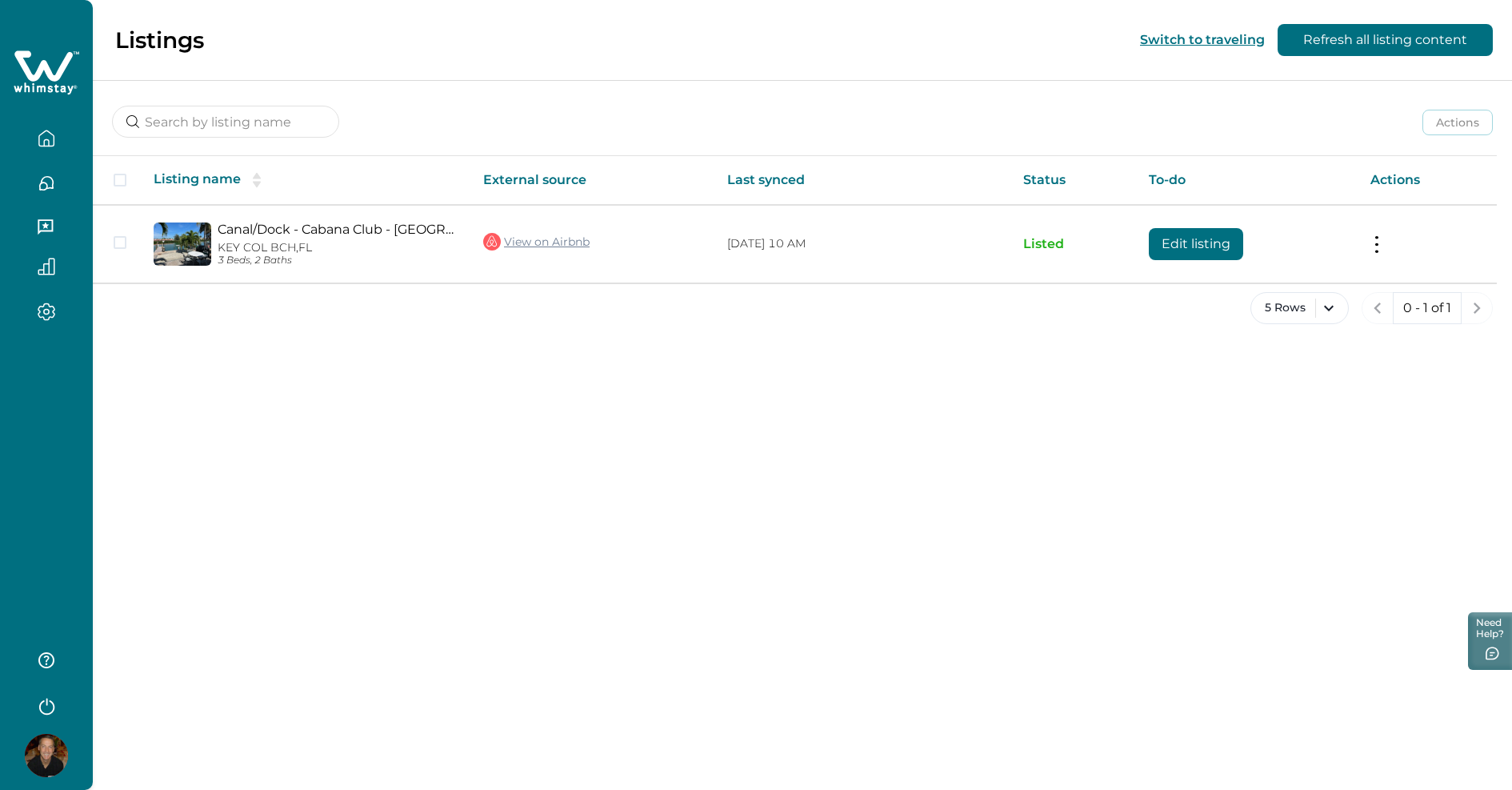
click at [849, 391] on div "Listings Switch to traveling Refresh all listing content Actions Actions Publis…" at bounding box center [802, 395] width 1419 height 790
click at [44, 313] on icon "button" at bounding box center [45, 311] width 5 height 5
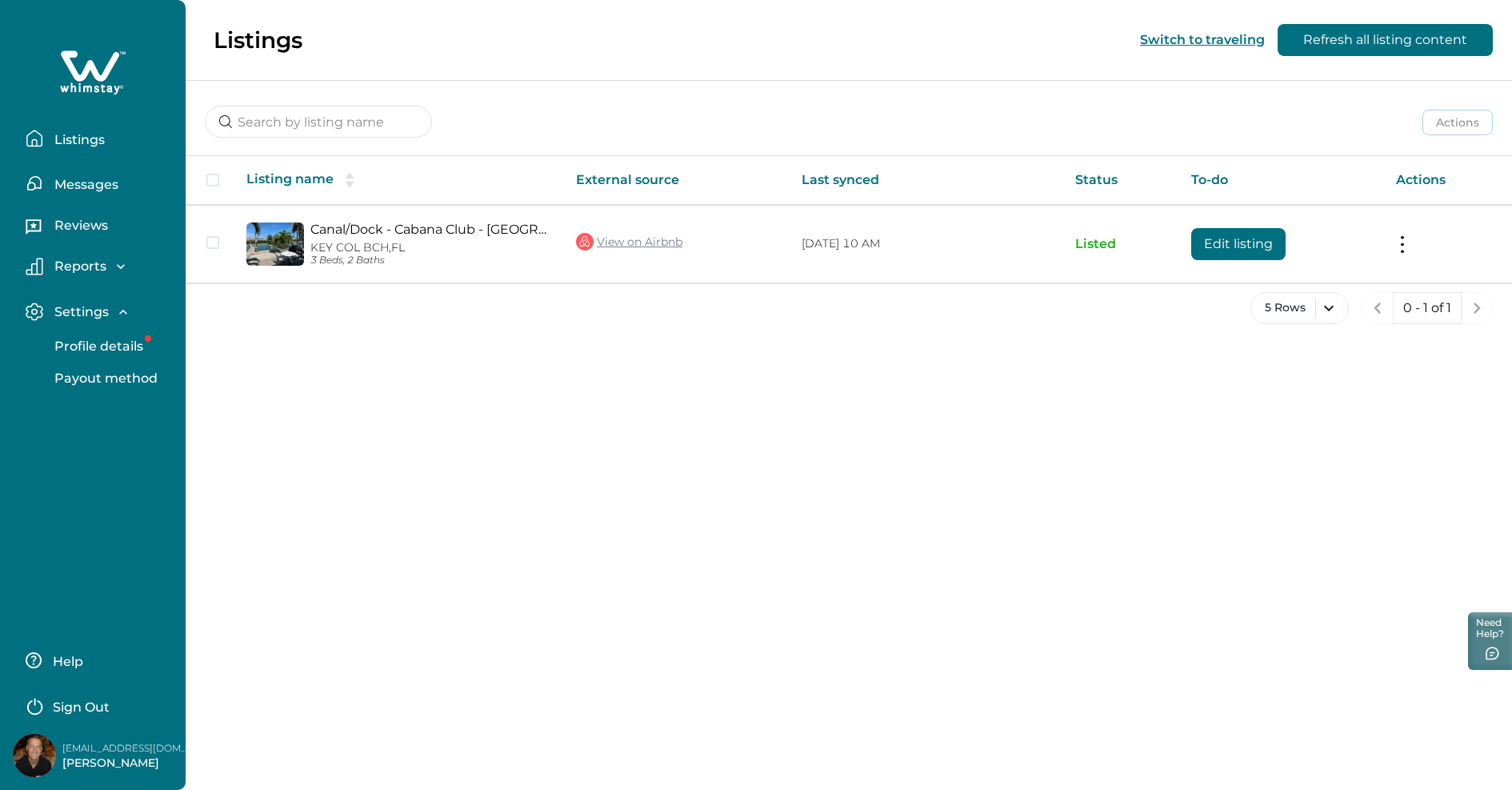
click at [67, 342] on p "Profile details" at bounding box center [96, 347] width 93 height 16
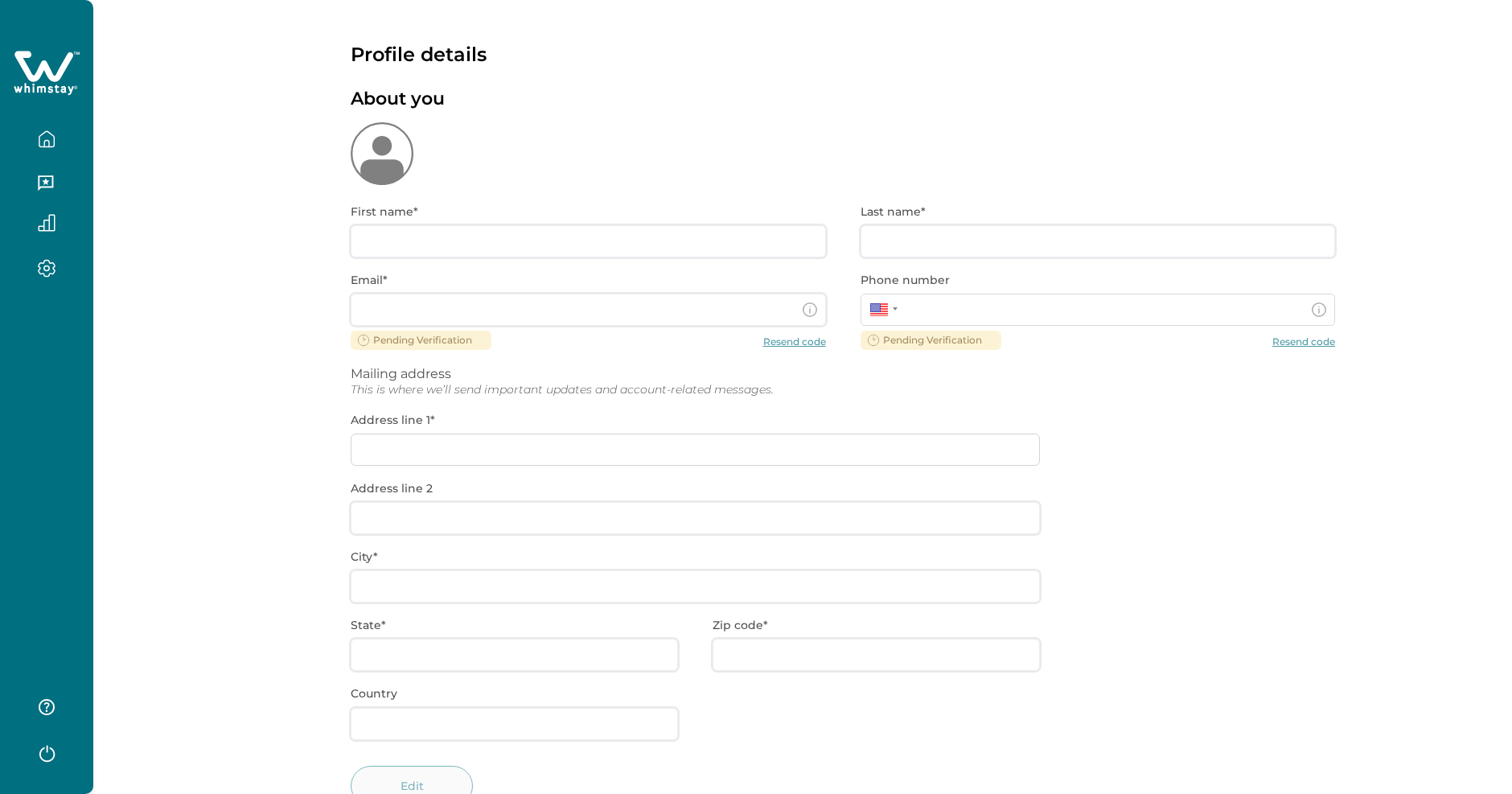
type input "[PERSON_NAME]"
type input "Grant"
type input "[EMAIL_ADDRESS][DOMAIN_NAME]"
type input "TBD"
type input "CA"
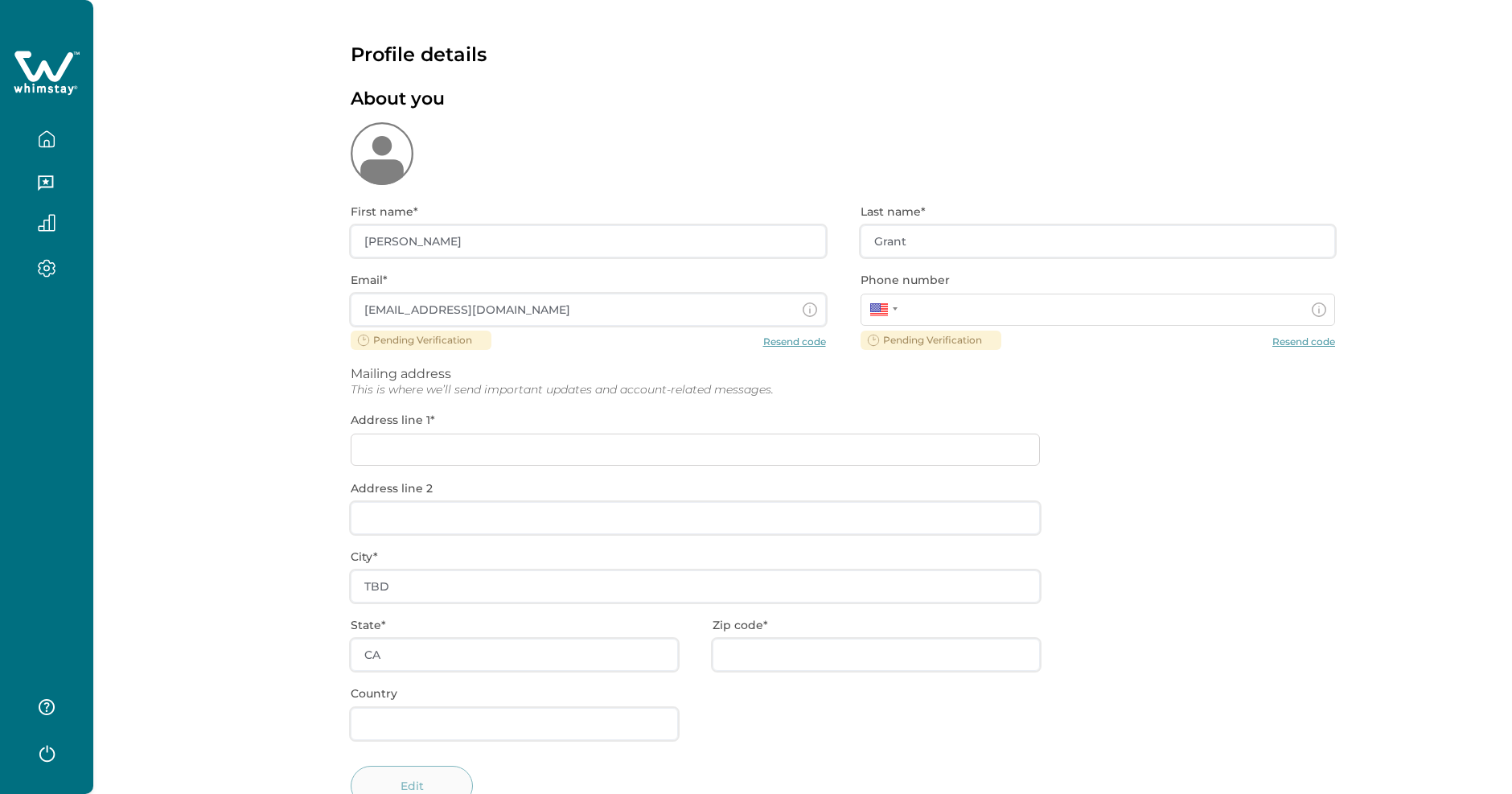
type input "**********"
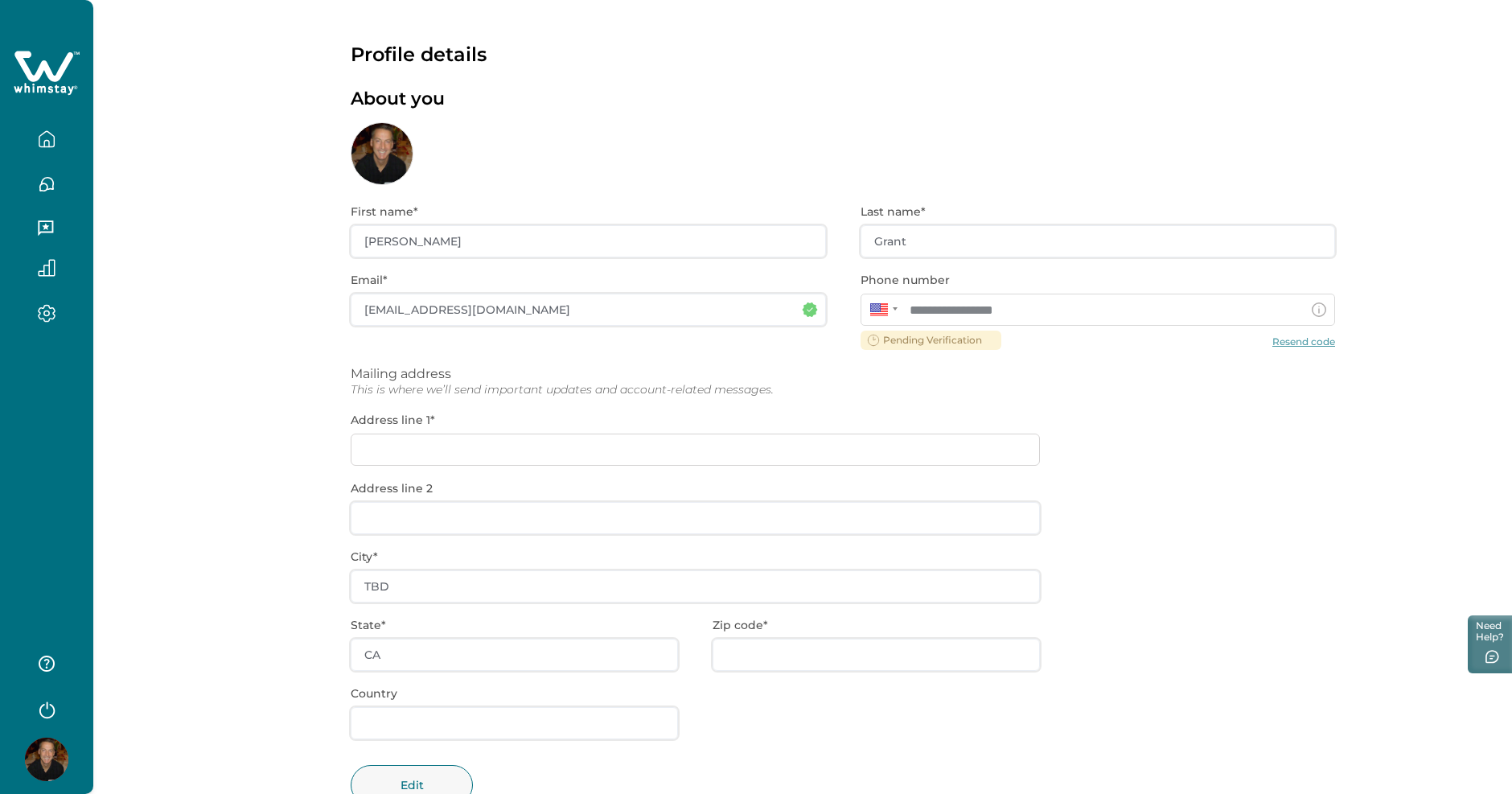
click at [40, 66] on icon at bounding box center [44, 66] width 58 height 30
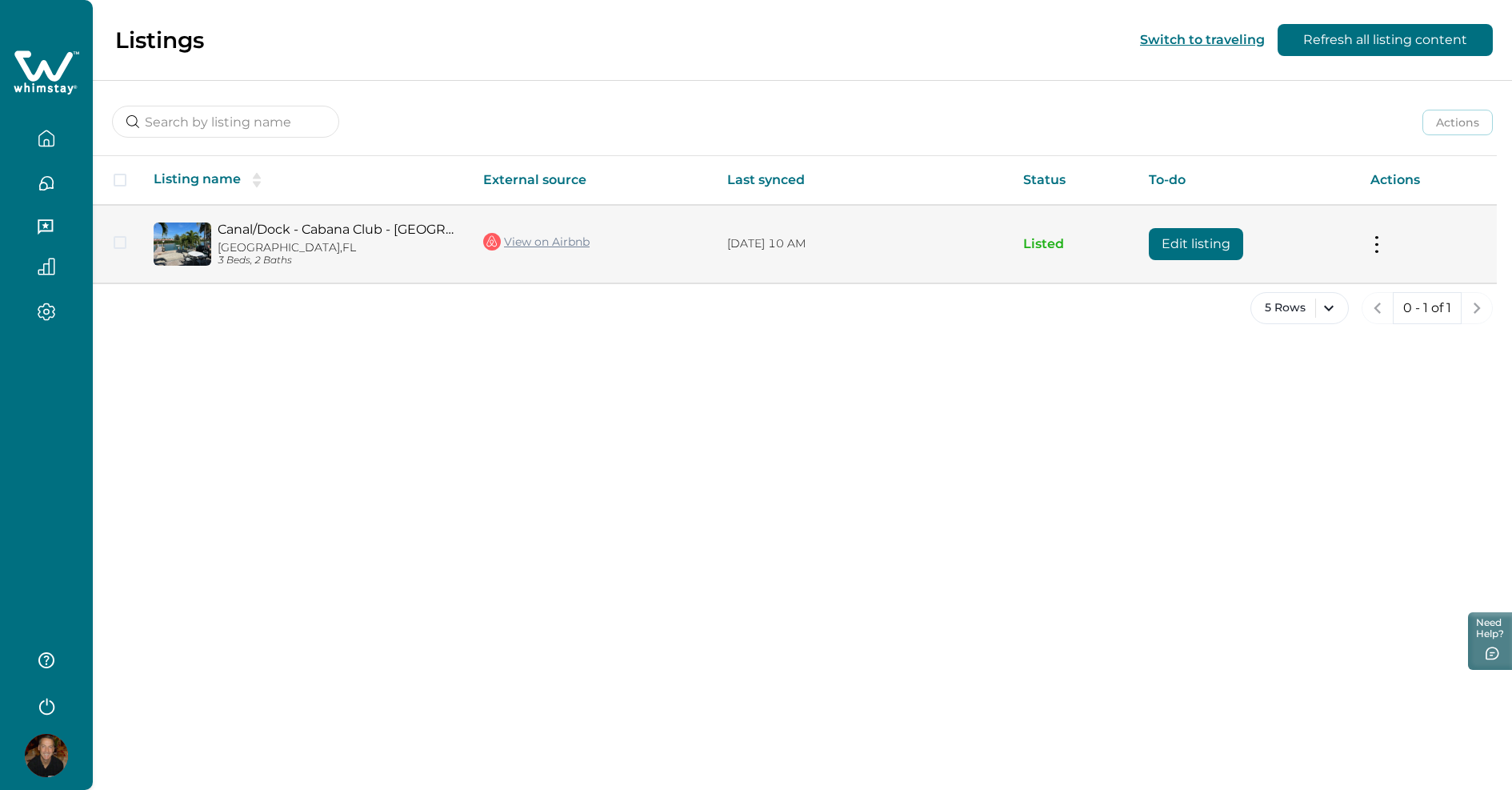
click at [241, 256] on p "3 Beds, 2 Baths" at bounding box center [338, 260] width 240 height 12
click at [121, 240] on span at bounding box center [120, 242] width 13 height 13
click at [1382, 240] on button at bounding box center [1377, 243] width 13 height 17
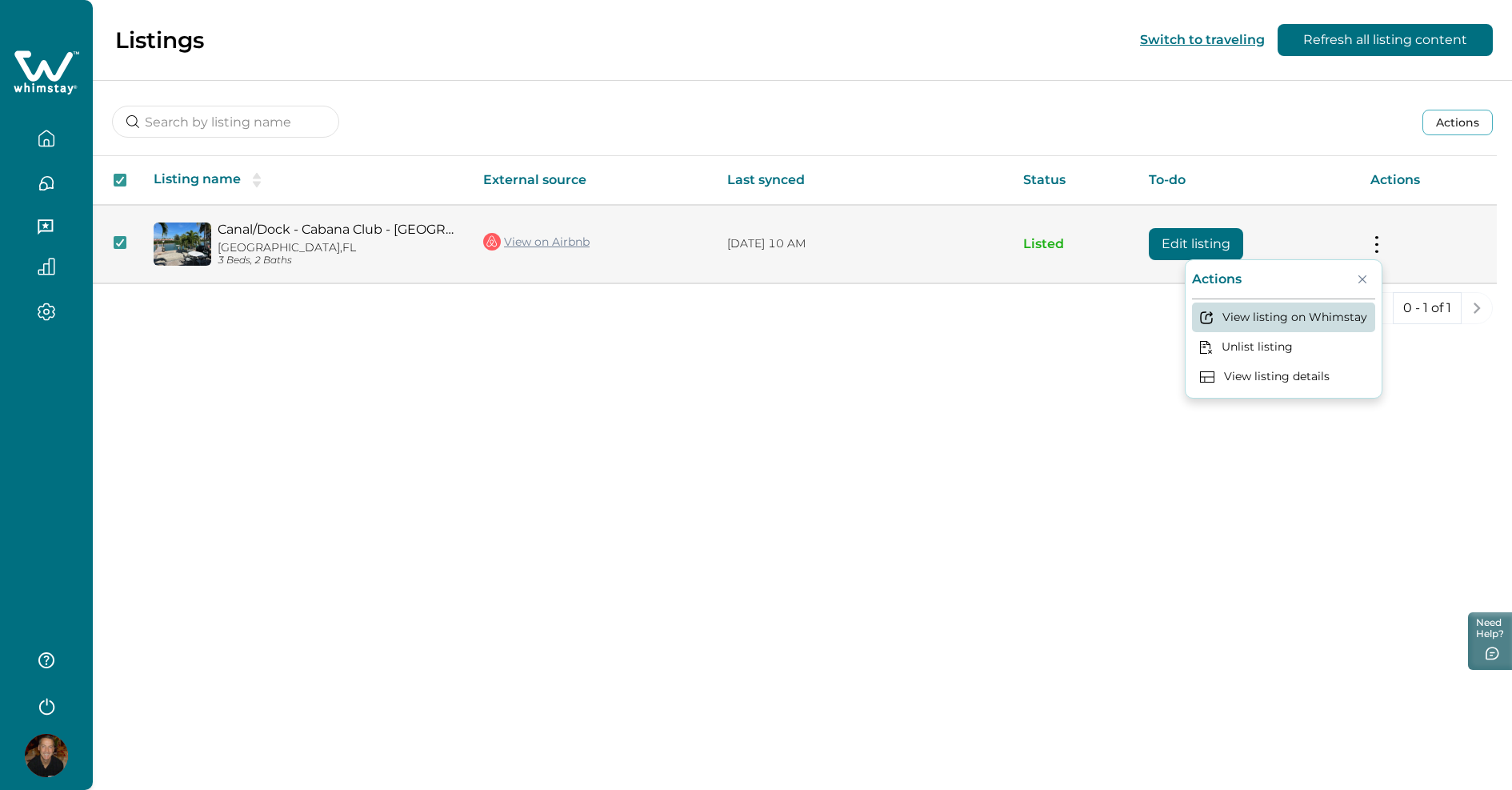
click at [1306, 313] on button "View listing on Whimstay" at bounding box center [1283, 317] width 183 height 30
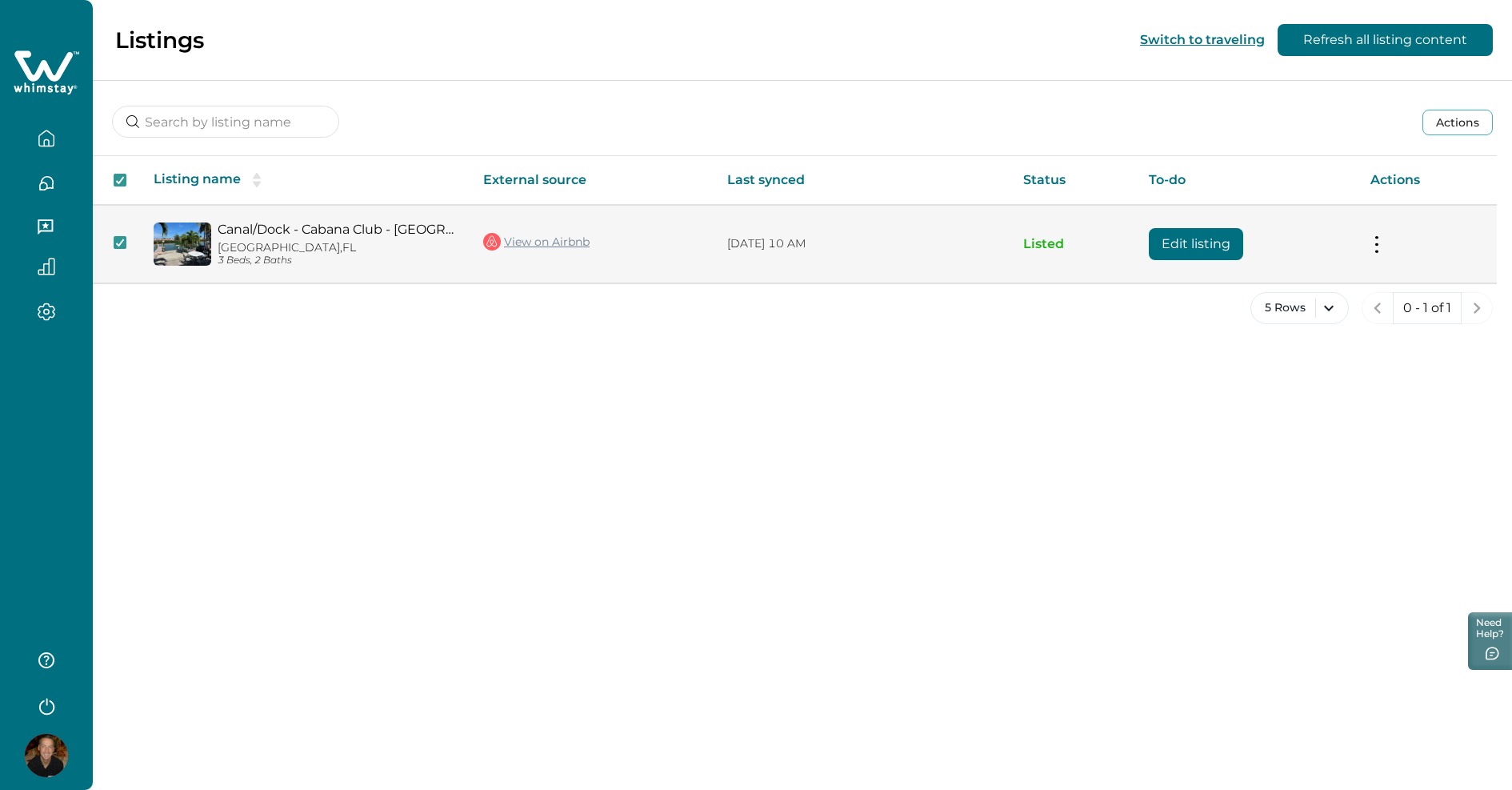
click at [570, 242] on link "View on Airbnb" at bounding box center [535, 242] width 106 height 21
click at [1211, 242] on button "Edit listing" at bounding box center [1196, 243] width 94 height 32
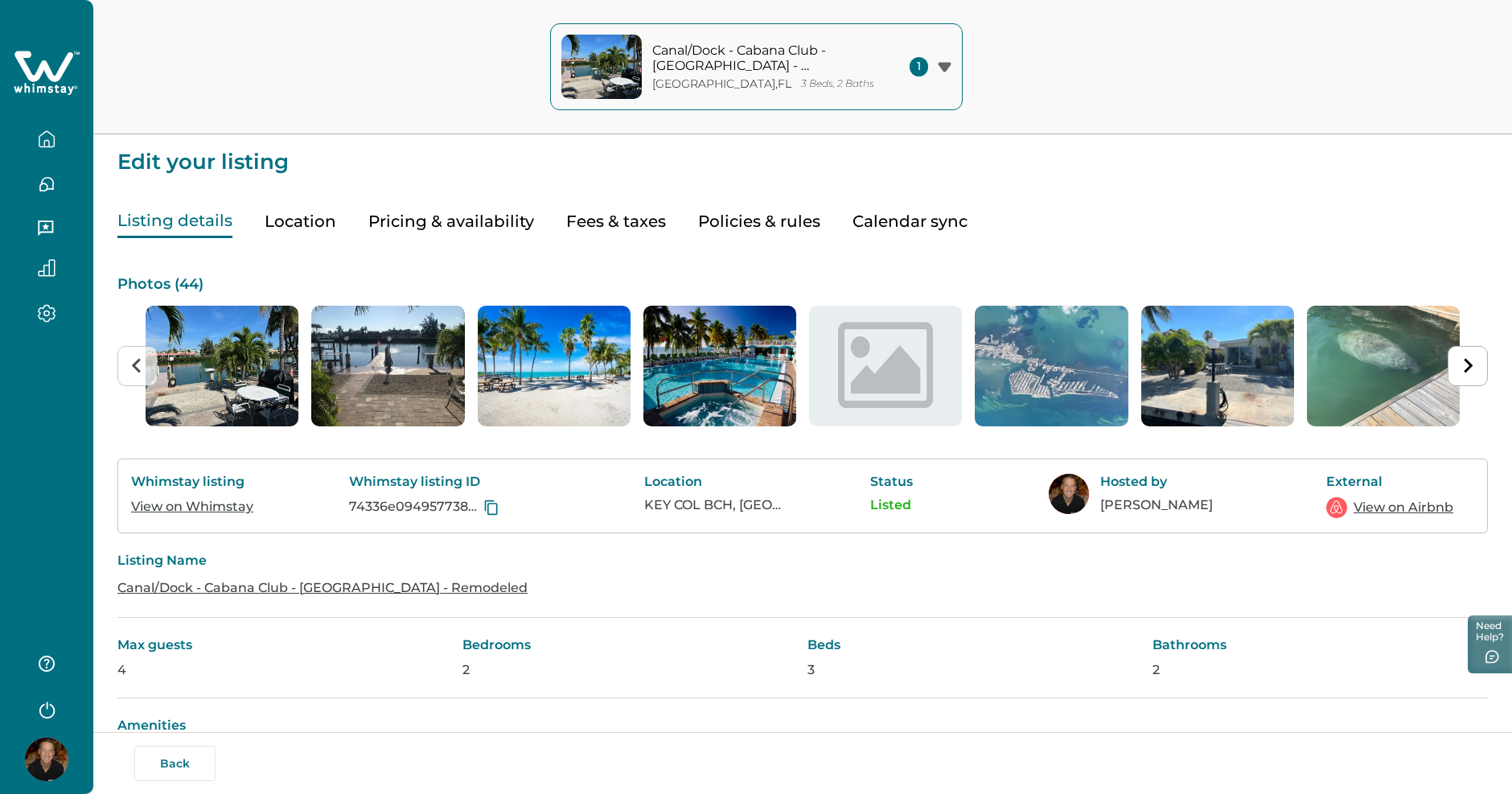
click at [39, 321] on icon "button" at bounding box center [46, 313] width 17 height 18
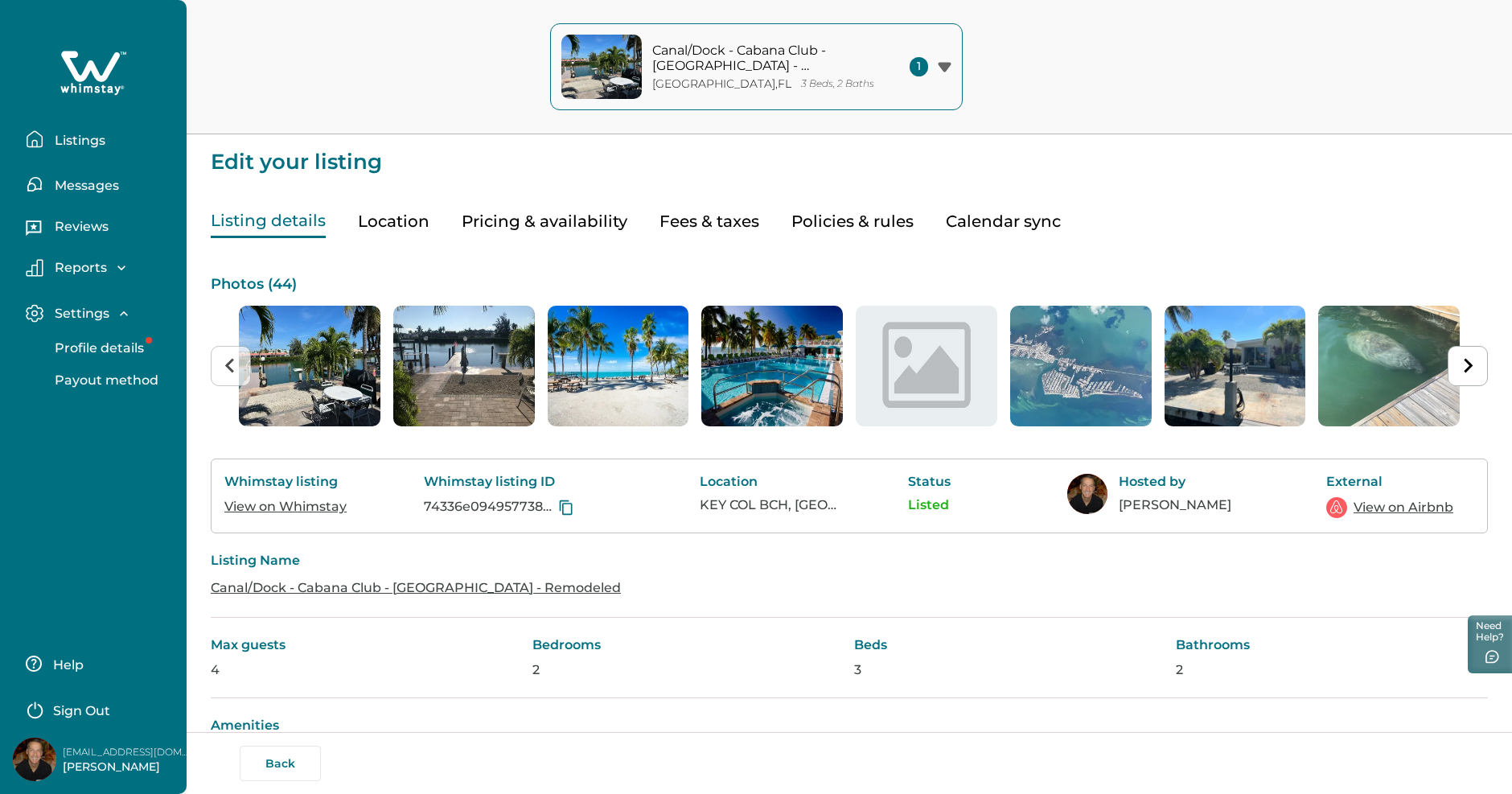
click at [63, 345] on p "Profile details" at bounding box center [97, 349] width 94 height 16
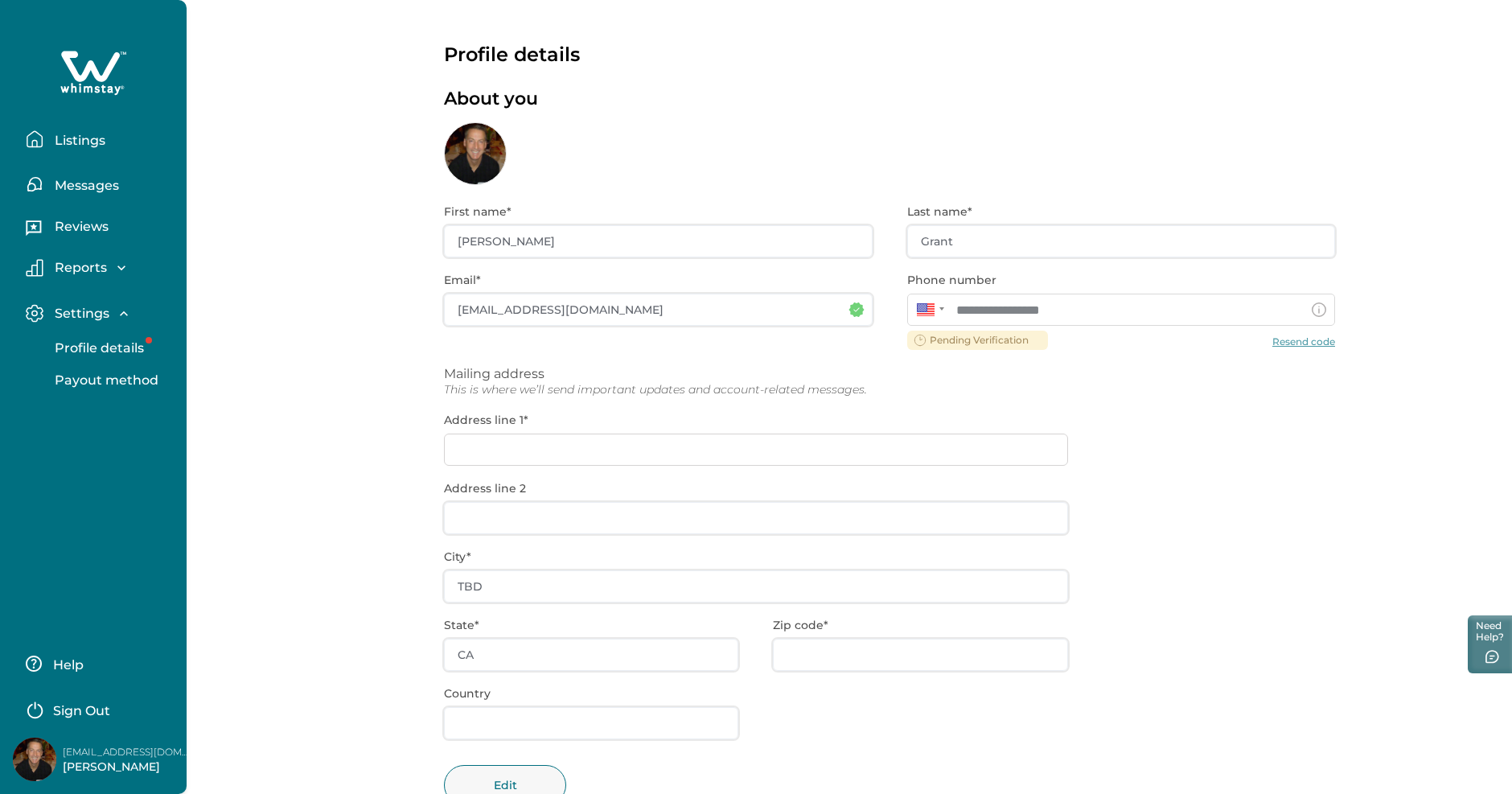
click at [1299, 341] on div "**********" at bounding box center [890, 517] width 892 height 663
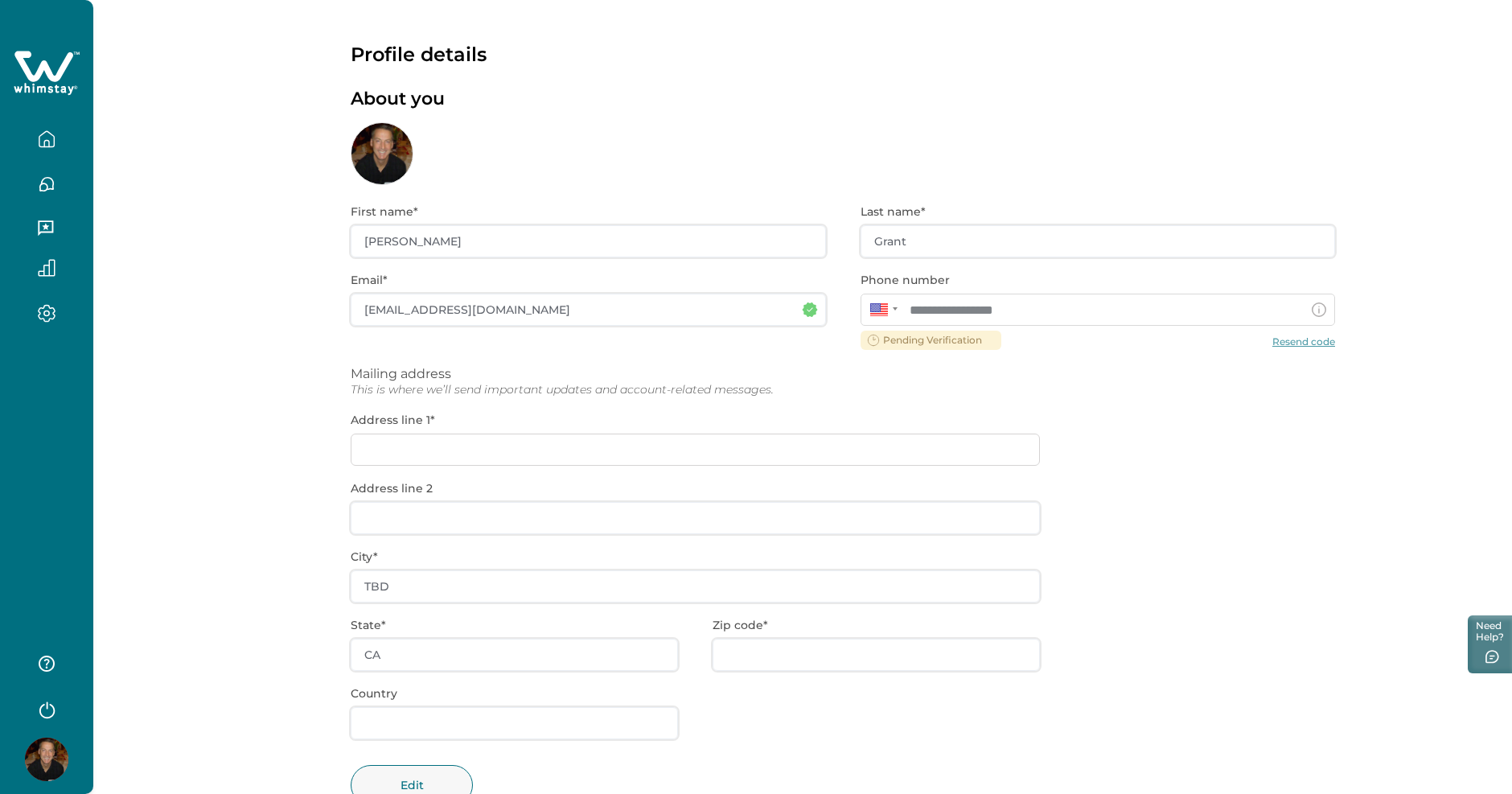
click at [1298, 342] on div "**********" at bounding box center [842, 517] width 985 height 663
